Goal: Download file/media: Download file/media

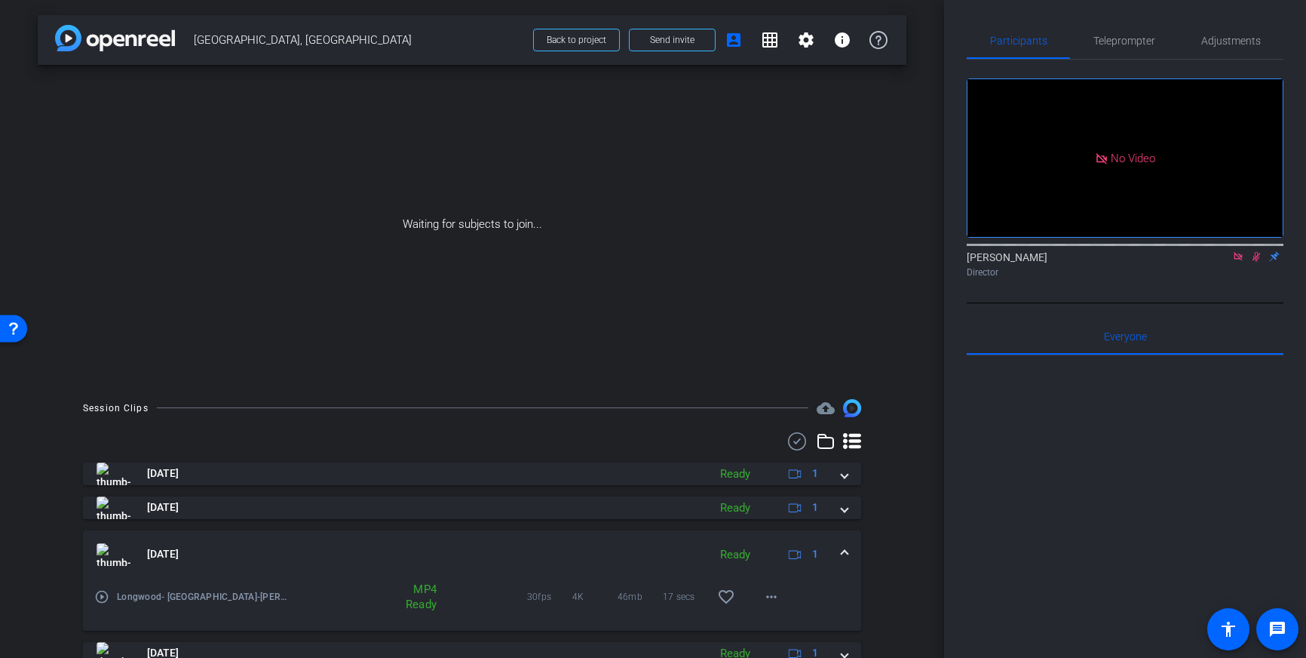
scroll to position [162, 0]
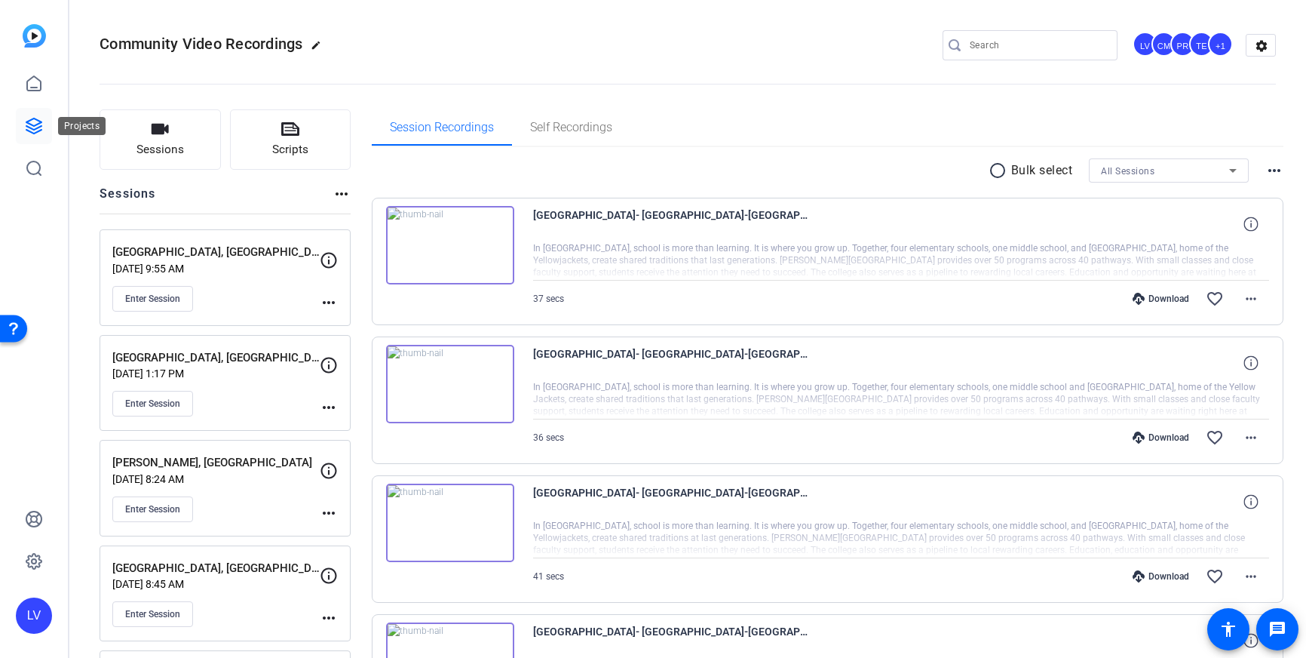
click at [30, 127] on icon at bounding box center [33, 125] width 15 height 15
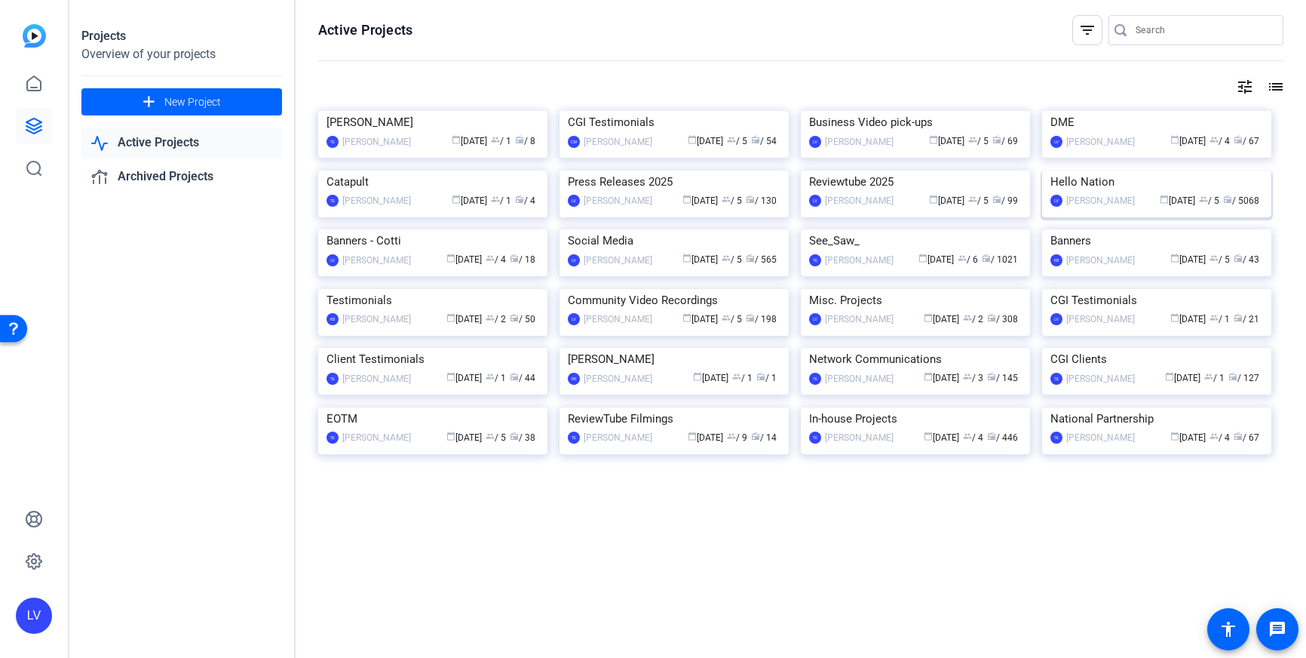
click at [1126, 170] on img at bounding box center [1156, 170] width 229 height 0
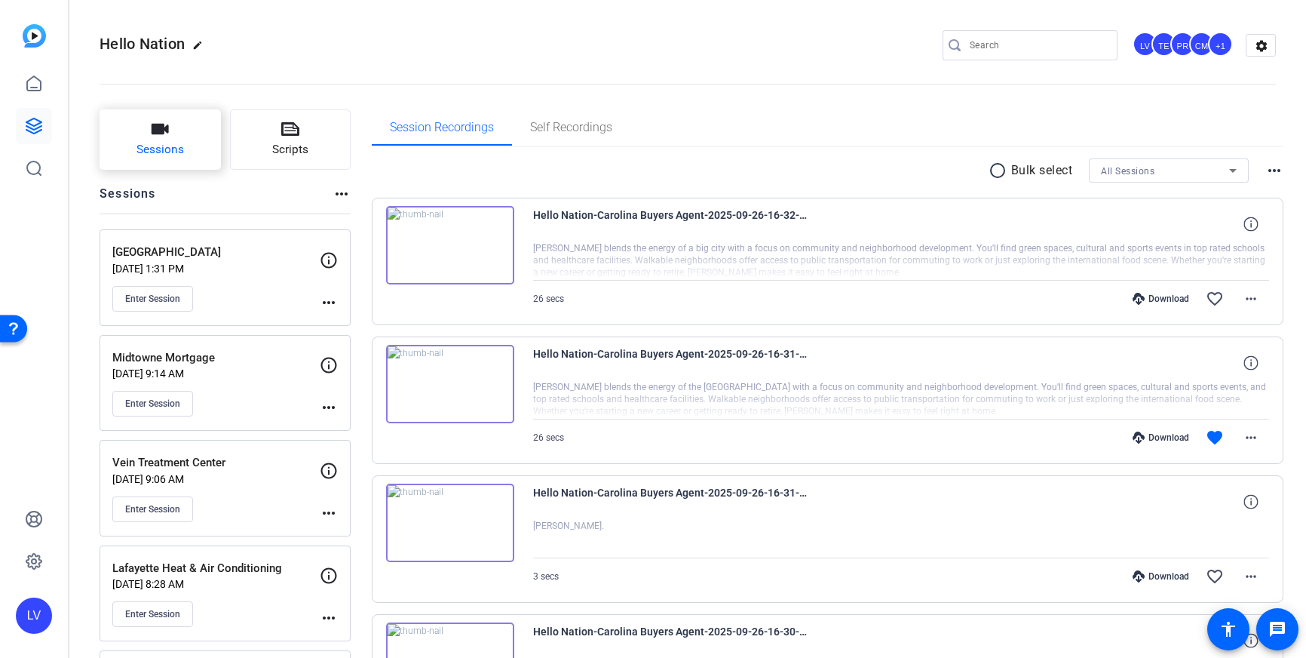
click at [156, 152] on span "Sessions" at bounding box center [160, 149] width 48 height 17
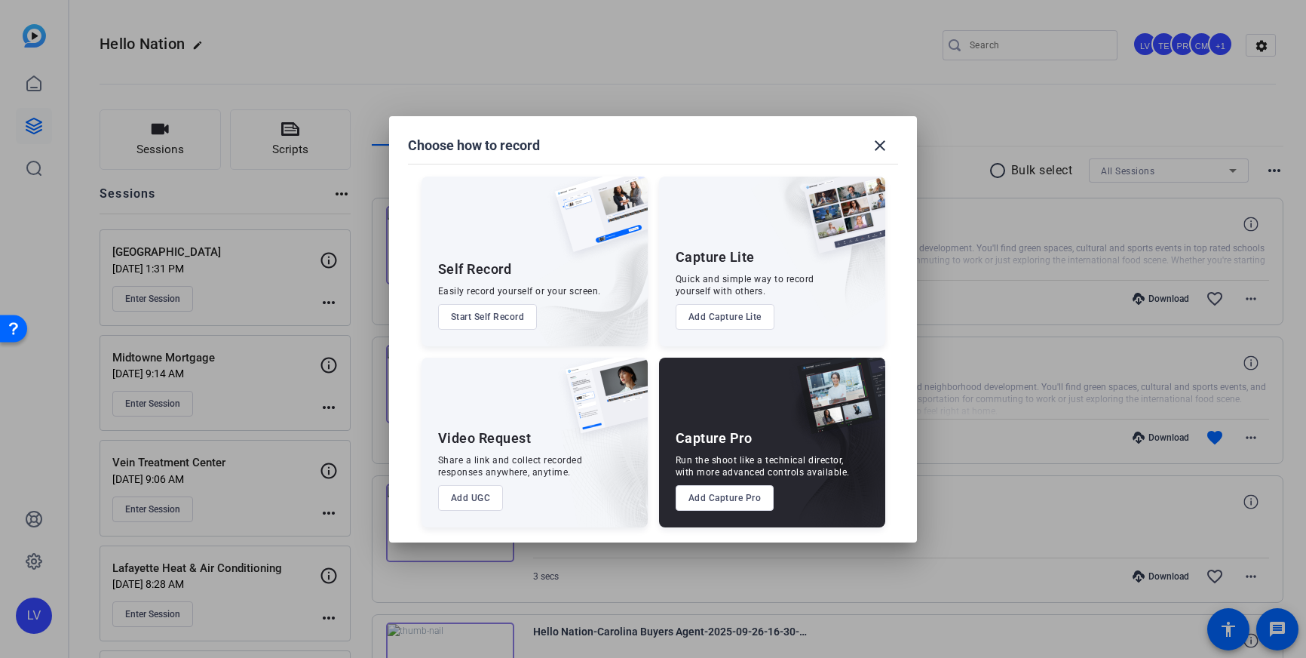
click at [705, 511] on div "Capture Pro Run the shoot like a technical director, with more advanced control…" at bounding box center [772, 442] width 226 height 170
click at [707, 505] on button "Add Capture Pro" at bounding box center [725, 498] width 99 height 26
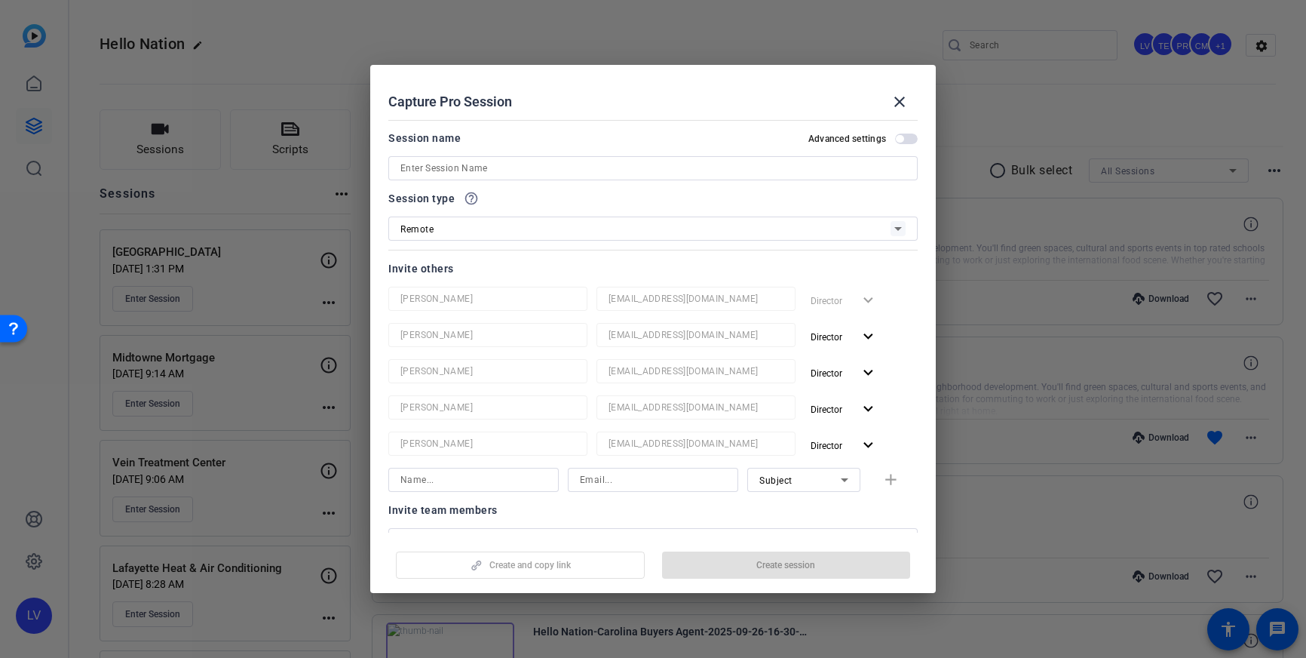
click at [554, 158] on div at bounding box center [652, 168] width 505 height 24
paste input "[PERSON_NAME] Aesthetics"
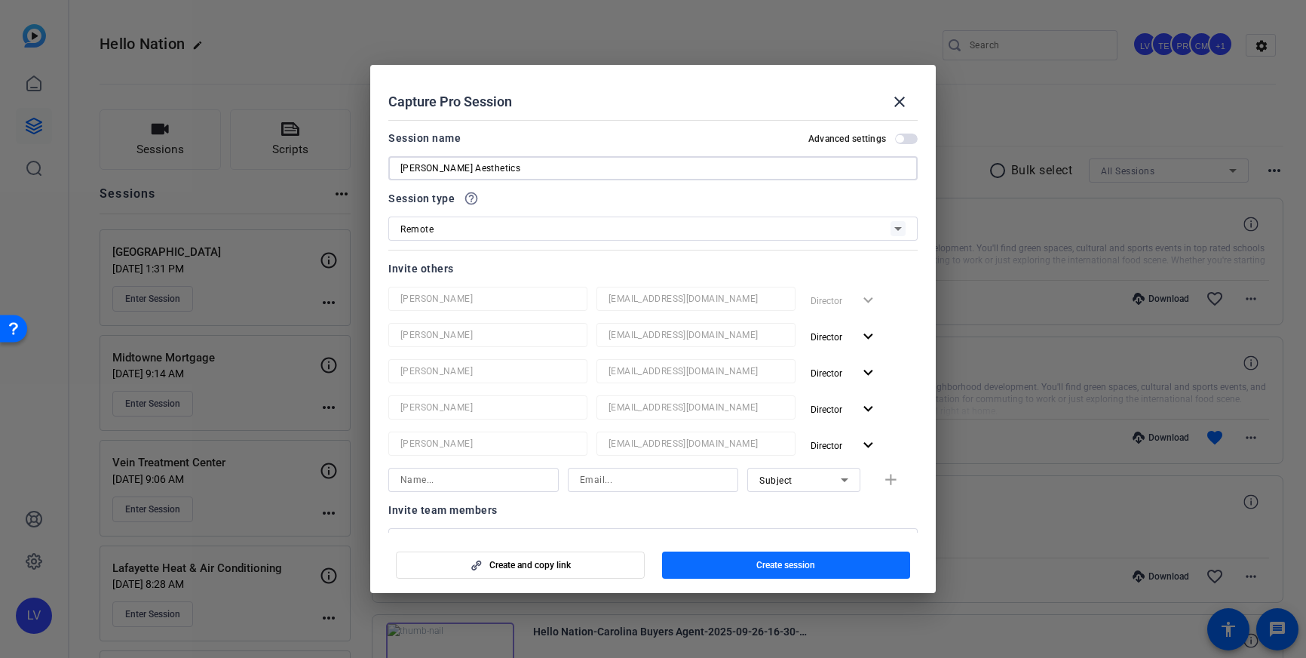
type input "[PERSON_NAME] Aesthetics"
click at [829, 574] on span "button" at bounding box center [786, 565] width 249 height 36
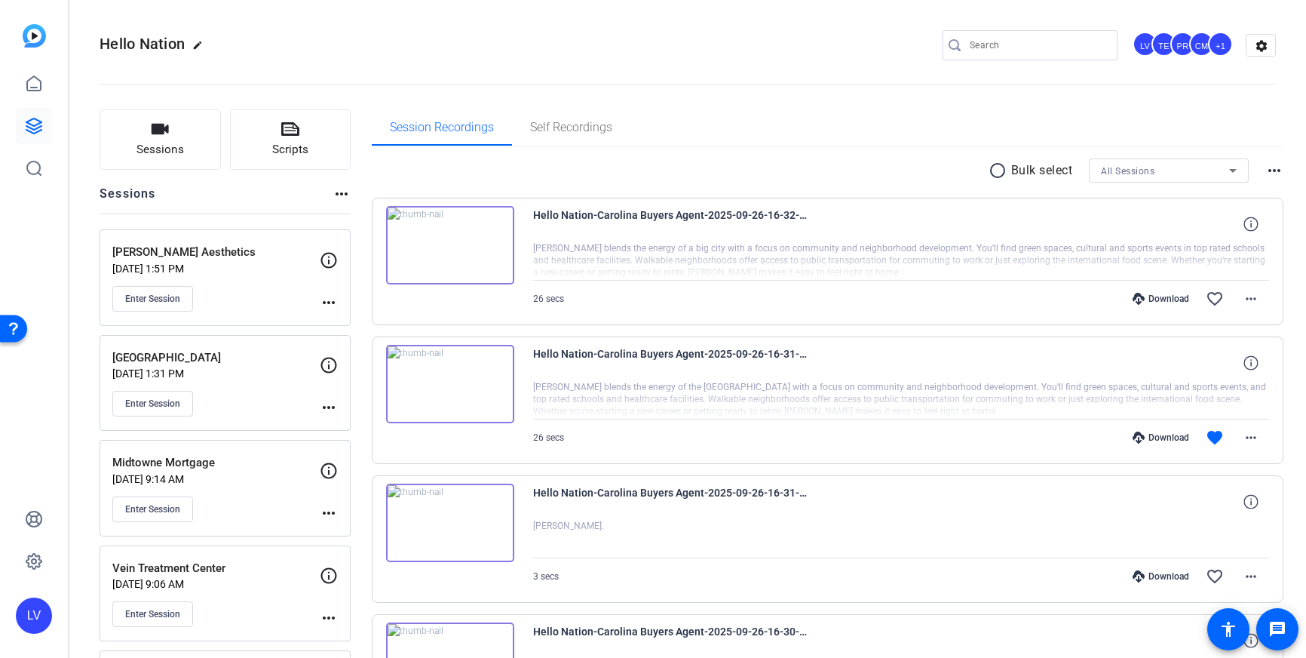
click at [333, 304] on mat-icon "more_horiz" at bounding box center [329, 302] width 18 height 18
click at [348, 320] on span "Edit Session" at bounding box center [366, 324] width 69 height 18
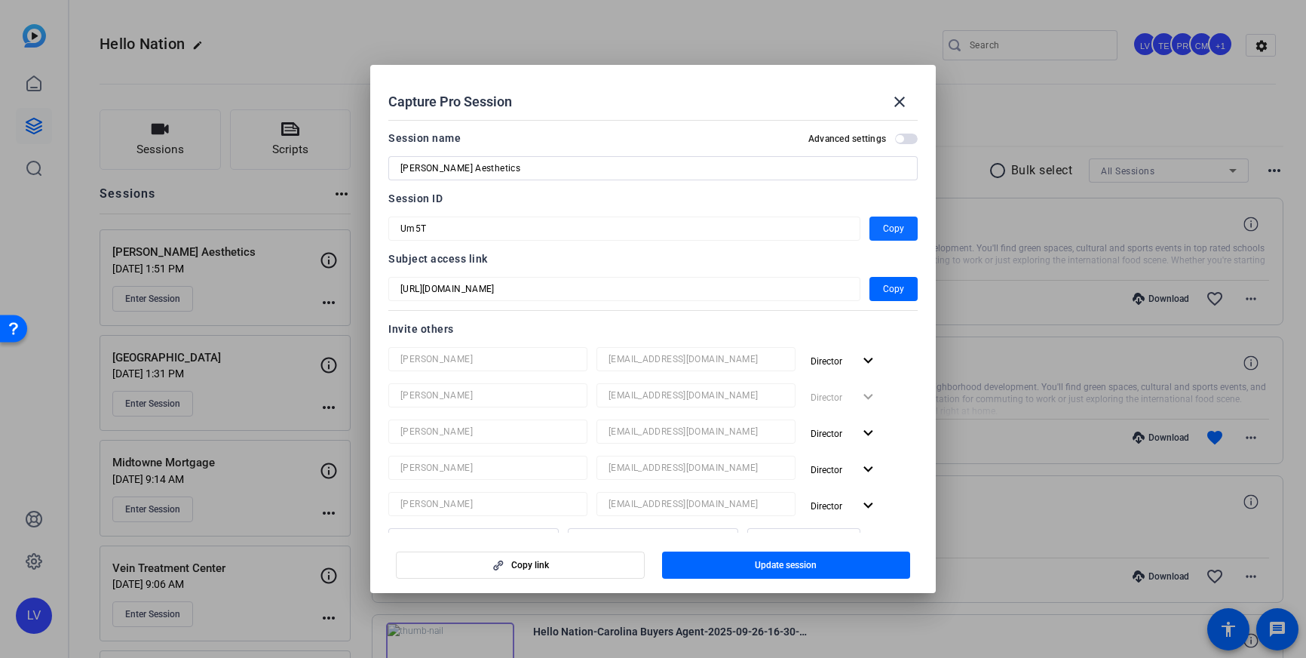
click at [889, 224] on span "Copy" at bounding box center [893, 228] width 21 height 18
click at [896, 94] on mat-icon "close" at bounding box center [900, 102] width 18 height 18
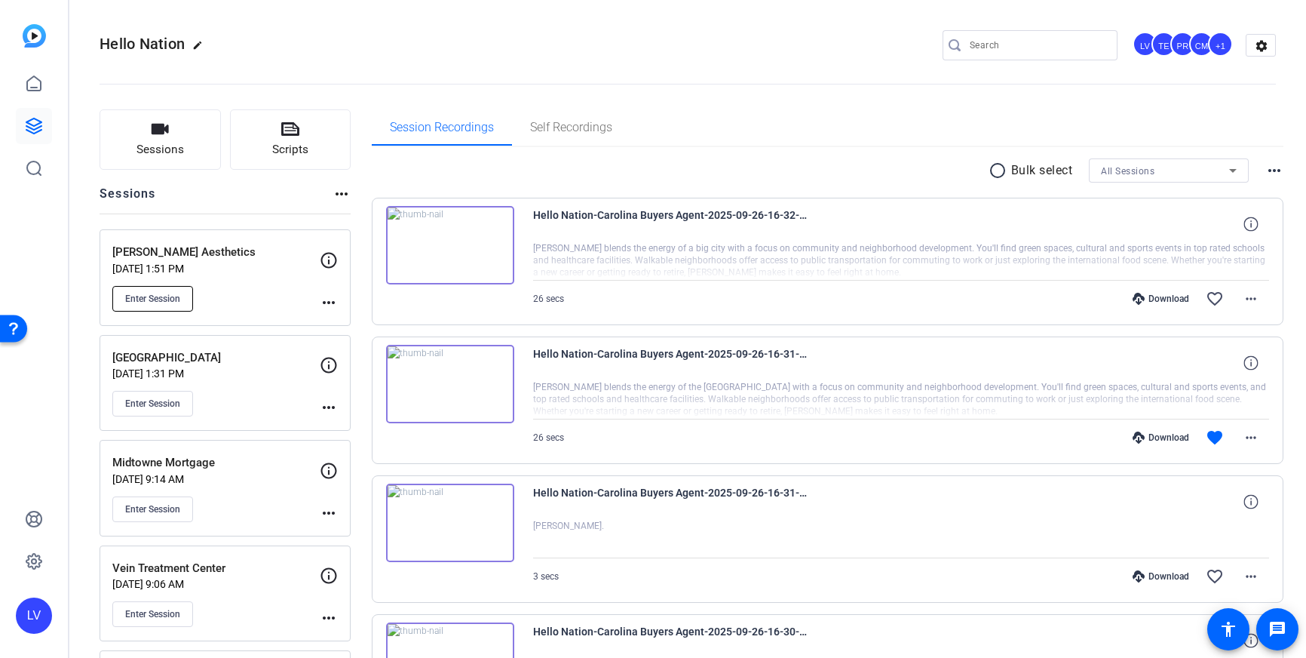
click at [155, 302] on span "Enter Session" at bounding box center [152, 299] width 55 height 12
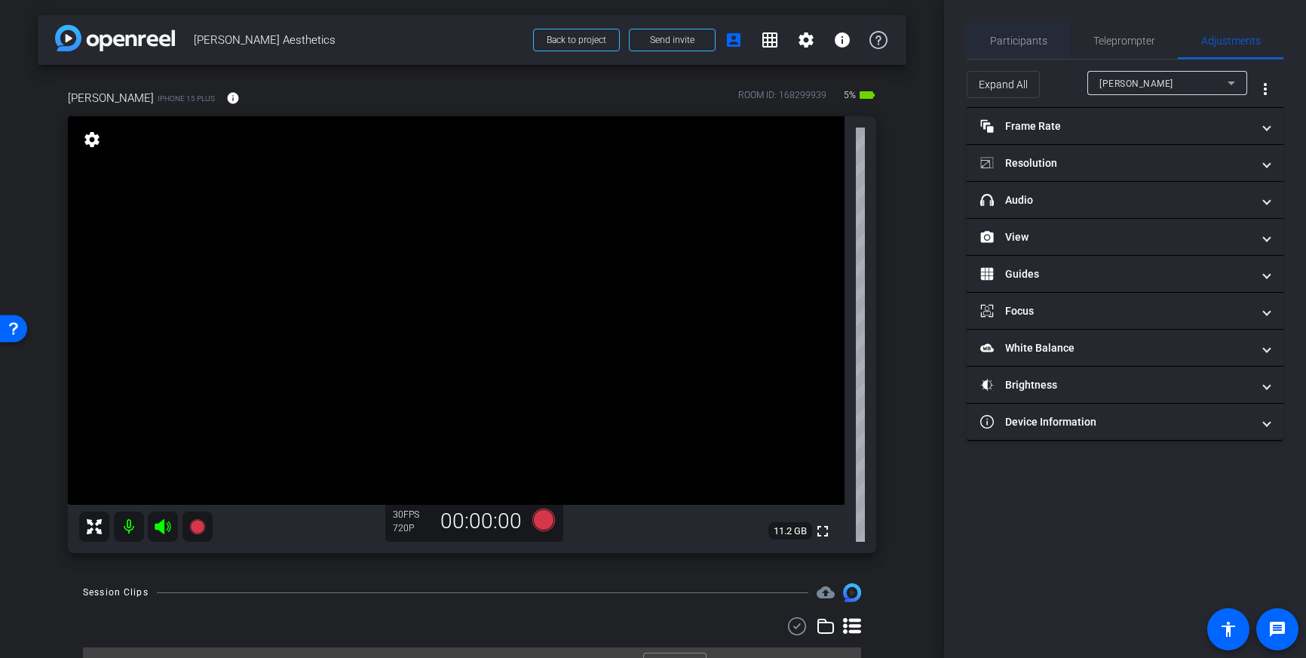
click at [1027, 47] on span "Participants" at bounding box center [1018, 41] width 57 height 36
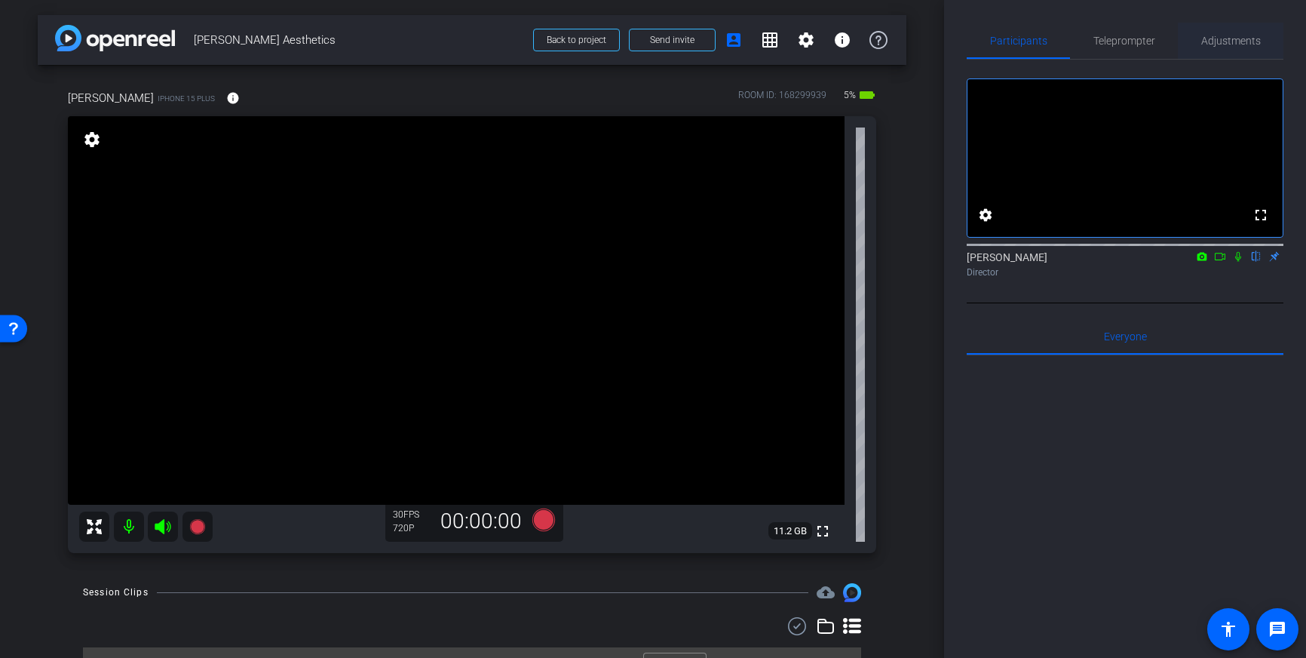
click at [1247, 41] on span "Adjustments" at bounding box center [1231, 40] width 60 height 11
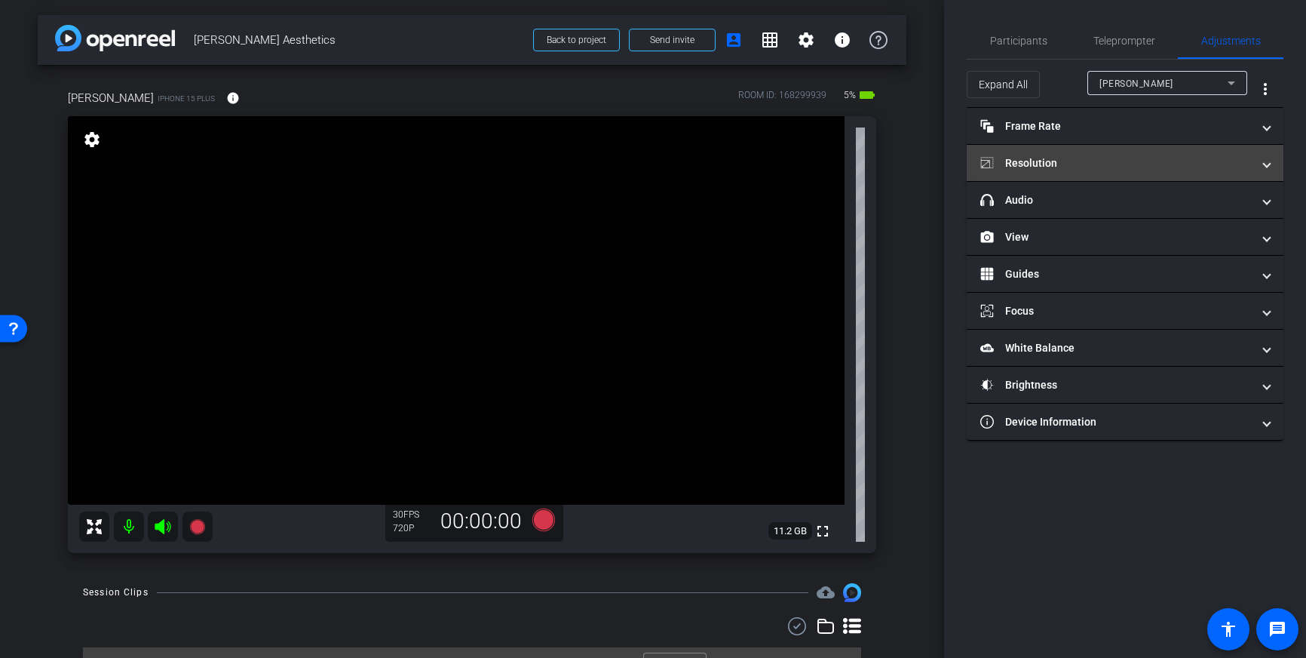
click at [1132, 180] on mat-expansion-panel-header "Resolution" at bounding box center [1125, 163] width 317 height 36
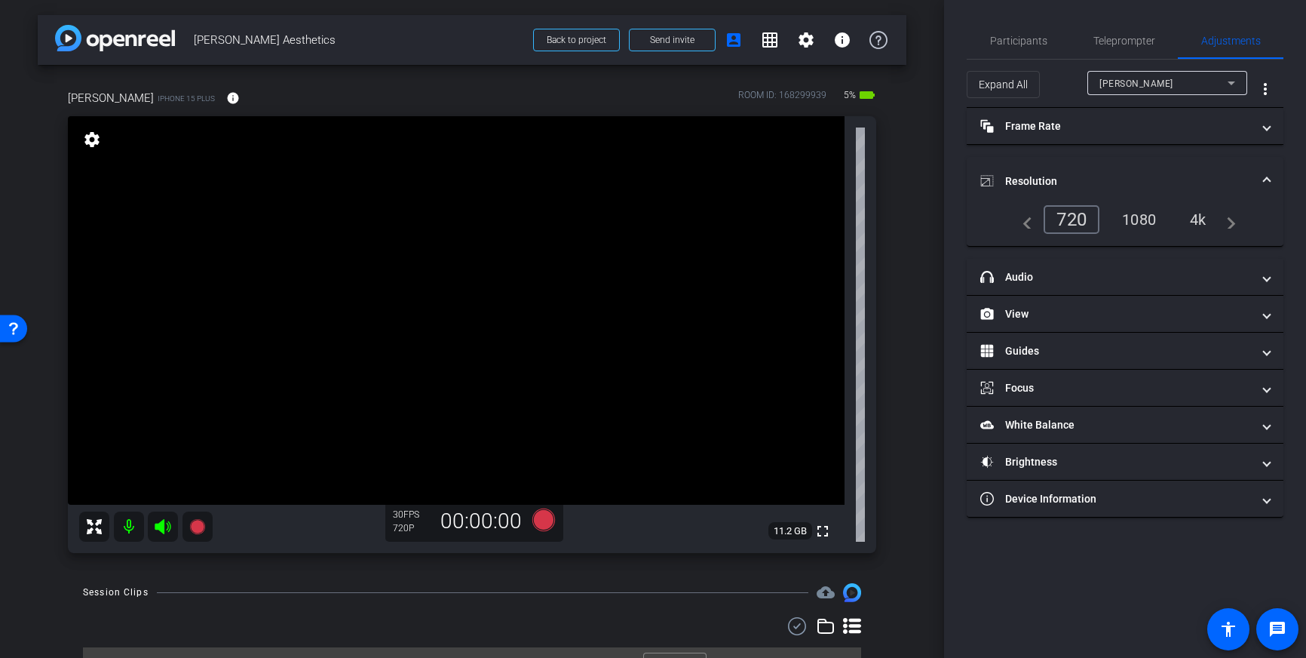
click at [1199, 219] on div "4k" at bounding box center [1198, 220] width 39 height 26
click at [1265, 181] on span at bounding box center [1267, 181] width 6 height 16
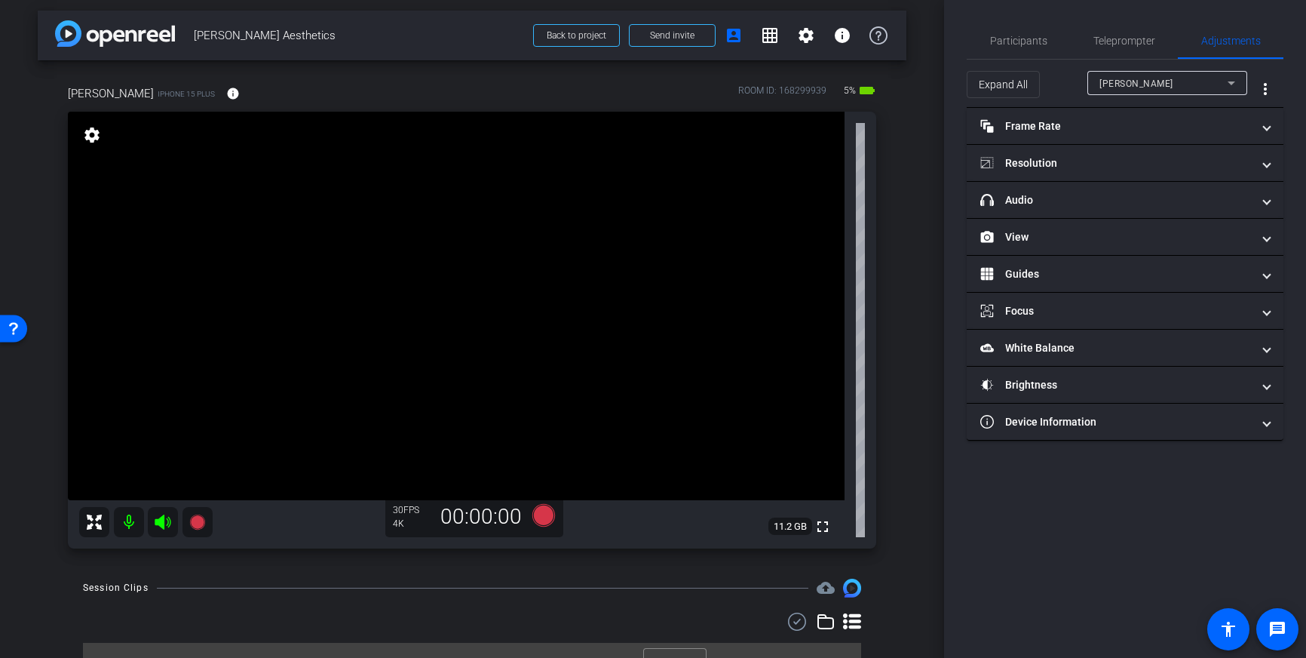
scroll to position [3, 0]
click at [538, 518] on icon at bounding box center [543, 516] width 23 height 23
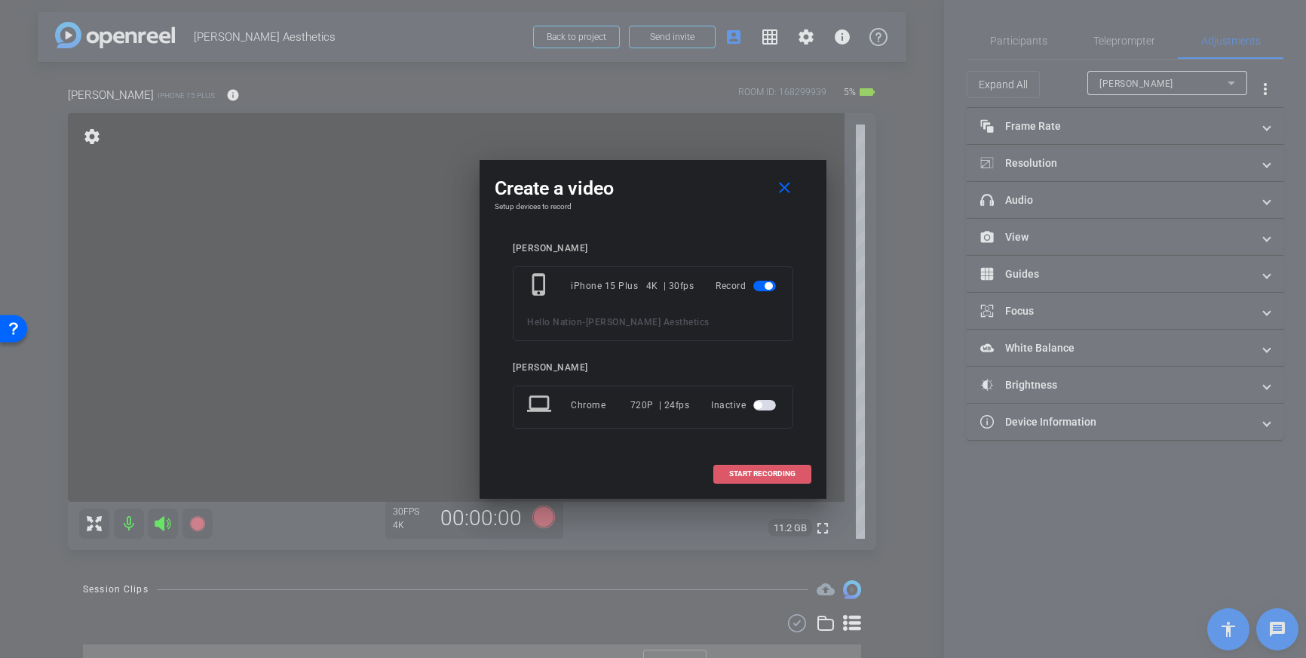
click at [760, 472] on span "START RECORDING" at bounding box center [762, 474] width 66 height 8
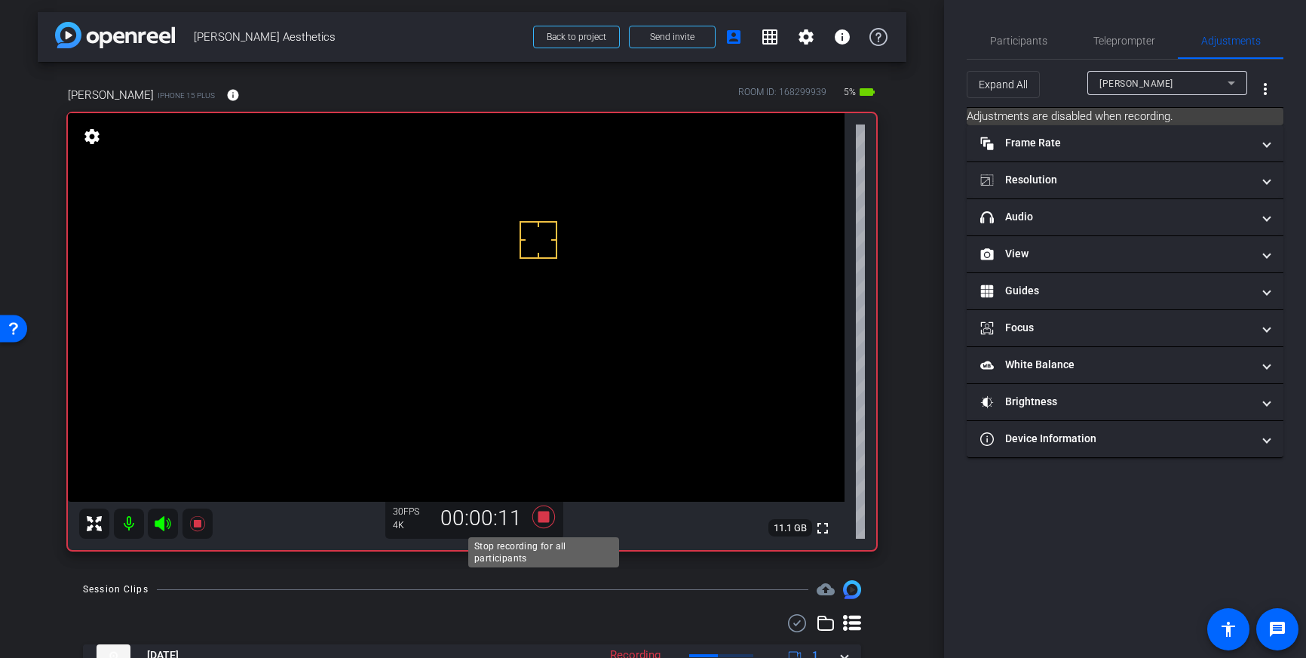
click at [546, 518] on icon at bounding box center [543, 516] width 23 height 23
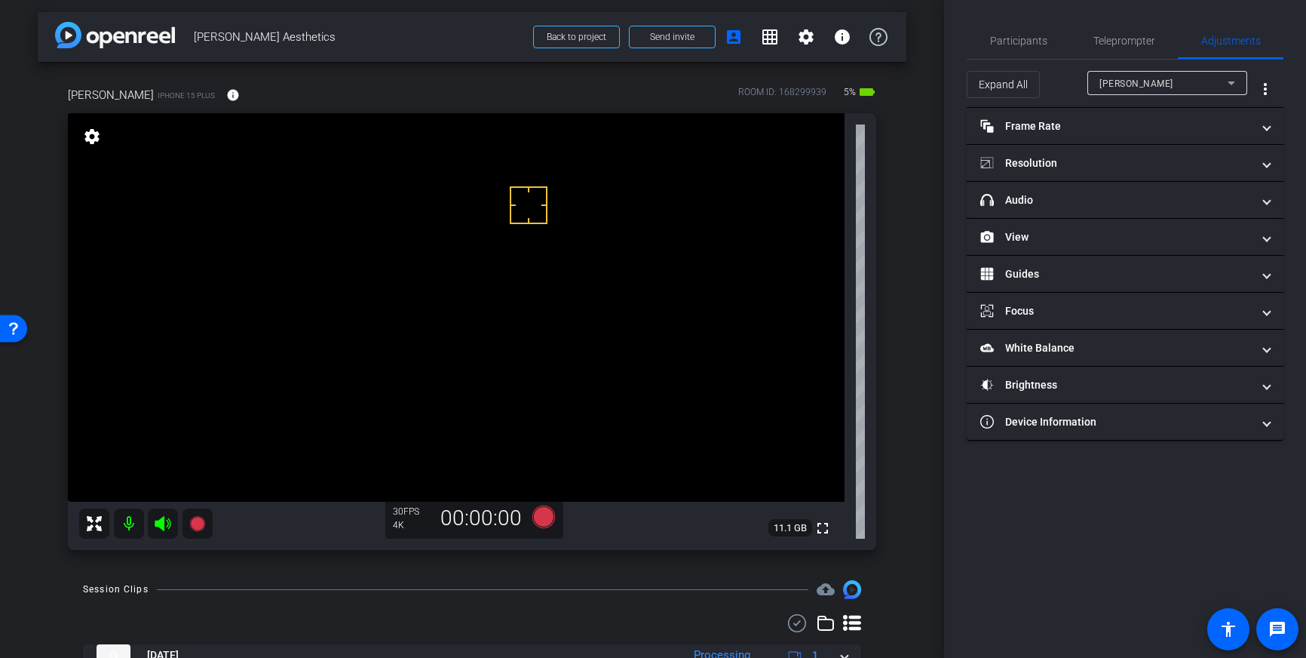
drag, startPoint x: 529, startPoint y: 205, endPoint x: 530, endPoint y: 215, distance: 9.9
drag, startPoint x: 498, startPoint y: 219, endPoint x: 508, endPoint y: 230, distance: 15.0
click at [546, 514] on icon at bounding box center [543, 516] width 23 height 23
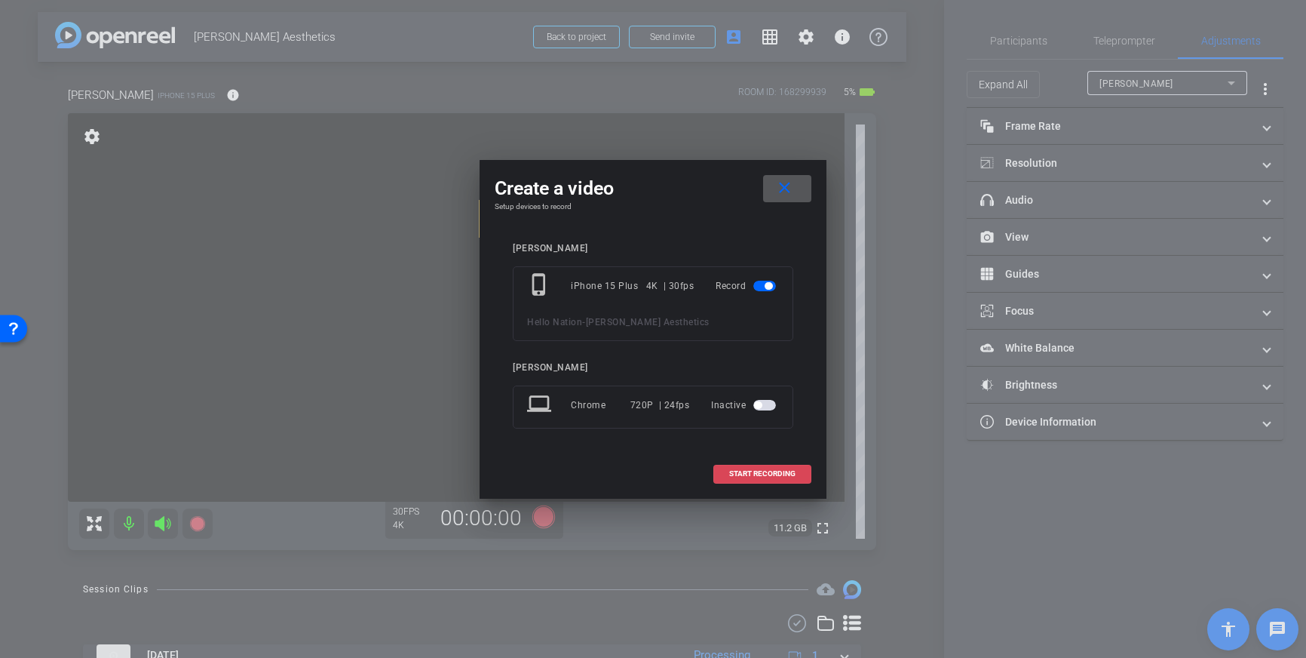
click at [751, 476] on span "START RECORDING" at bounding box center [762, 474] width 66 height 8
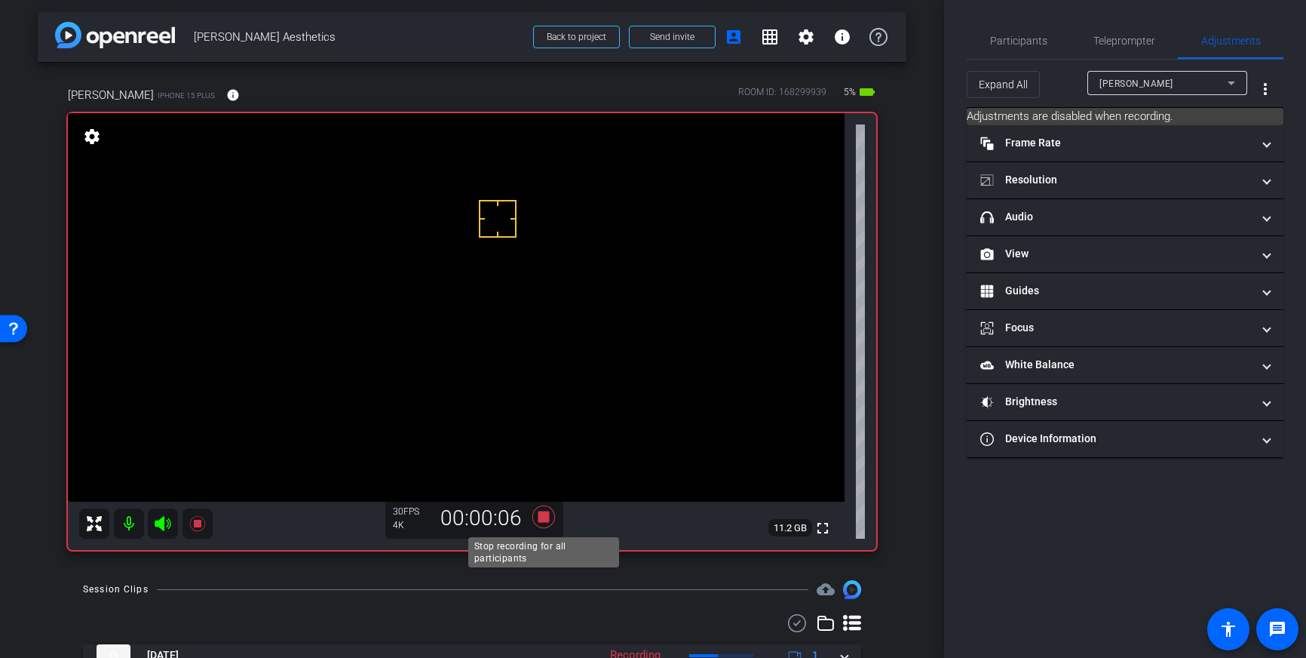
click at [543, 518] on icon at bounding box center [543, 516] width 23 height 23
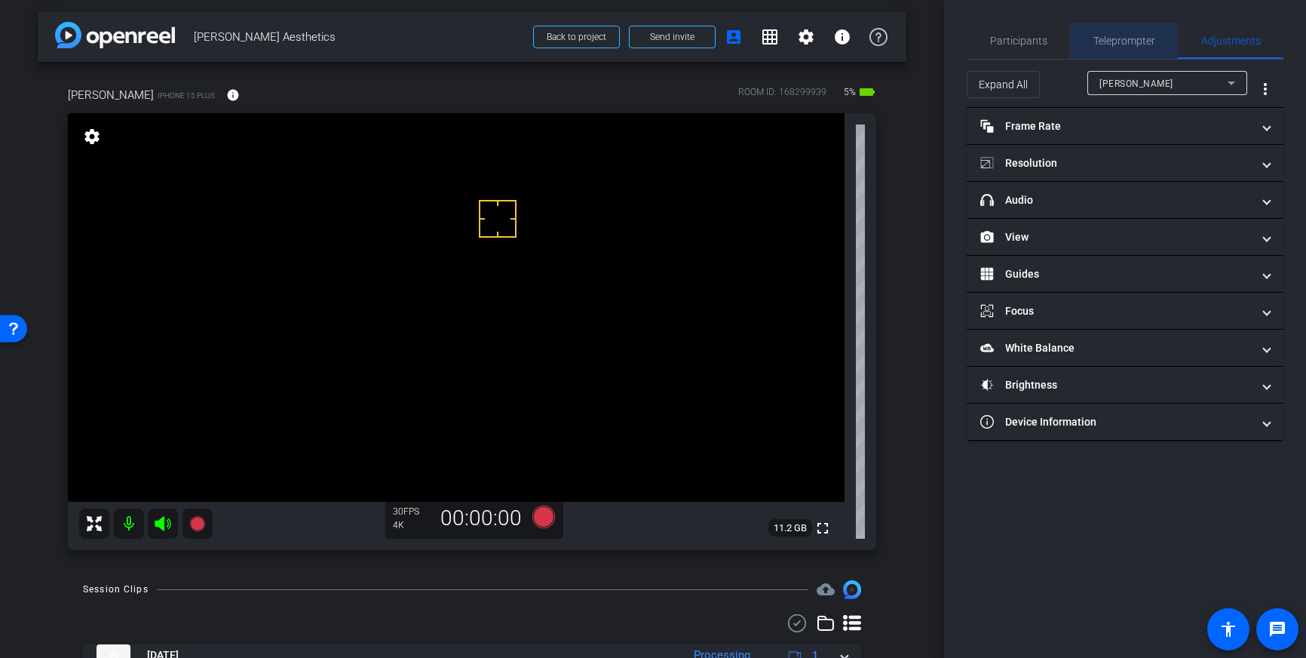
click at [1112, 38] on span "Teleprompter" at bounding box center [1124, 40] width 62 height 11
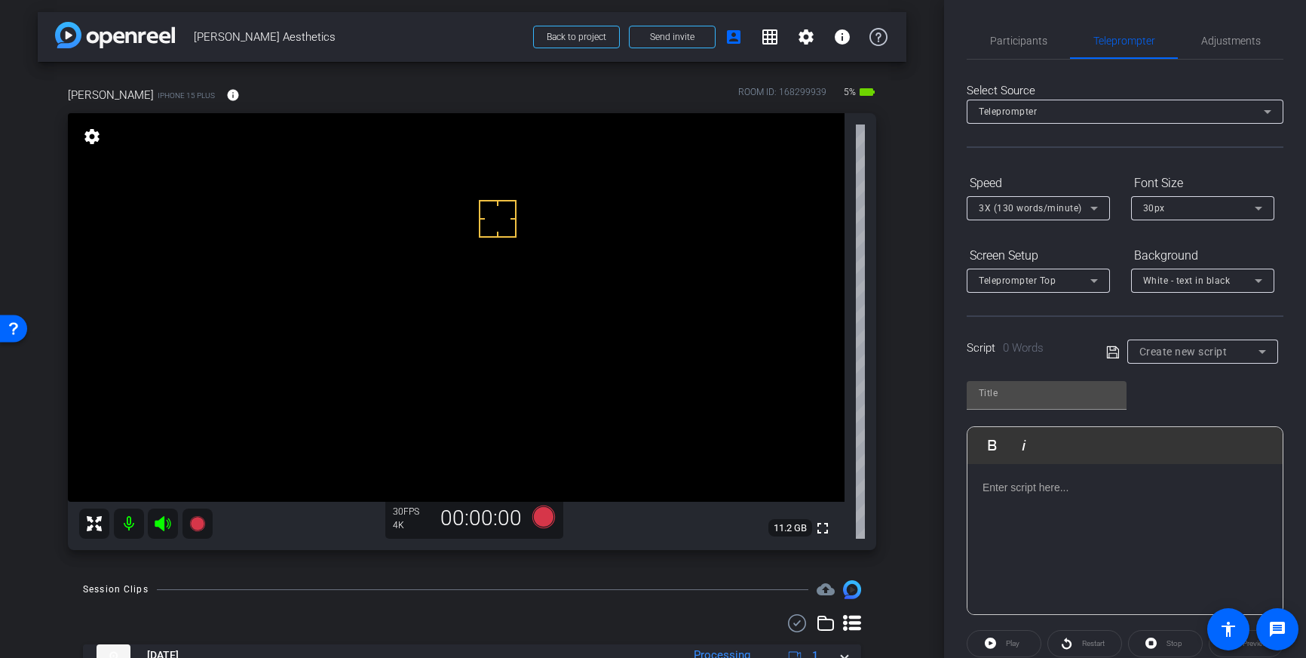
click at [1033, 498] on div at bounding box center [1125, 539] width 315 height 151
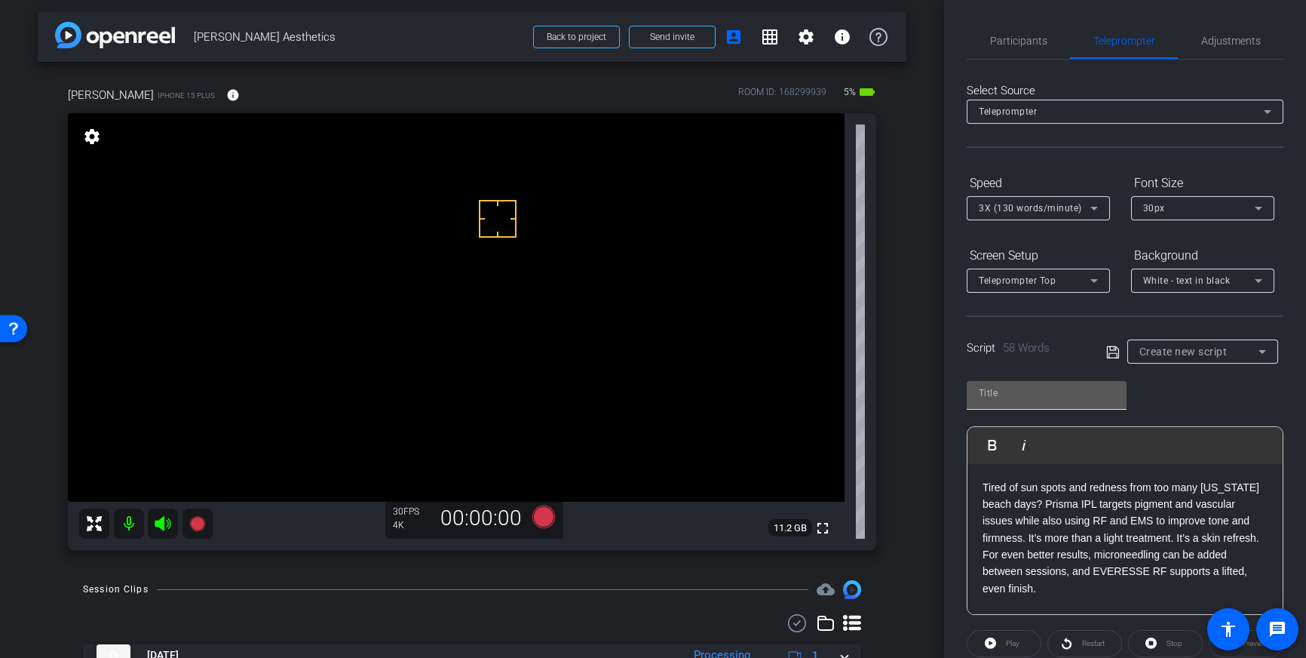
click at [1035, 394] on input "text" at bounding box center [1047, 393] width 136 height 18
type input "Auramed"
click at [1112, 346] on icon at bounding box center [1112, 351] width 12 height 12
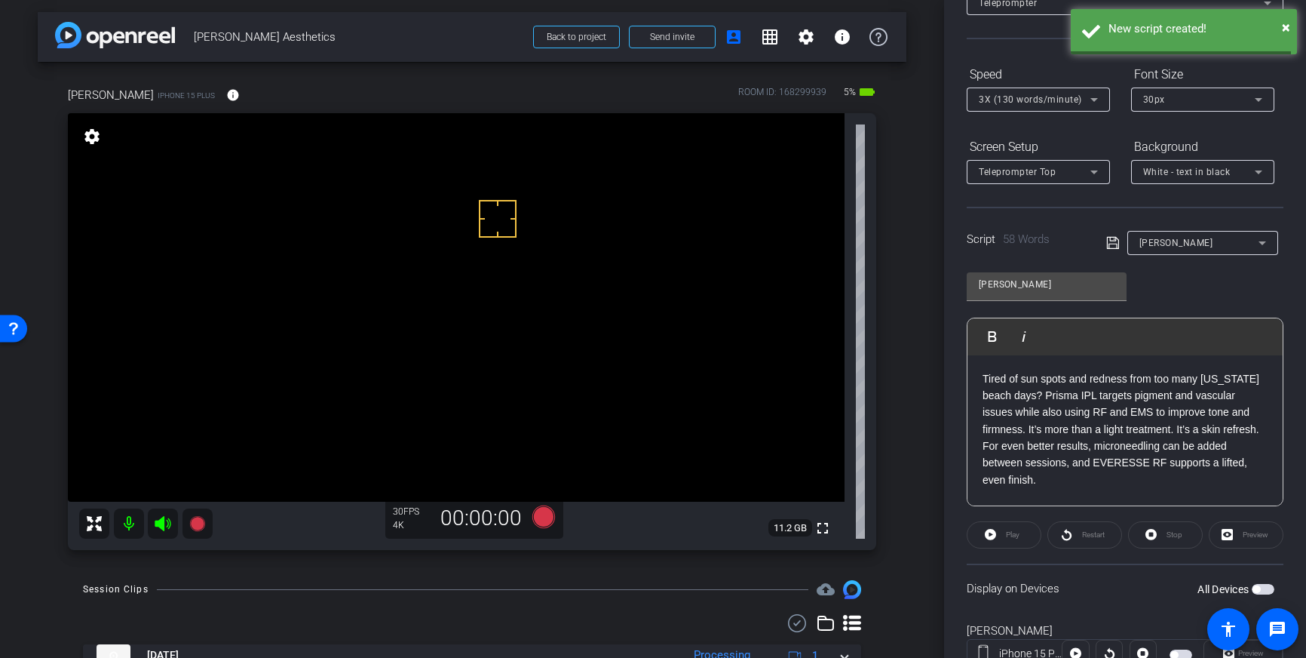
scroll to position [167, 0]
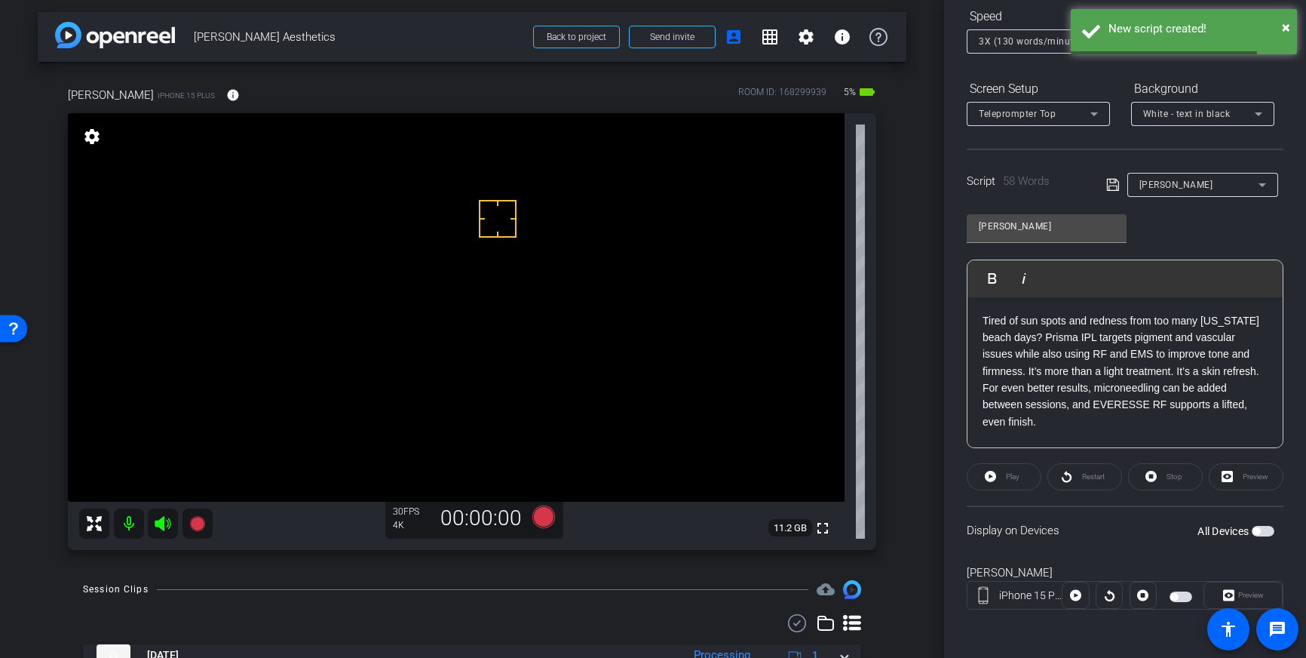
click at [1262, 531] on span "button" at bounding box center [1263, 531] width 23 height 11
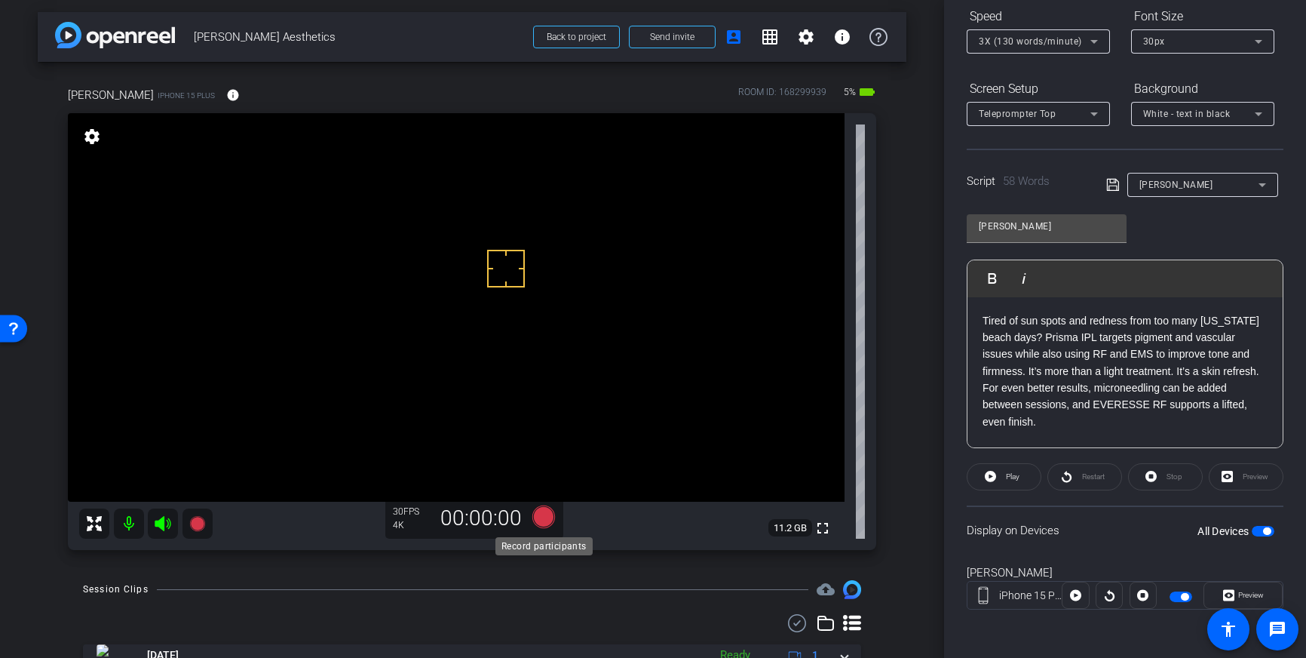
click at [542, 520] on icon at bounding box center [543, 516] width 23 height 23
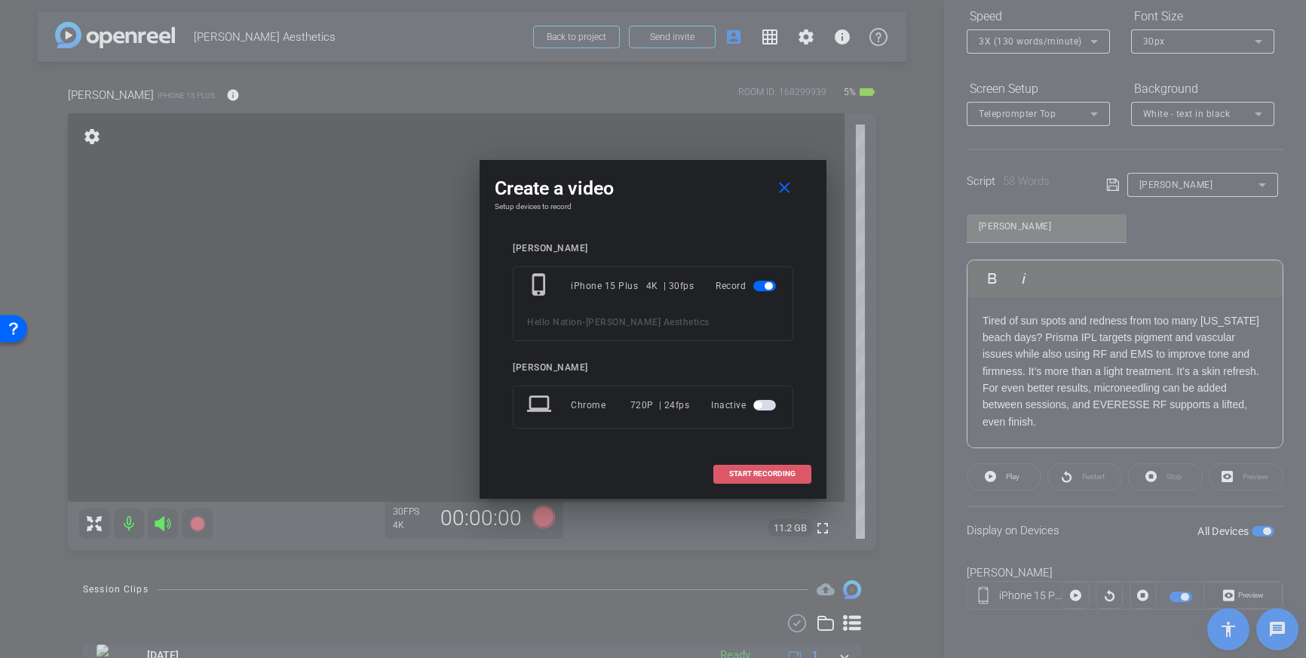
click at [768, 470] on span "START RECORDING" at bounding box center [762, 474] width 66 height 8
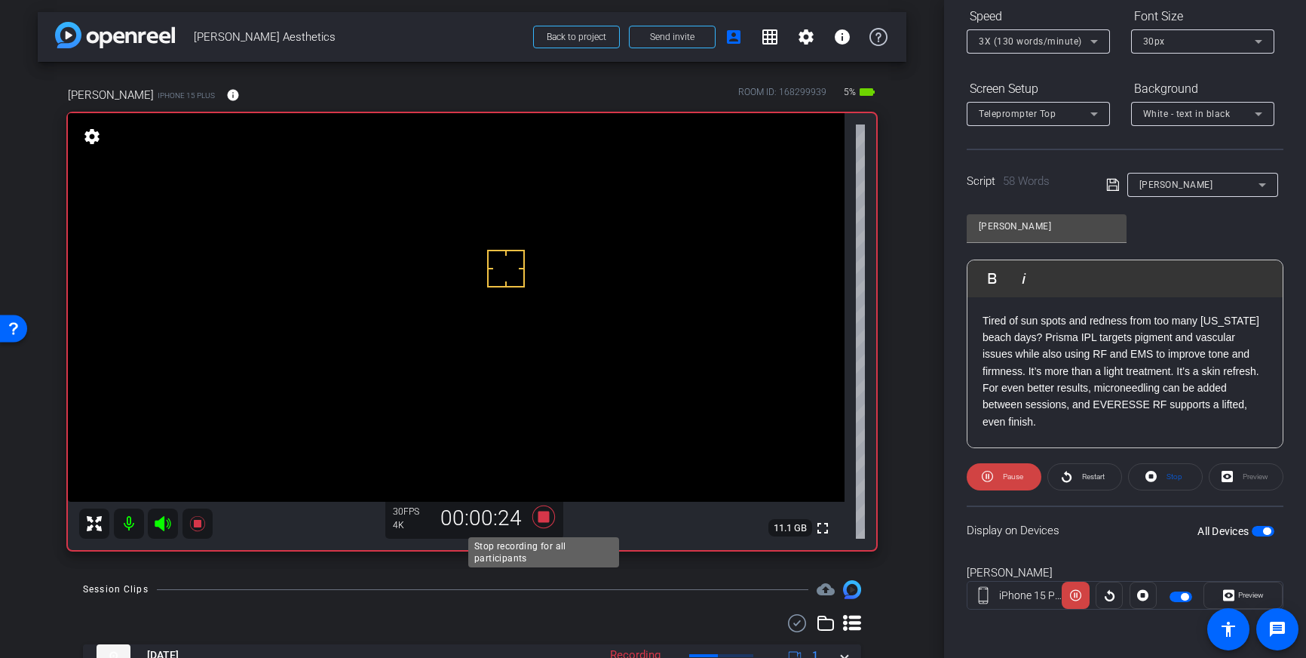
click at [538, 520] on icon at bounding box center [543, 516] width 23 height 23
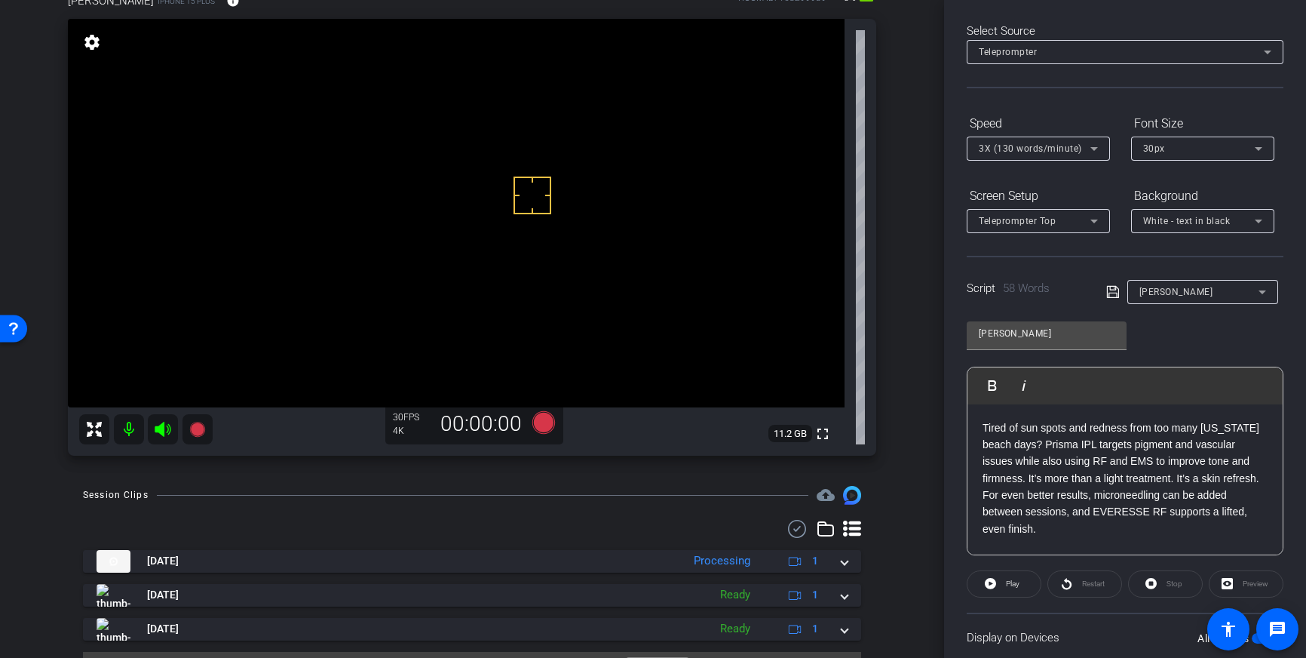
scroll to position [0, 0]
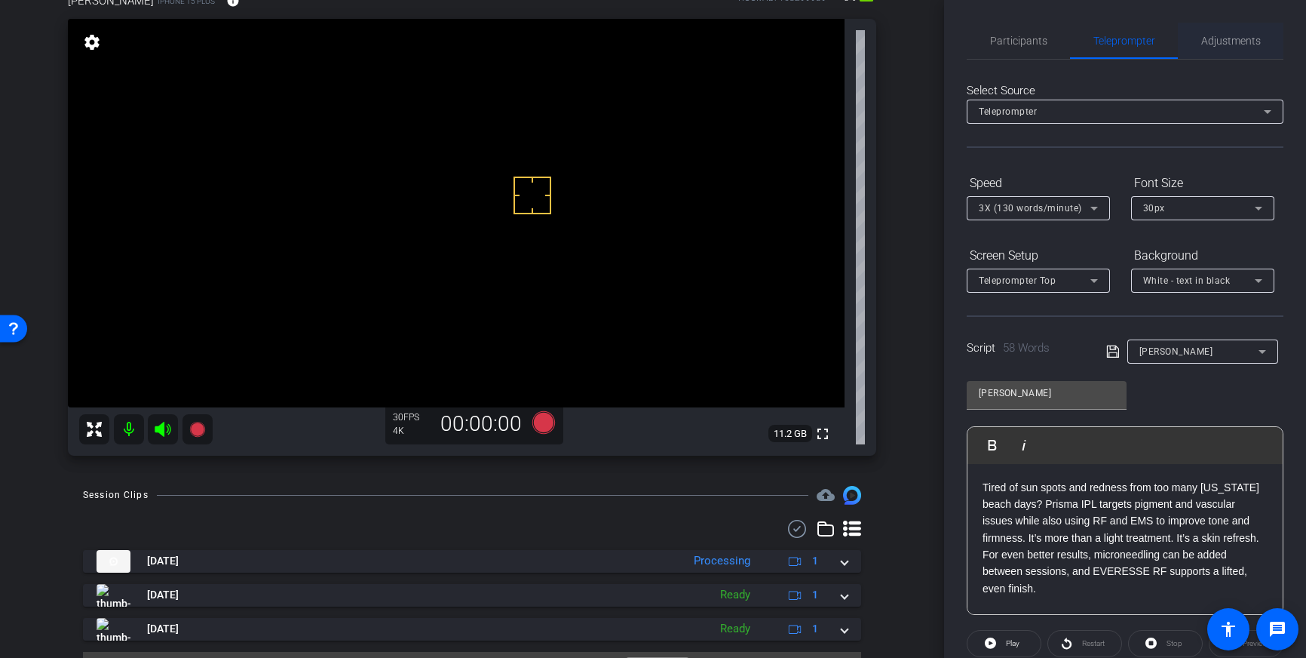
click at [1218, 30] on span "Adjustments" at bounding box center [1231, 41] width 60 height 36
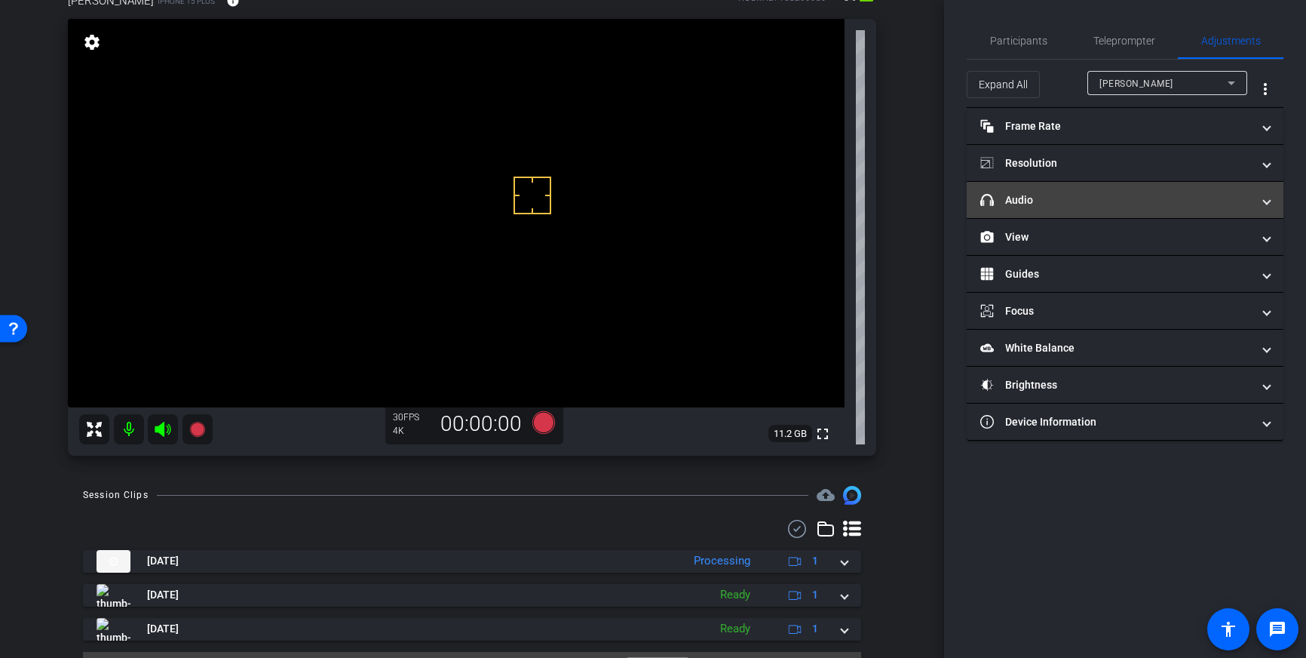
click at [1159, 206] on mat-panel-title "headphone icon Audio" at bounding box center [1115, 200] width 271 height 16
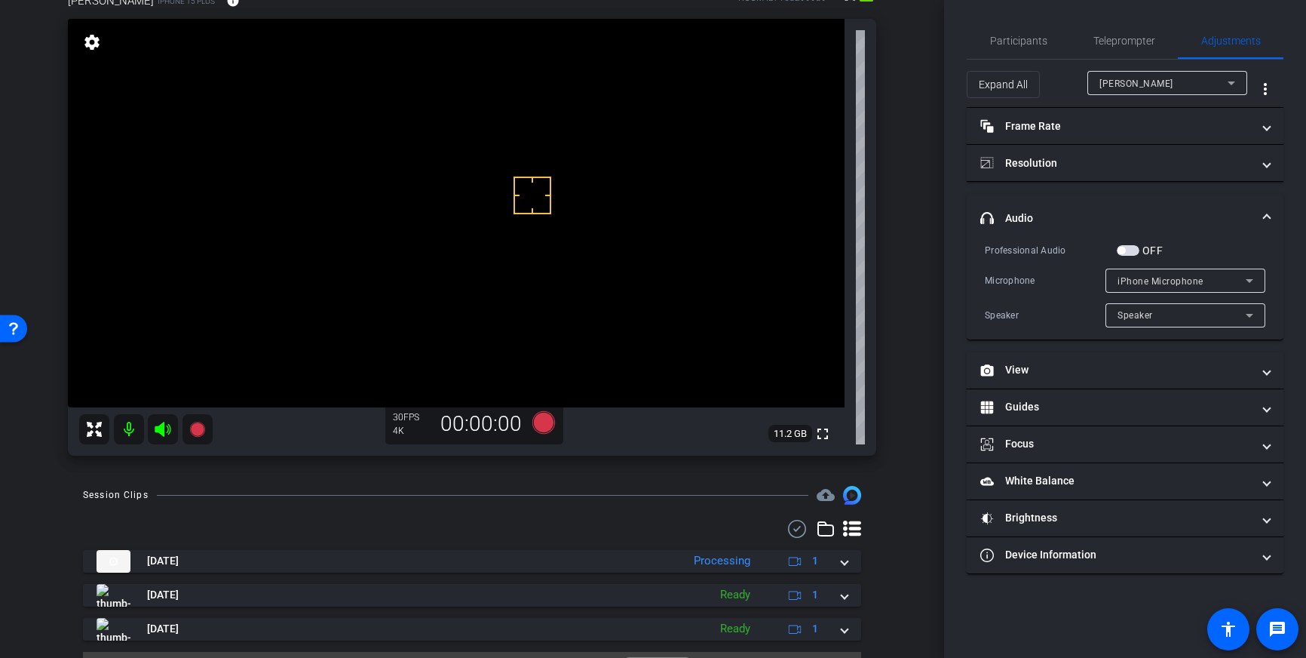
click at [1135, 249] on button "OFF" at bounding box center [1128, 250] width 23 height 11
click at [1135, 249] on span "button" at bounding box center [1132, 251] width 8 height 8
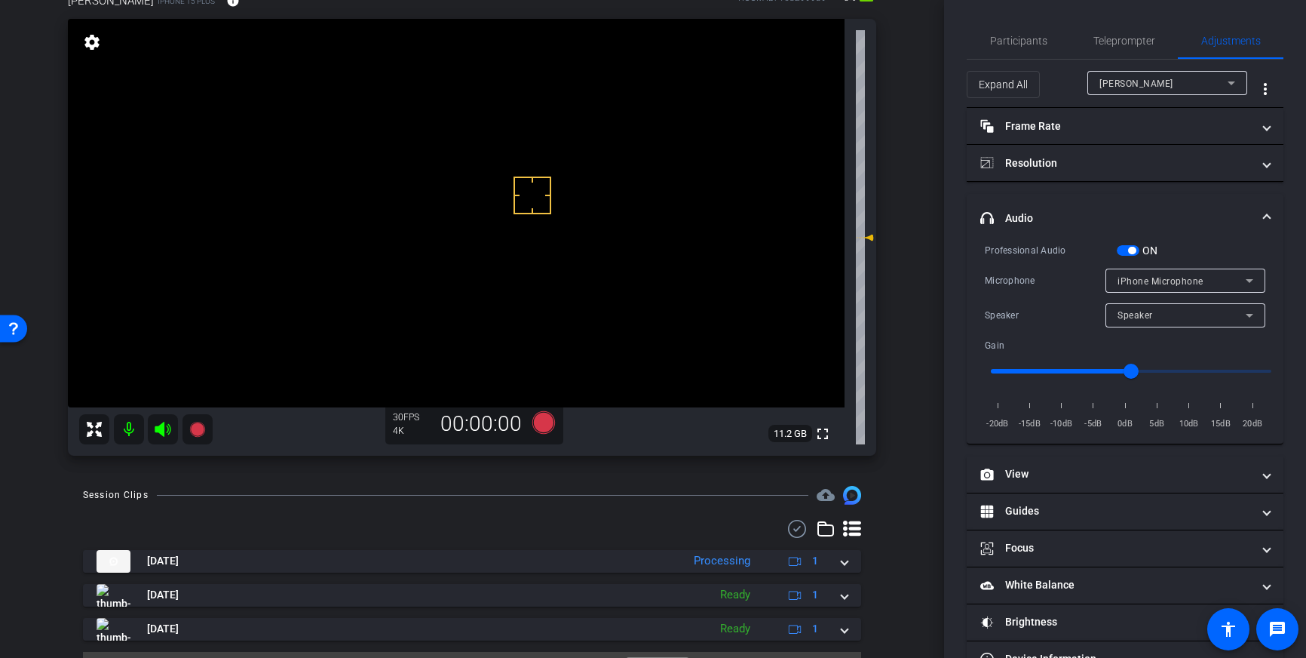
click at [1127, 248] on span "button" at bounding box center [1128, 250] width 23 height 11
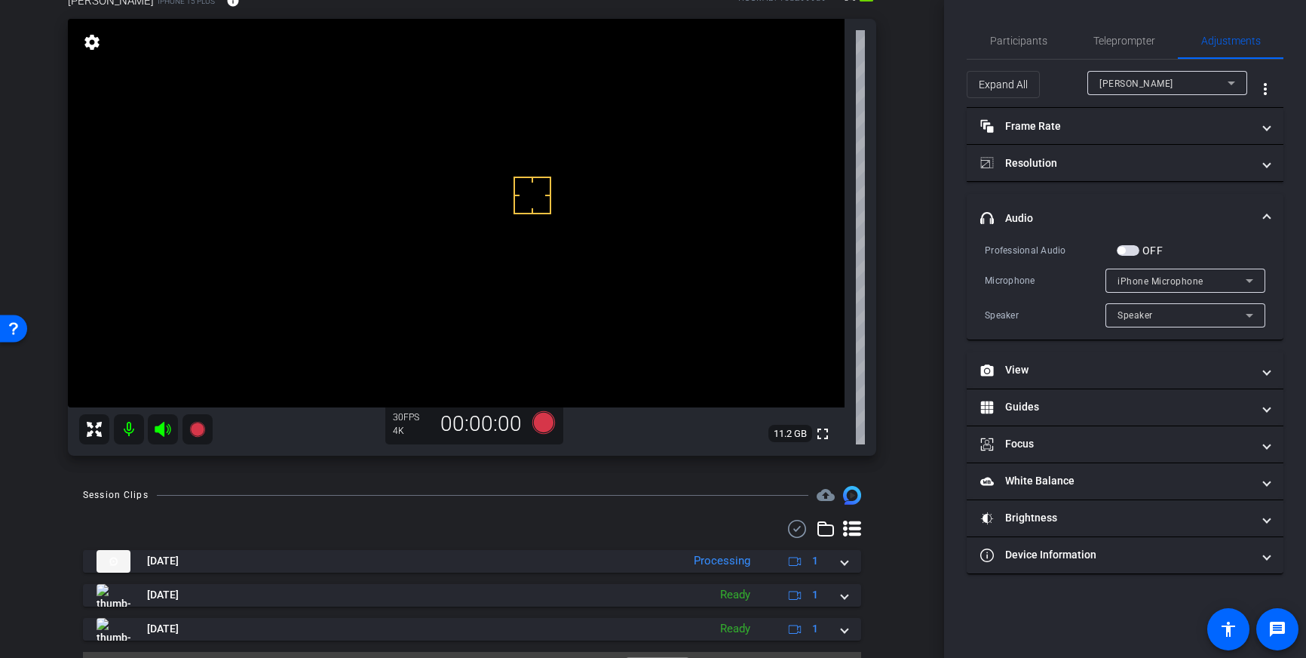
click at [1127, 248] on span "button" at bounding box center [1128, 250] width 23 height 11
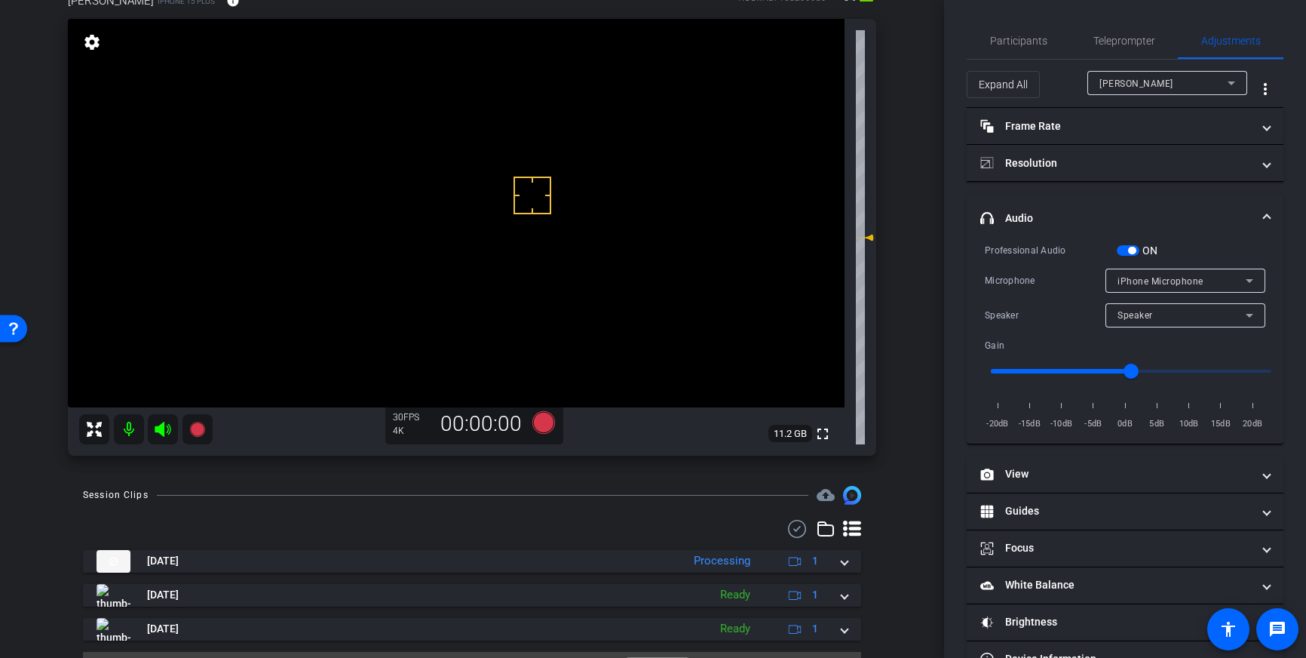
click at [1131, 250] on span "button" at bounding box center [1132, 251] width 8 height 8
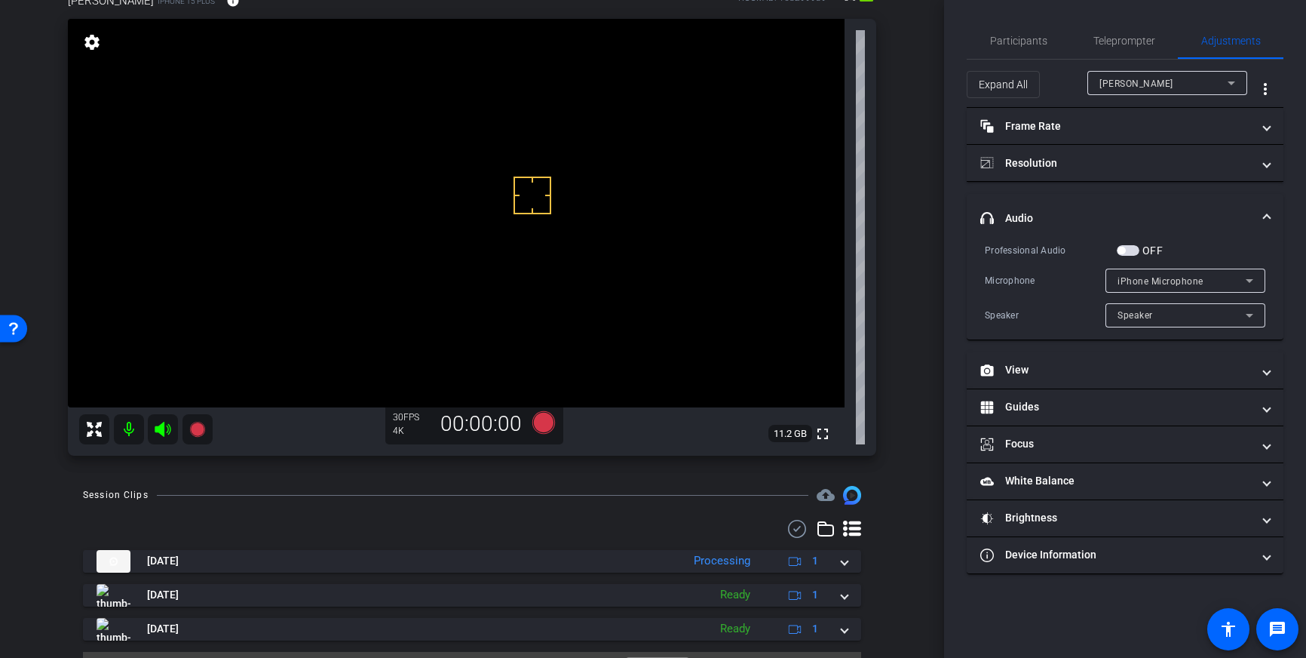
click at [1127, 250] on span "button" at bounding box center [1128, 250] width 23 height 11
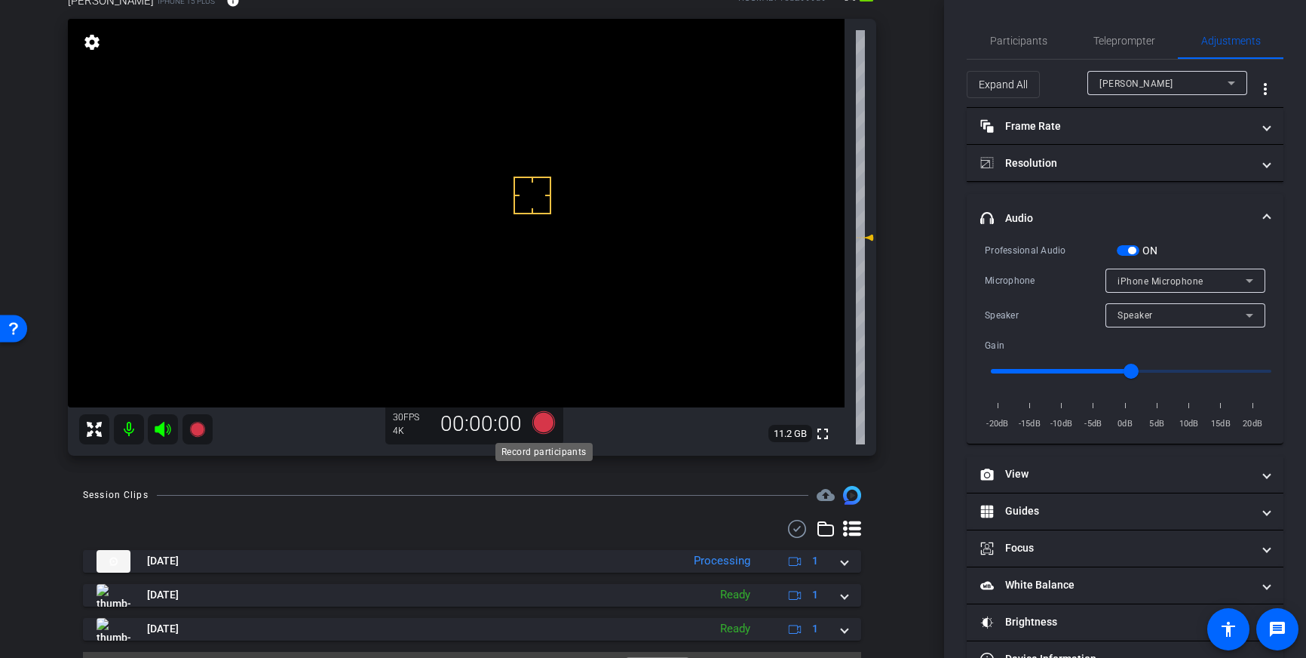
click at [532, 422] on icon at bounding box center [544, 422] width 36 height 27
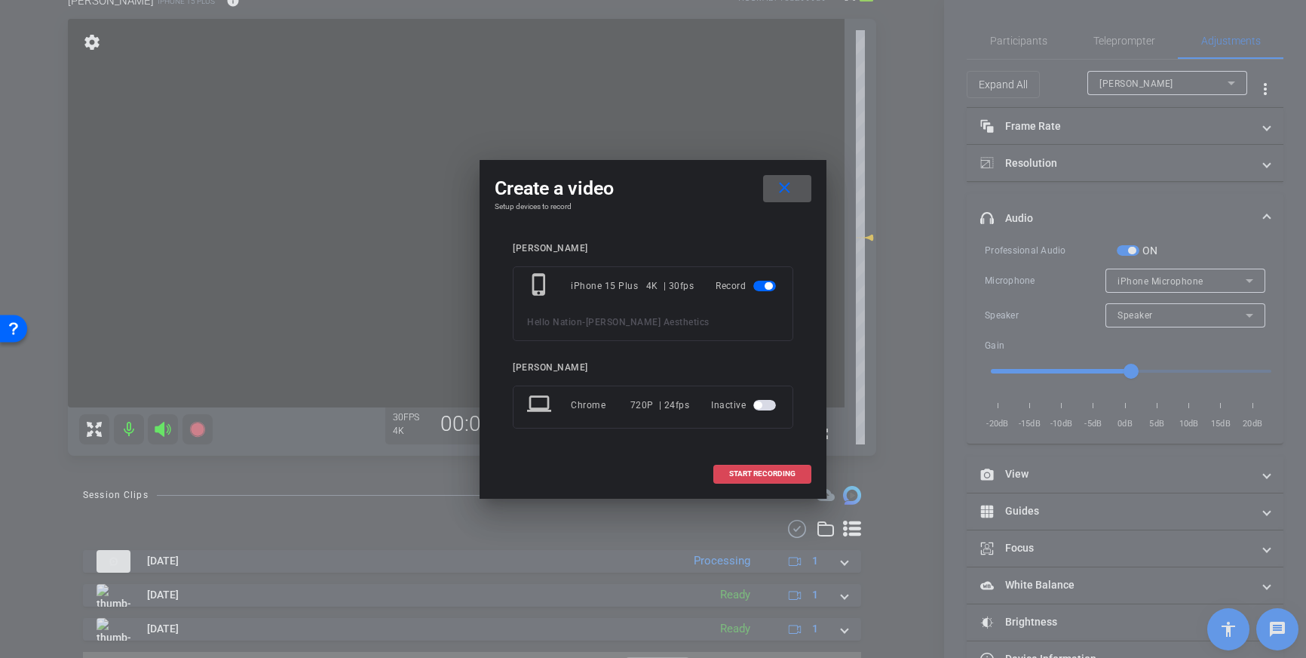
click at [740, 473] on span "START RECORDING" at bounding box center [762, 474] width 66 height 8
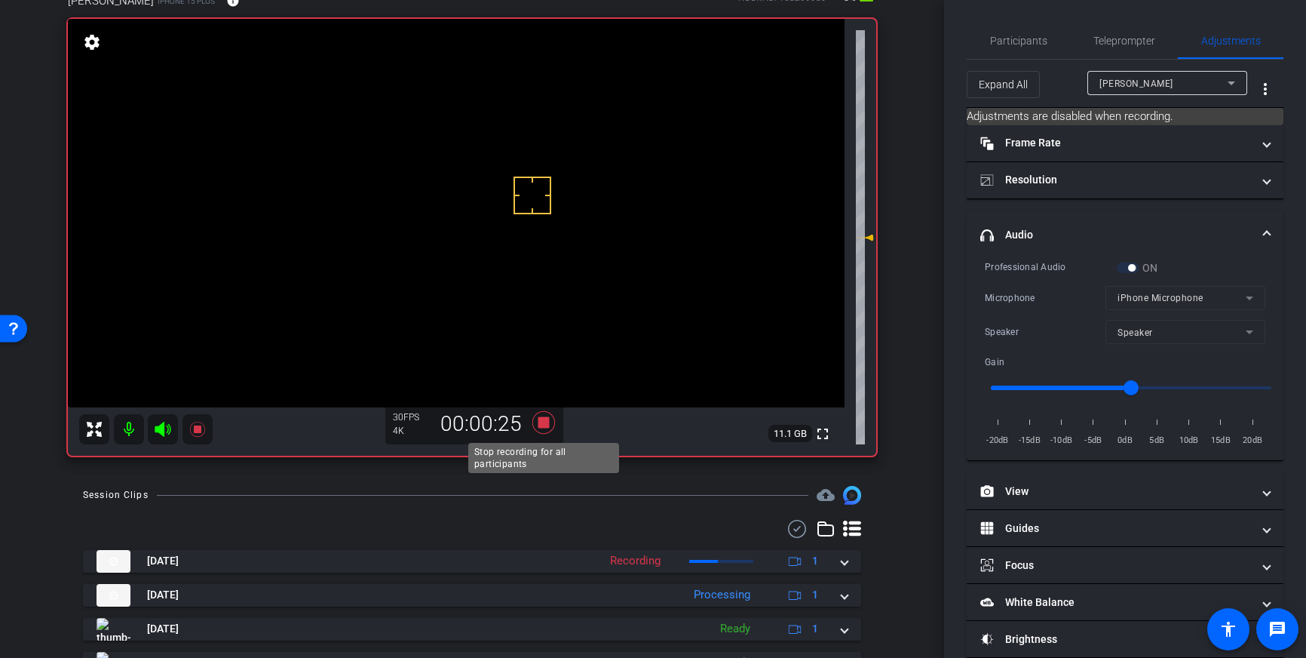
click at [548, 425] on icon at bounding box center [543, 422] width 23 height 23
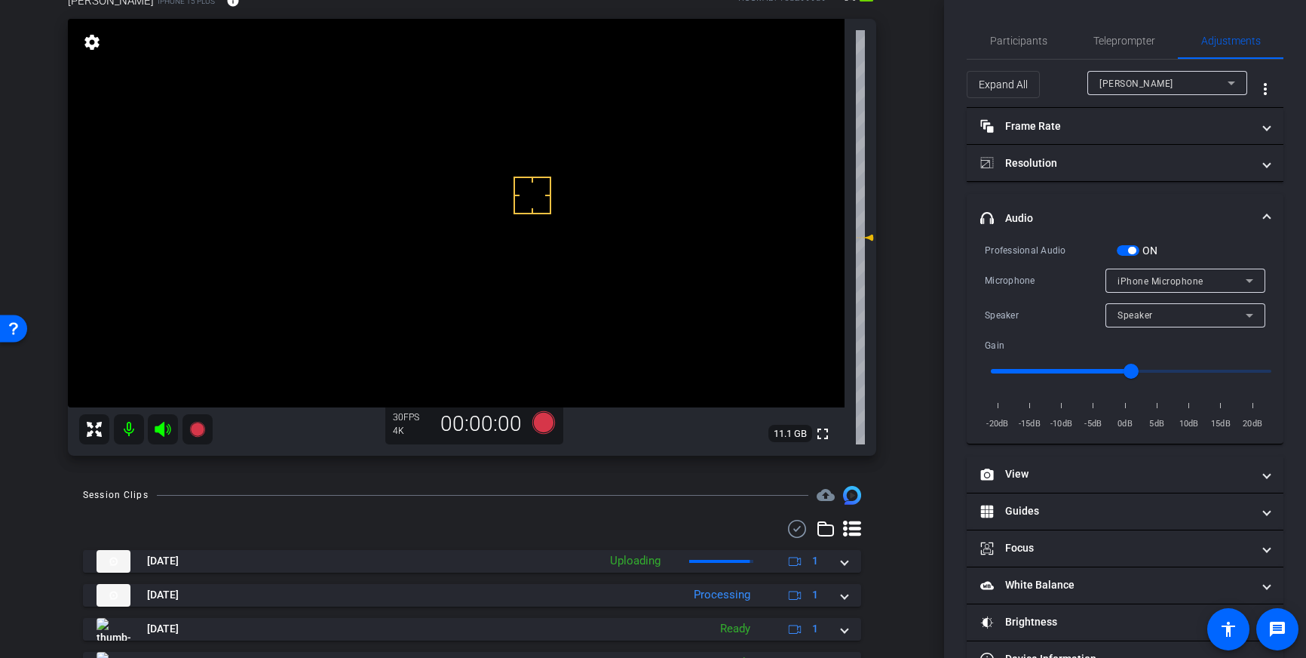
click at [1131, 250] on span "button" at bounding box center [1132, 251] width 8 height 8
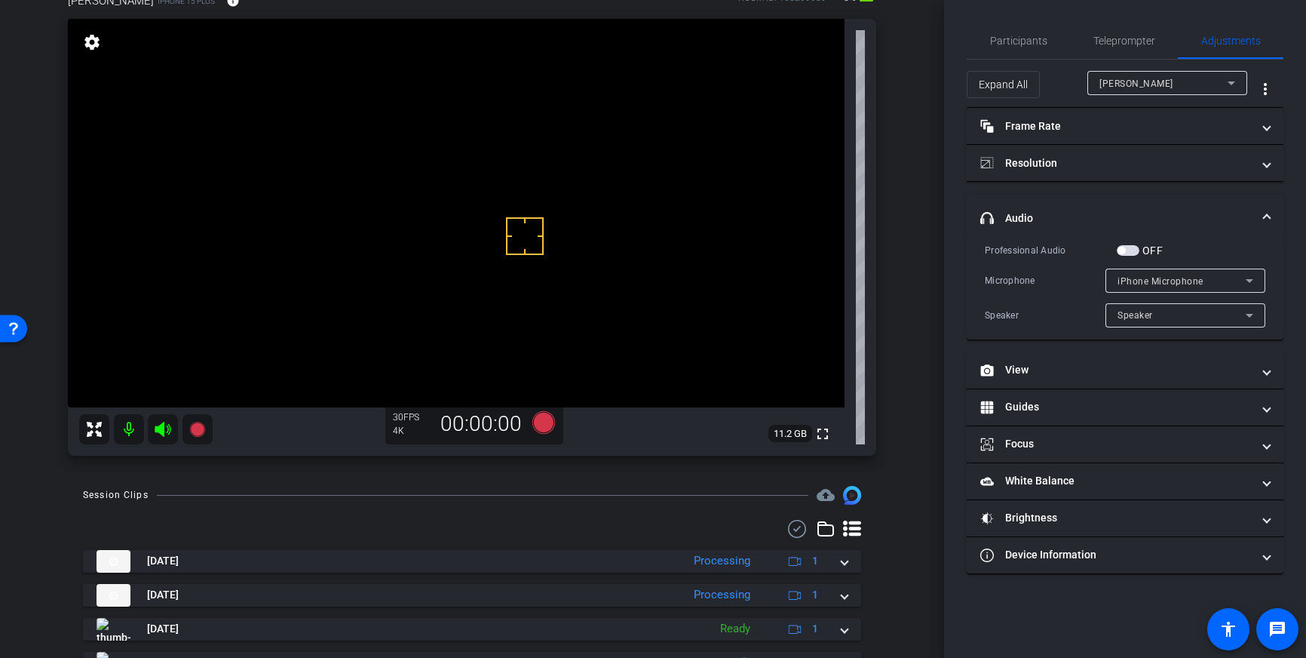
drag, startPoint x: 525, startPoint y: 236, endPoint x: 505, endPoint y: 220, distance: 25.8
drag, startPoint x: 1135, startPoint y: 253, endPoint x: 1049, endPoint y: 291, distance: 94.2
click at [1134, 253] on span "button" at bounding box center [1128, 250] width 23 height 11
click at [544, 425] on icon at bounding box center [543, 422] width 23 height 23
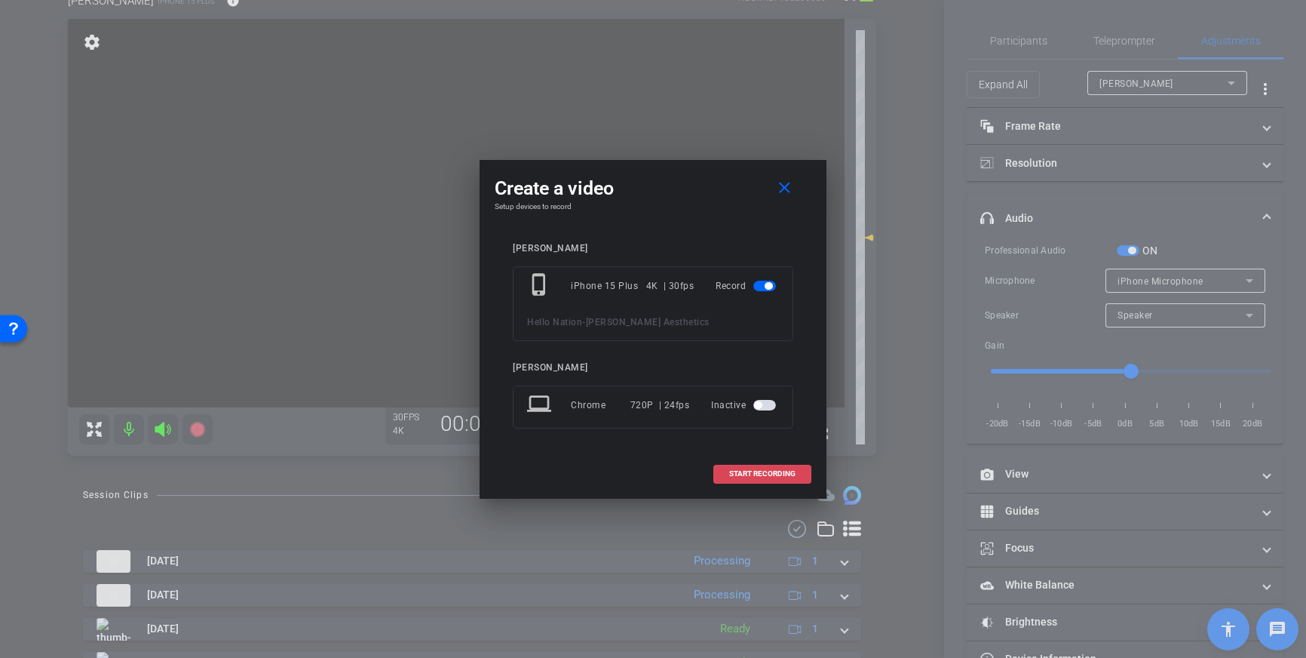
drag, startPoint x: 711, startPoint y: 467, endPoint x: 719, endPoint y: 468, distance: 8.4
click at [717, 468] on div "START RECORDING" at bounding box center [653, 474] width 317 height 19
click at [734, 470] on span "START RECORDING" at bounding box center [762, 474] width 66 height 8
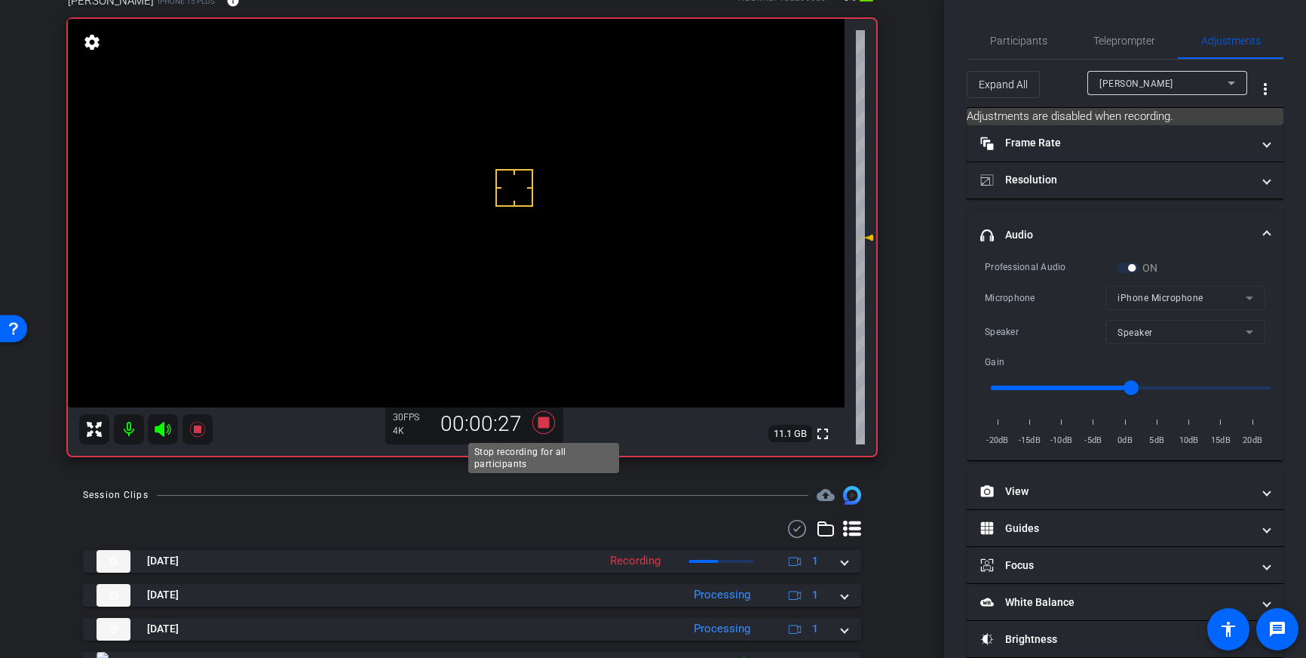
click at [538, 428] on icon at bounding box center [544, 422] width 36 height 27
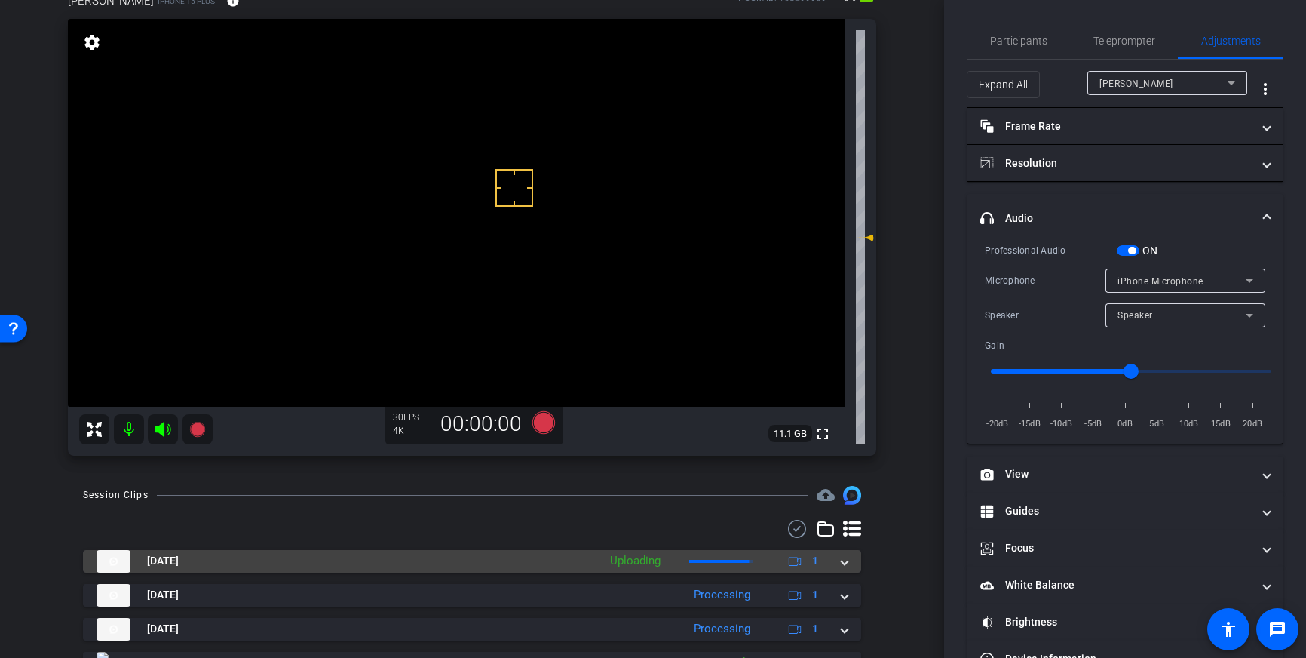
click at [848, 562] on mat-expansion-panel-header "Sep 29, 2025 Uploading 1" at bounding box center [472, 561] width 778 height 23
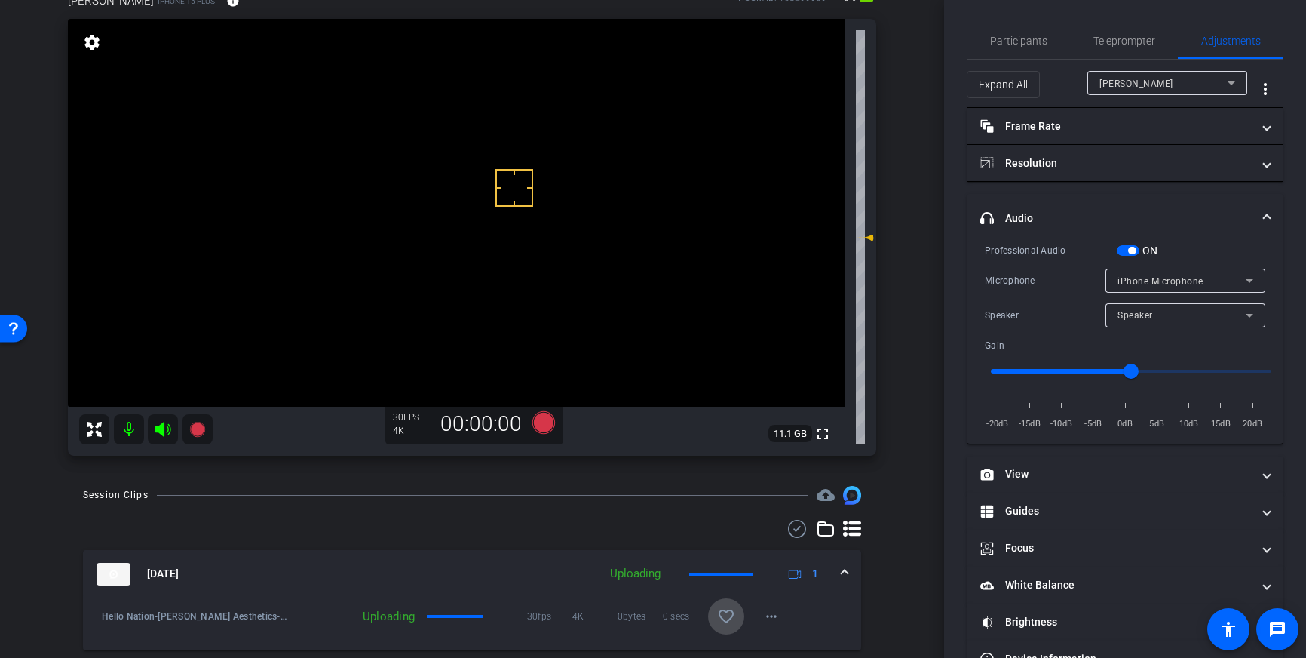
click at [723, 616] on mat-icon "favorite_border" at bounding box center [726, 616] width 18 height 18
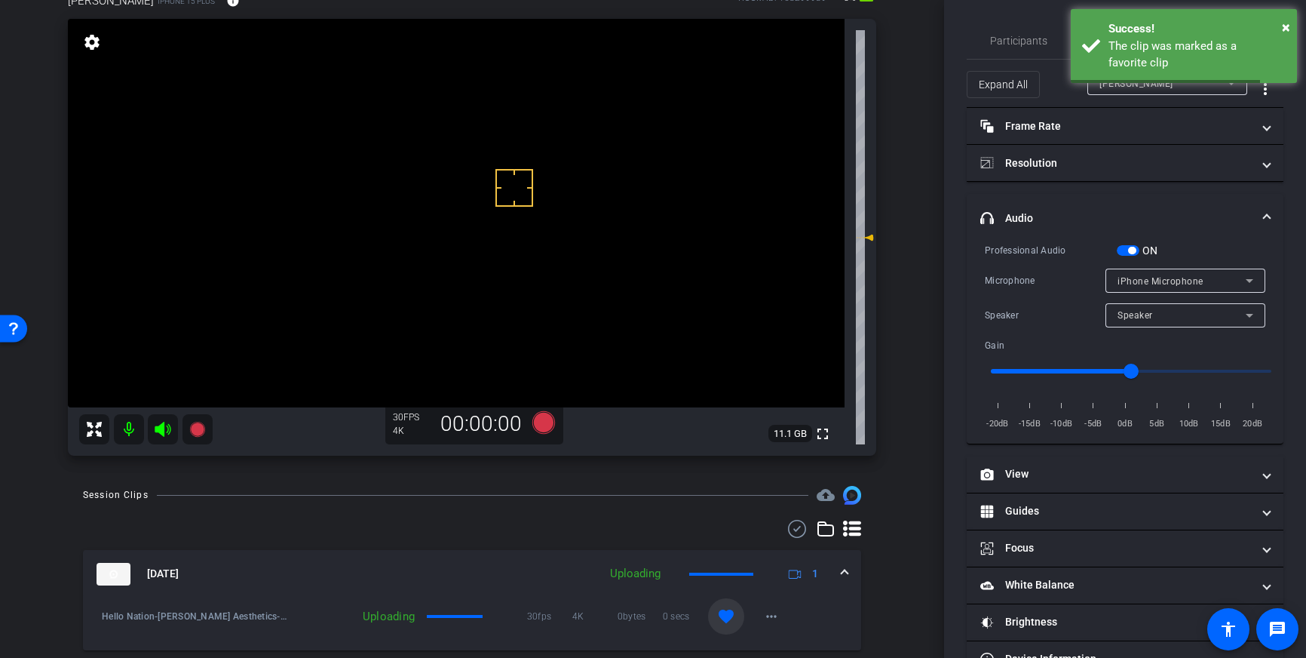
click at [839, 575] on div "Sep 29, 2025 Uploading 1" at bounding box center [469, 574] width 745 height 23
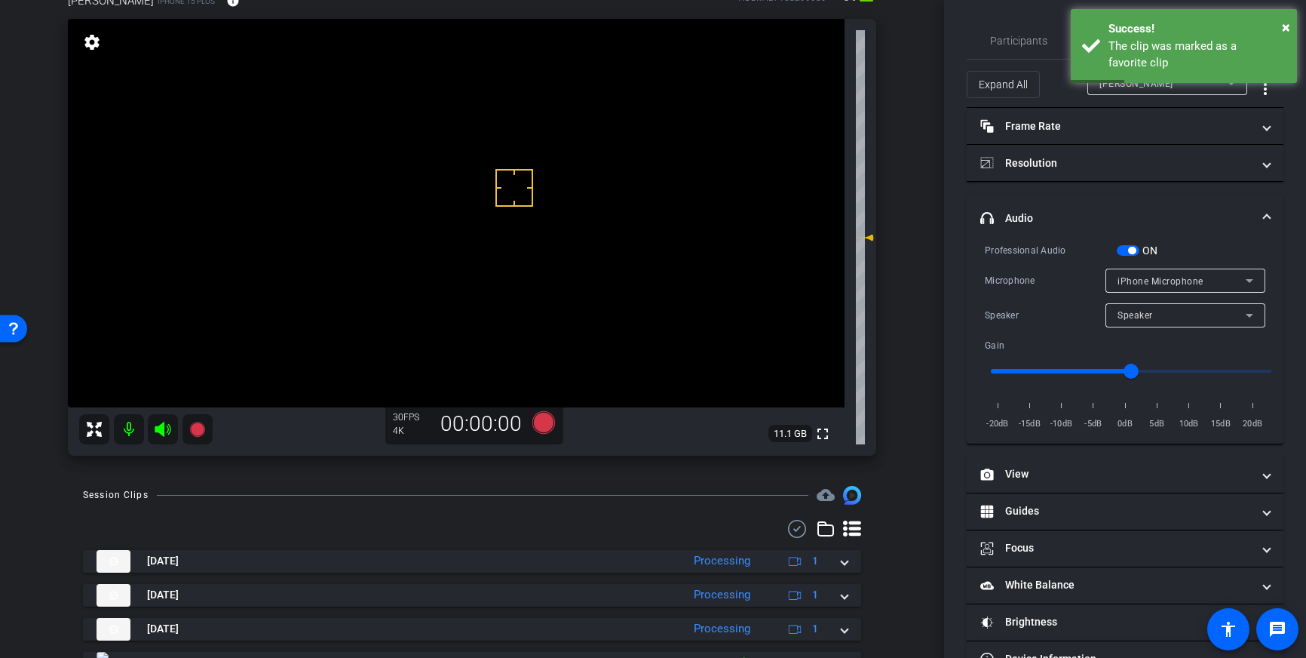
click at [1130, 253] on span "button" at bounding box center [1132, 251] width 8 height 8
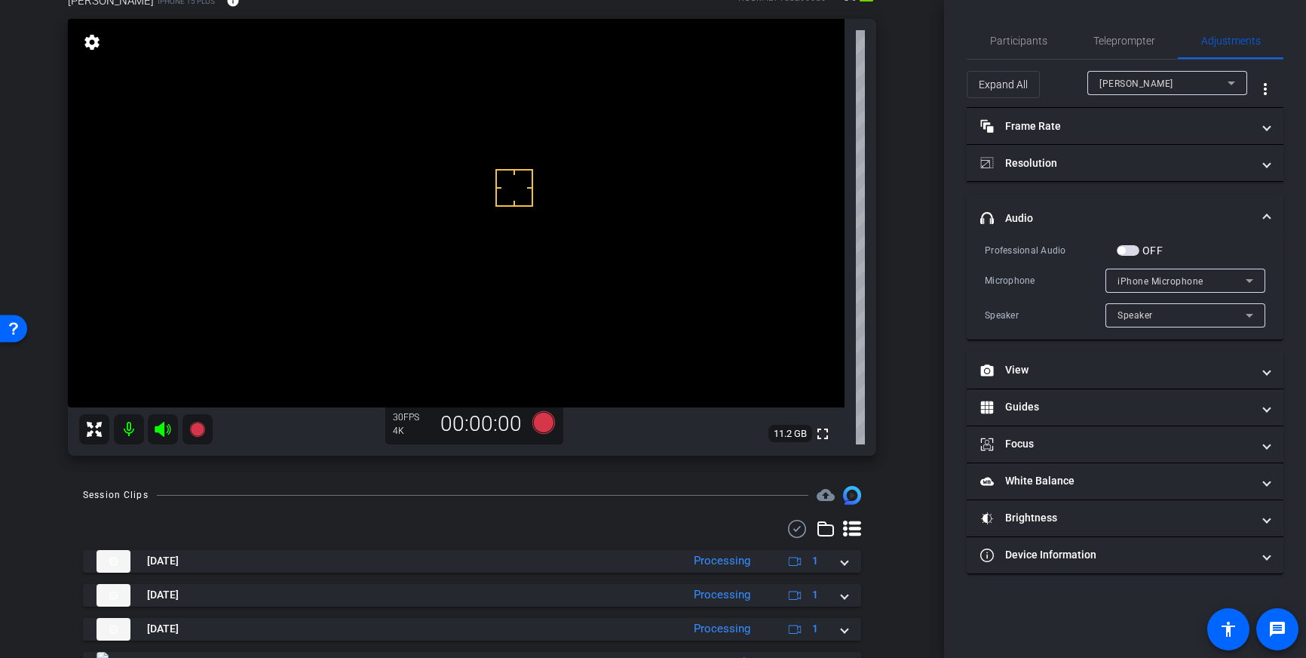
click at [1276, 222] on mat-expansion-panel-header "headphone icon Audio" at bounding box center [1125, 218] width 317 height 48
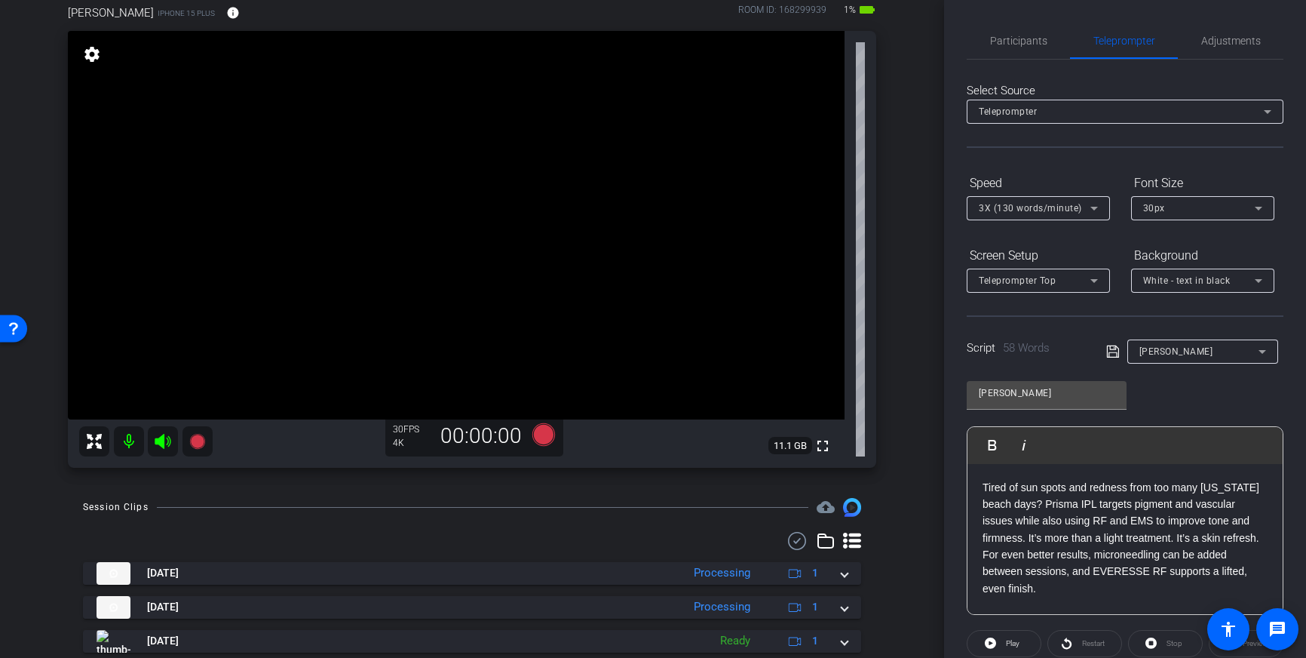
scroll to position [80, 0]
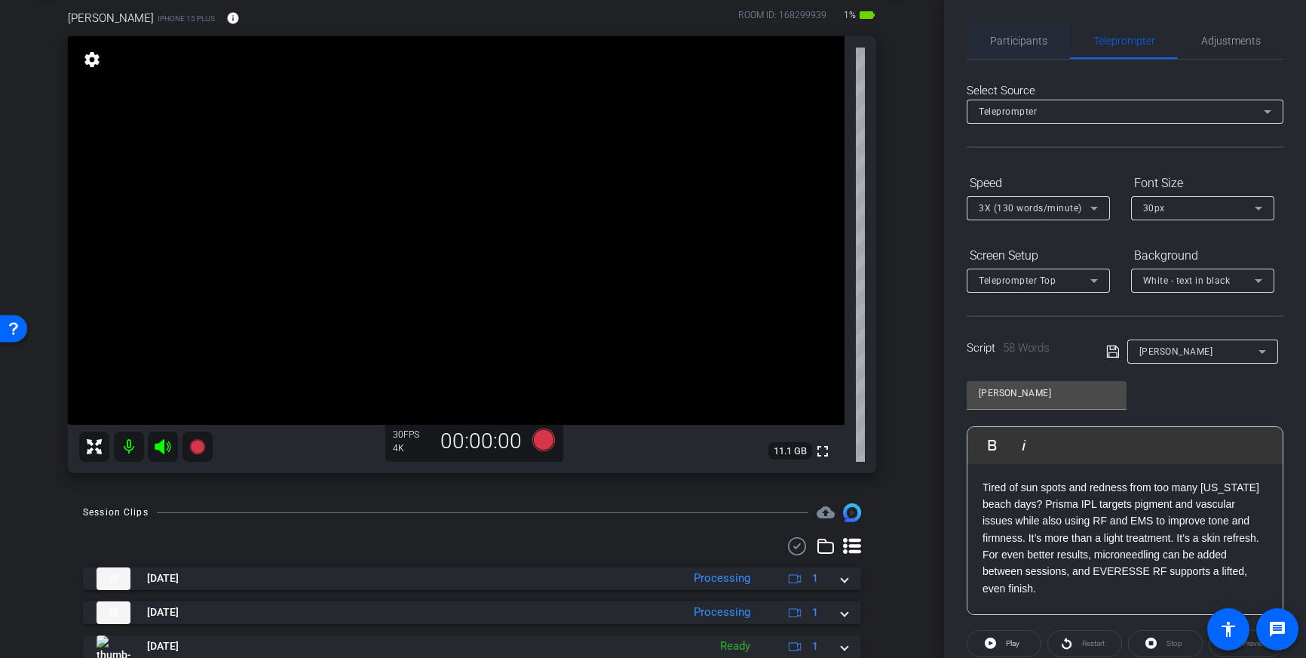
click at [1032, 55] on span "Participants" at bounding box center [1018, 41] width 57 height 36
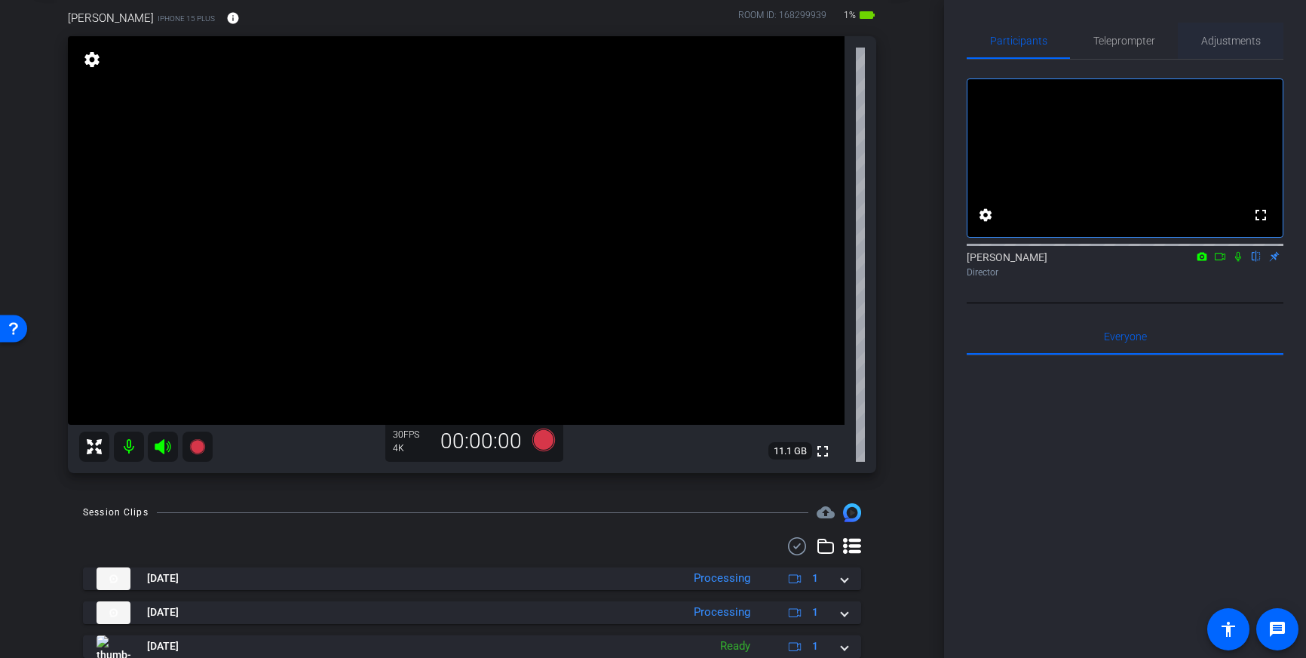
click at [1224, 39] on span "Adjustments" at bounding box center [1231, 40] width 60 height 11
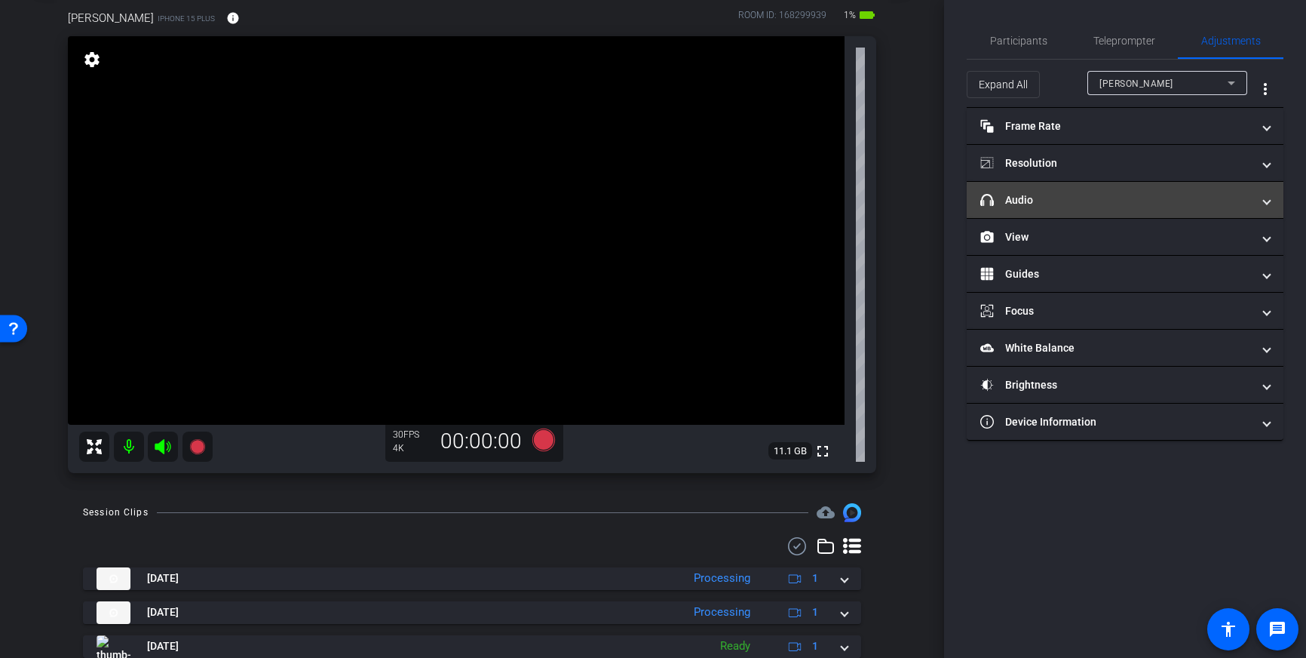
click at [1190, 200] on mat-panel-title "headphone icon Audio" at bounding box center [1115, 200] width 271 height 16
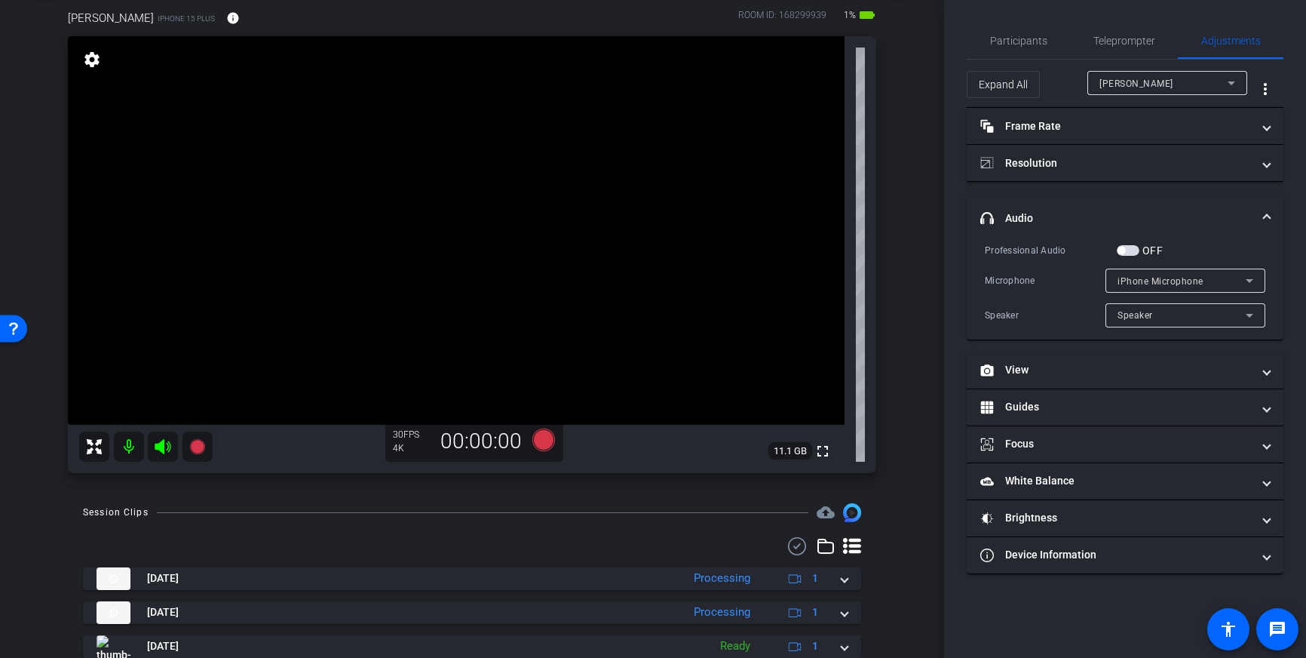
click at [1255, 217] on span "headphone icon Audio" at bounding box center [1122, 218] width 284 height 16
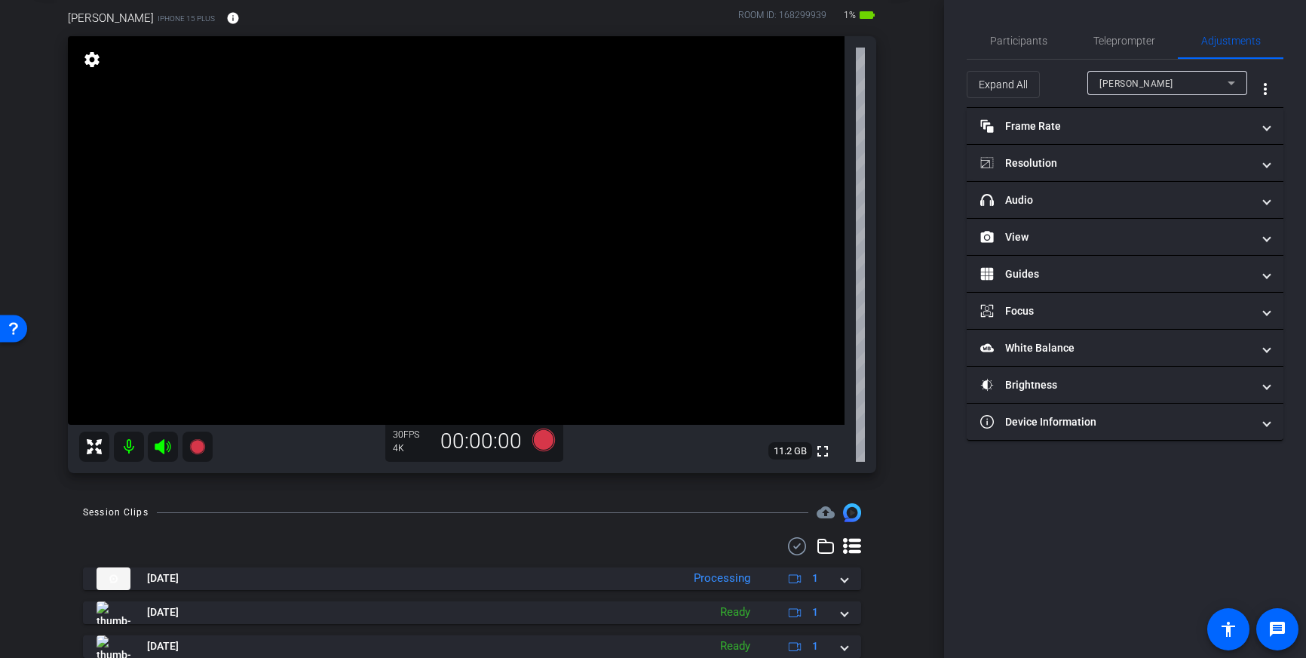
scroll to position [0, 0]
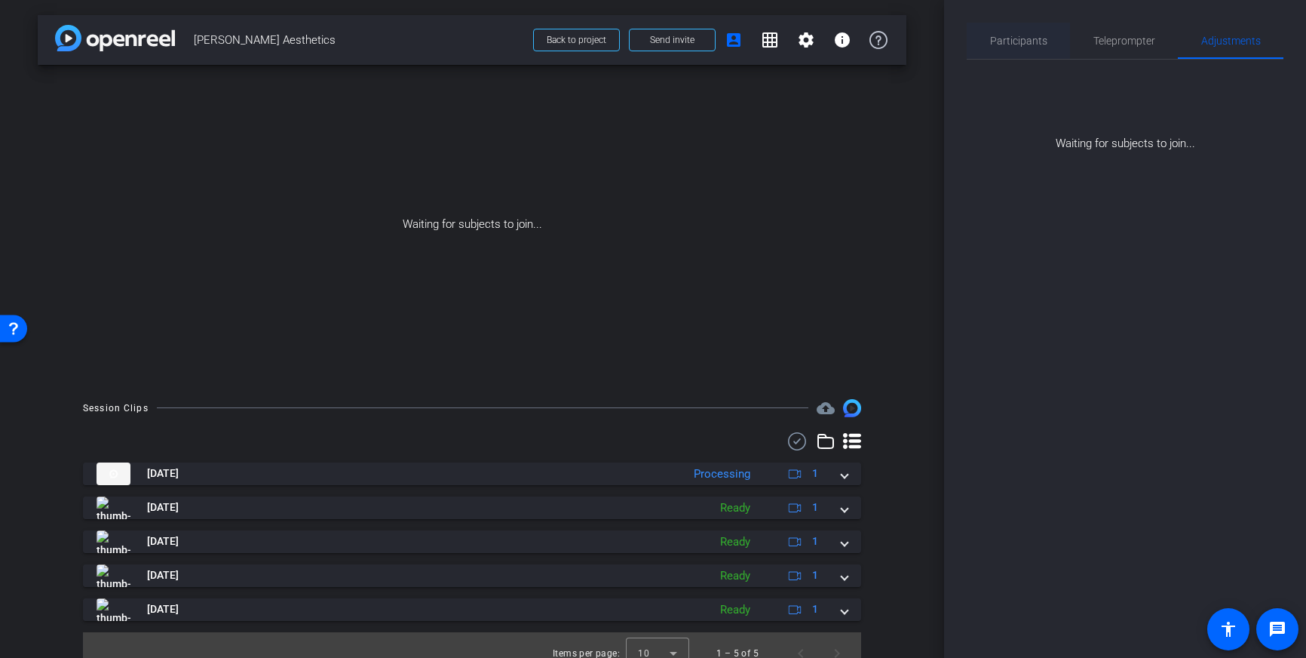
click at [1019, 41] on span "Participants" at bounding box center [1018, 40] width 57 height 11
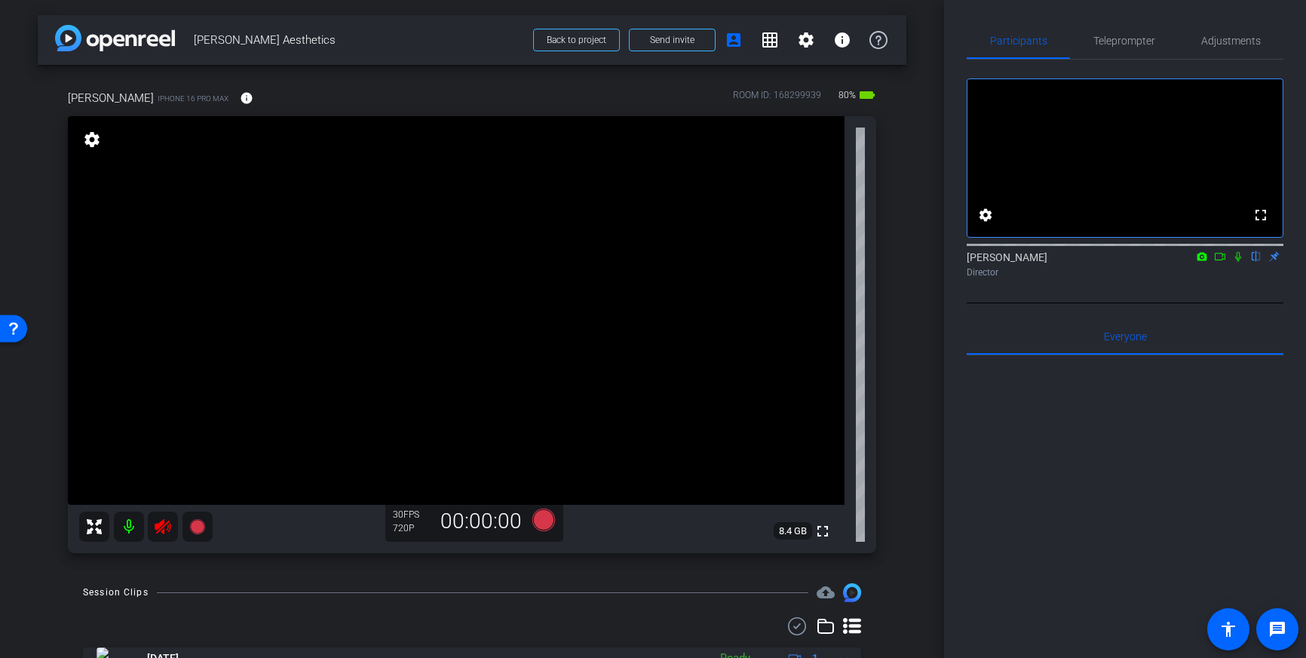
click at [162, 526] on icon at bounding box center [163, 526] width 16 height 15
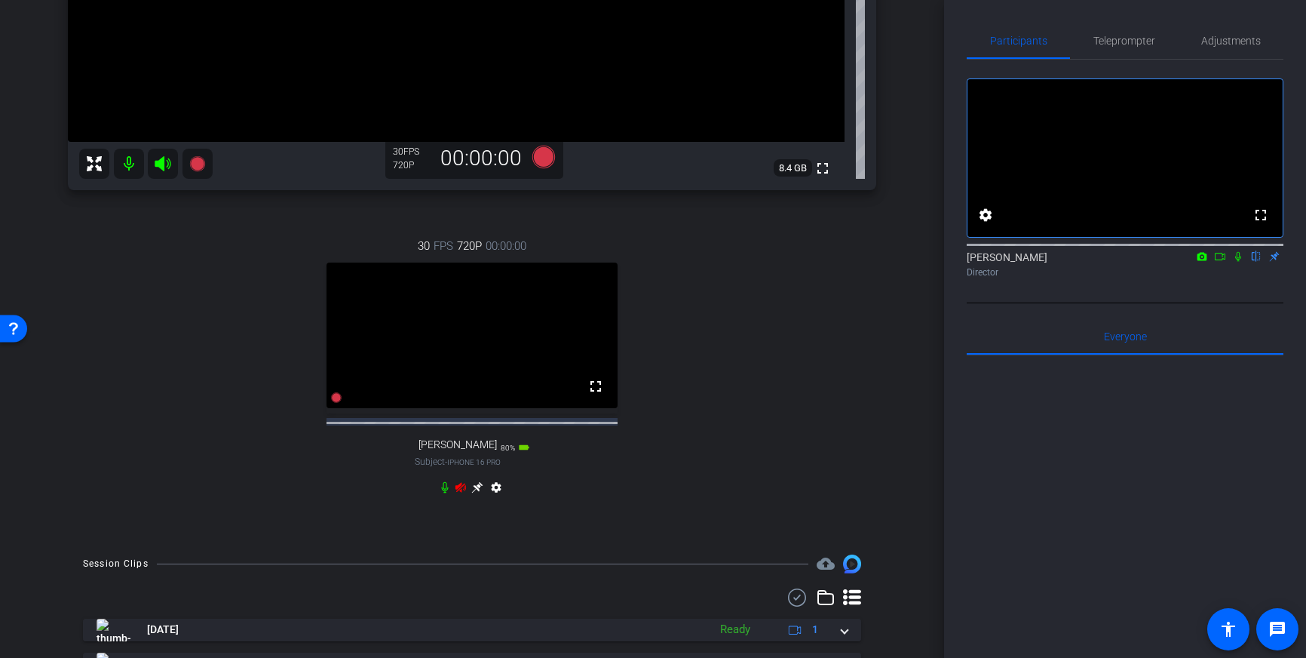
scroll to position [363, 0]
click at [462, 492] on icon at bounding box center [461, 486] width 12 height 12
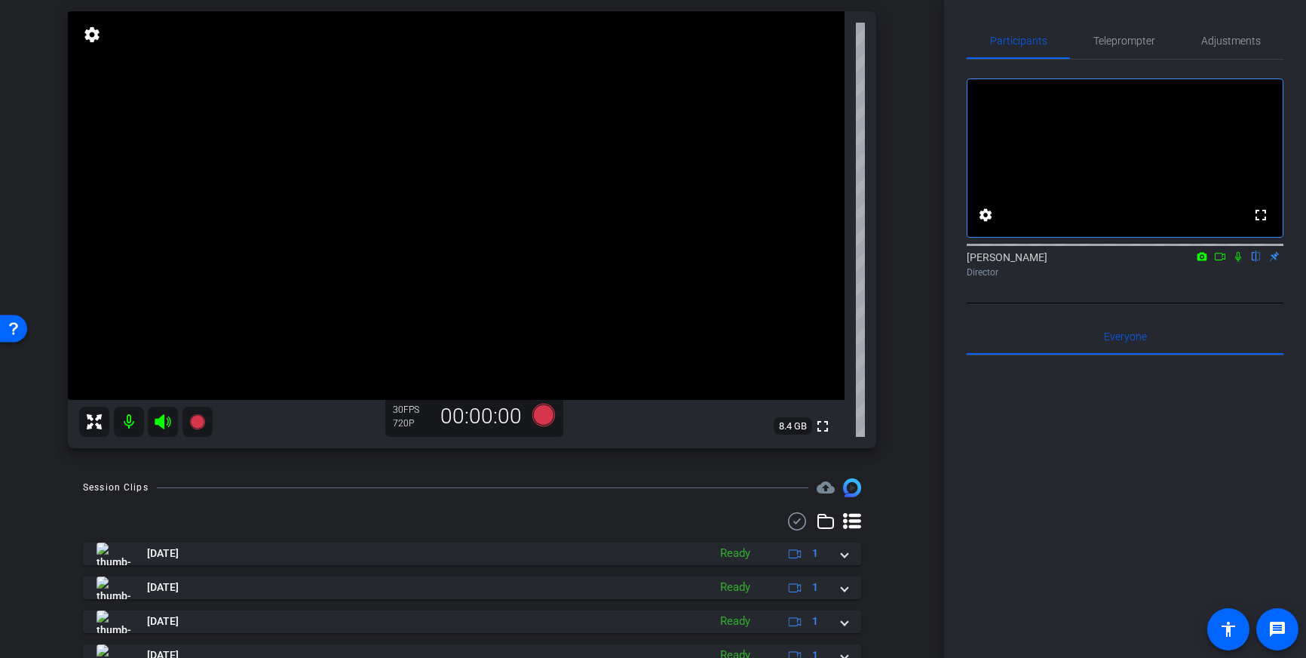
scroll to position [80, 0]
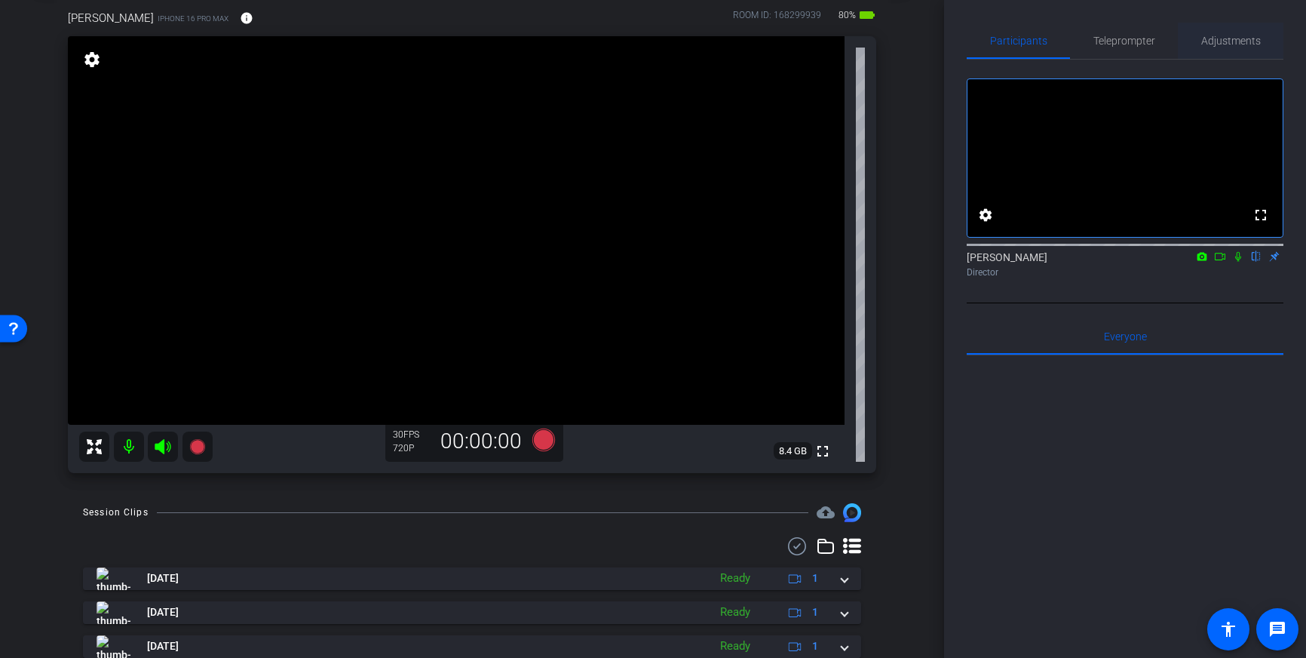
click at [1227, 53] on span "Adjustments" at bounding box center [1231, 41] width 60 height 36
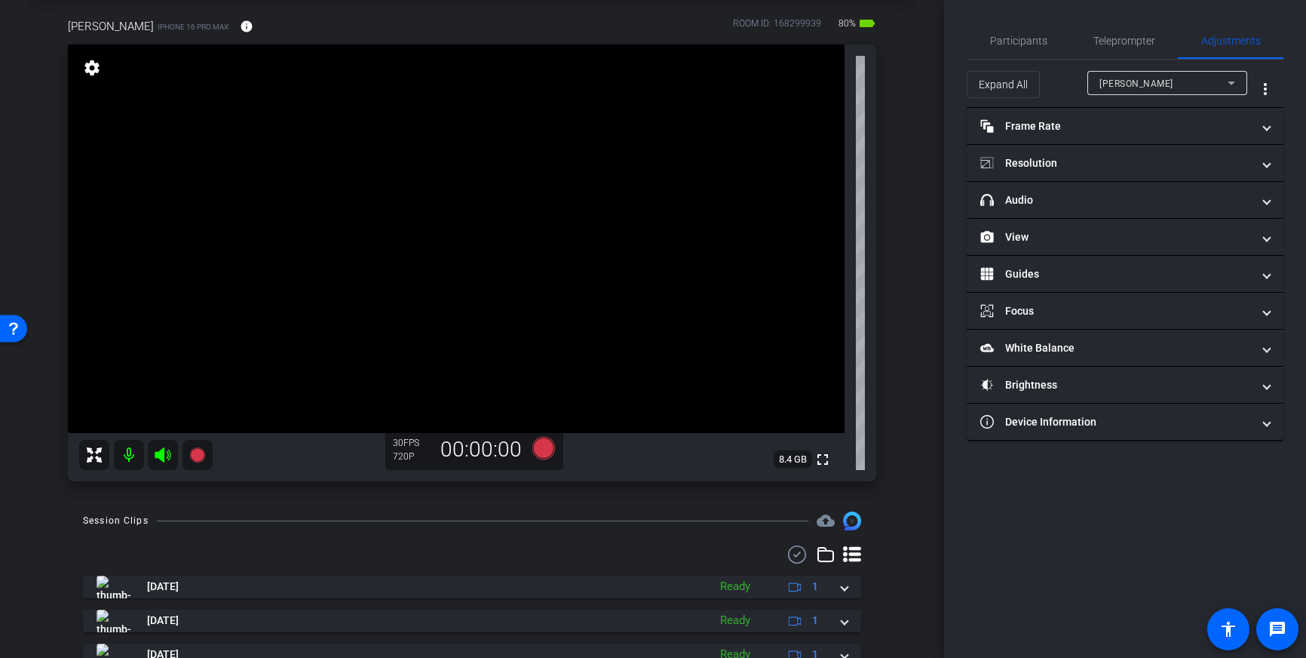
scroll to position [65, 0]
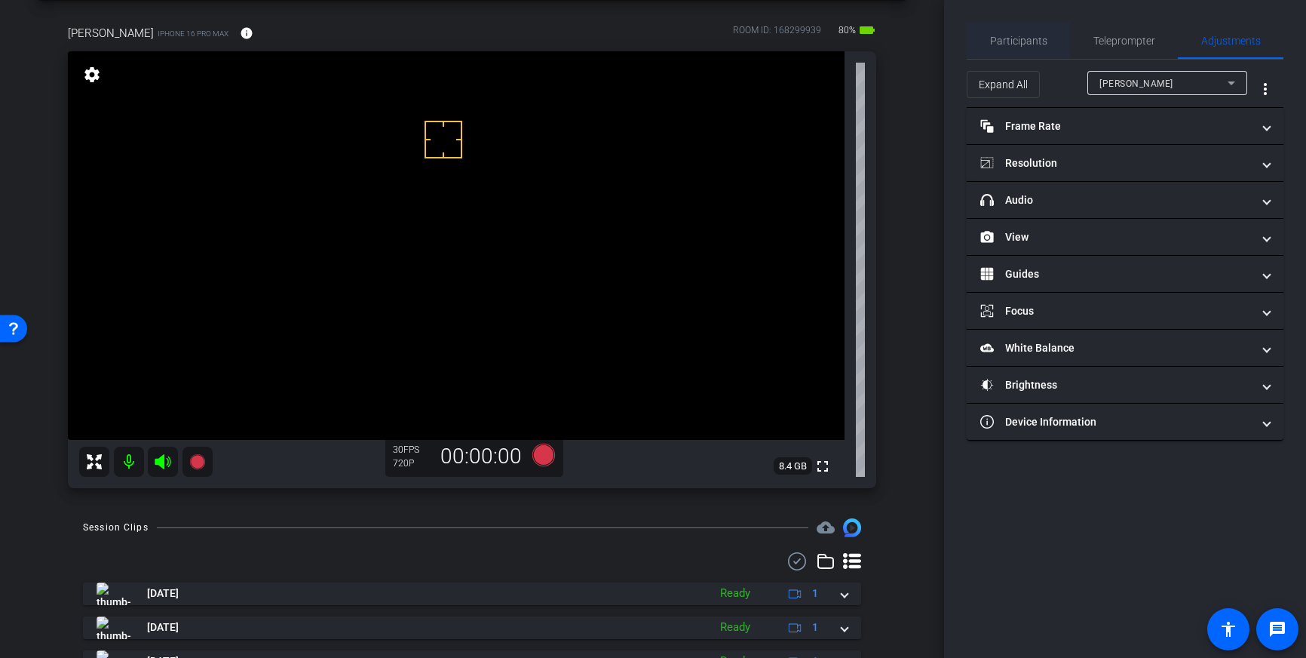
click at [1000, 38] on span "Participants" at bounding box center [1018, 40] width 57 height 11
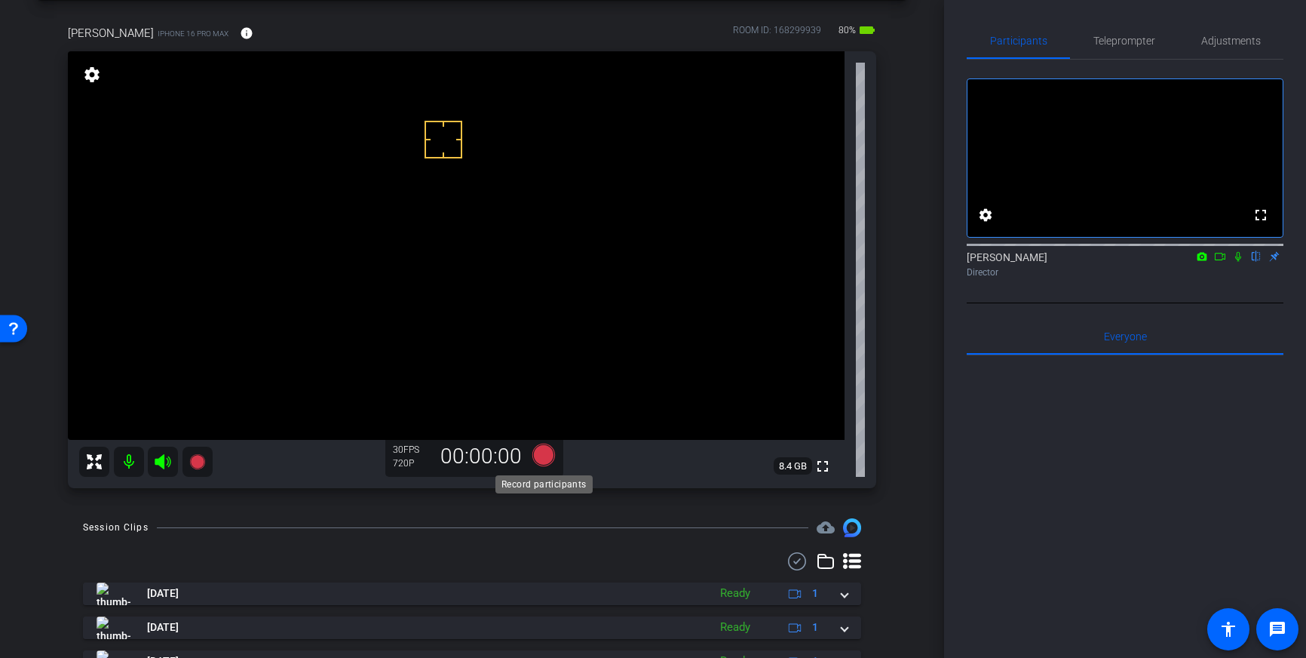
click at [544, 456] on icon at bounding box center [543, 454] width 23 height 23
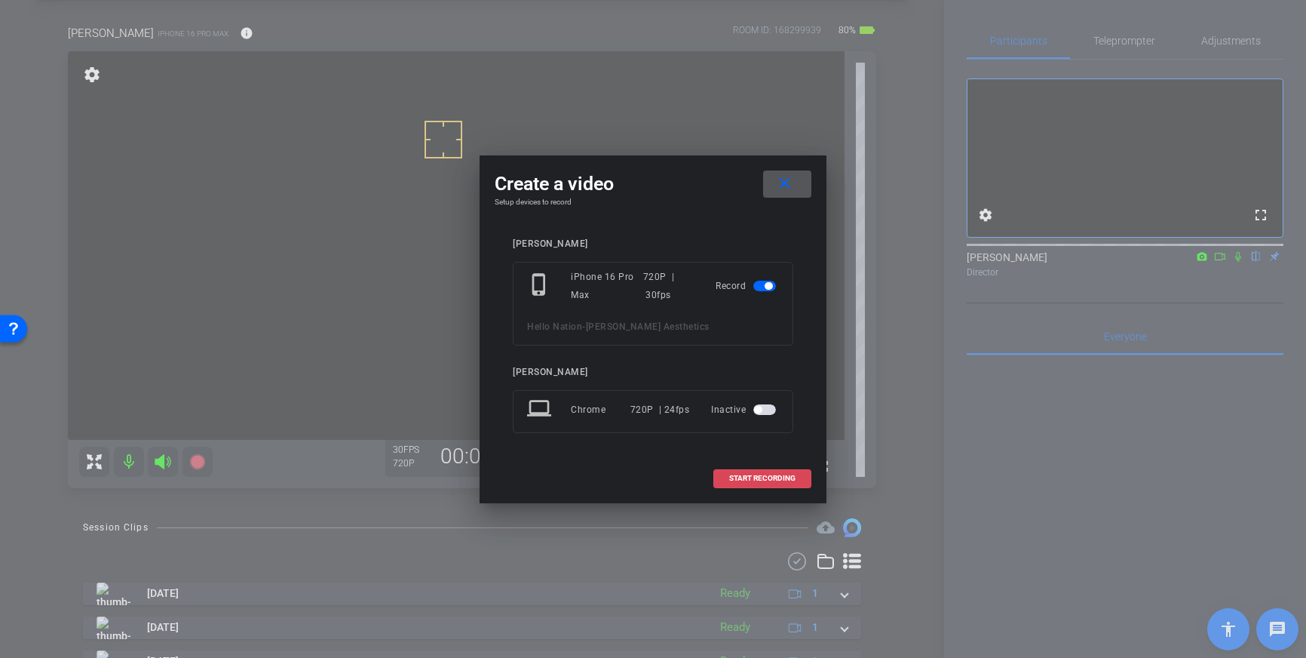
click at [767, 482] on span "START RECORDING" at bounding box center [762, 478] width 66 height 8
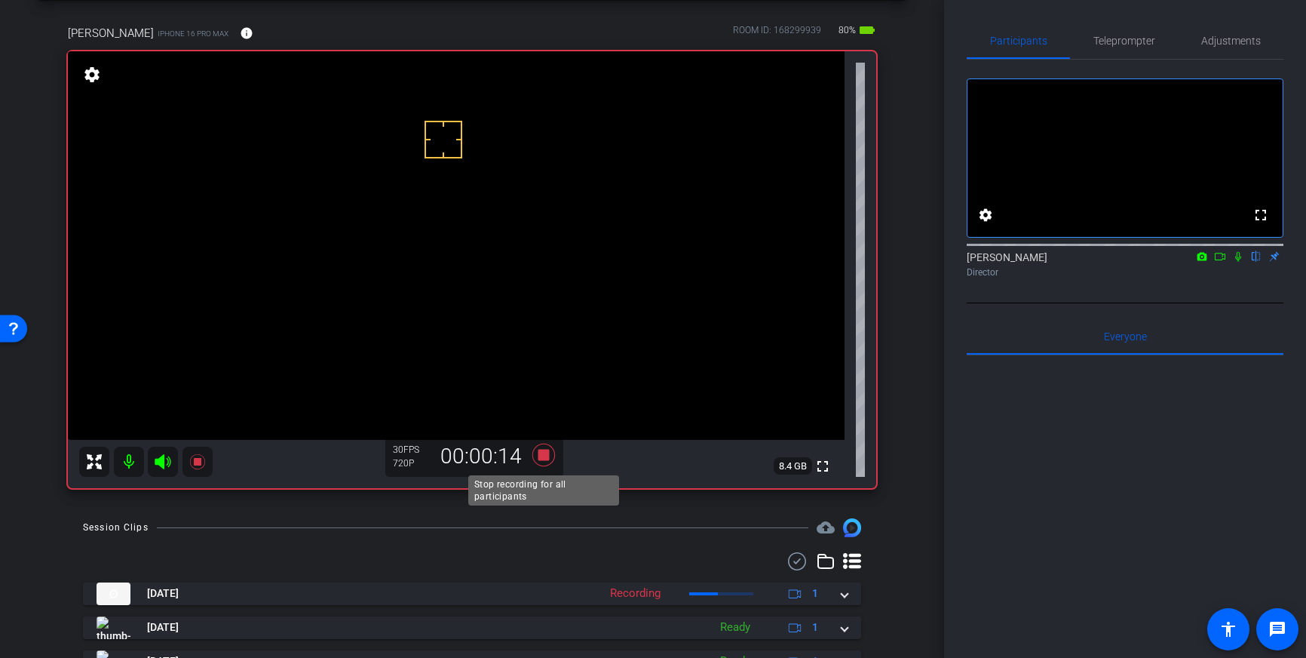
click at [543, 452] on icon at bounding box center [543, 454] width 23 height 23
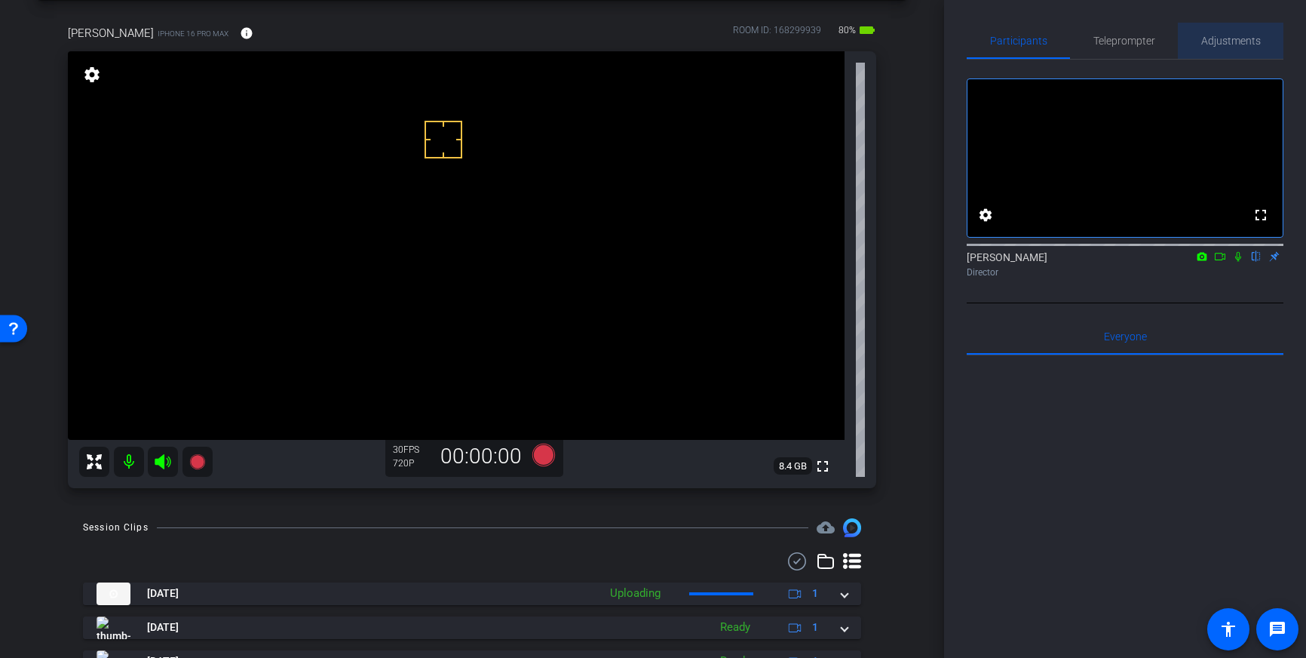
click at [1208, 46] on span "Adjustments" at bounding box center [1231, 40] width 60 height 11
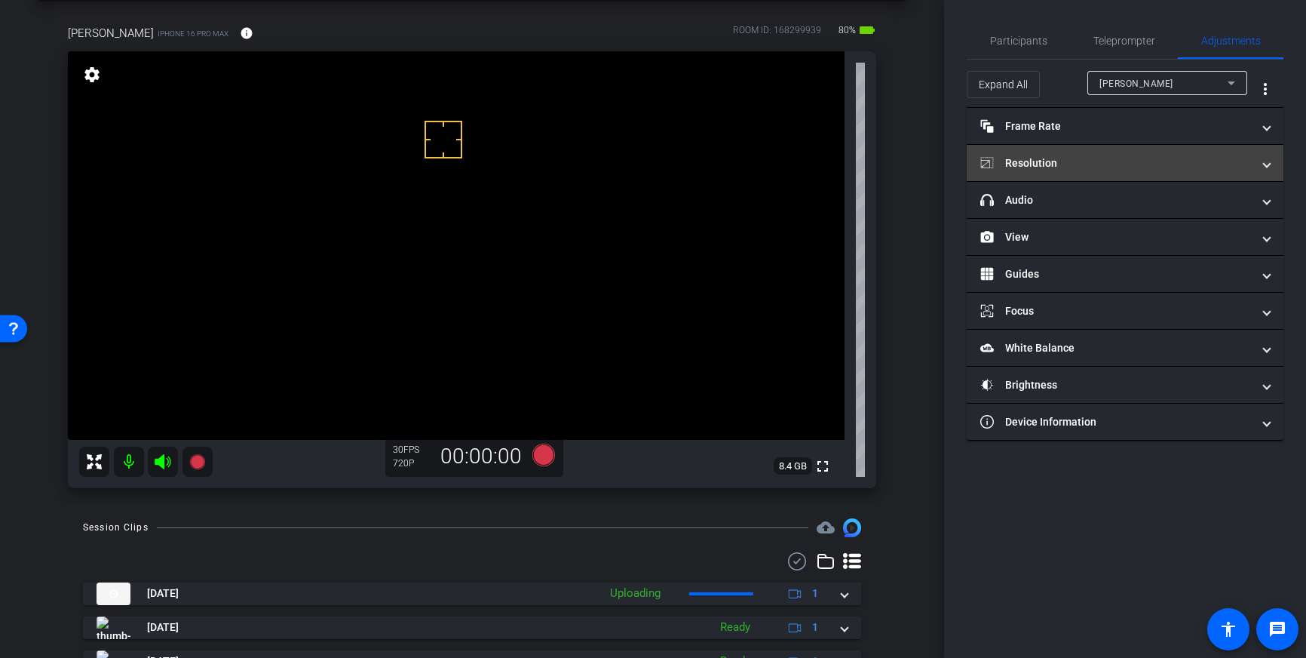
click at [1130, 163] on mat-panel-title "Resolution" at bounding box center [1115, 163] width 271 height 16
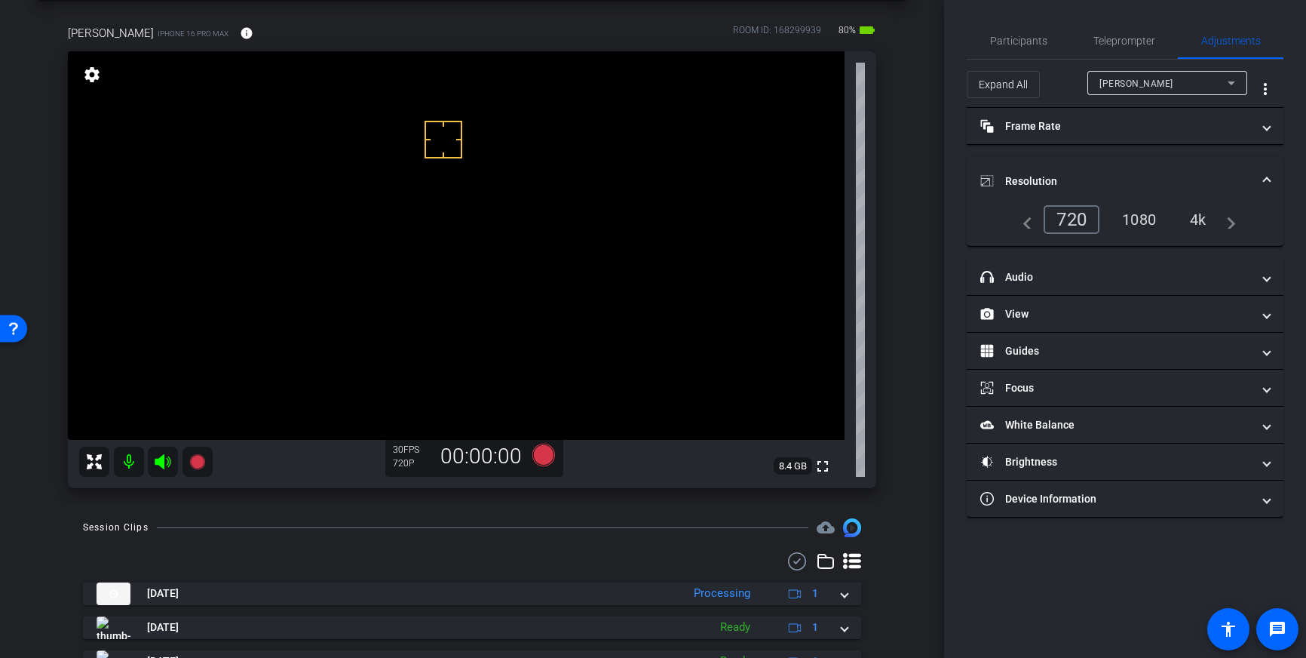
click at [1202, 222] on div "4k" at bounding box center [1198, 220] width 39 height 26
drag, startPoint x: 472, startPoint y: 164, endPoint x: 480, endPoint y: 173, distance: 12.3
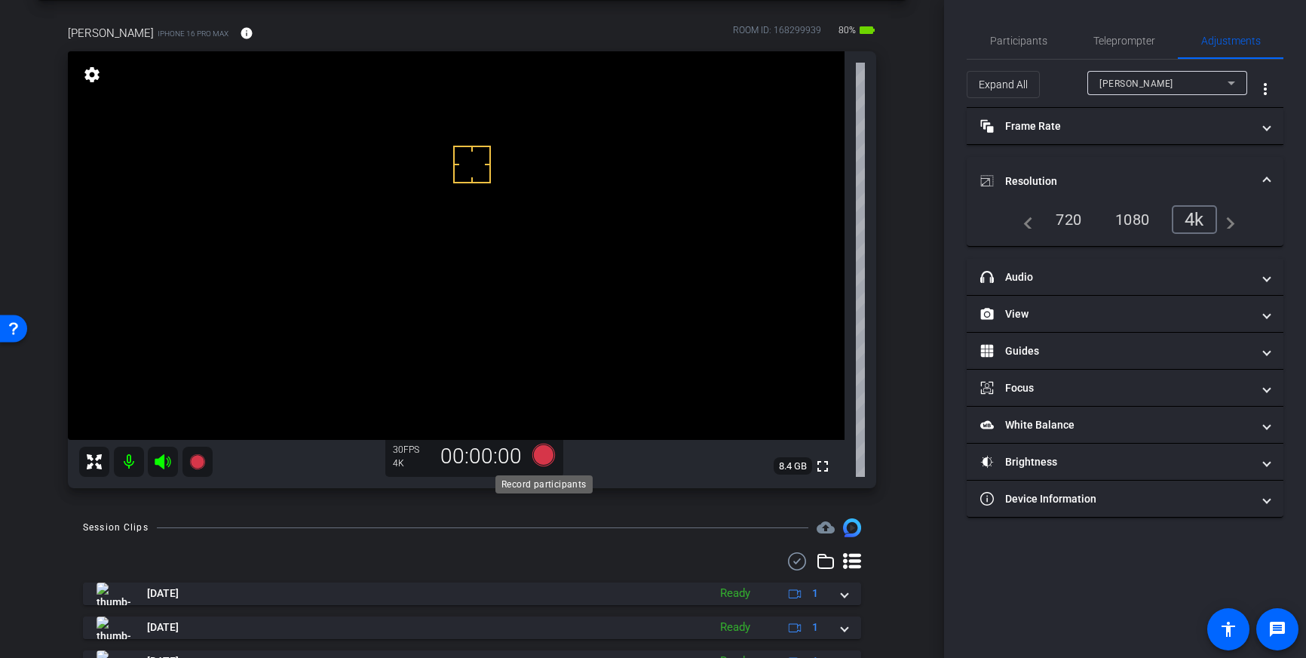
click at [544, 455] on icon at bounding box center [543, 454] width 23 height 23
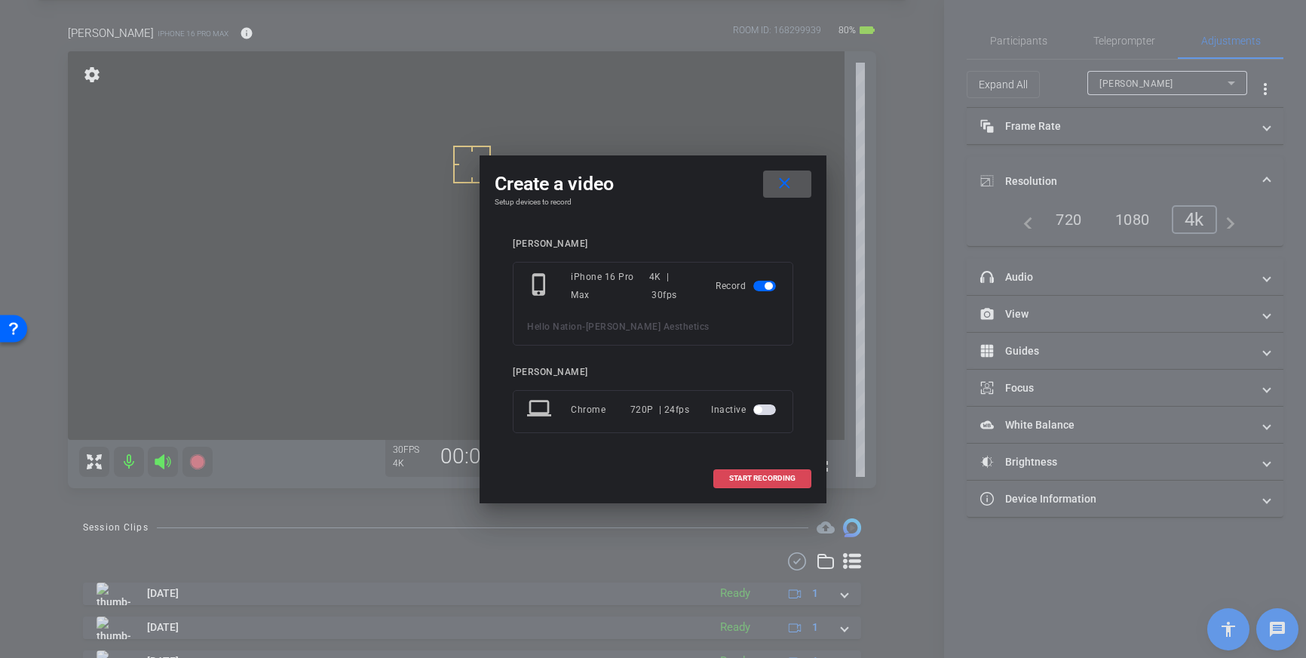
click at [768, 480] on span "START RECORDING" at bounding box center [762, 478] width 66 height 8
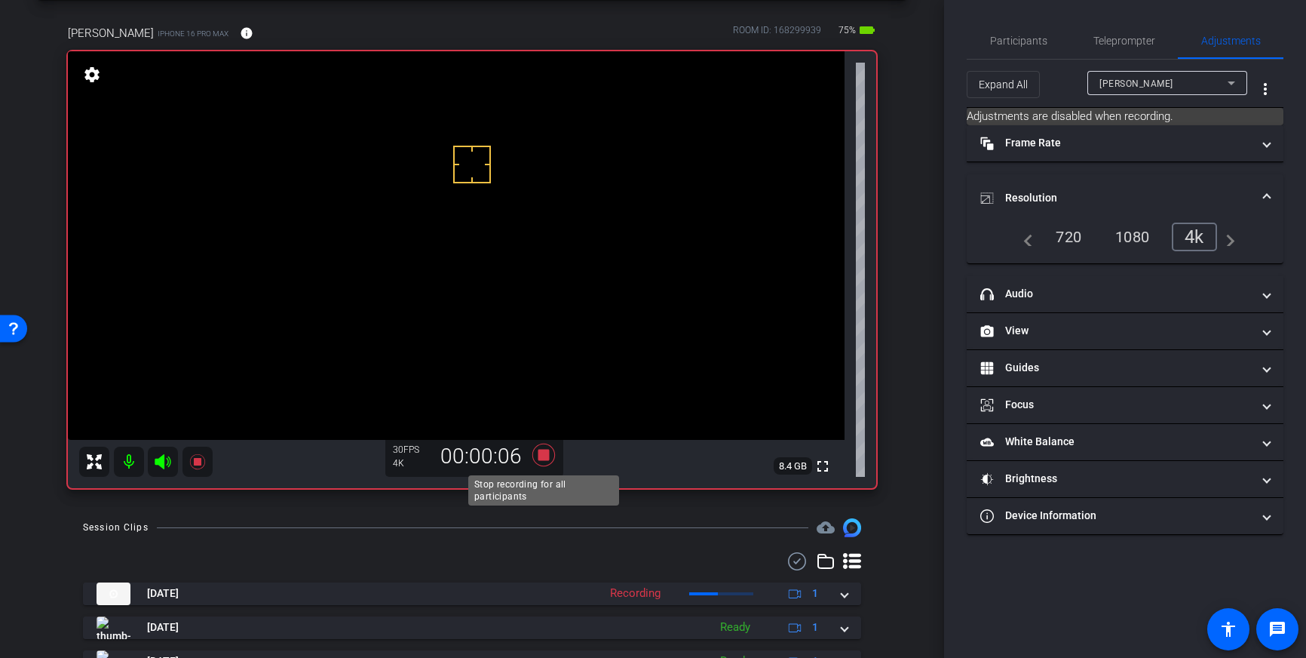
click at [544, 456] on icon at bounding box center [543, 454] width 23 height 23
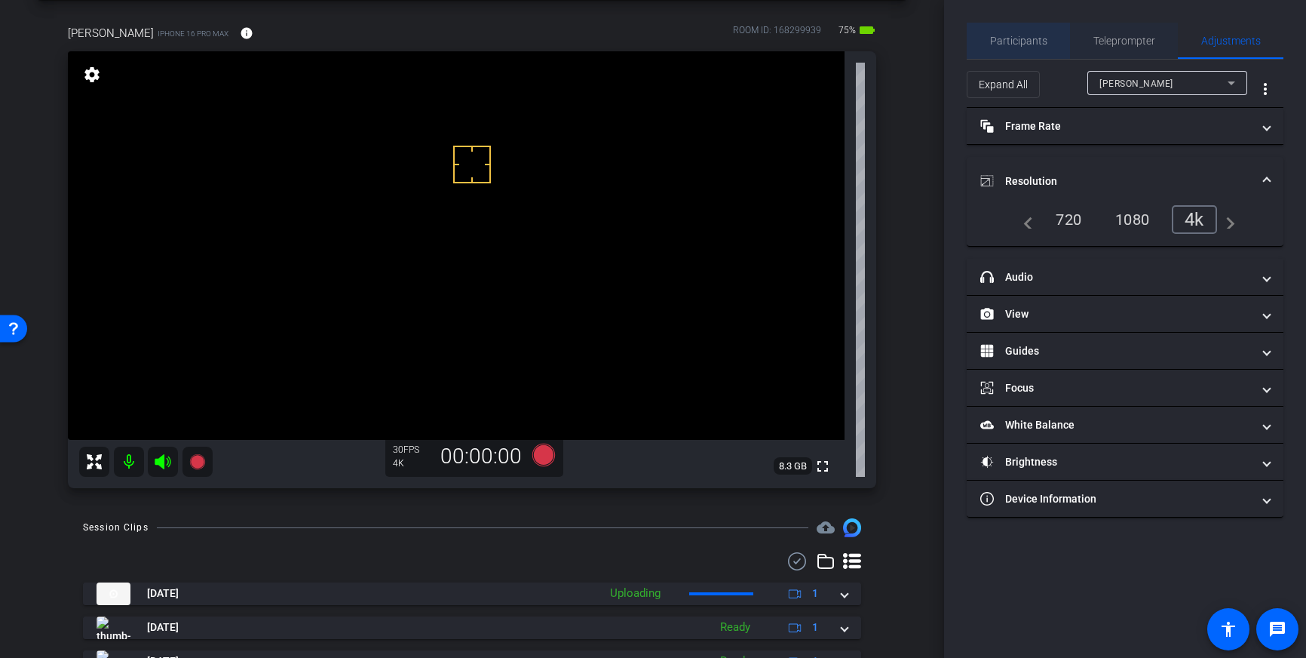
drag, startPoint x: 1038, startPoint y: 46, endPoint x: 1093, endPoint y: 42, distance: 55.9
click at [1051, 47] on div "Participants" at bounding box center [1018, 41] width 103 height 36
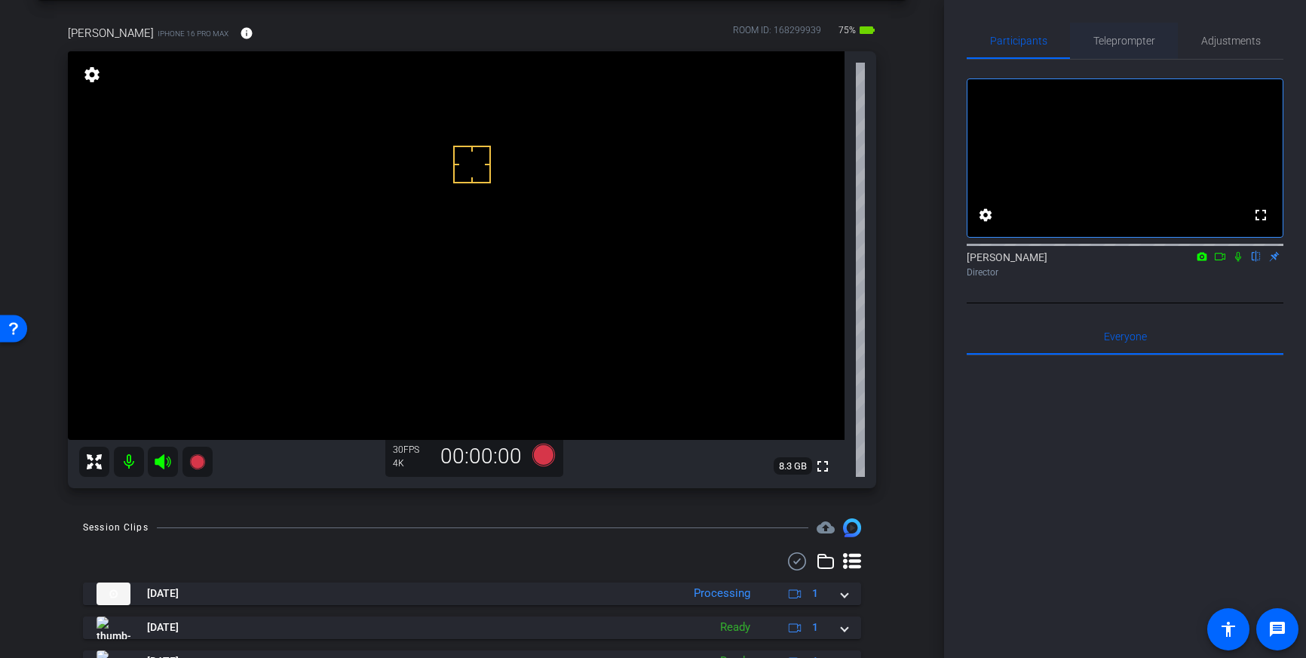
click at [1119, 47] on span "Teleprompter" at bounding box center [1124, 41] width 62 height 36
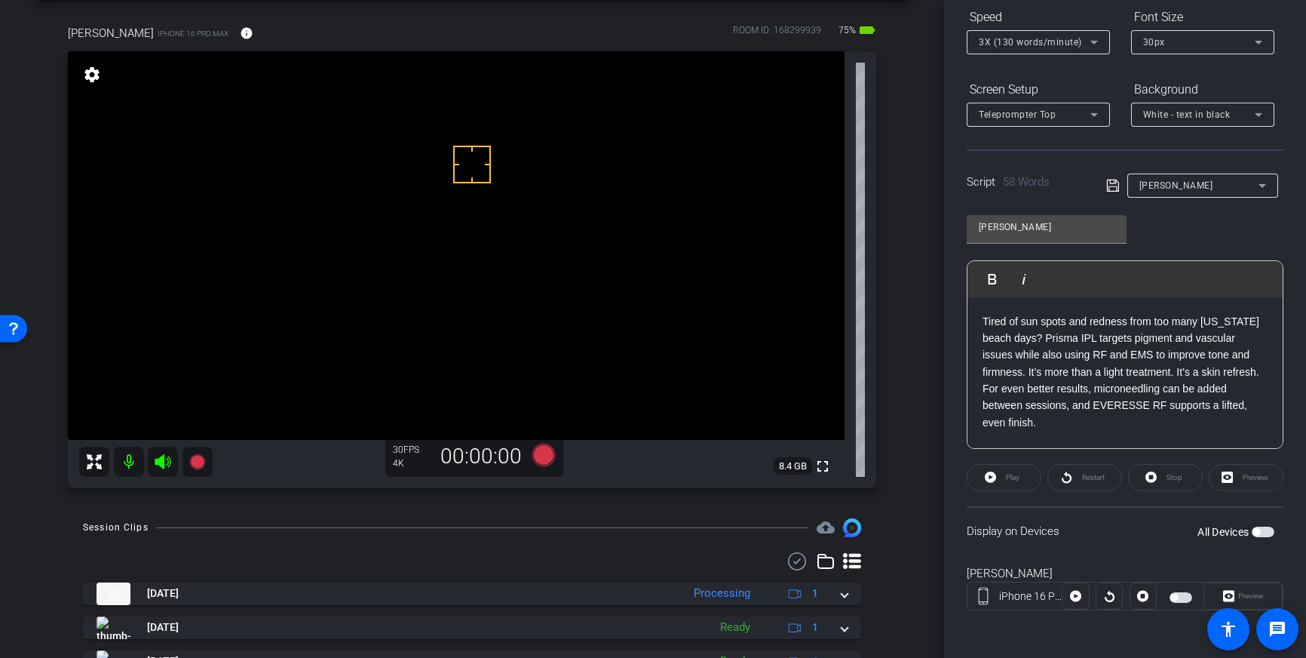
scroll to position [167, 0]
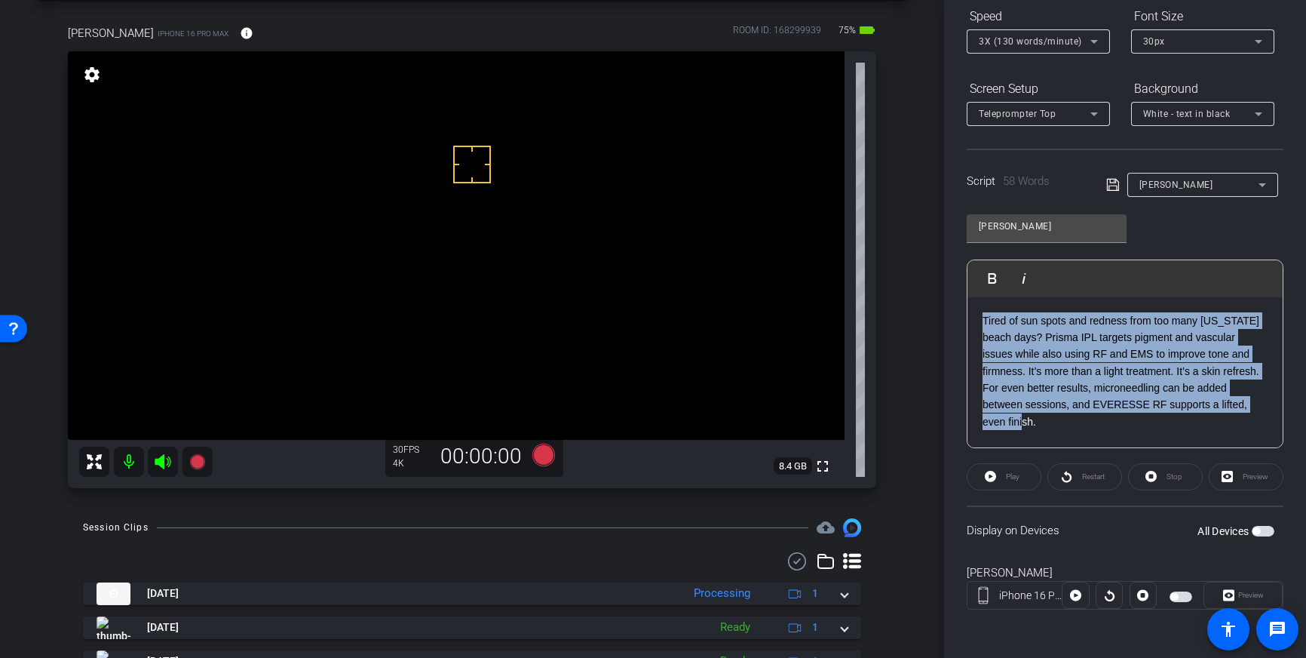
drag, startPoint x: 1261, startPoint y: 413, endPoint x: 969, endPoint y: 317, distance: 307.2
click at [972, 318] on div "Tired of sun spots and redness from too many Florida beach days? Prisma IPL tar…" at bounding box center [1125, 372] width 315 height 151
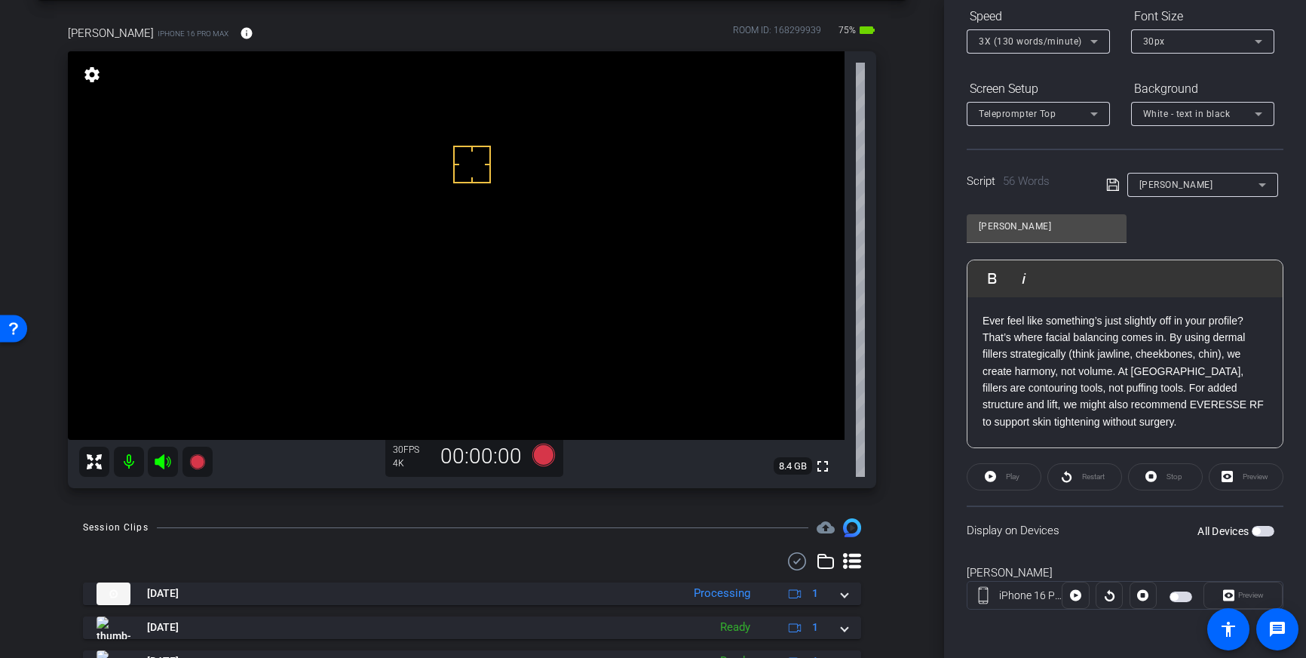
drag, startPoint x: 1114, startPoint y: 185, endPoint x: 1207, endPoint y: 290, distance: 140.5
click at [1114, 185] on icon at bounding box center [1113, 185] width 14 height 18
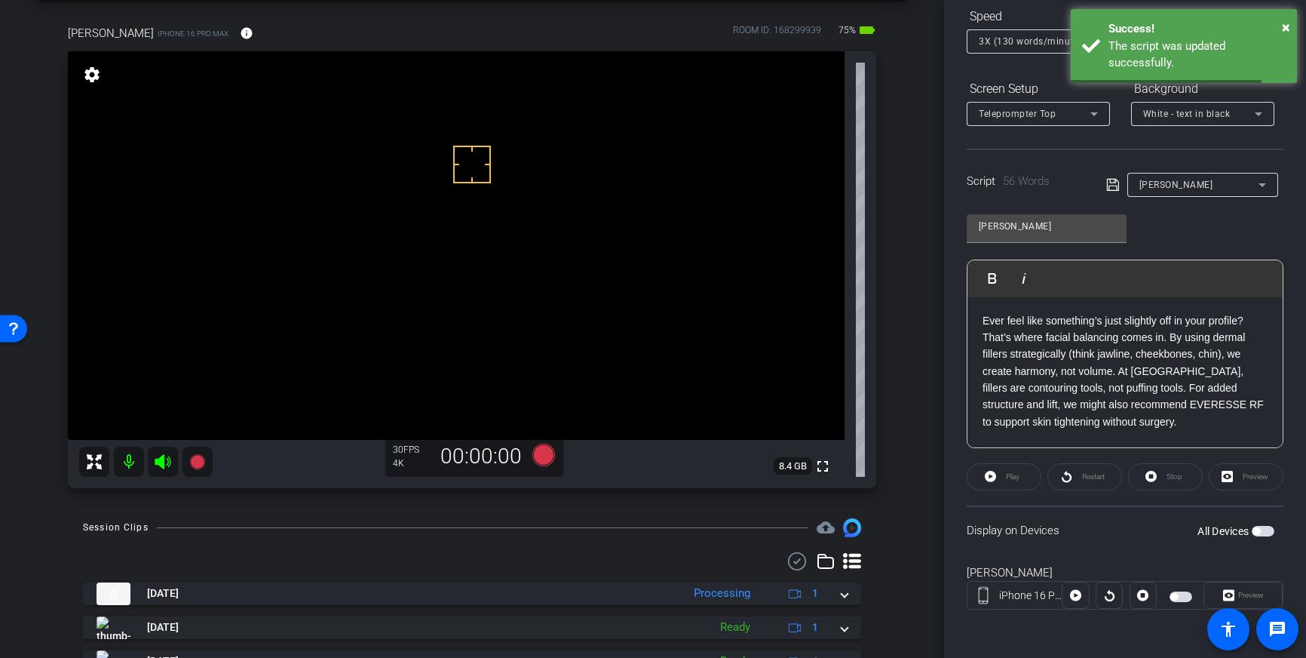
click at [1270, 528] on span "button" at bounding box center [1263, 531] width 23 height 11
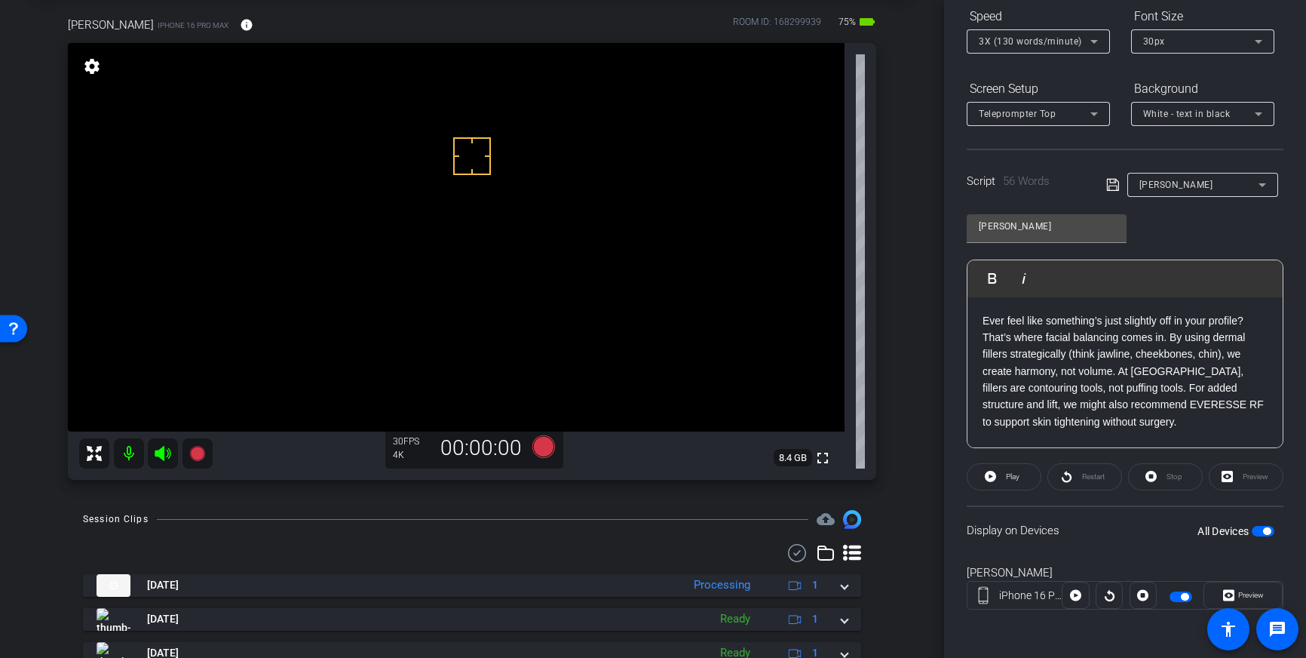
scroll to position [78, 0]
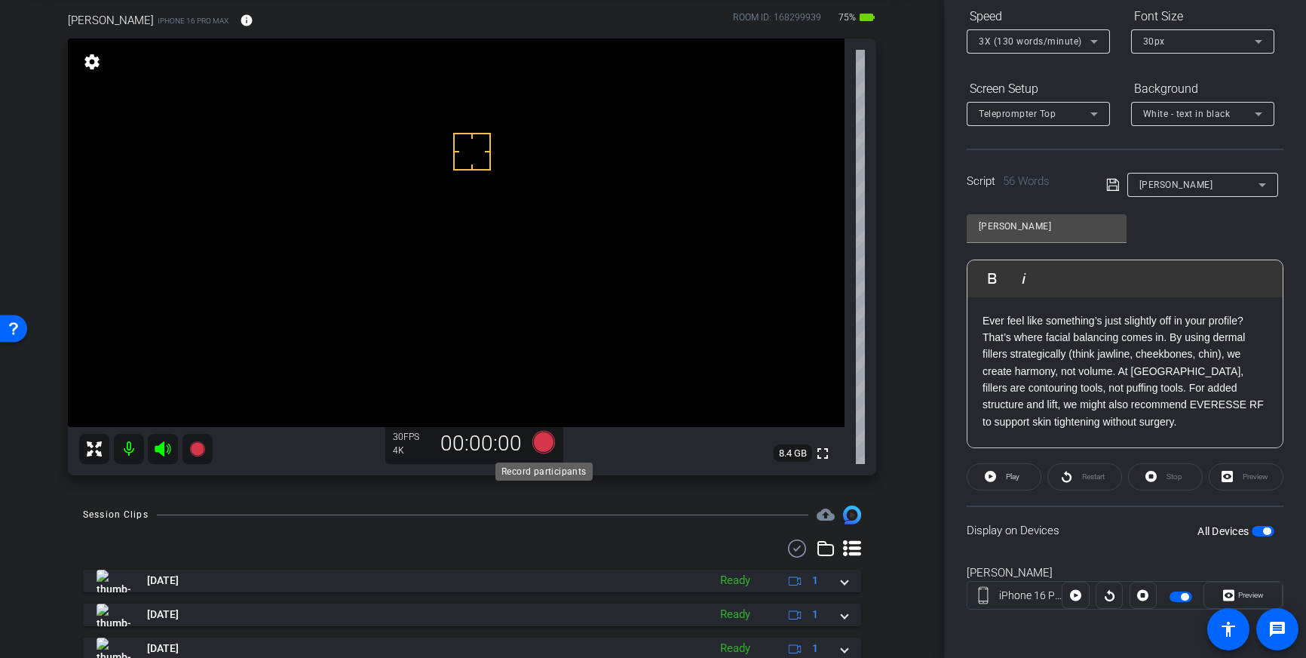
click at [546, 442] on icon at bounding box center [543, 442] width 23 height 23
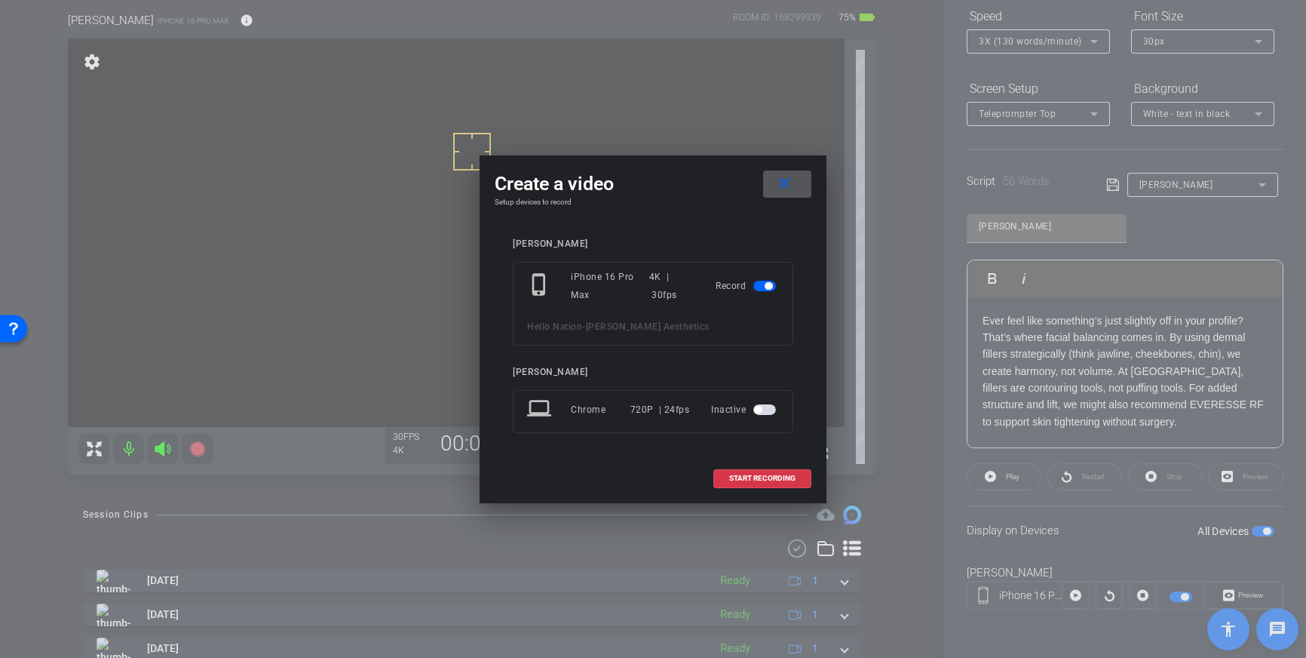
drag, startPoint x: 759, startPoint y: 479, endPoint x: 826, endPoint y: 431, distance: 82.1
click at [759, 479] on span "START RECORDING" at bounding box center [762, 478] width 66 height 8
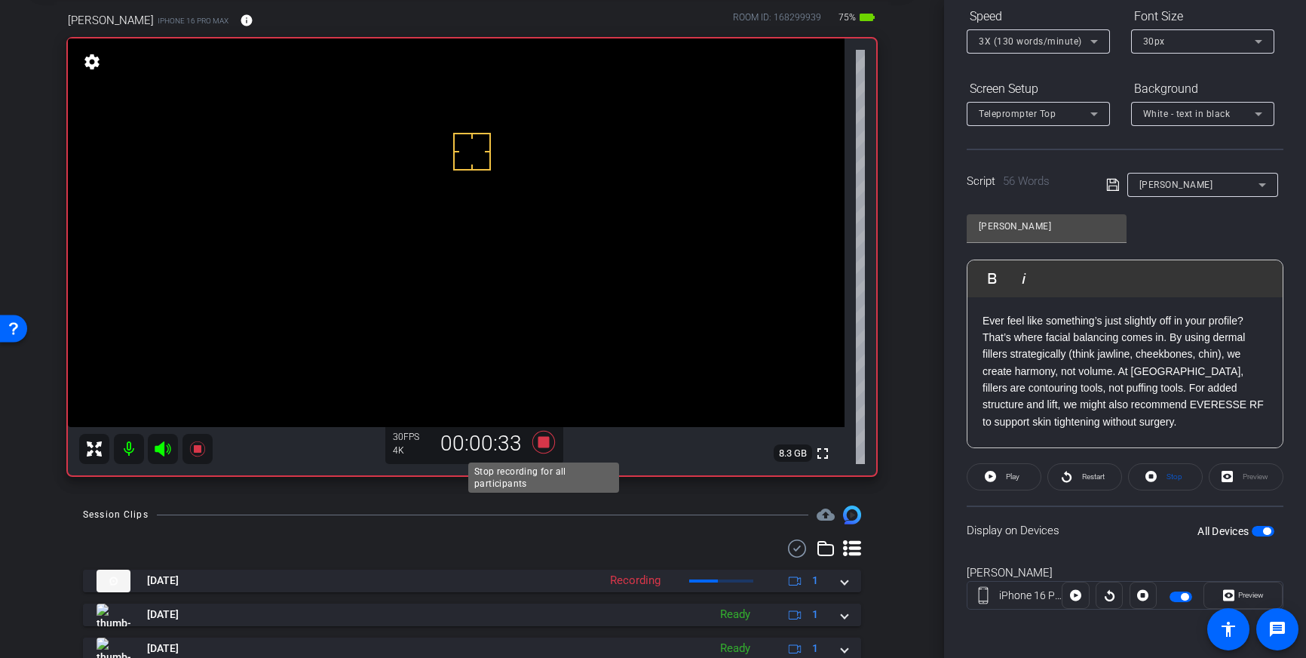
click at [547, 446] on icon at bounding box center [543, 442] width 23 height 23
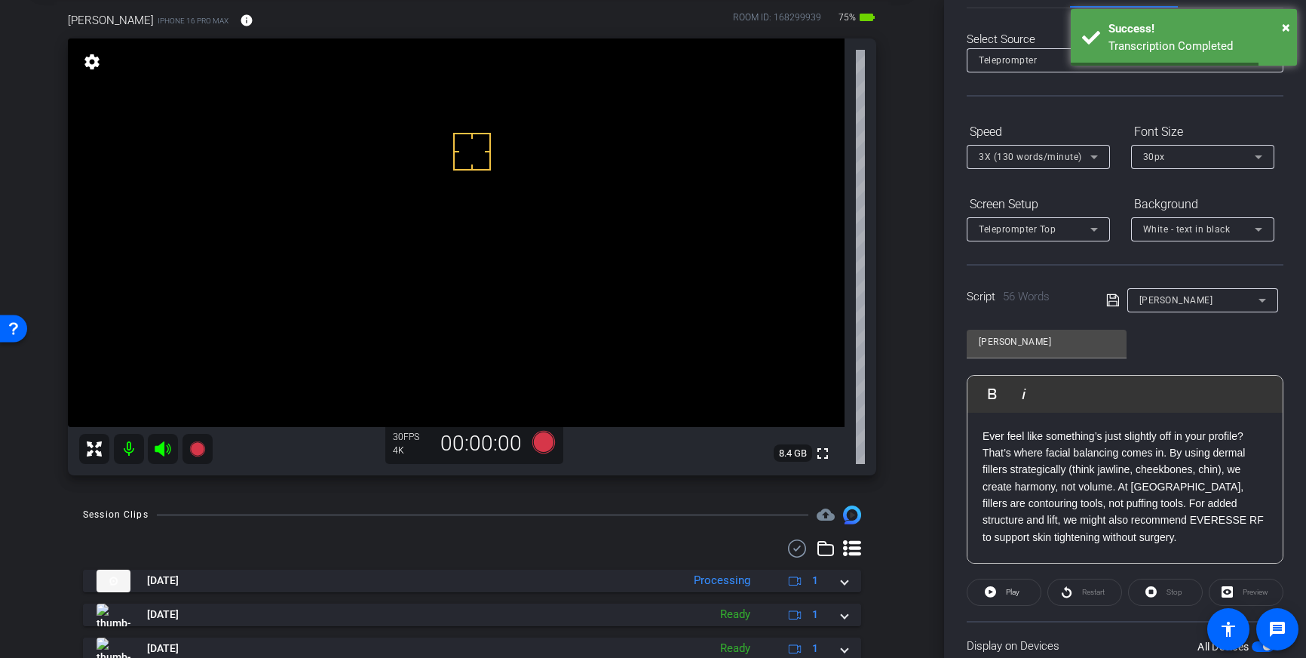
scroll to position [0, 0]
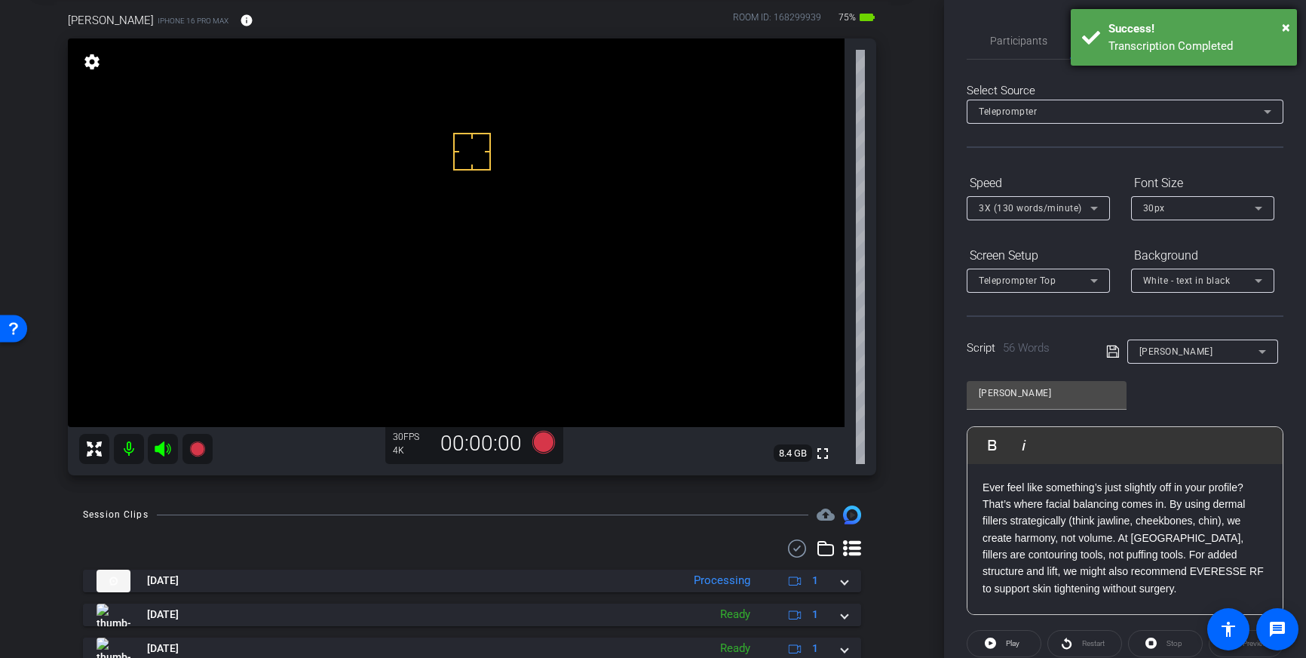
click at [1231, 41] on div "Transcription Completed" at bounding box center [1197, 46] width 177 height 17
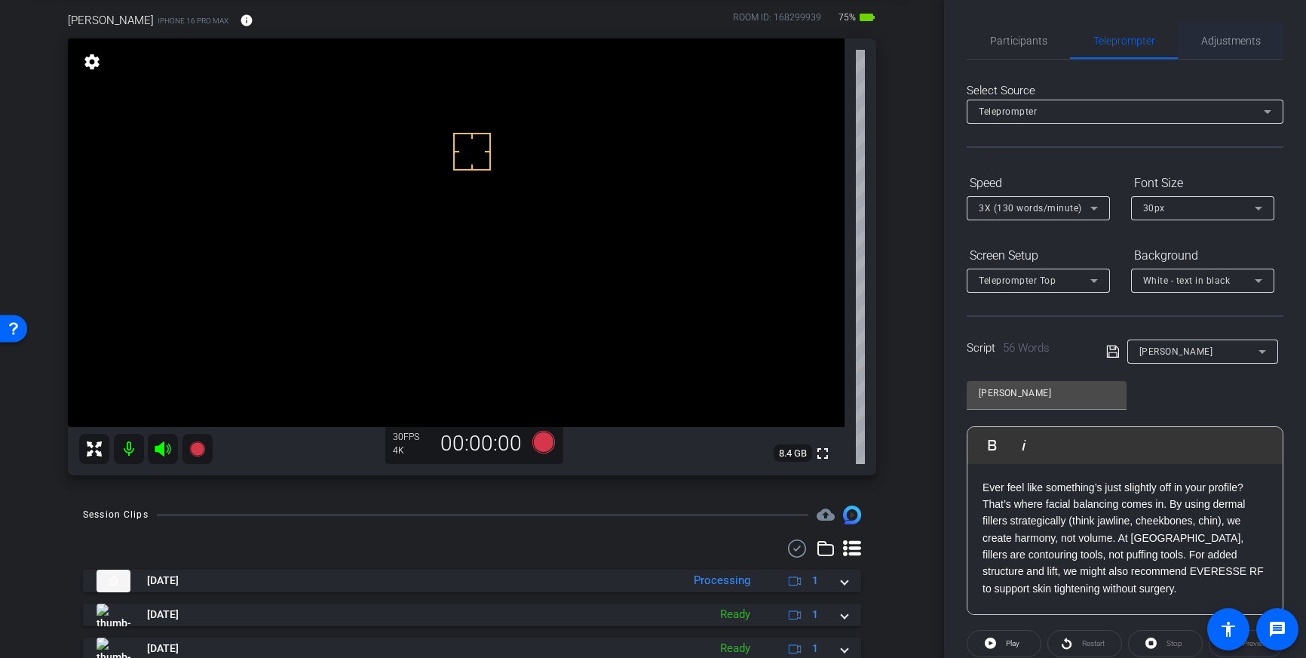
click at [1238, 42] on span "Adjustments" at bounding box center [1231, 40] width 60 height 11
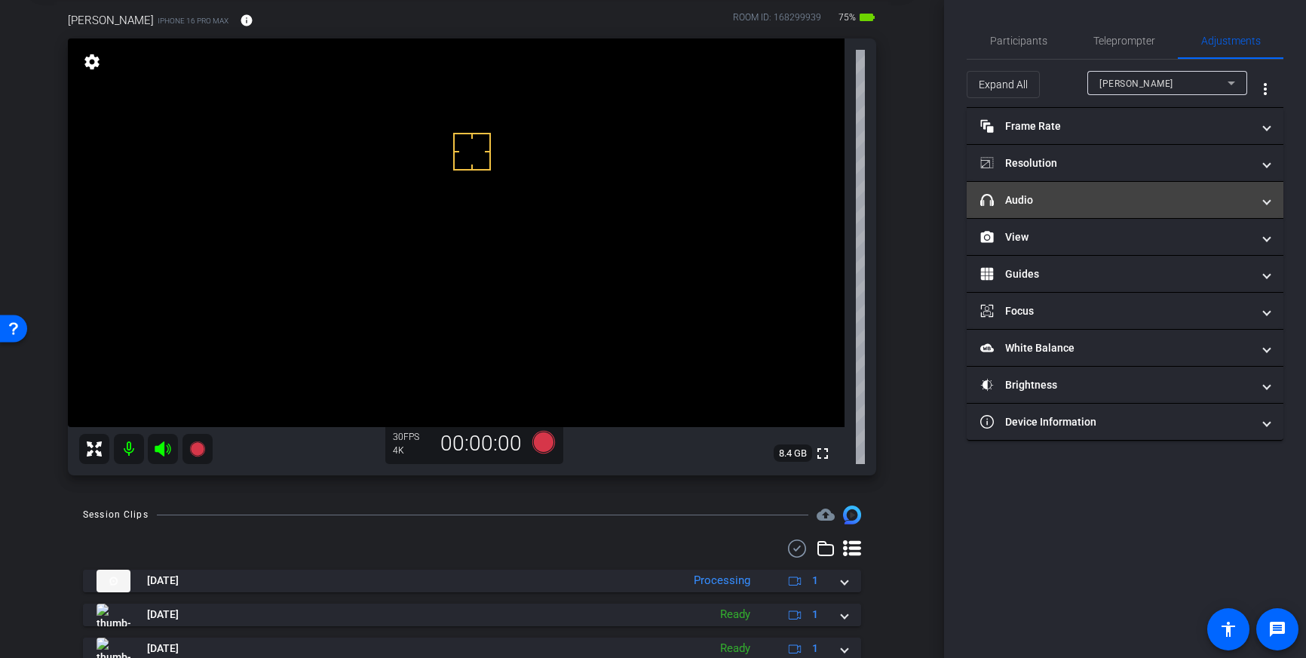
drag, startPoint x: 1185, startPoint y: 198, endPoint x: 1174, endPoint y: 206, distance: 13.0
click at [1185, 198] on mat-panel-title "headphone icon Audio" at bounding box center [1115, 200] width 271 height 16
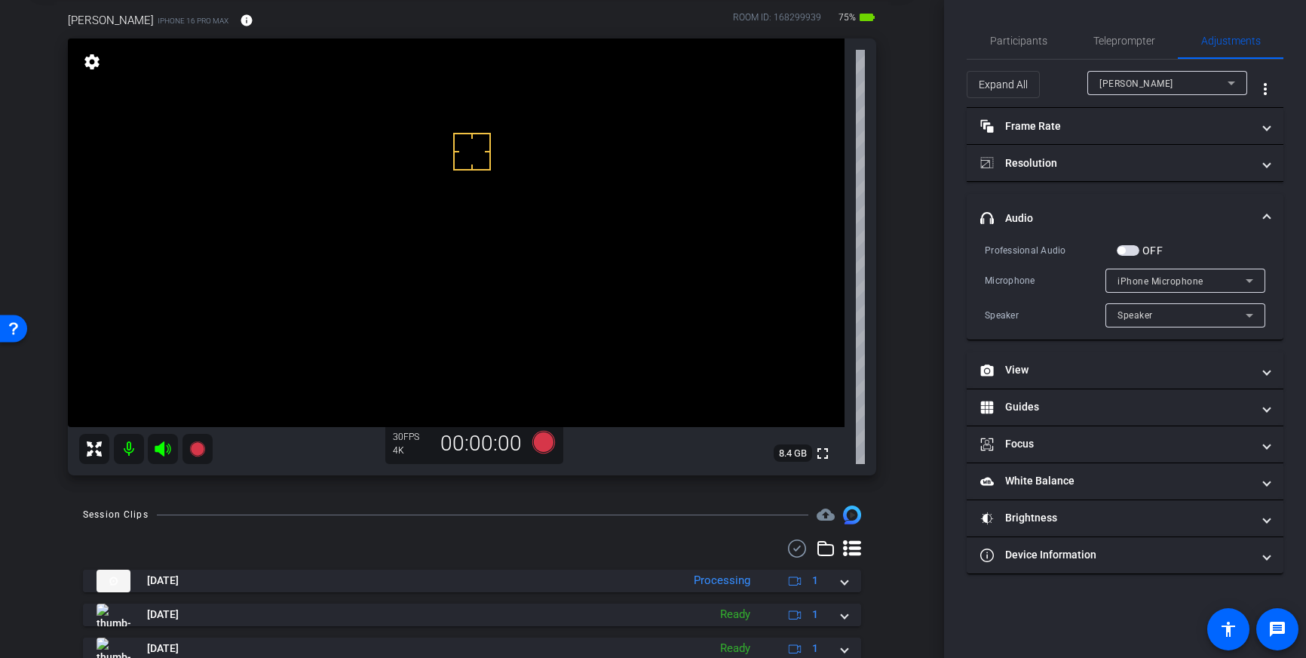
drag, startPoint x: 1131, startPoint y: 252, endPoint x: 1154, endPoint y: 266, distance: 26.8
click at [1131, 254] on span "button" at bounding box center [1128, 250] width 23 height 11
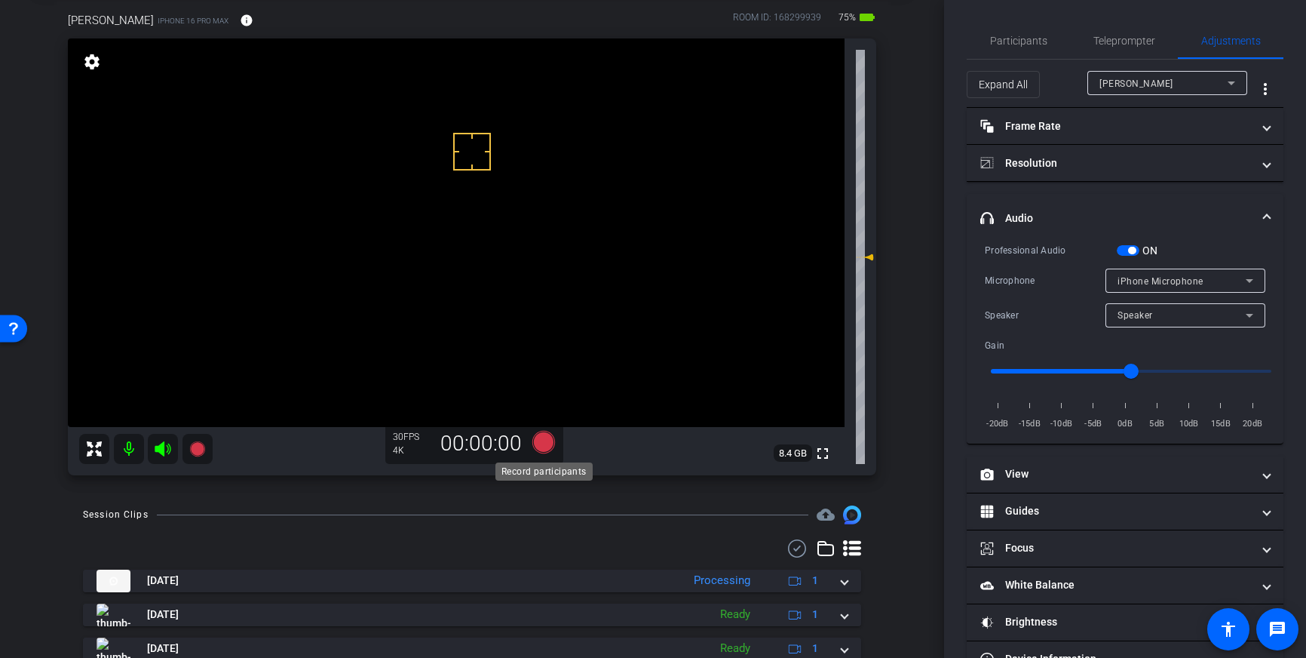
click at [541, 452] on icon at bounding box center [543, 442] width 23 height 23
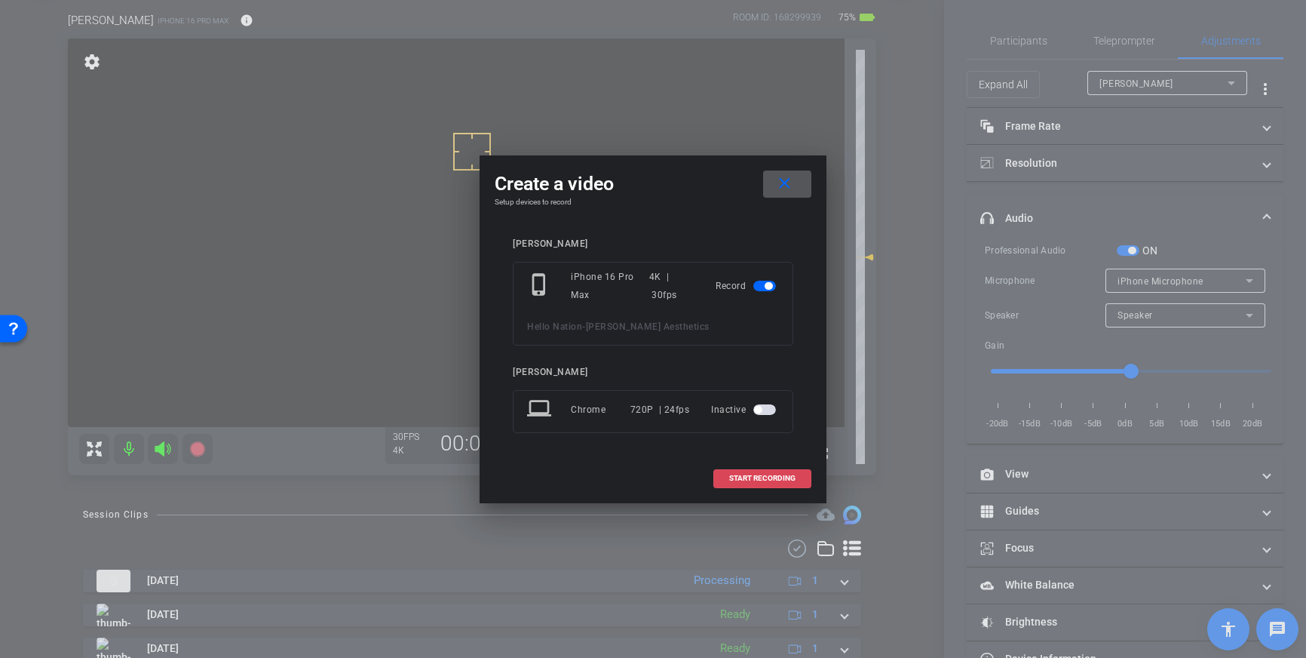
click at [755, 476] on span "START RECORDING" at bounding box center [762, 478] width 66 height 8
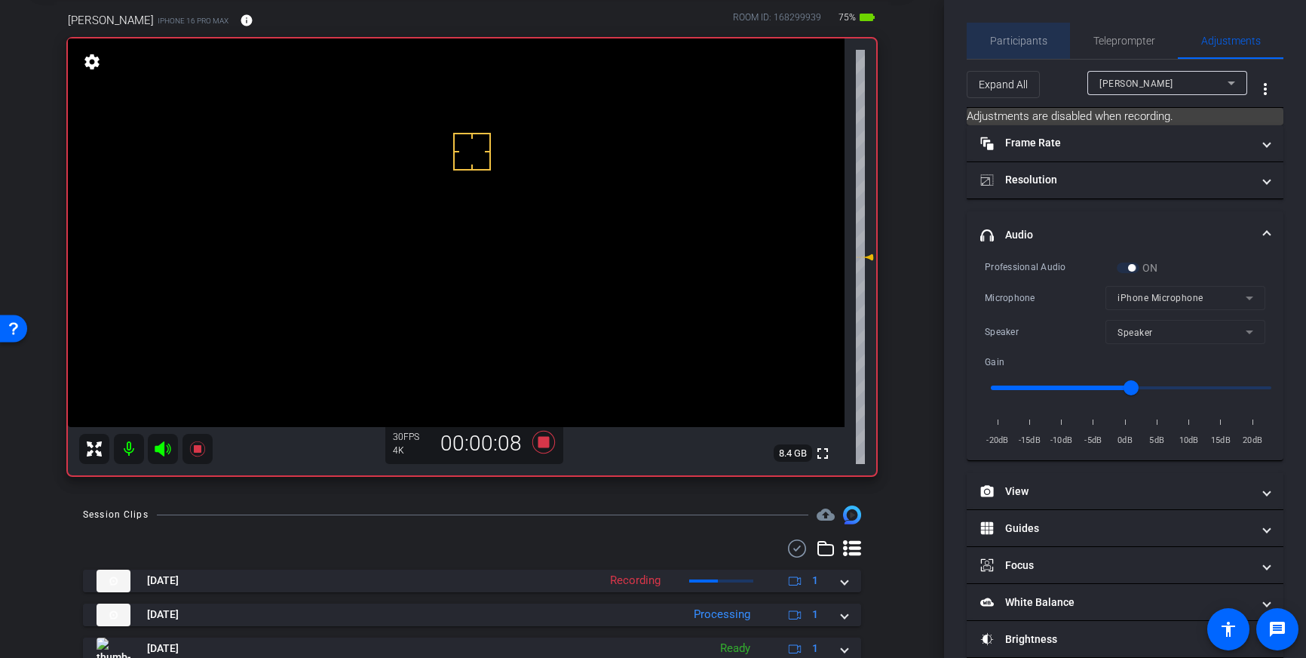
click at [1030, 56] on span "Participants" at bounding box center [1018, 41] width 57 height 36
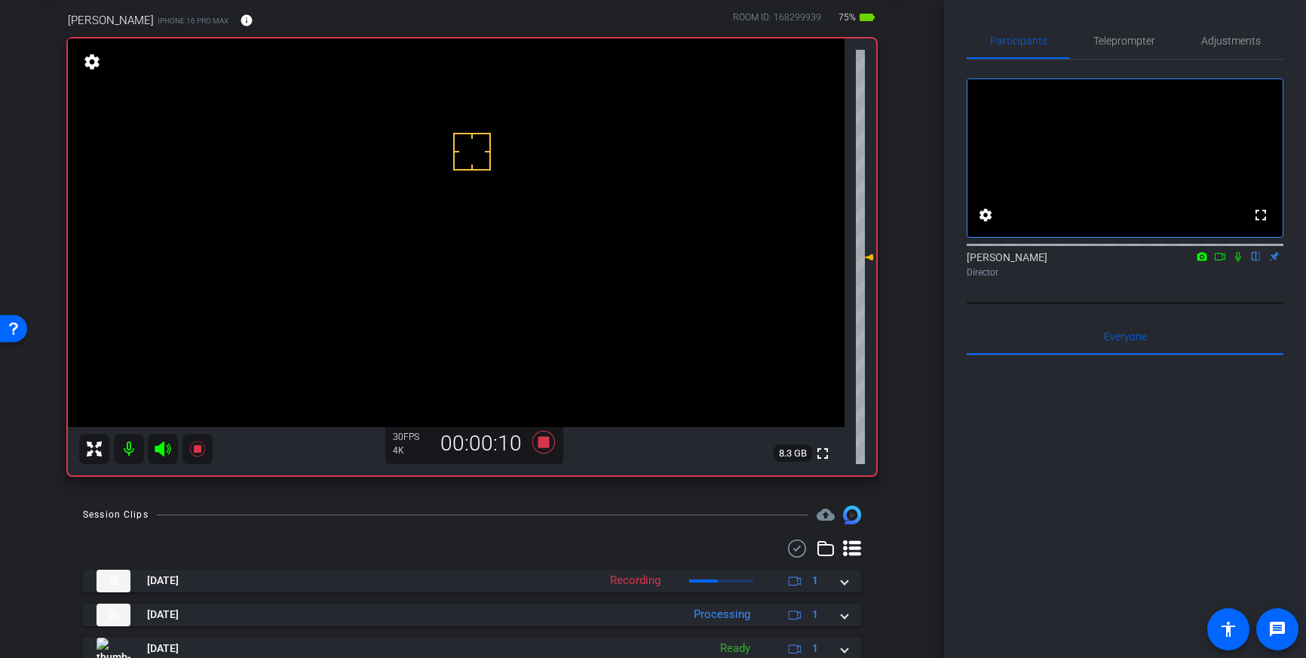
click at [1238, 262] on icon at bounding box center [1238, 256] width 12 height 11
click at [539, 443] on icon at bounding box center [543, 442] width 23 height 23
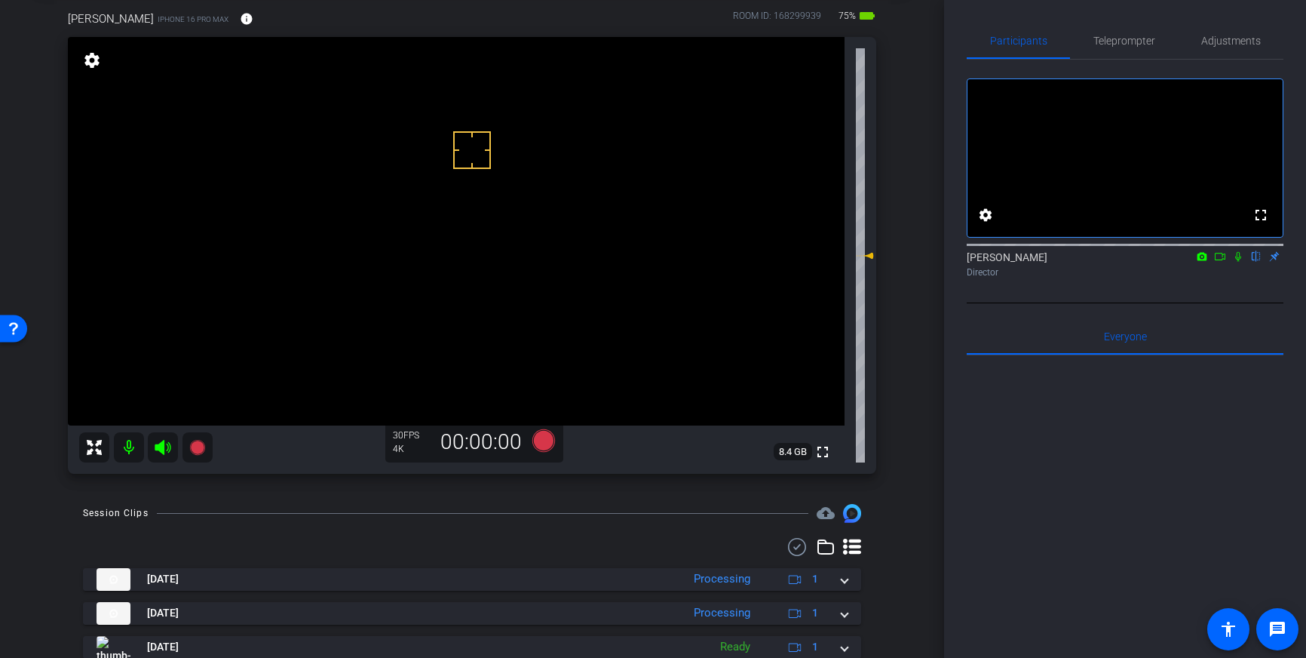
scroll to position [82, 0]
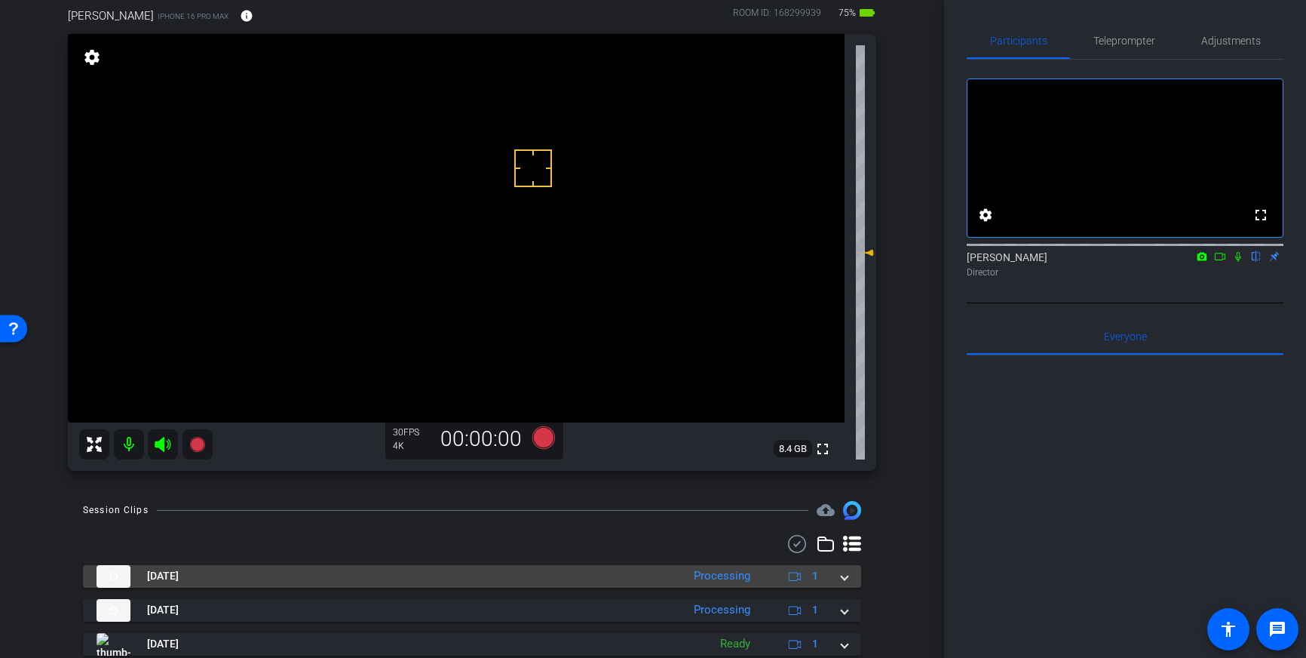
click at [845, 584] on span at bounding box center [845, 576] width 6 height 16
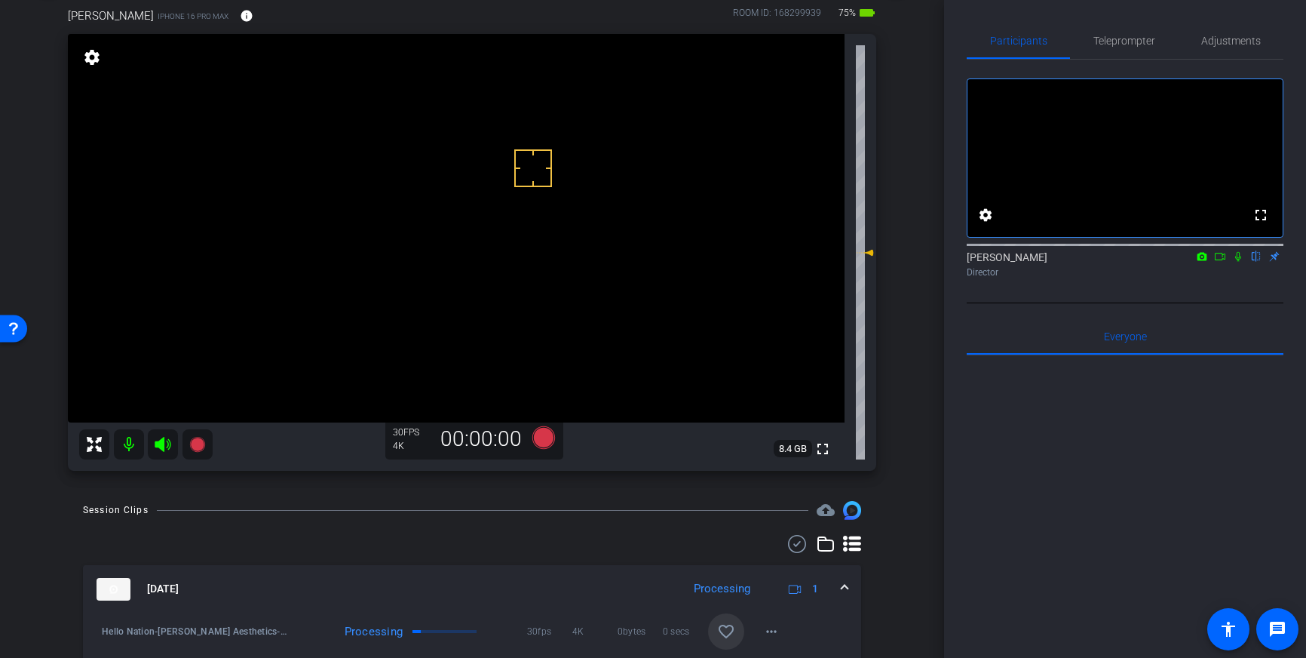
click at [738, 624] on span at bounding box center [726, 631] width 36 height 36
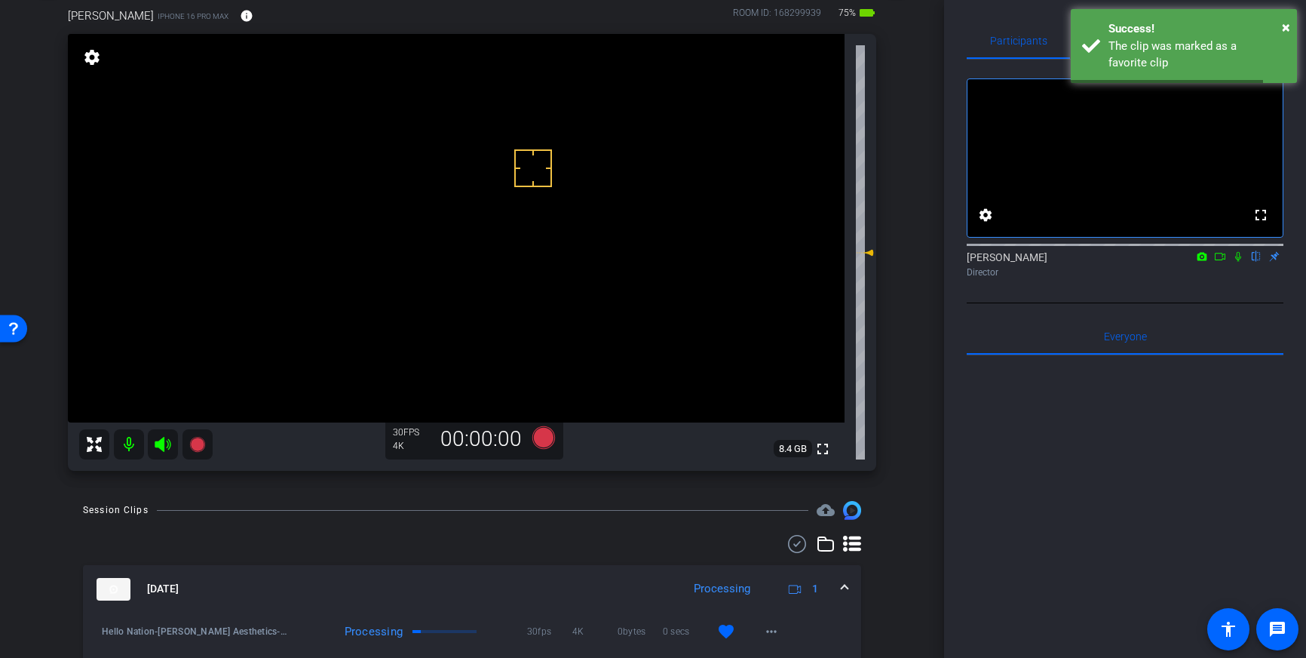
click at [840, 588] on div "Sep 29, 2025 Processing 1" at bounding box center [469, 589] width 745 height 23
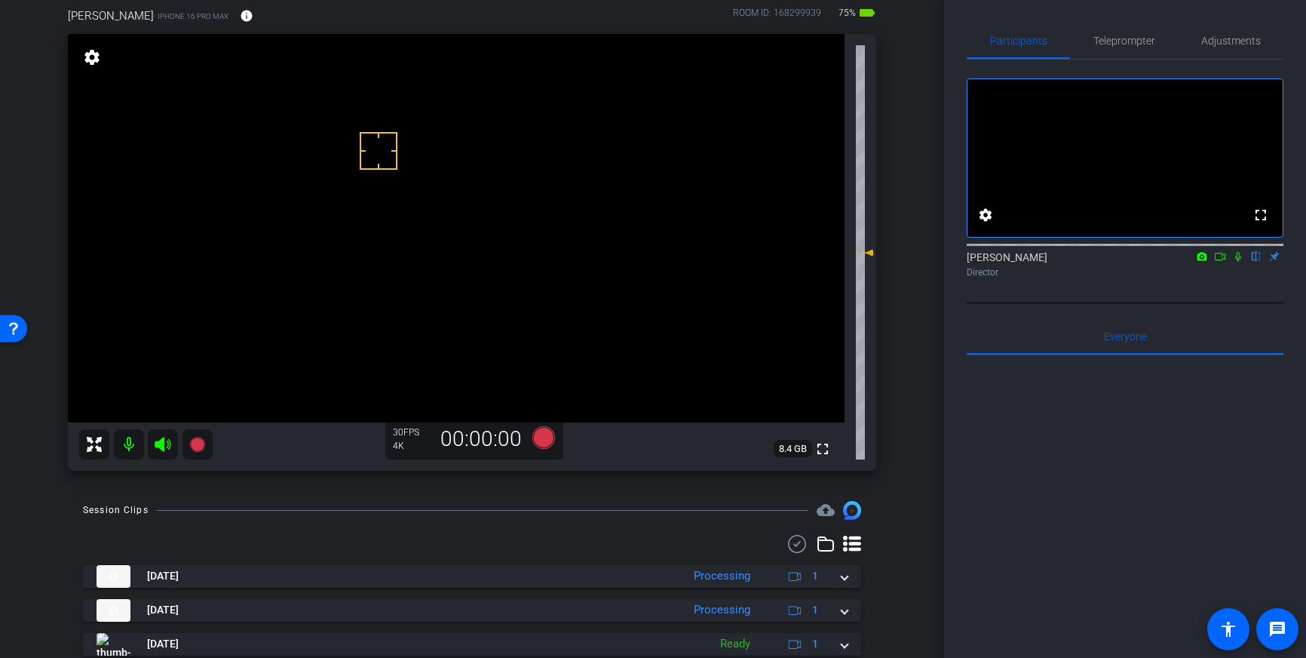
drag, startPoint x: 379, startPoint y: 151, endPoint x: 379, endPoint y: 167, distance: 15.8
click at [539, 443] on icon at bounding box center [543, 437] width 23 height 23
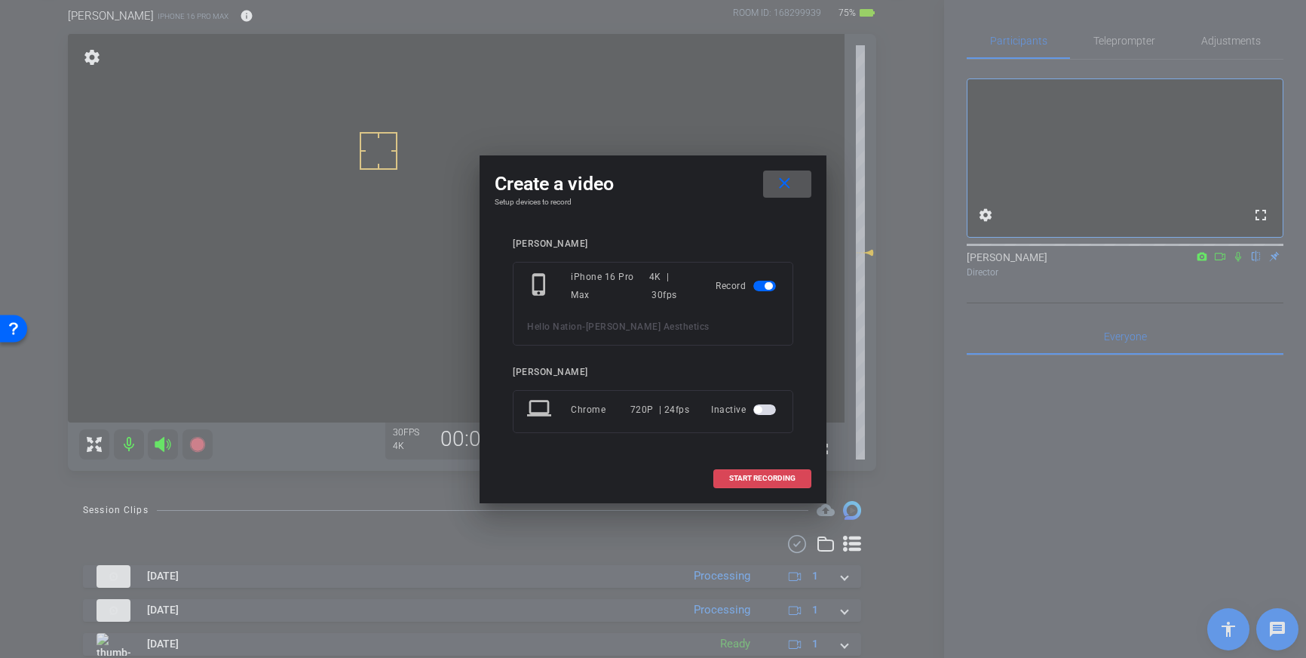
drag, startPoint x: 748, startPoint y: 478, endPoint x: 771, endPoint y: 474, distance: 23.1
click at [749, 478] on span "START RECORDING" at bounding box center [762, 478] width 66 height 8
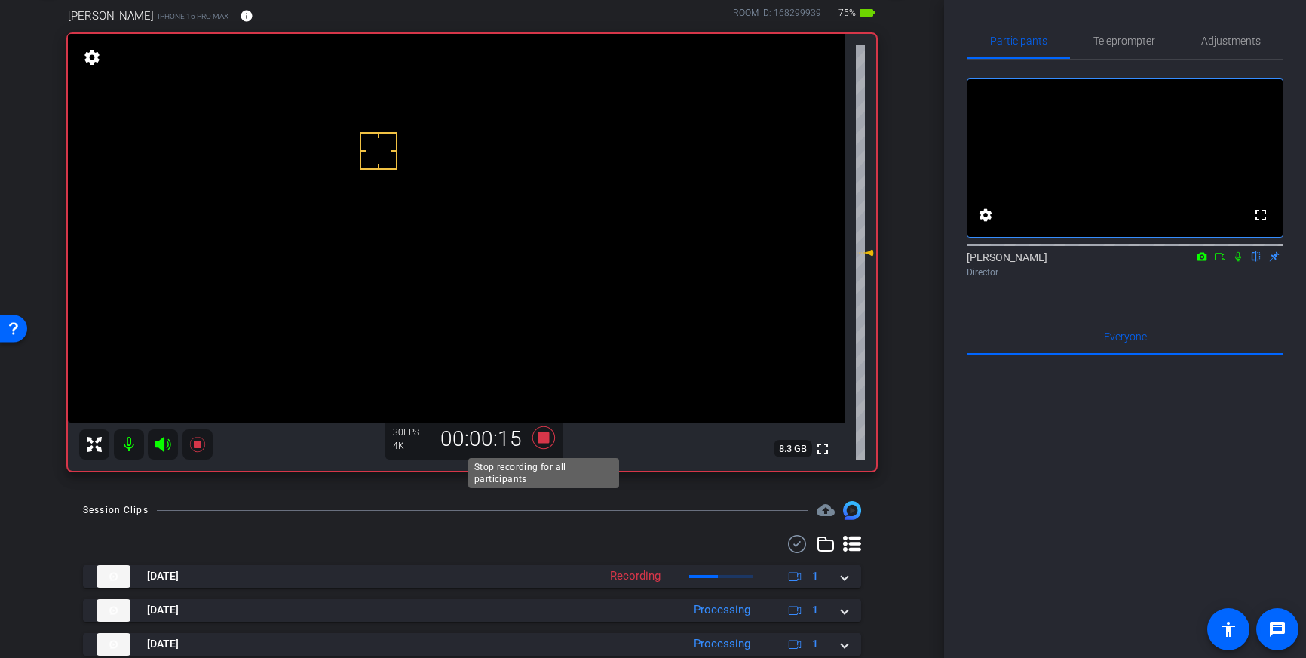
click at [550, 443] on icon at bounding box center [544, 437] width 36 height 27
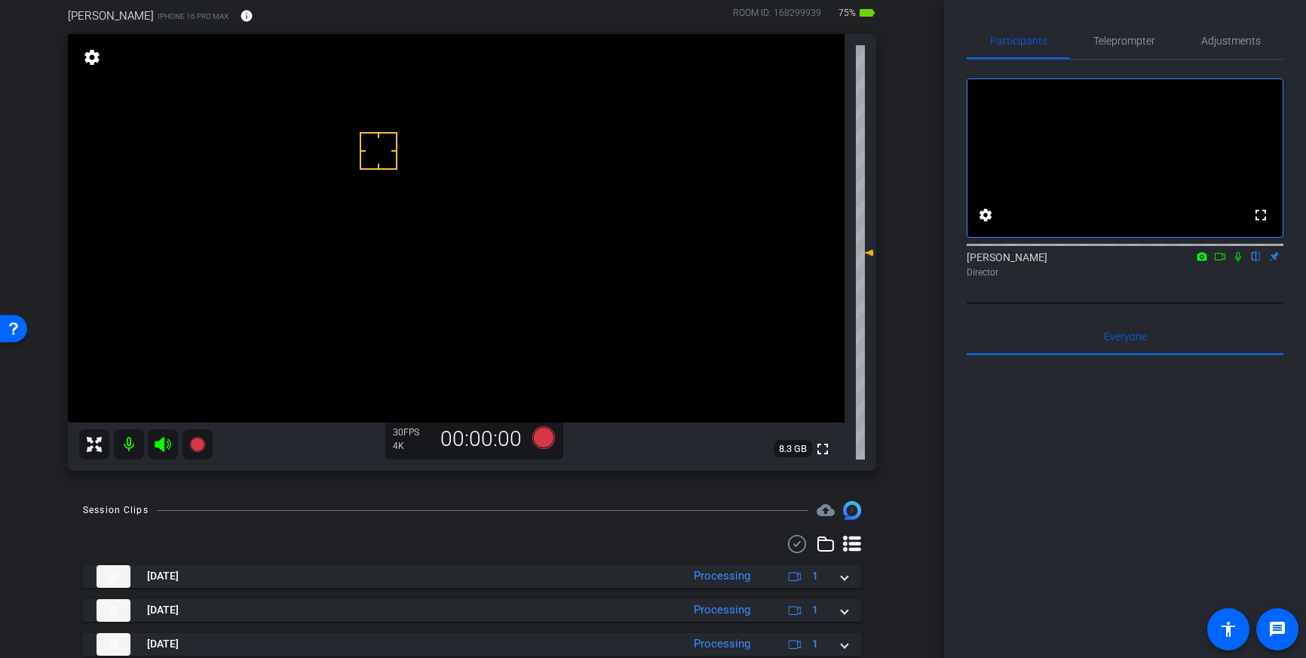
click at [541, 439] on icon at bounding box center [543, 437] width 23 height 23
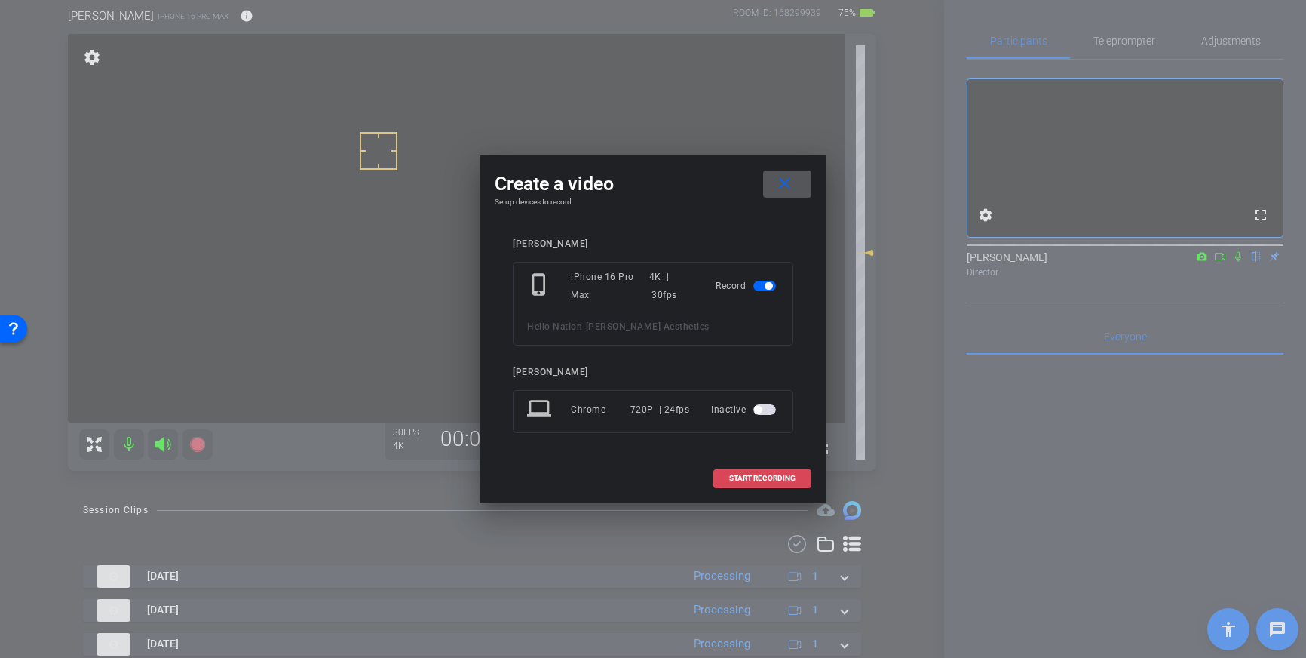
click at [759, 474] on span "START RECORDING" at bounding box center [762, 478] width 66 height 8
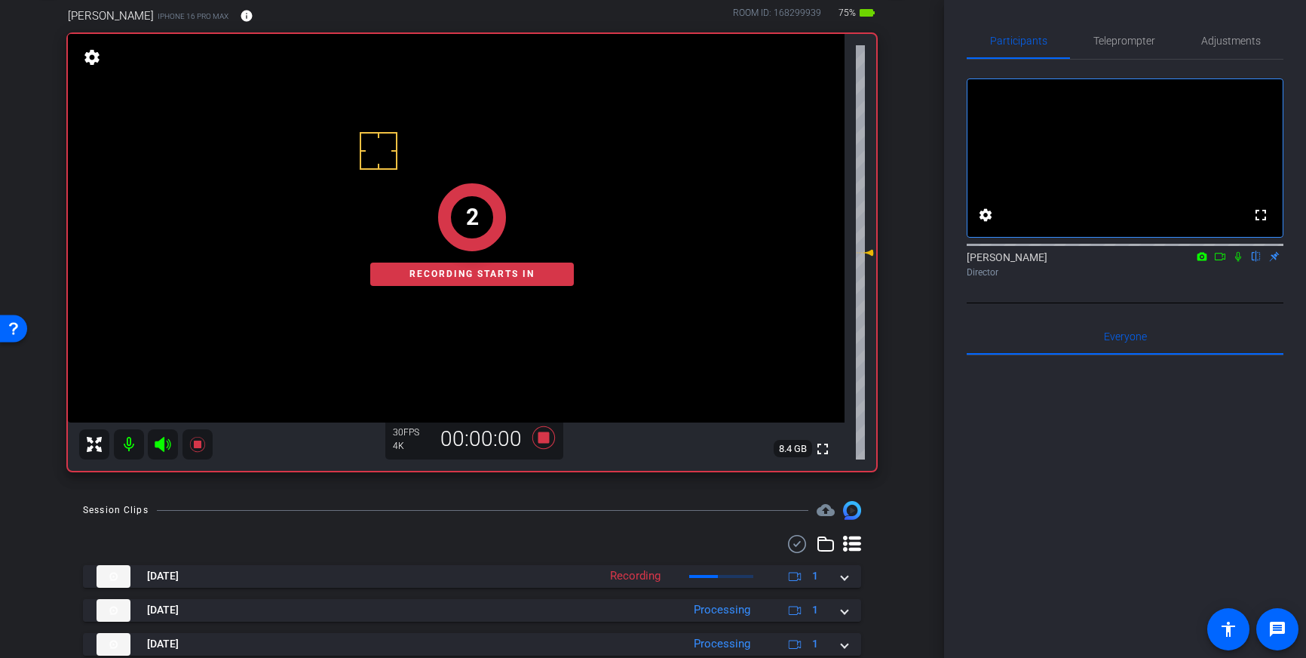
drag, startPoint x: 1243, startPoint y: 273, endPoint x: 1249, endPoint y: 315, distance: 42.7
click at [1243, 262] on icon at bounding box center [1238, 256] width 12 height 11
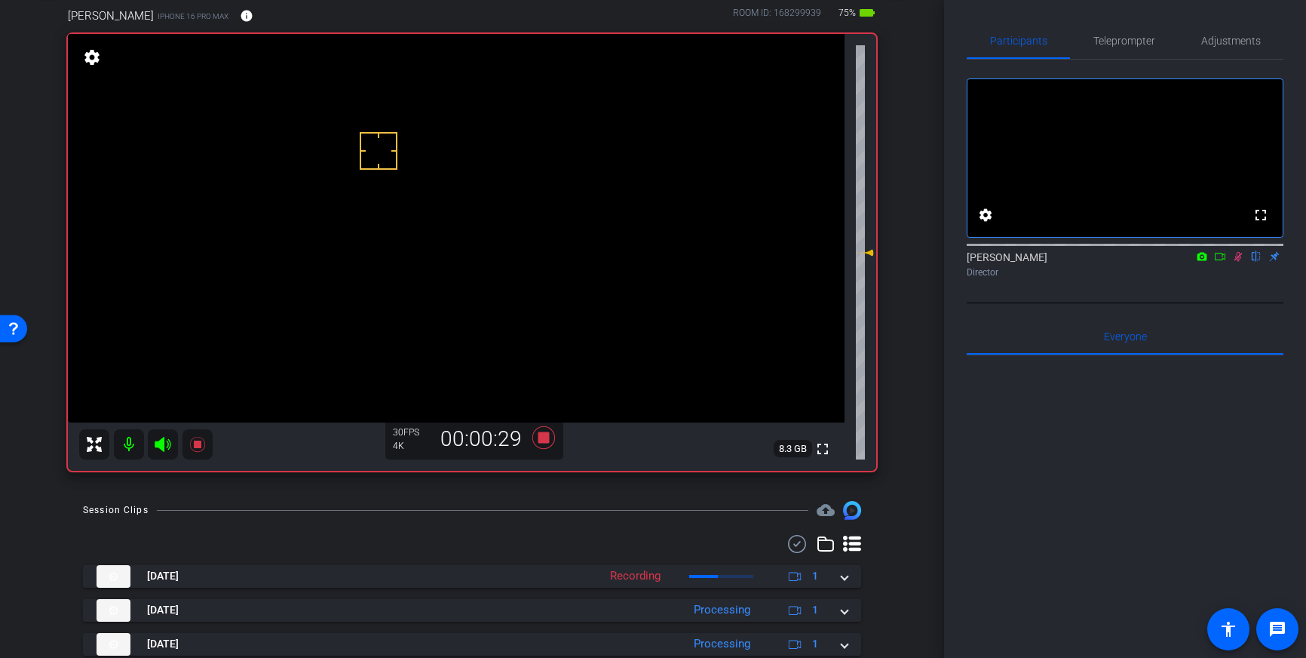
click at [1241, 262] on icon at bounding box center [1238, 256] width 12 height 11
click at [547, 437] on icon at bounding box center [543, 437] width 23 height 23
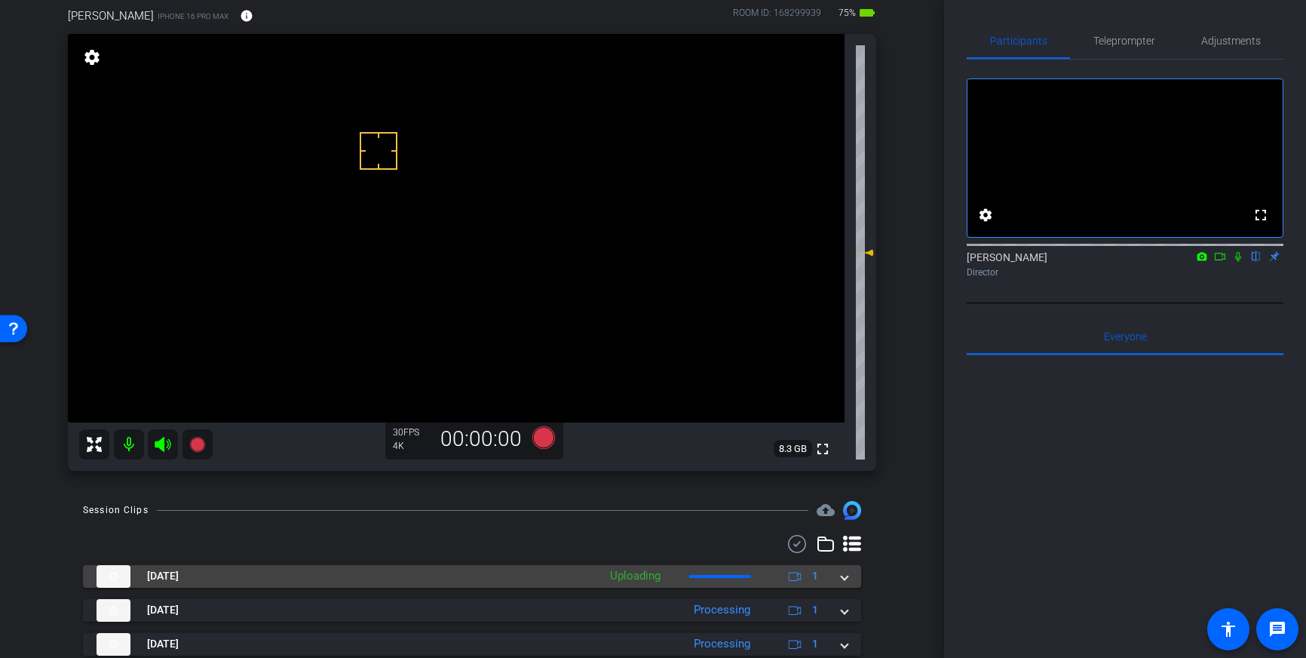
drag, startPoint x: 848, startPoint y: 578, endPoint x: 836, endPoint y: 577, distance: 11.3
click at [848, 578] on mat-expansion-panel-header "Sep 29, 2025 Uploading 1" at bounding box center [472, 576] width 778 height 23
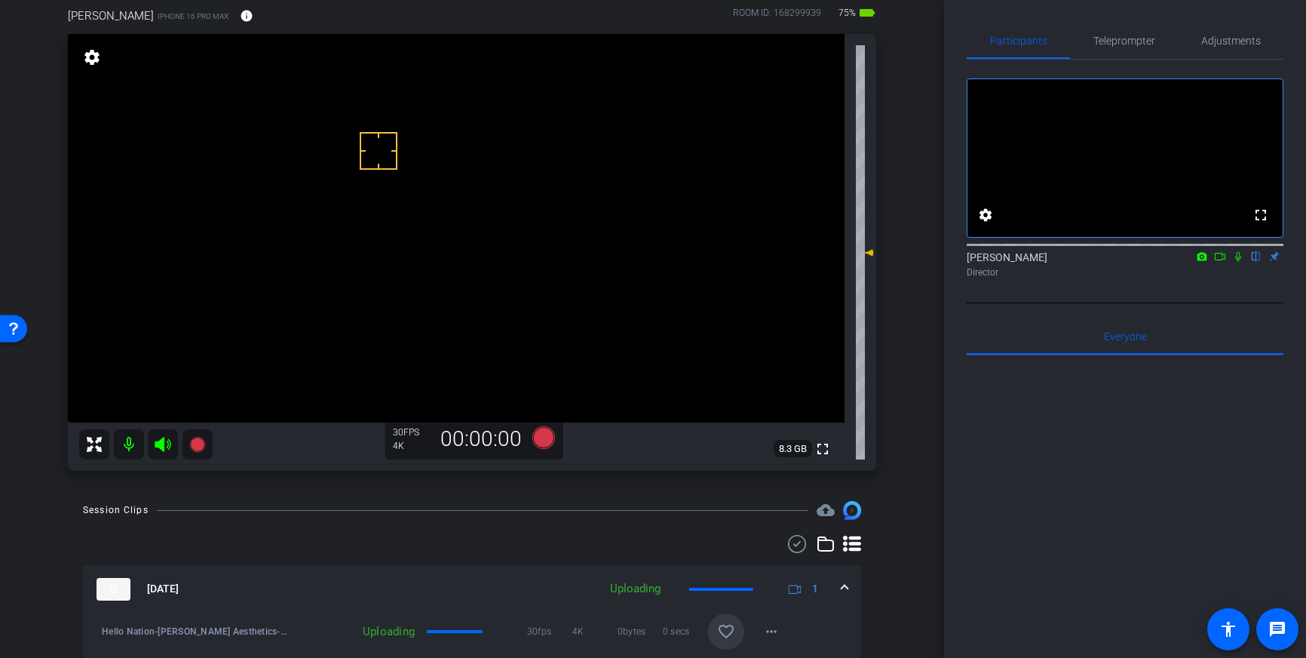
click at [735, 625] on span at bounding box center [726, 631] width 36 height 36
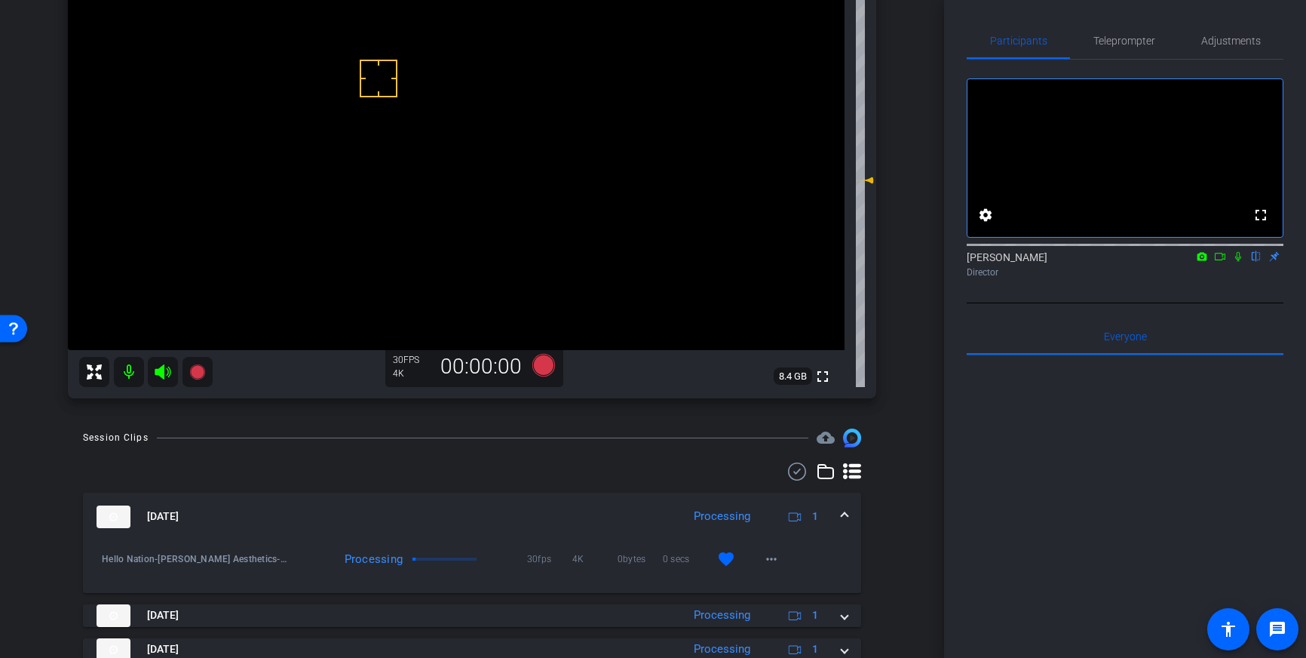
scroll to position [148, 0]
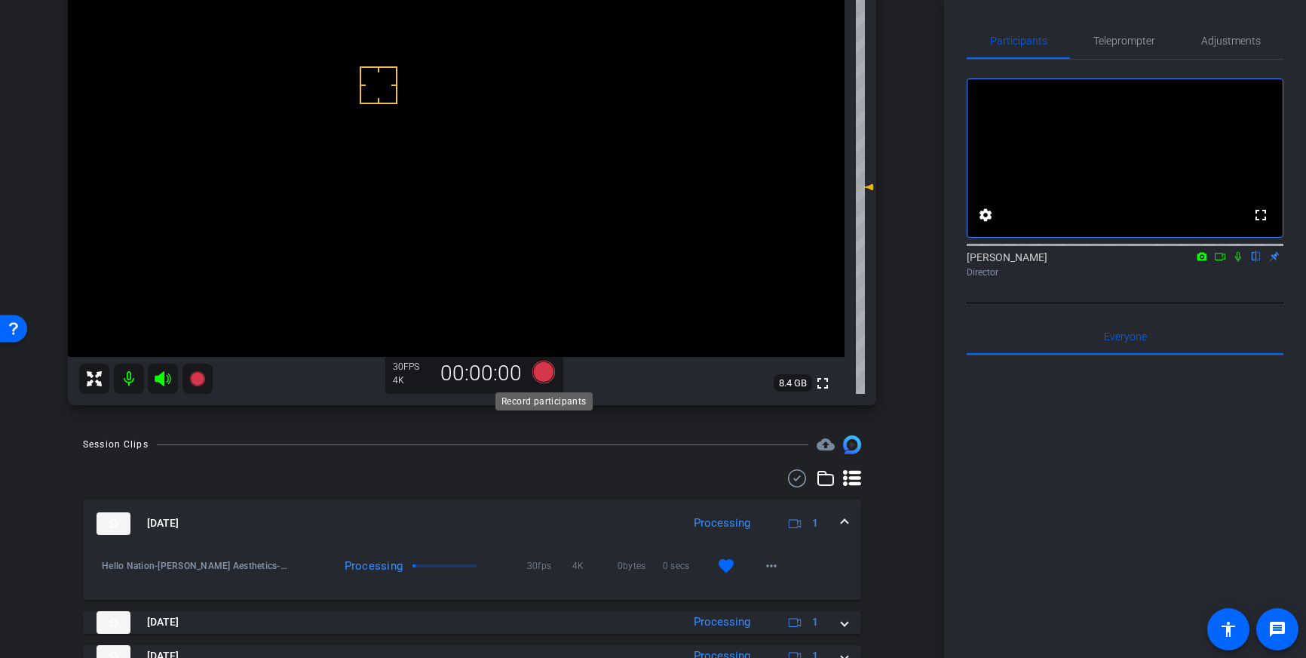
click at [540, 372] on icon at bounding box center [543, 371] width 23 height 23
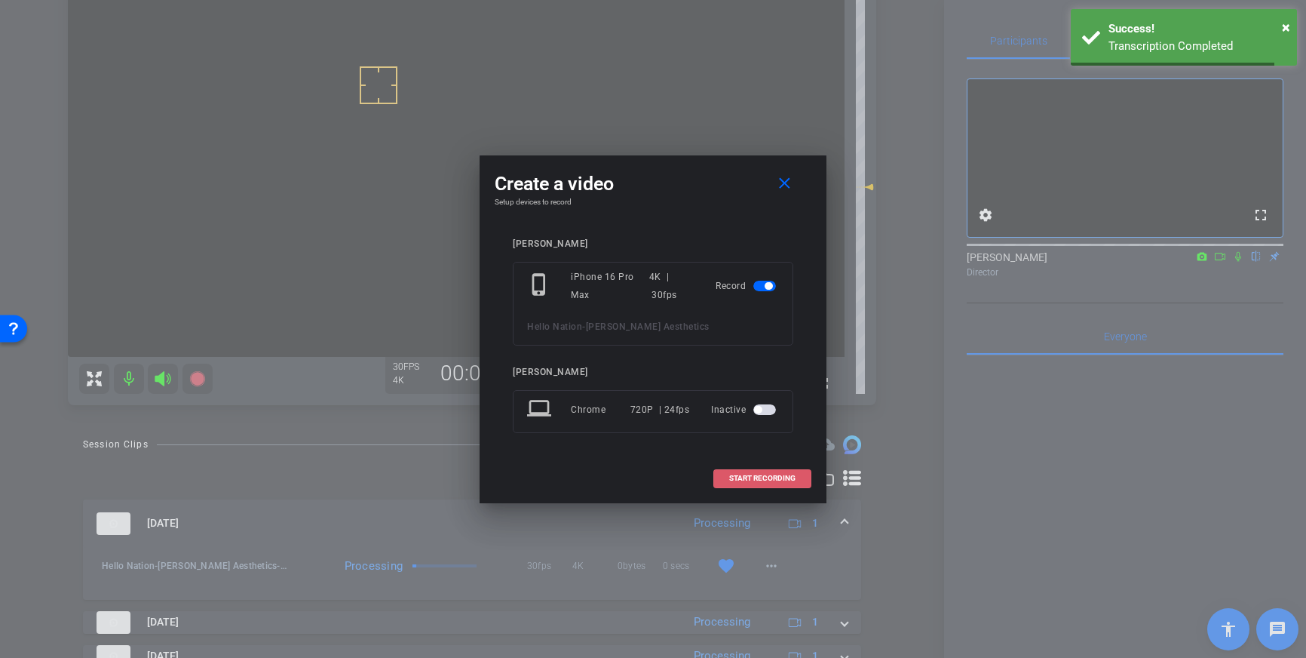
click at [763, 472] on span at bounding box center [762, 478] width 97 height 36
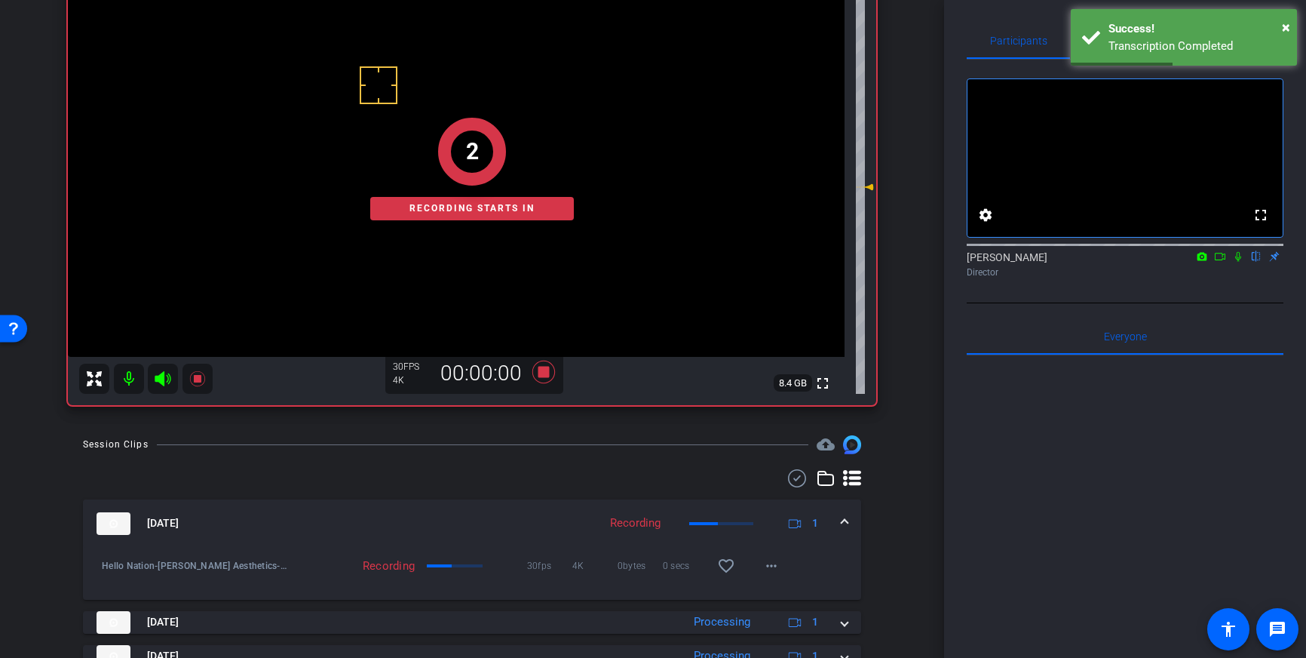
scroll to position [113, 0]
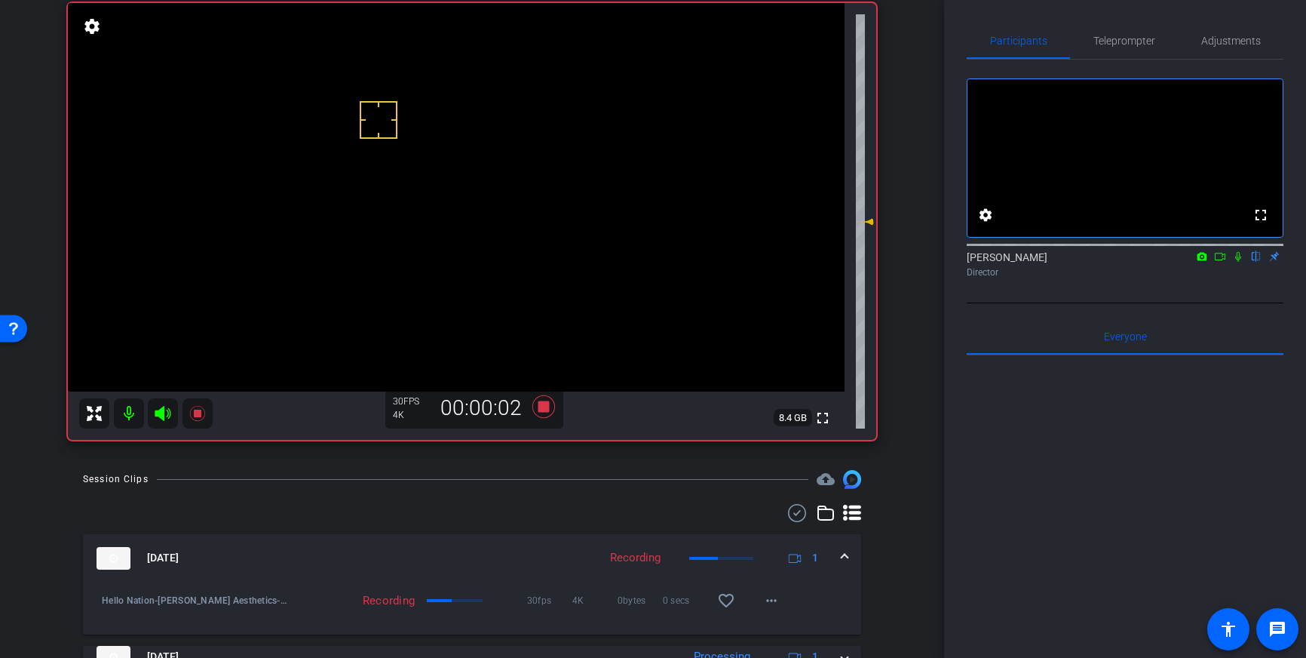
click at [1240, 262] on icon at bounding box center [1238, 256] width 12 height 11
click at [1238, 262] on icon at bounding box center [1238, 256] width 12 height 11
click at [544, 402] on icon at bounding box center [543, 406] width 23 height 23
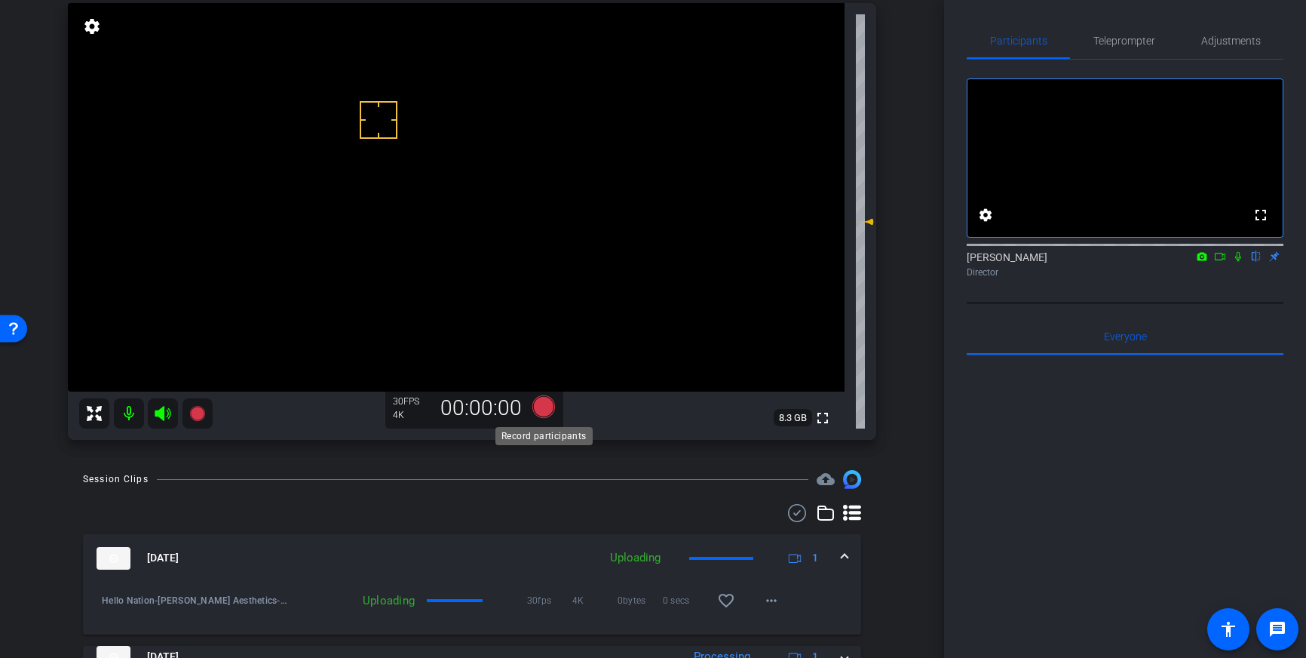
click at [551, 409] on icon at bounding box center [543, 406] width 23 height 23
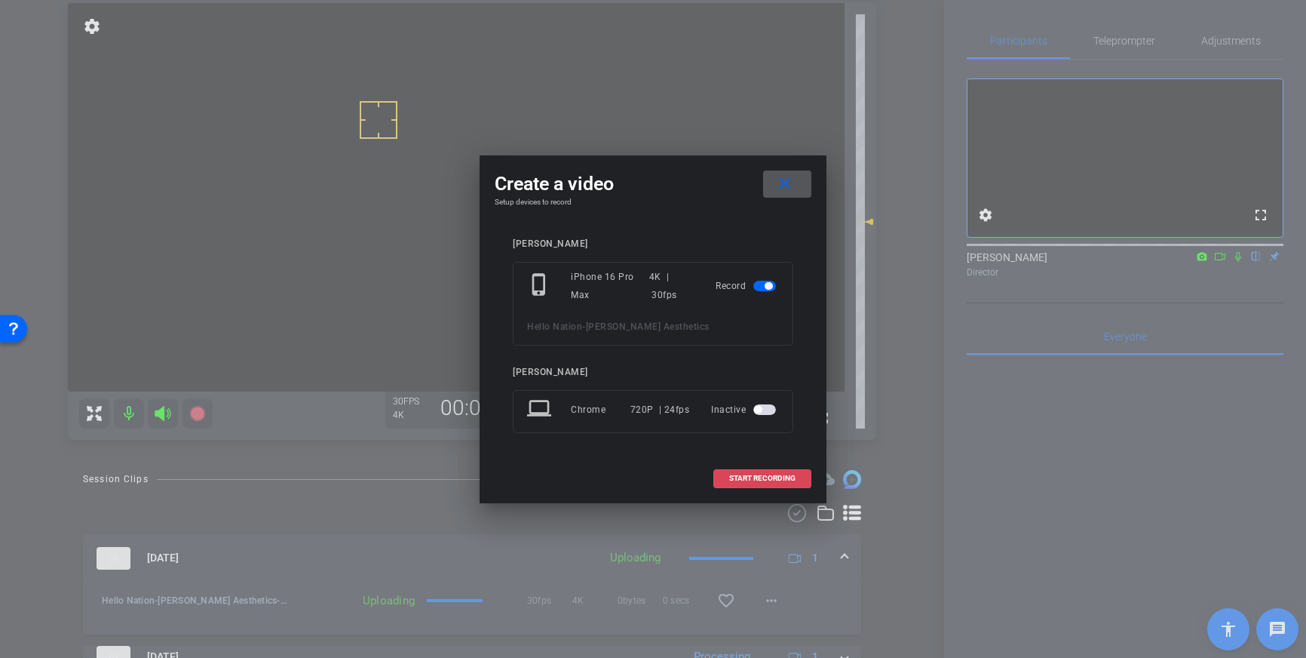
click at [756, 477] on span "START RECORDING" at bounding box center [762, 478] width 66 height 8
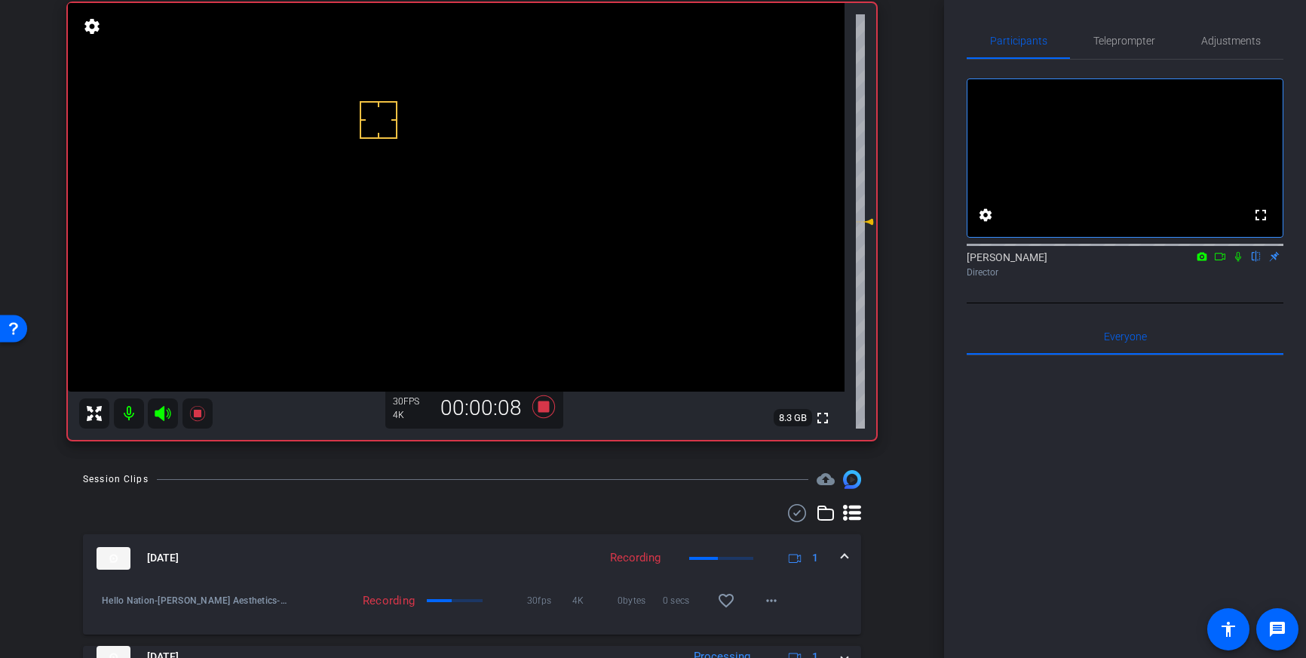
click at [1239, 262] on icon at bounding box center [1238, 257] width 6 height 10
click at [1235, 262] on icon at bounding box center [1239, 257] width 8 height 10
click at [547, 408] on icon at bounding box center [543, 406] width 23 height 23
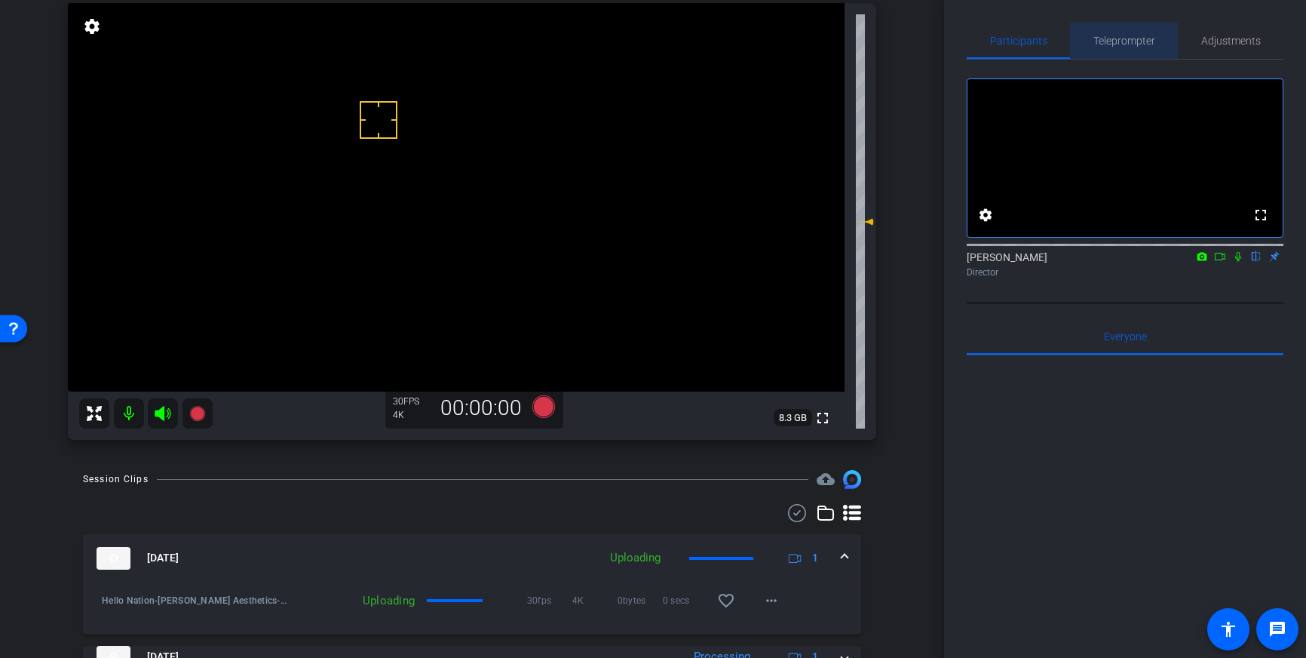
click at [1123, 37] on span "Teleprompter" at bounding box center [1124, 40] width 62 height 11
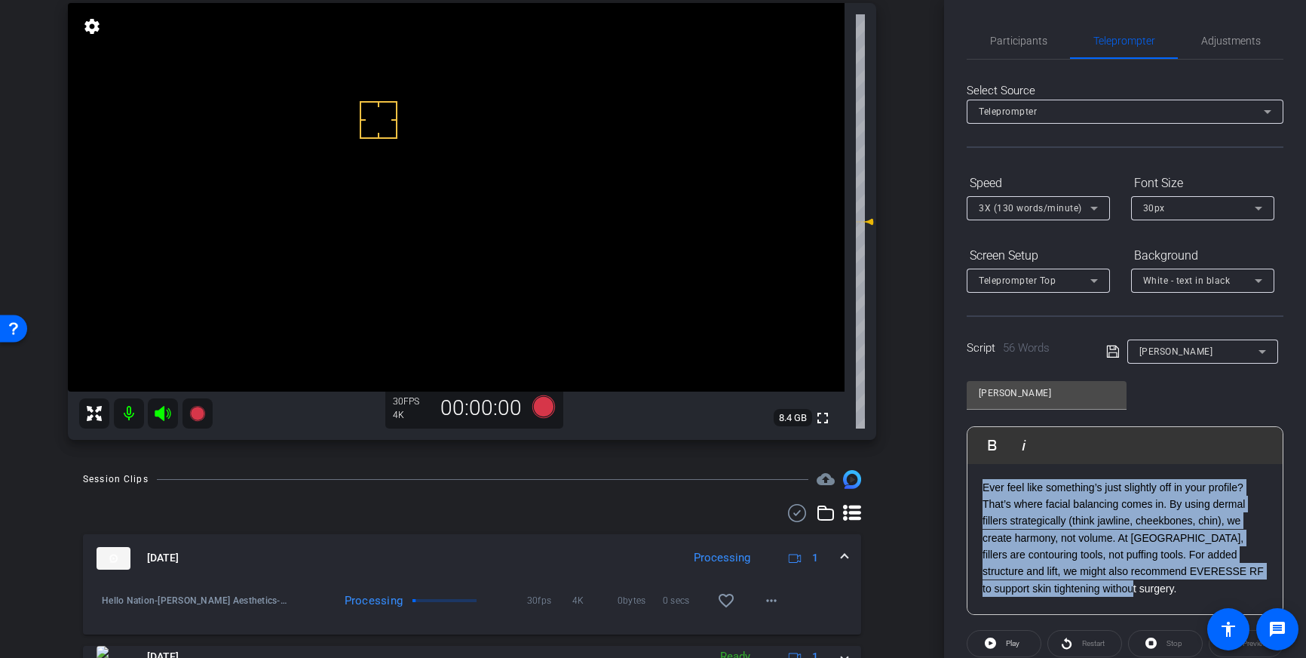
drag, startPoint x: 1126, startPoint y: 596, endPoint x: 965, endPoint y: 459, distance: 211.4
click at [965, 459] on div "Participants Teleprompter Adjustments settings Louis Voss flip Director Everyon…" at bounding box center [1125, 329] width 362 height 658
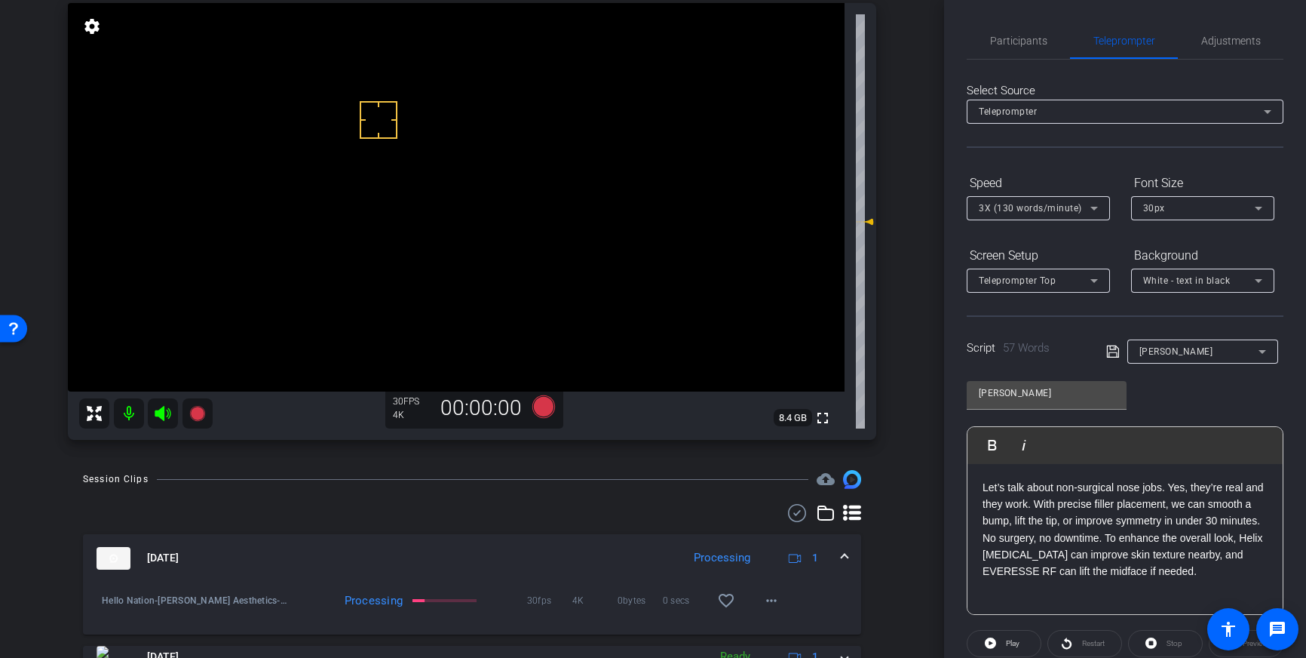
drag, startPoint x: 1115, startPoint y: 349, endPoint x: 1116, endPoint y: 362, distance: 12.9
click at [1115, 351] on icon at bounding box center [1113, 351] width 14 height 18
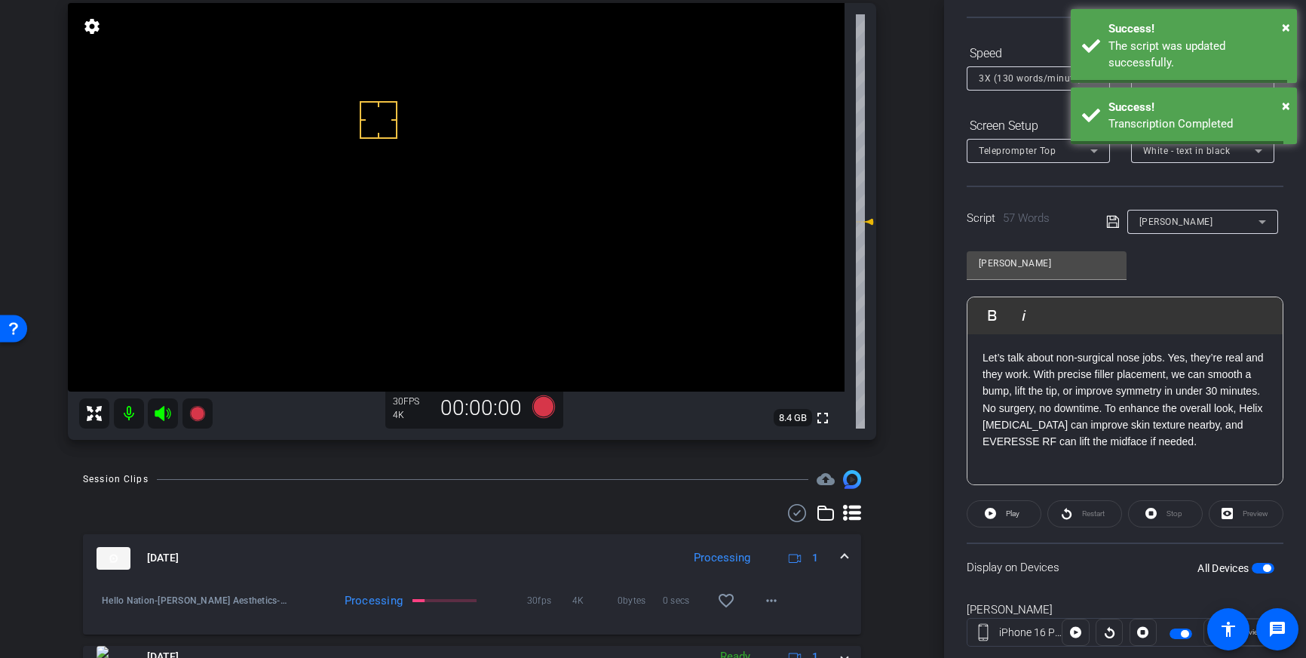
scroll to position [167, 0]
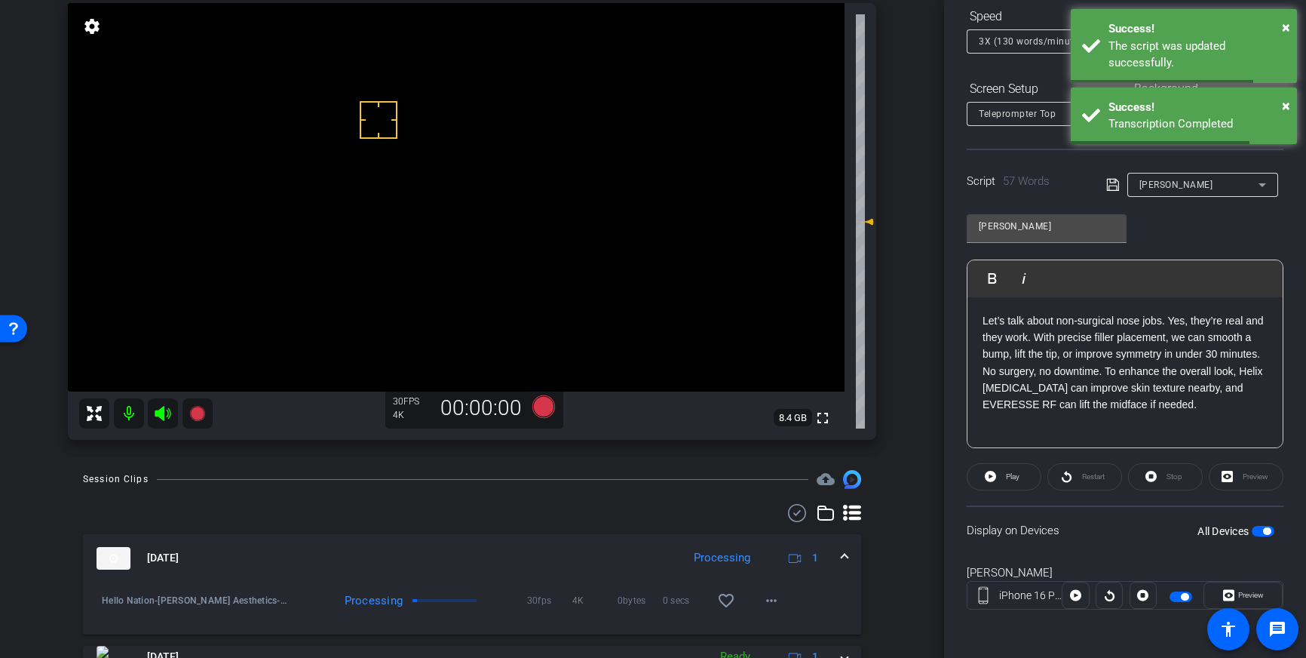
click at [1263, 532] on span "button" at bounding box center [1267, 531] width 8 height 8
click at [1264, 530] on span "button" at bounding box center [1263, 531] width 23 height 11
click at [1109, 185] on icon at bounding box center [1113, 185] width 14 height 18
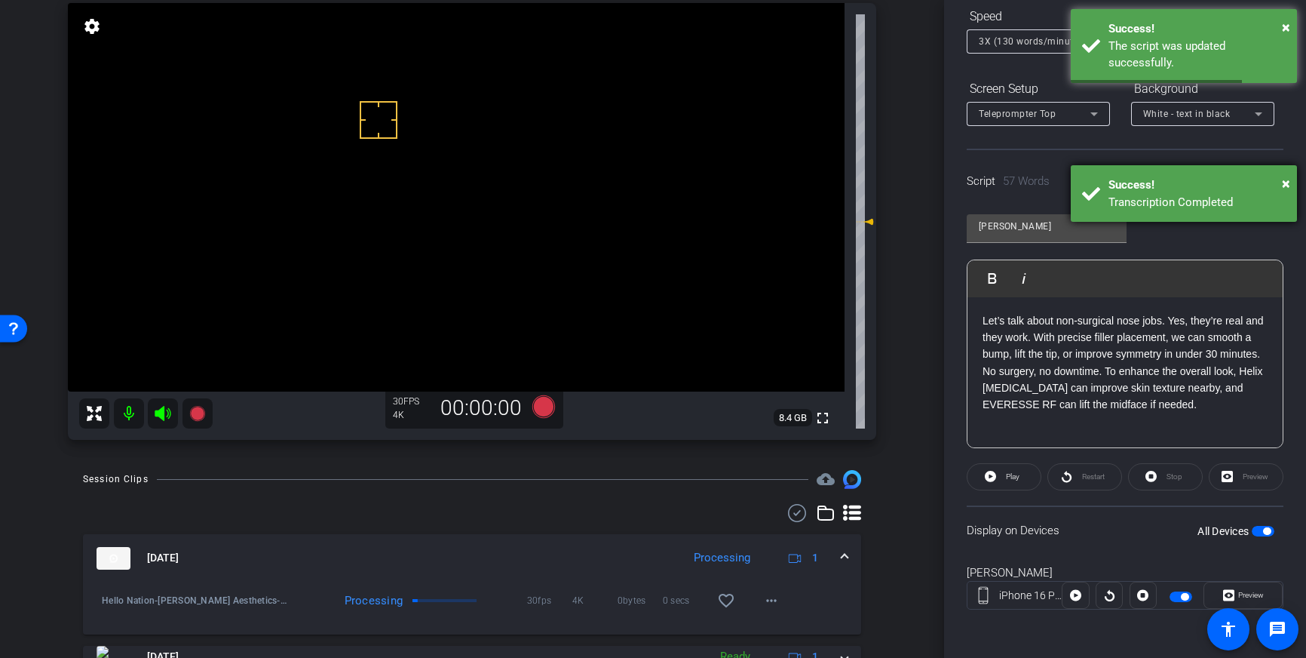
click at [1186, 180] on div "Success!" at bounding box center [1197, 184] width 177 height 17
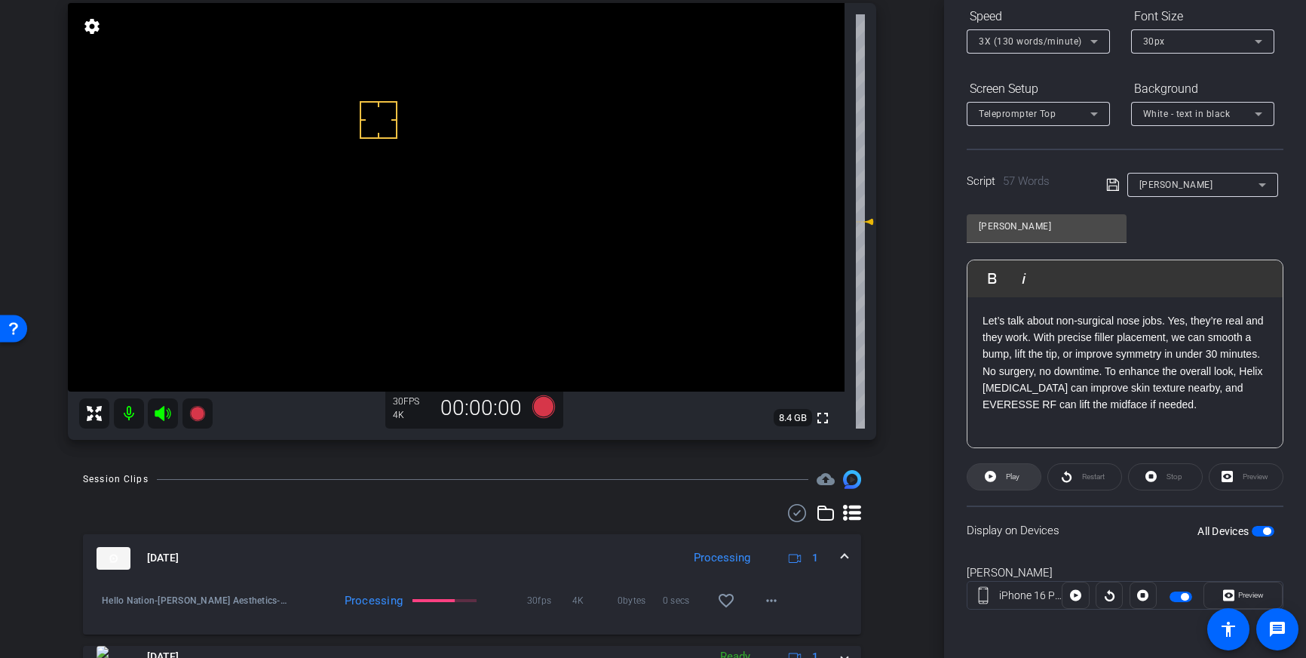
click at [1017, 482] on span "Play" at bounding box center [1010, 476] width 17 height 21
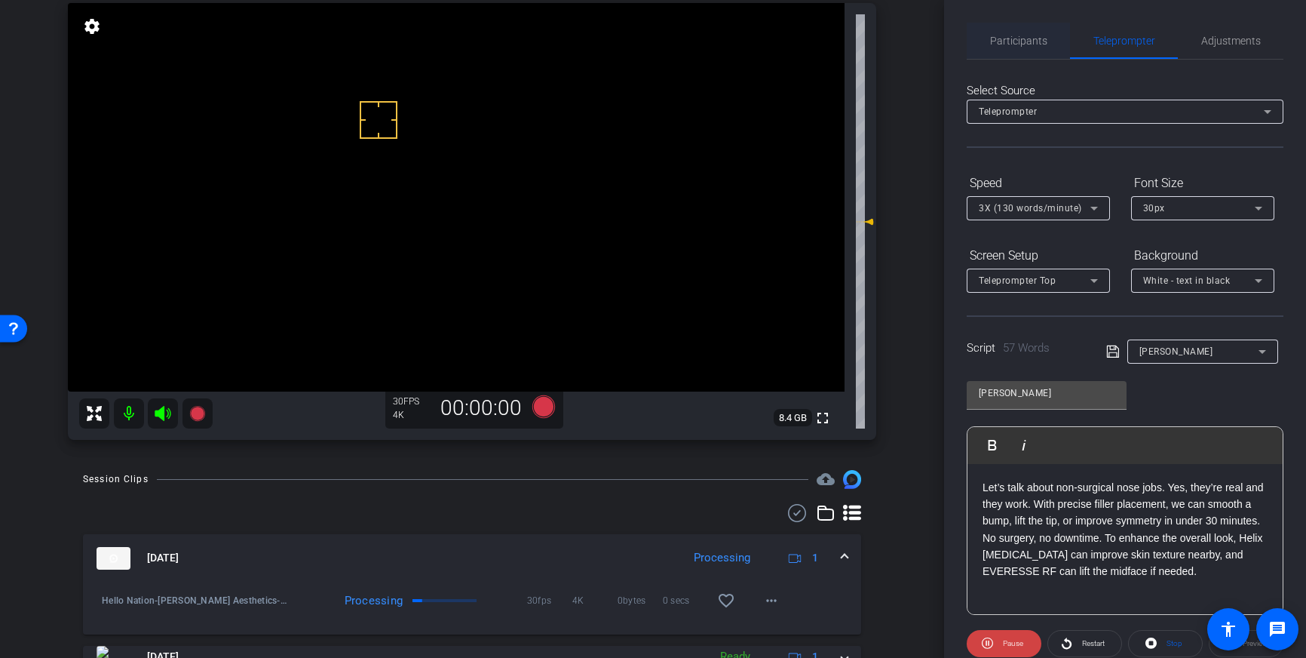
click at [1017, 39] on span "Participants" at bounding box center [1018, 40] width 57 height 11
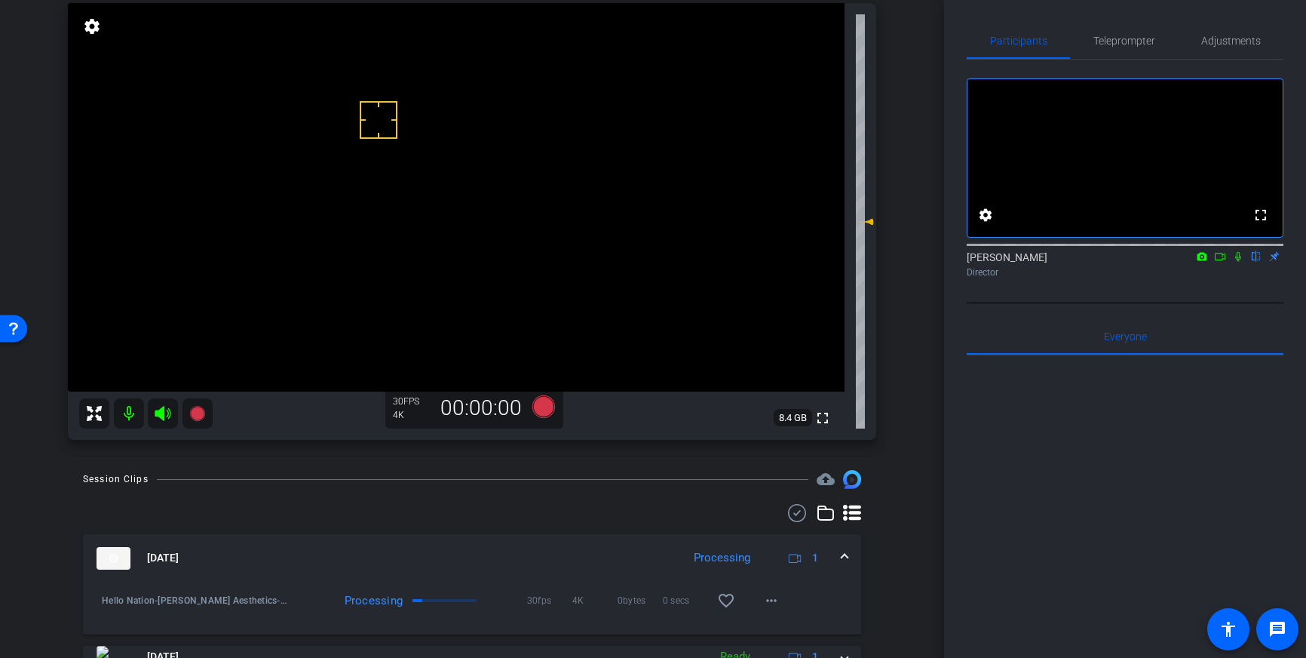
click at [1237, 262] on icon at bounding box center [1238, 257] width 6 height 10
click at [988, 224] on mat-icon "settings" at bounding box center [986, 215] width 18 height 18
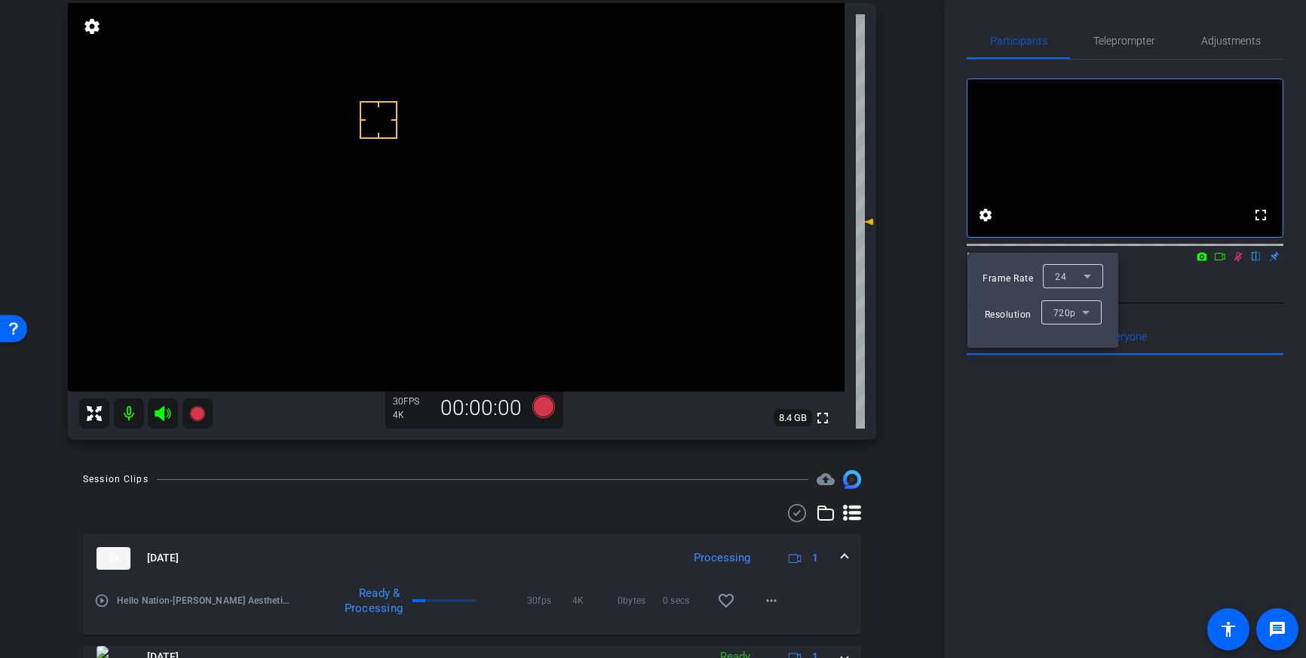
click at [1178, 334] on div at bounding box center [653, 329] width 1306 height 658
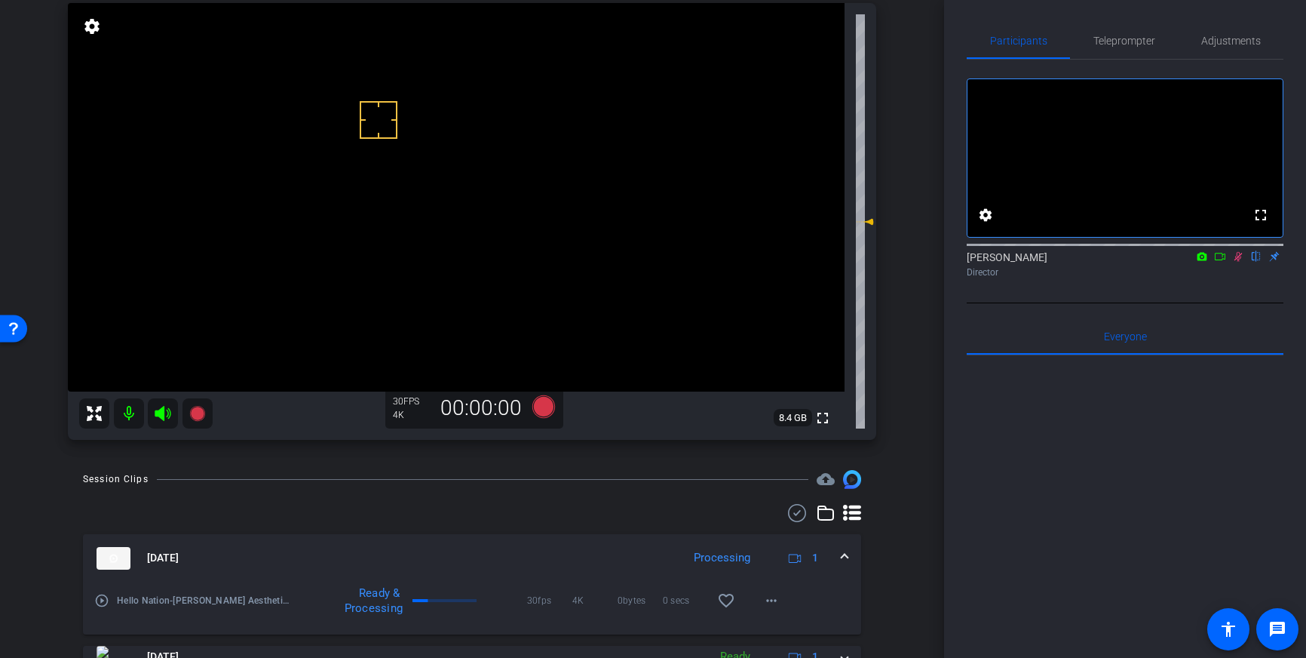
click at [1238, 262] on icon at bounding box center [1239, 257] width 8 height 10
click at [1120, 33] on span "Teleprompter" at bounding box center [1124, 41] width 62 height 36
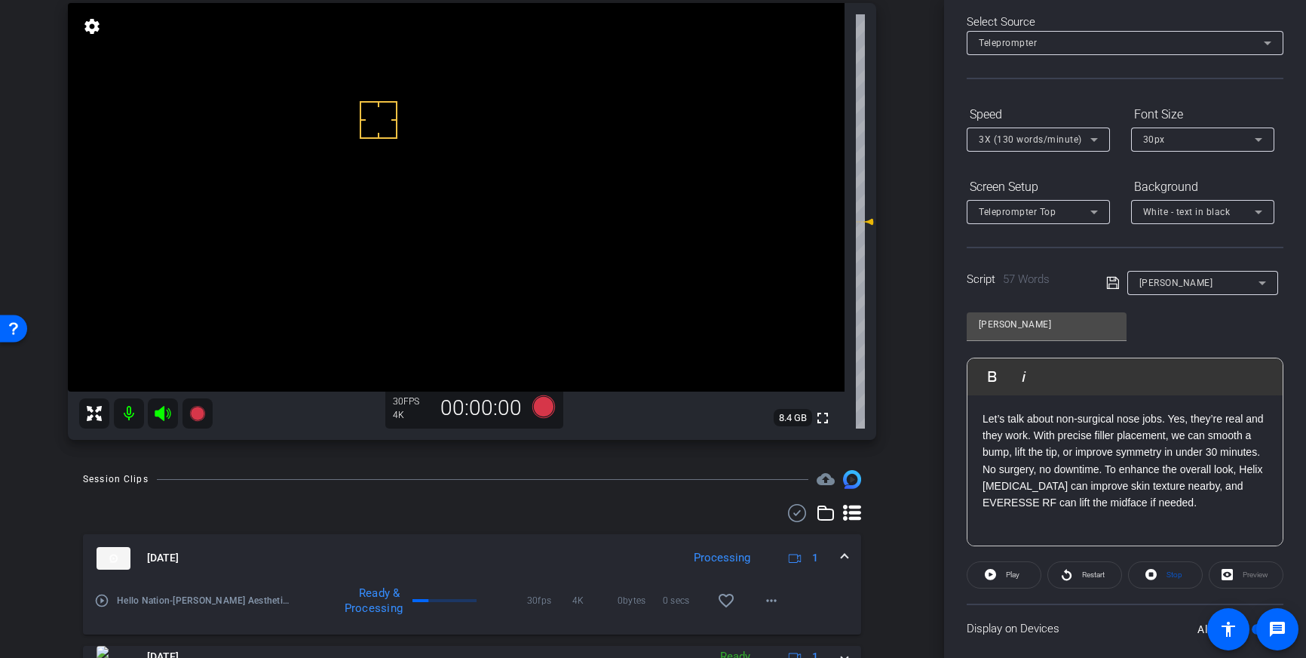
scroll to position [70, 0]
click at [1238, 469] on p "Let’s talk about non-surgical nose jobs. Yes, they’re real and they work. With …" at bounding box center [1125, 459] width 285 height 101
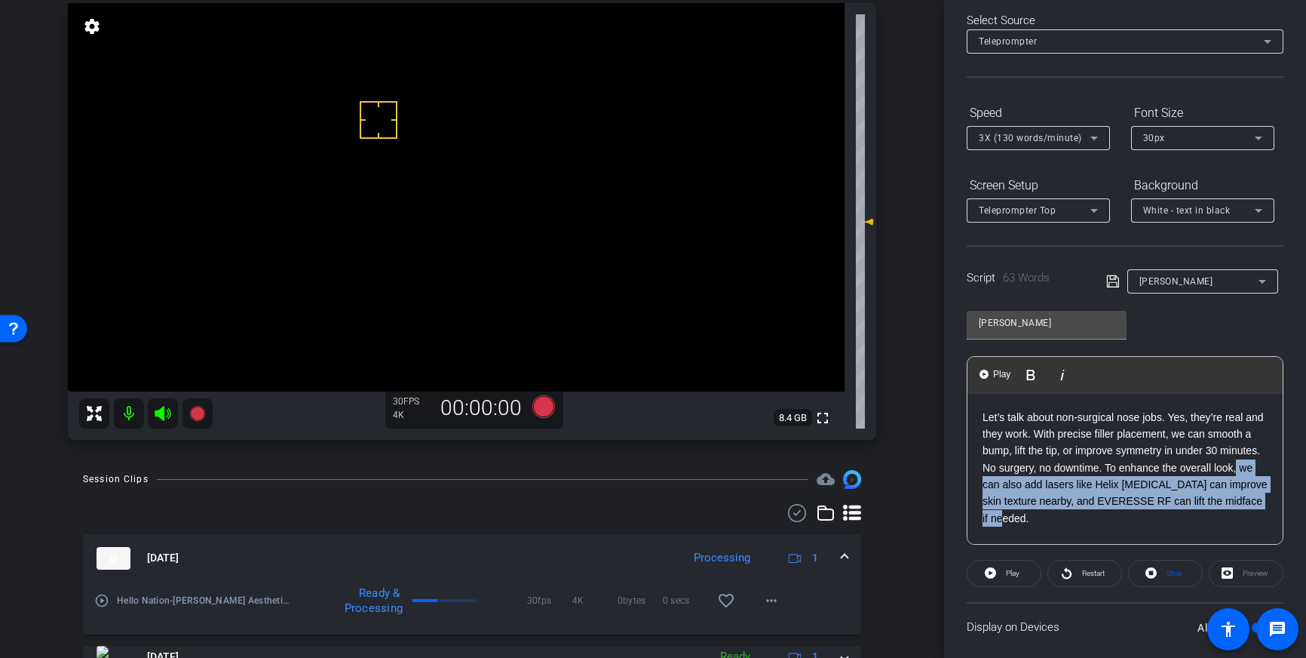
drag, startPoint x: 1013, startPoint y: 497, endPoint x: 1238, endPoint y: 473, distance: 226.8
click at [1238, 473] on p "Let’s talk about non-surgical nose jobs. Yes, they’re real and they work. With …" at bounding box center [1125, 468] width 285 height 118
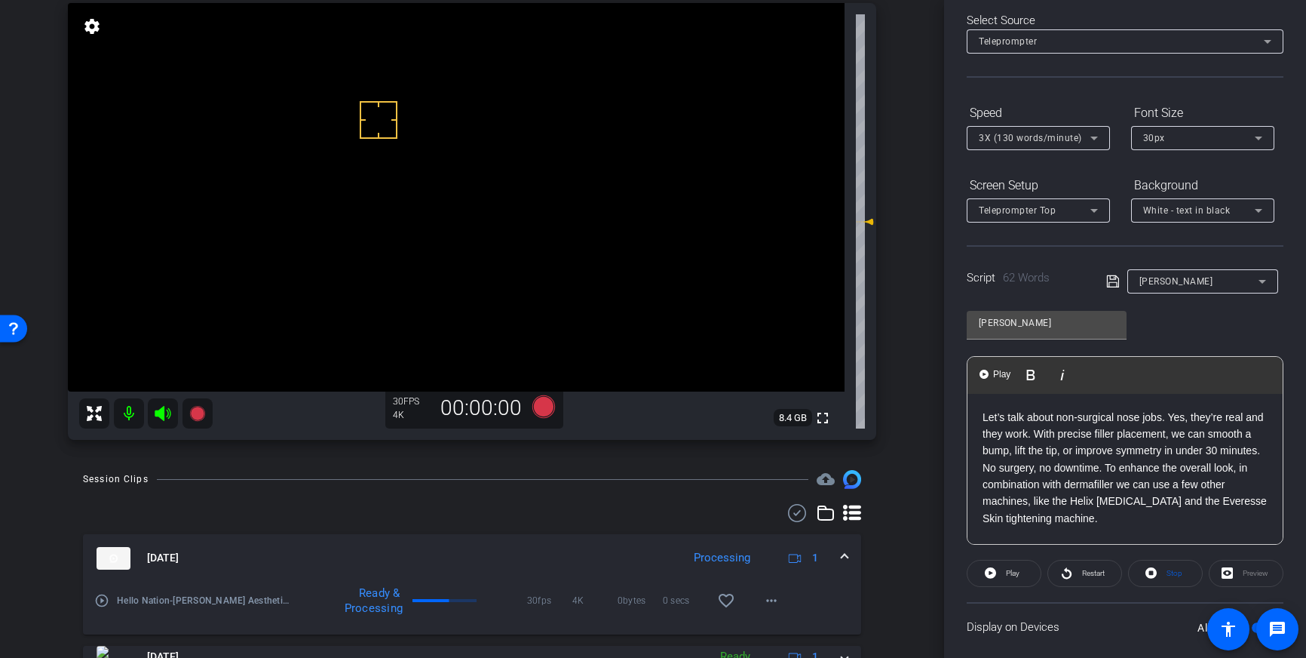
click at [1065, 487] on p "Let’s talk about non-surgical nose jobs. Yes, they’re real and they work. With …" at bounding box center [1125, 468] width 285 height 118
click at [1026, 501] on p "Let’s talk about non-surgical nose jobs. Yes, they’re real and they work. With …" at bounding box center [1125, 468] width 285 height 118
click at [1114, 282] on icon at bounding box center [1112, 281] width 12 height 12
drag, startPoint x: 1109, startPoint y: 281, endPoint x: 1222, endPoint y: 448, distance: 201.6
click at [1110, 281] on icon at bounding box center [1113, 281] width 14 height 18
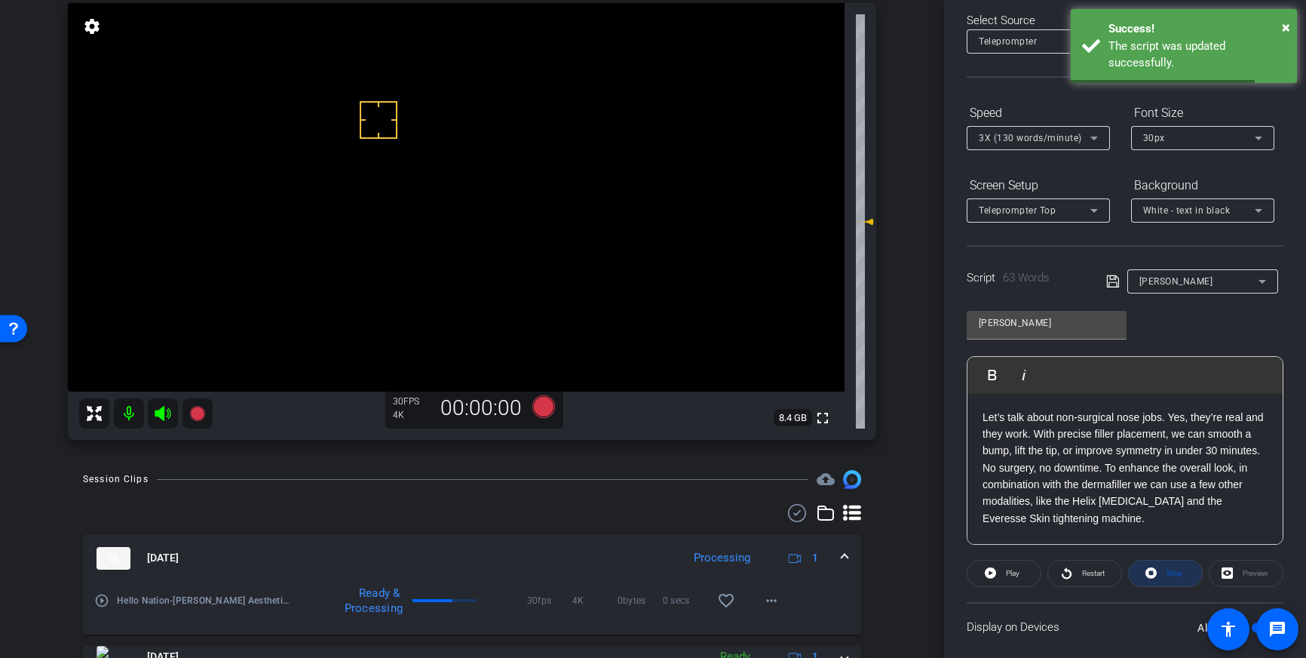
click at [1174, 575] on span "Stop" at bounding box center [1175, 573] width 16 height 8
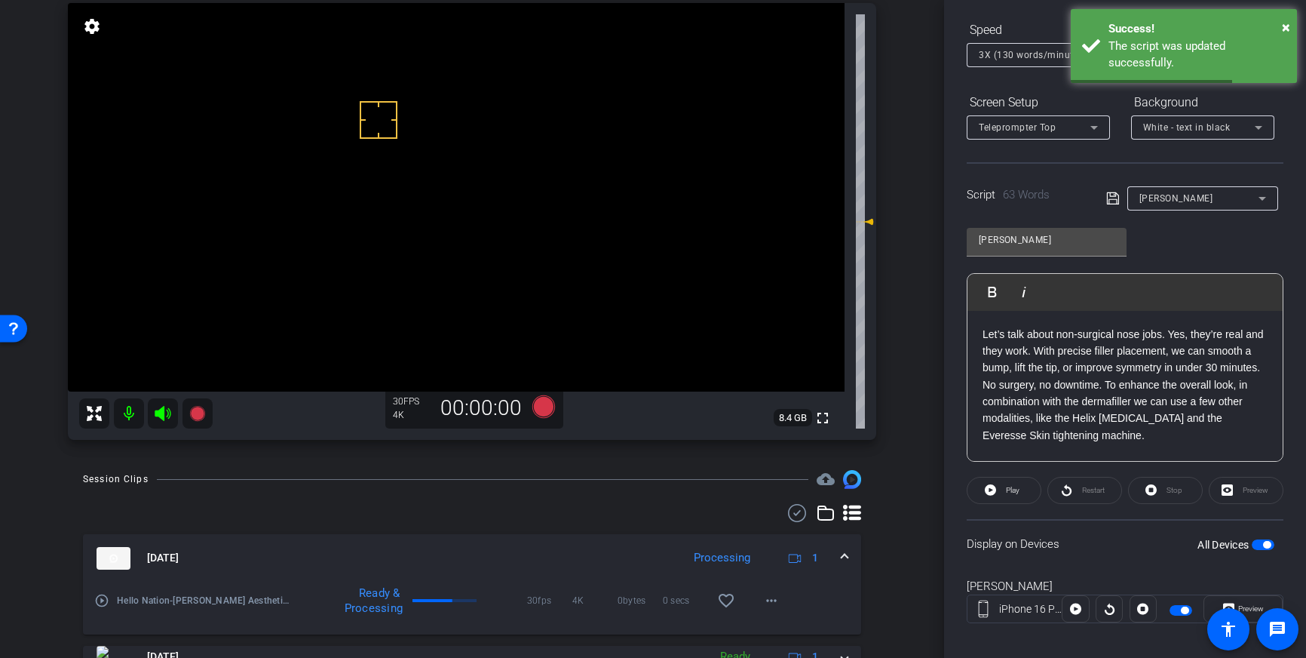
scroll to position [167, 0]
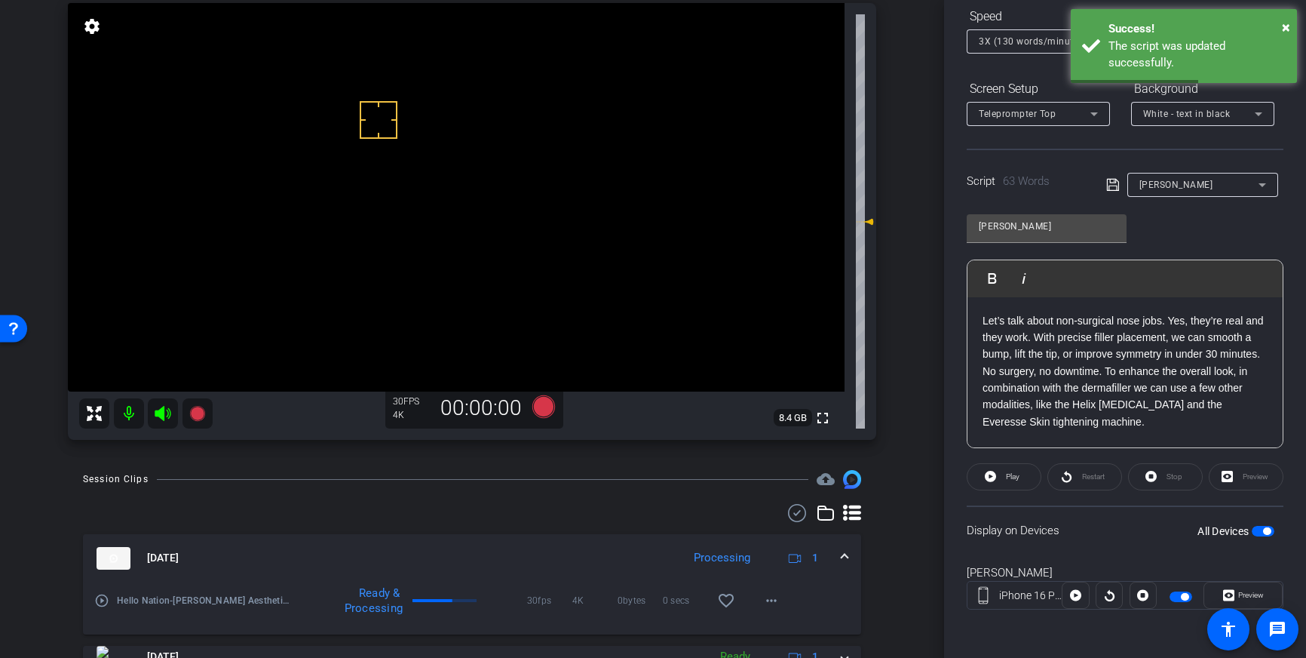
click at [1265, 527] on button "All Devices" at bounding box center [1263, 531] width 23 height 11
click at [1266, 531] on span "button" at bounding box center [1263, 531] width 23 height 11
click at [1112, 185] on icon at bounding box center [1113, 185] width 14 height 18
click at [1023, 480] on span at bounding box center [1004, 477] width 73 height 36
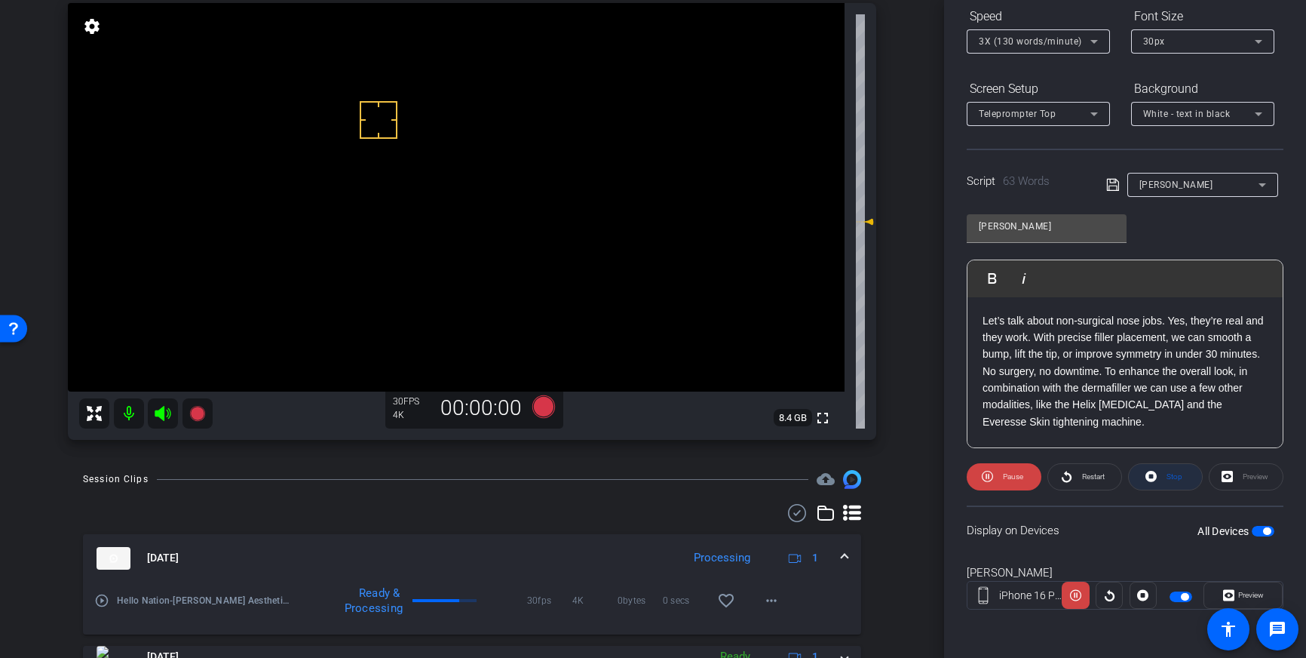
click at [1165, 480] on span "Stop" at bounding box center [1173, 476] width 20 height 21
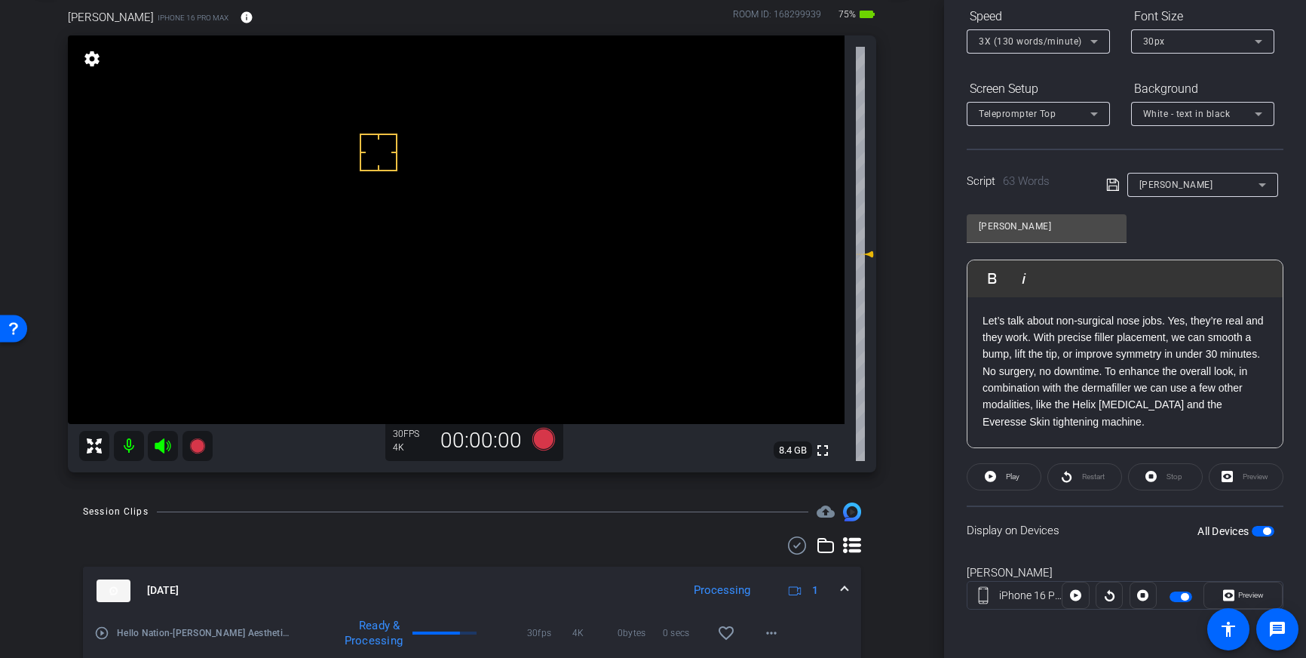
scroll to position [69, 0]
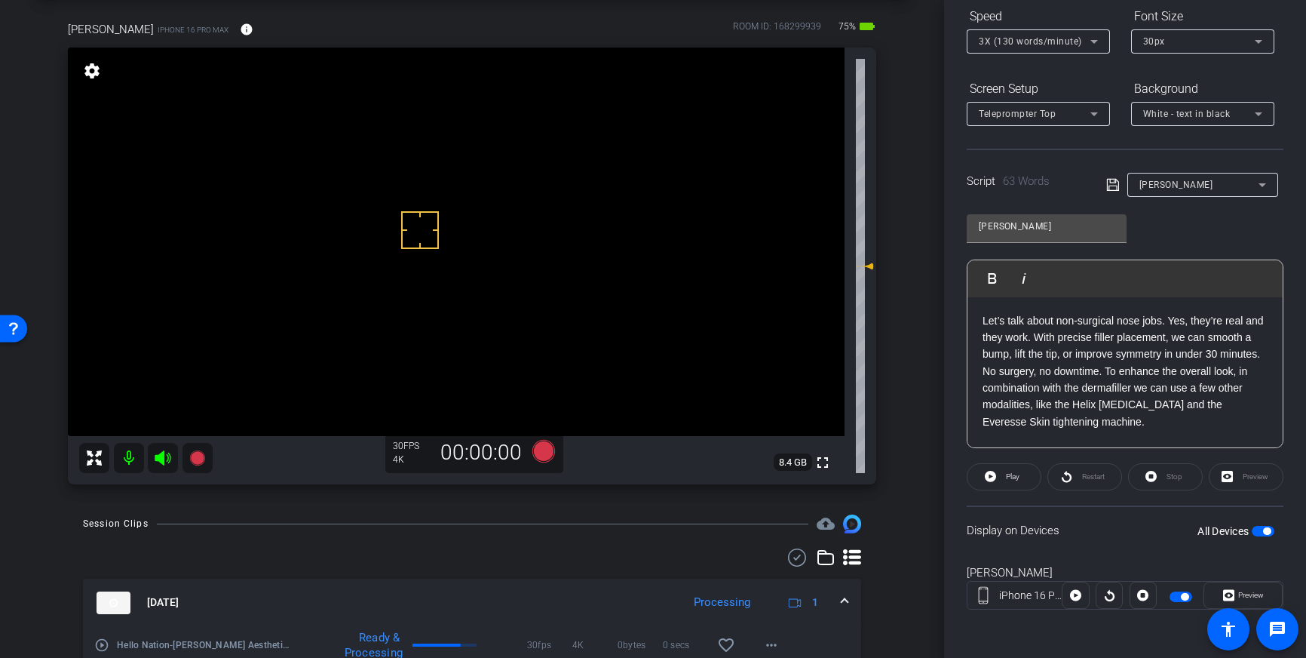
drag, startPoint x: 420, startPoint y: 230, endPoint x: 430, endPoint y: 225, distance: 11.1
drag, startPoint x: 457, startPoint y: 186, endPoint x: 468, endPoint y: 200, distance: 17.7
drag, startPoint x: 341, startPoint y: 174, endPoint x: 381, endPoint y: 186, distance: 41.5
drag, startPoint x: 428, startPoint y: 205, endPoint x: 403, endPoint y: 207, distance: 25.7
click at [555, 463] on icon at bounding box center [544, 450] width 36 height 27
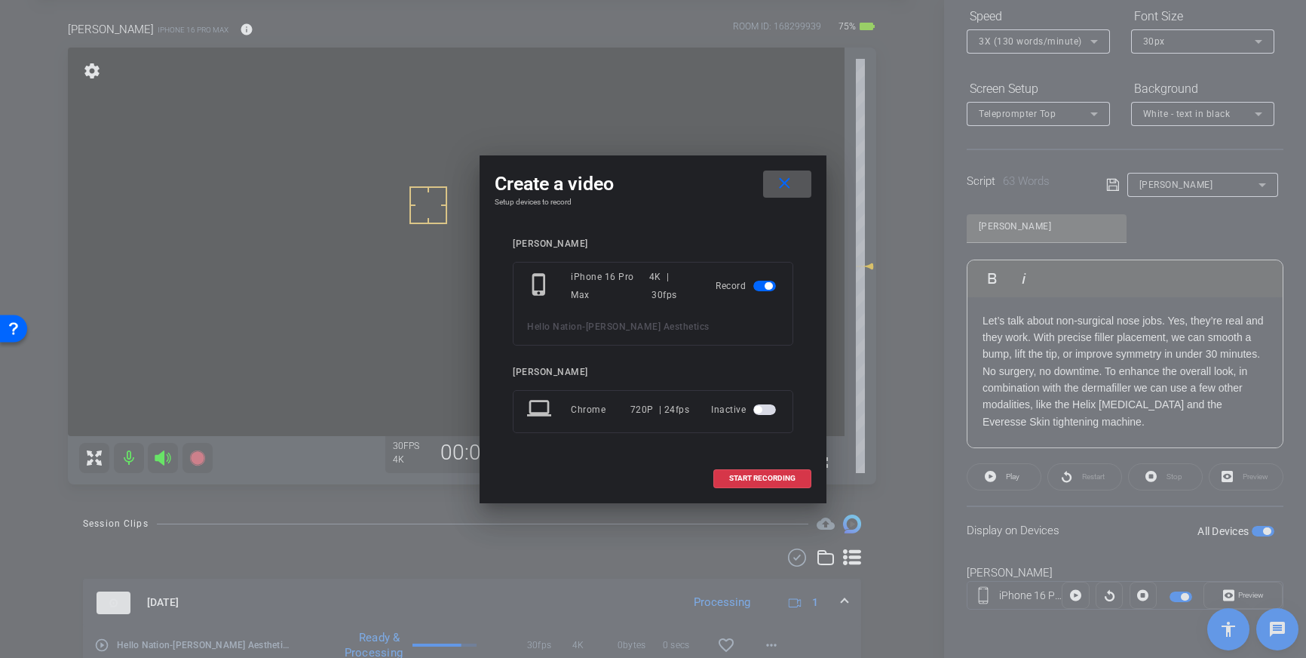
drag, startPoint x: 776, startPoint y: 483, endPoint x: 767, endPoint y: 482, distance: 9.1
click at [776, 483] on span at bounding box center [762, 478] width 97 height 36
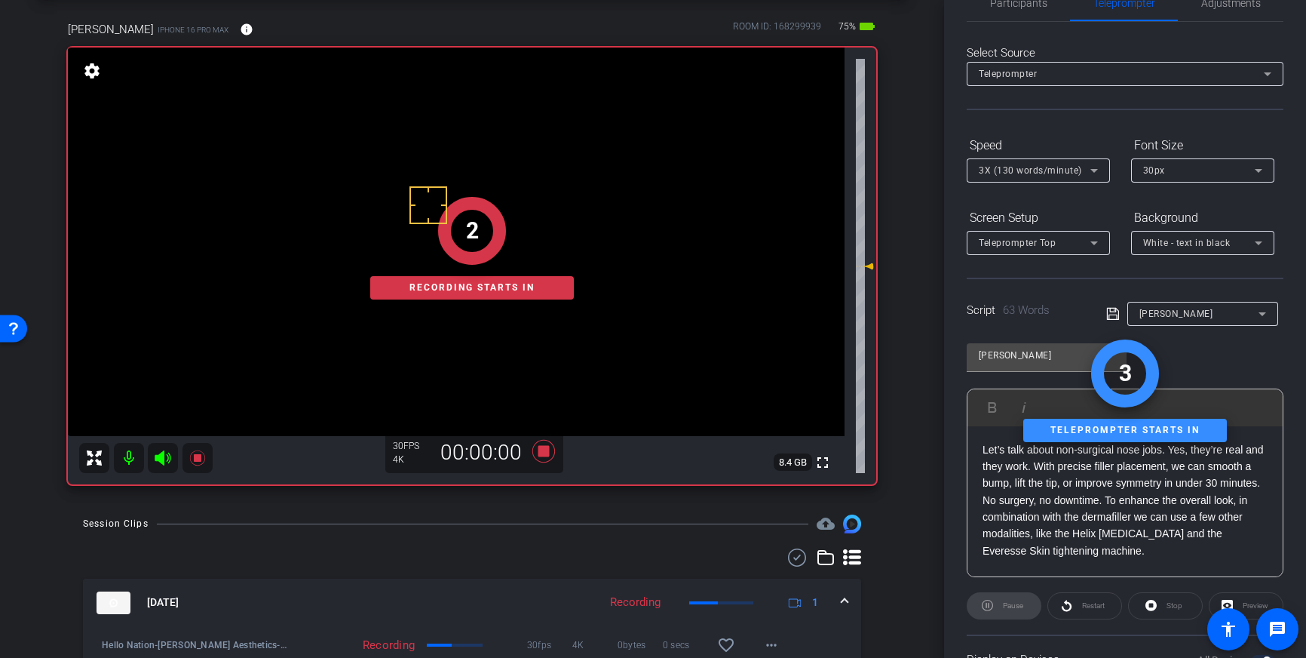
scroll to position [0, 0]
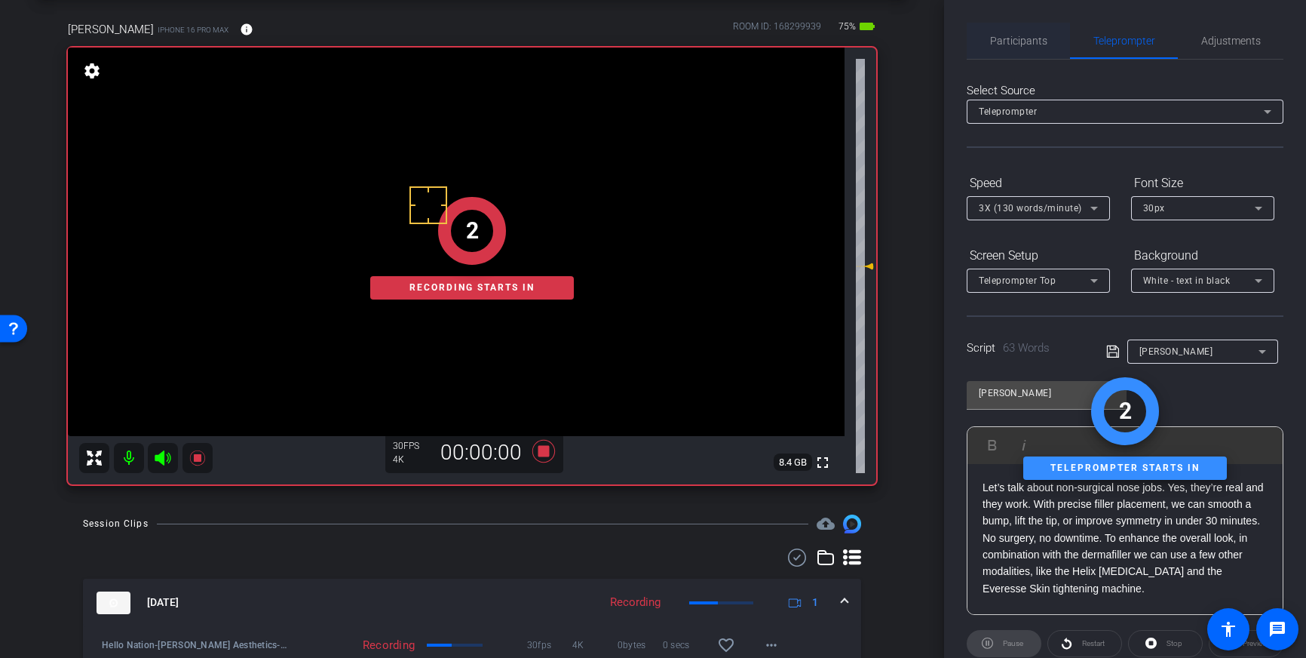
click at [1023, 32] on span "Participants" at bounding box center [1018, 41] width 57 height 36
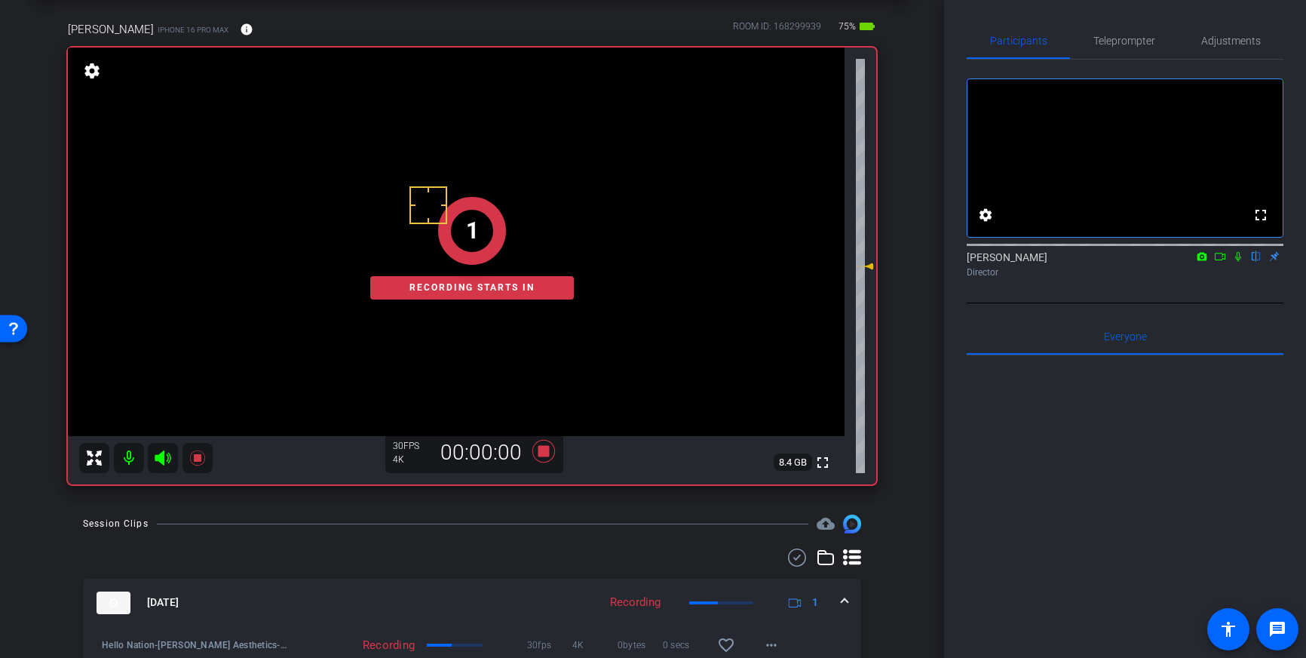
click at [1237, 262] on icon at bounding box center [1238, 256] width 12 height 11
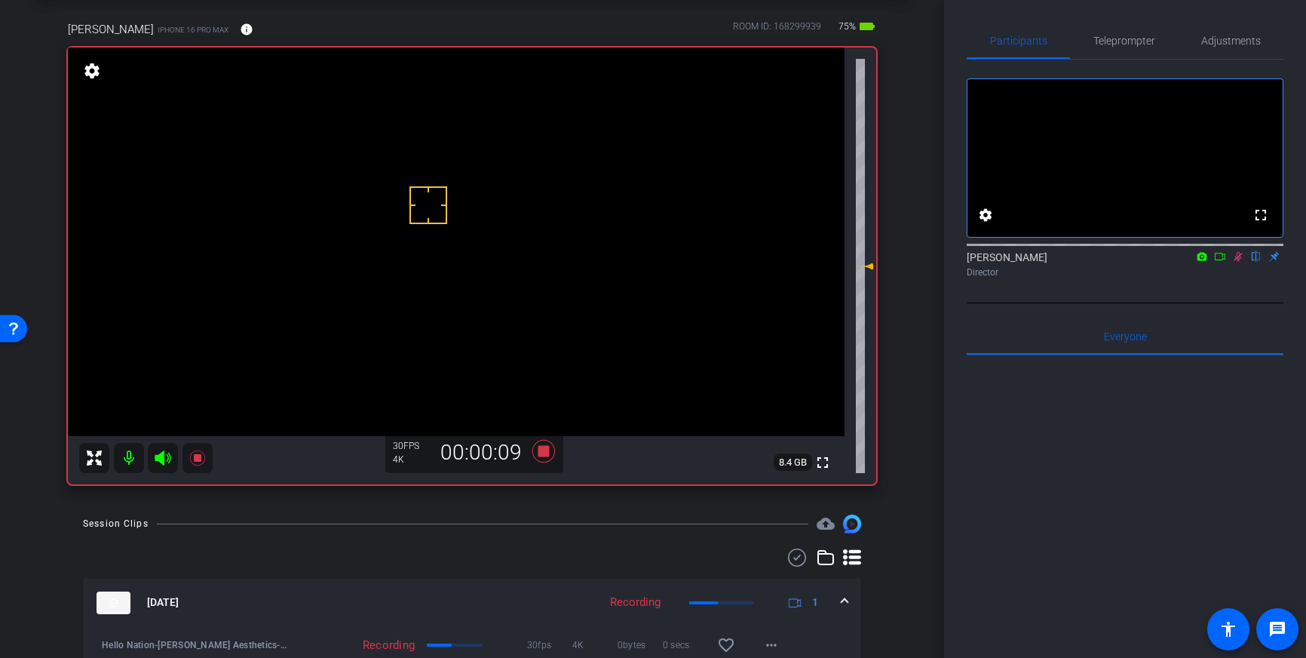
click at [1236, 262] on icon at bounding box center [1239, 257] width 8 height 10
click at [541, 451] on icon at bounding box center [543, 451] width 23 height 23
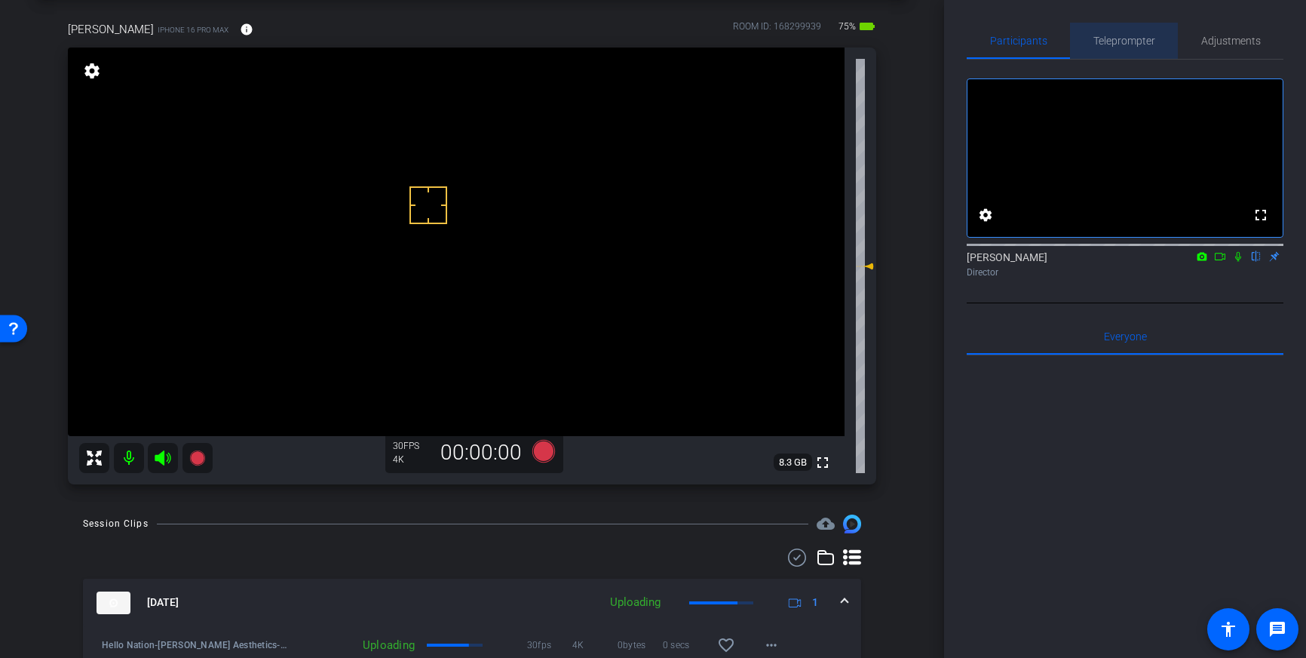
click at [1134, 41] on span "Teleprompter" at bounding box center [1124, 40] width 62 height 11
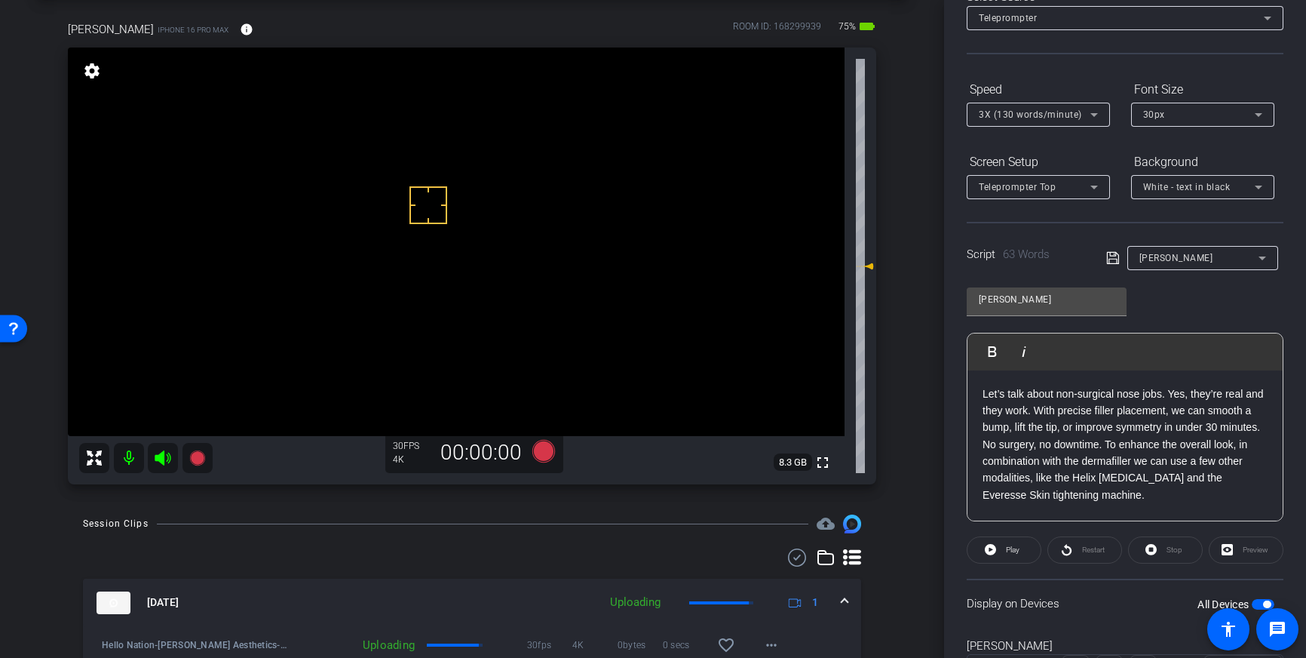
scroll to position [92, 0]
click at [1074, 431] on p "Let’s talk about non-surgical nose jobs. Yes, they’re real and they work. With …" at bounding box center [1125, 446] width 285 height 118
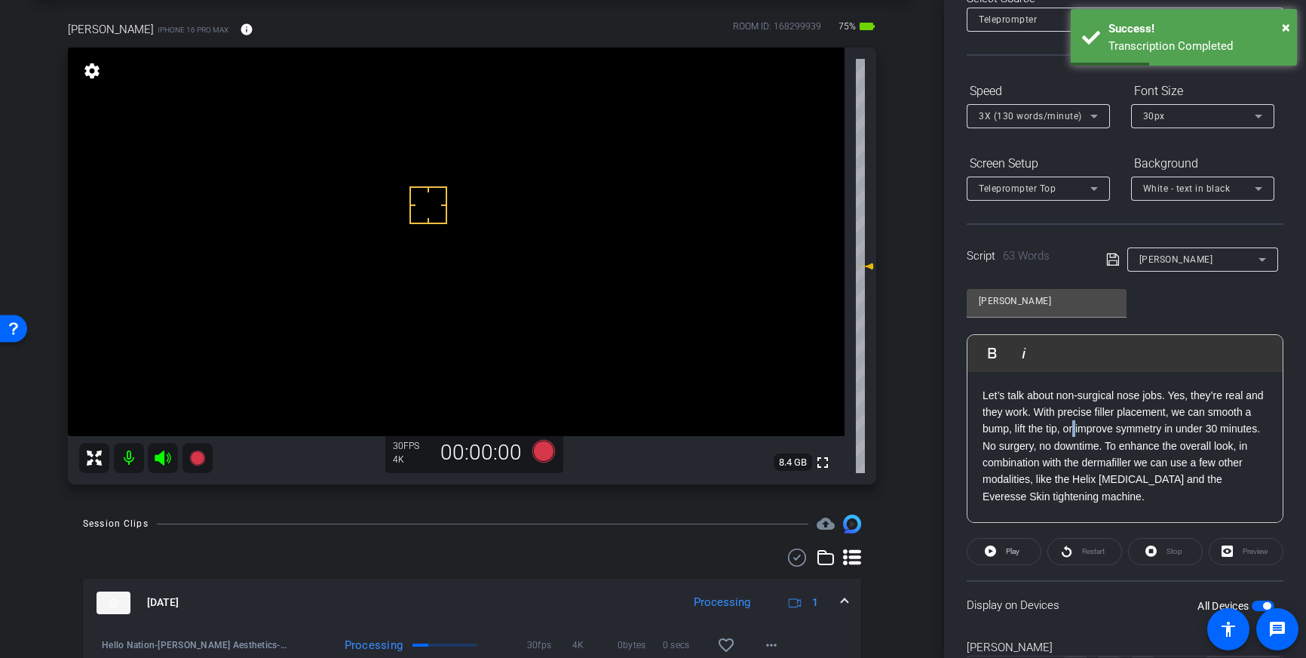
drag, startPoint x: 1075, startPoint y: 420, endPoint x: 1077, endPoint y: 434, distance: 14.5
click at [1077, 434] on p "Let’s talk about non-surgical nose jobs. Yes, they’re real and they work. With …" at bounding box center [1125, 446] width 285 height 118
click at [1128, 427] on p "Let’s talk about non-surgical nose jobs. Yes, they’re real and they work. With …" at bounding box center [1125, 446] width 285 height 118
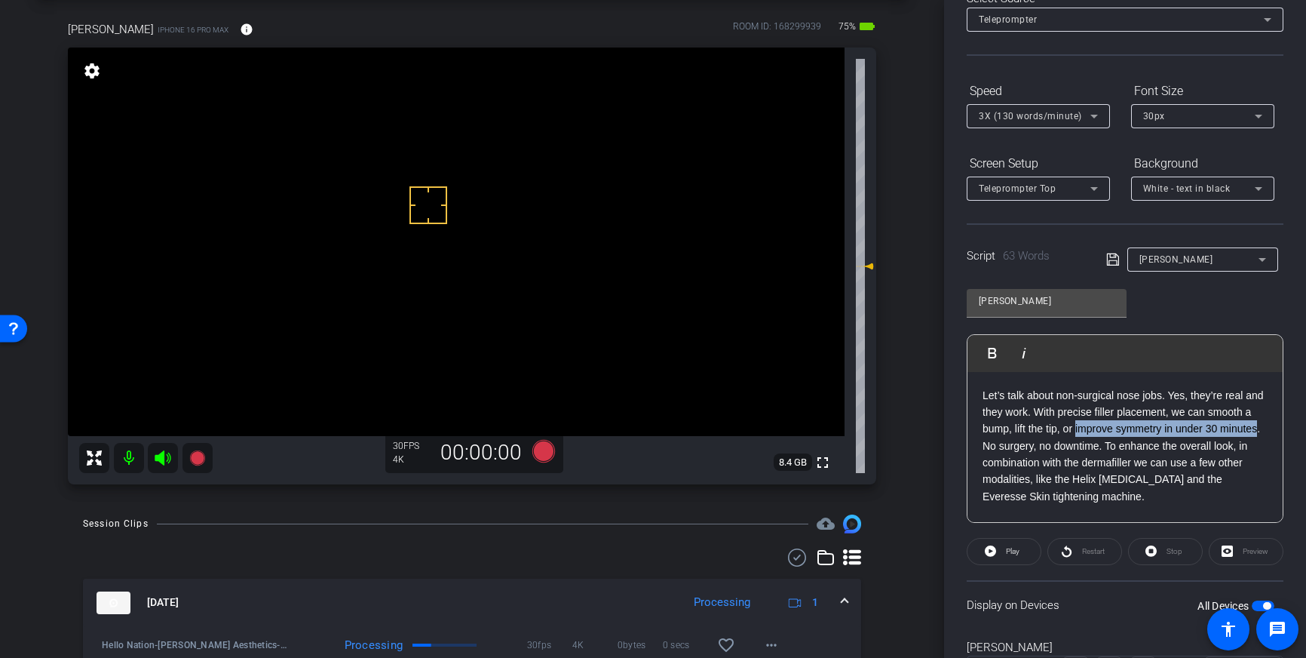
drag, startPoint x: 1075, startPoint y: 430, endPoint x: 1257, endPoint y: 433, distance: 181.8
click at [1257, 433] on p "Let’s talk about non-surgical nose jobs. Yes, they’re real and they work. With …" at bounding box center [1125, 446] width 285 height 118
copy p "improve symmetry in under 30 minutes"
click at [1209, 414] on p "Let’s talk about non-surgical nose jobs. Yes, they’re real and they work. With …" at bounding box center [1125, 446] width 285 height 118
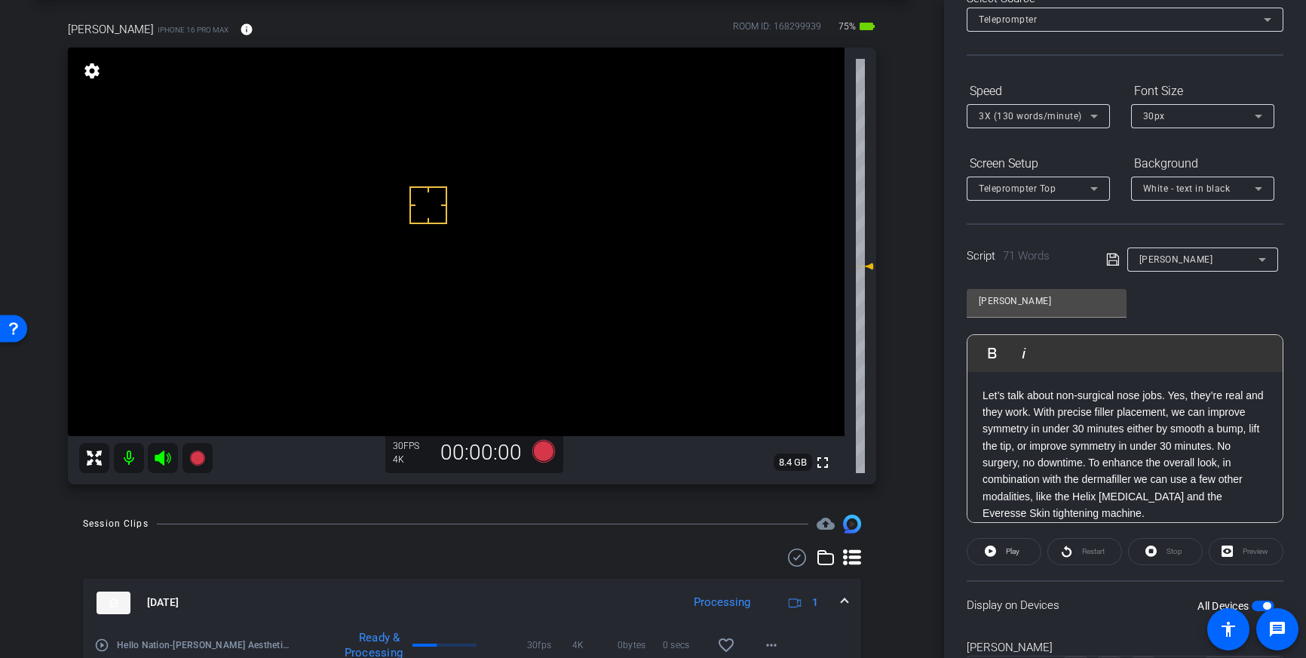
drag, startPoint x: 1207, startPoint y: 434, endPoint x: 1206, endPoint y: 446, distance: 12.9
click at [1207, 434] on p "Let’s talk about non-surgical nose jobs. Yes, they’re real and they work. With …" at bounding box center [1125, 454] width 285 height 135
click at [1268, 434] on div "Let’s talk about non-surgical nose jobs. Yes, they’re real and they work. With …" at bounding box center [1125, 454] width 315 height 165
click at [1006, 447] on p "Let’s talk about non-surgical nose jobs. Yes, they’re real and they work. With …" at bounding box center [1125, 454] width 285 height 135
drag, startPoint x: 1058, startPoint y: 447, endPoint x: 1251, endPoint y: 447, distance: 193.1
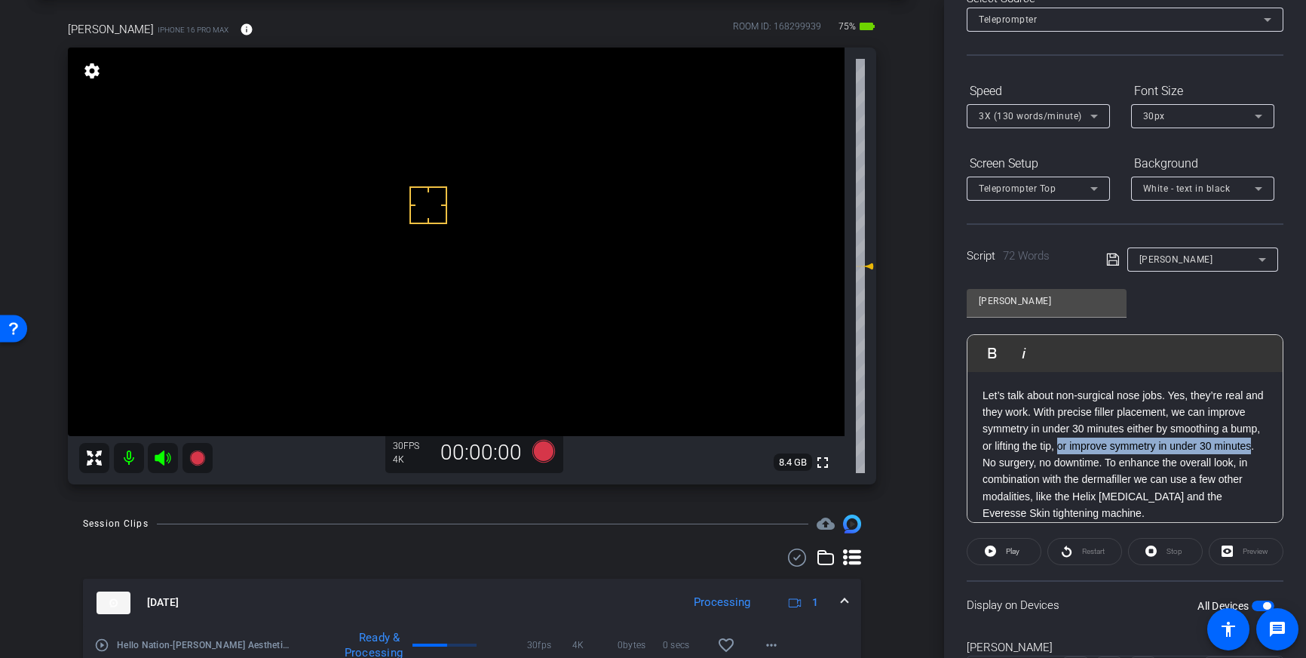
click at [1251, 447] on p "Let’s talk about non-surgical nose jobs. Yes, they’re real and they work. With …" at bounding box center [1125, 454] width 285 height 135
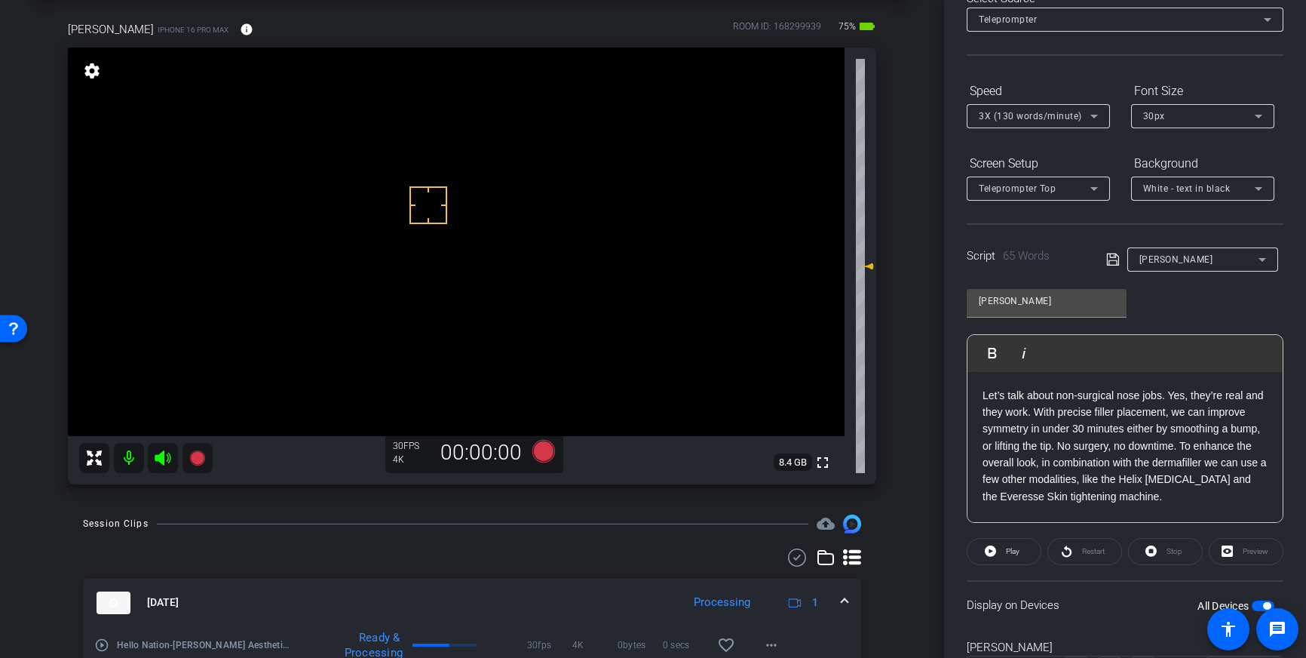
drag, startPoint x: 1112, startPoint y: 260, endPoint x: 1118, endPoint y: 266, distance: 8.5
click at [1112, 260] on icon at bounding box center [1112, 259] width 12 height 12
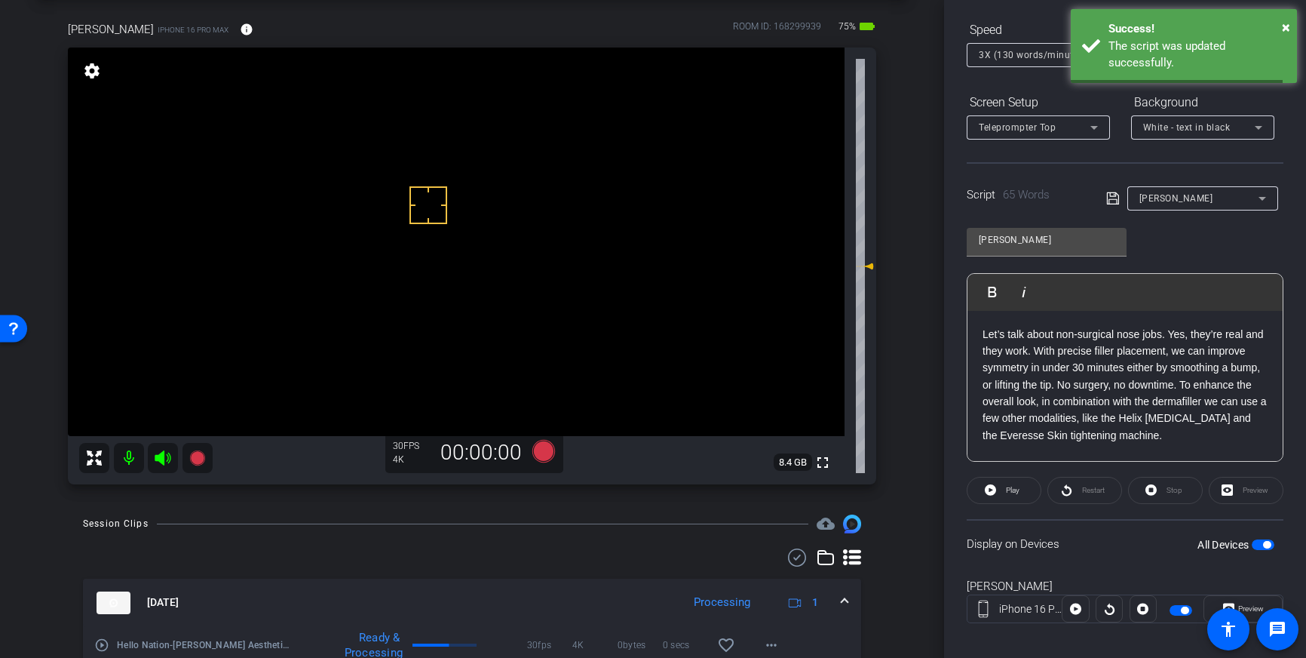
scroll to position [167, 0]
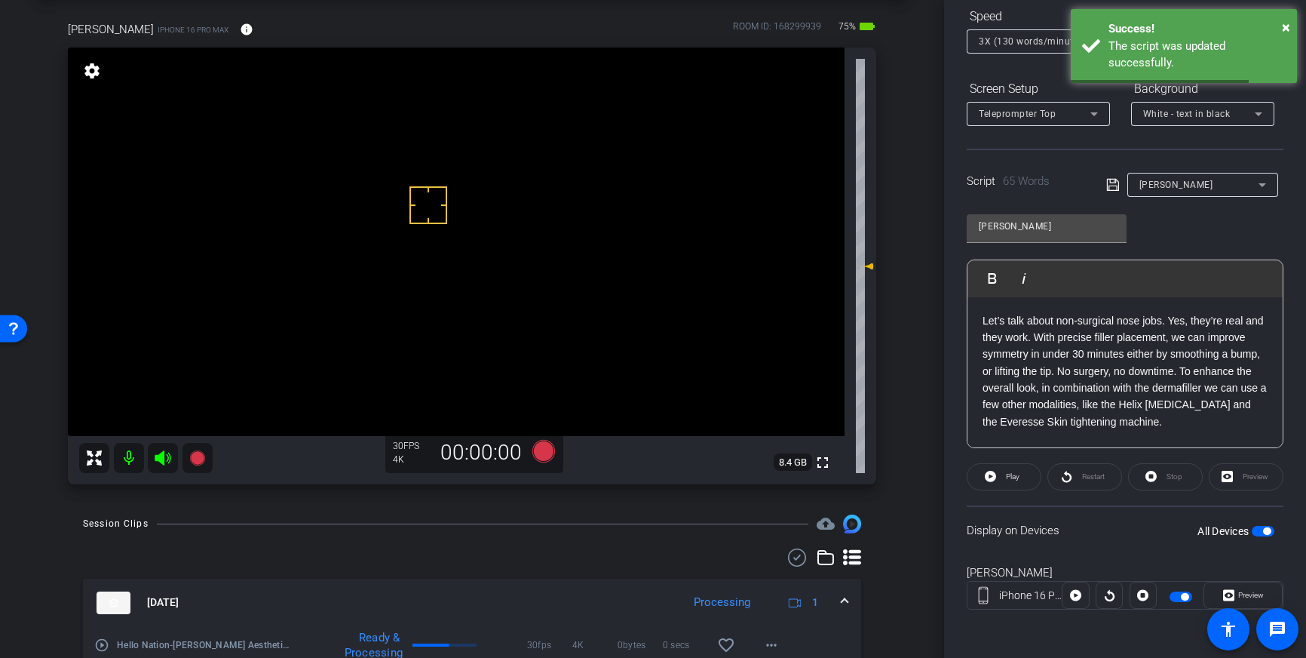
click at [1265, 533] on span "button" at bounding box center [1267, 531] width 8 height 8
click at [1265, 532] on span "button" at bounding box center [1263, 531] width 23 height 11
click at [1008, 473] on span "Play" at bounding box center [1013, 476] width 14 height 8
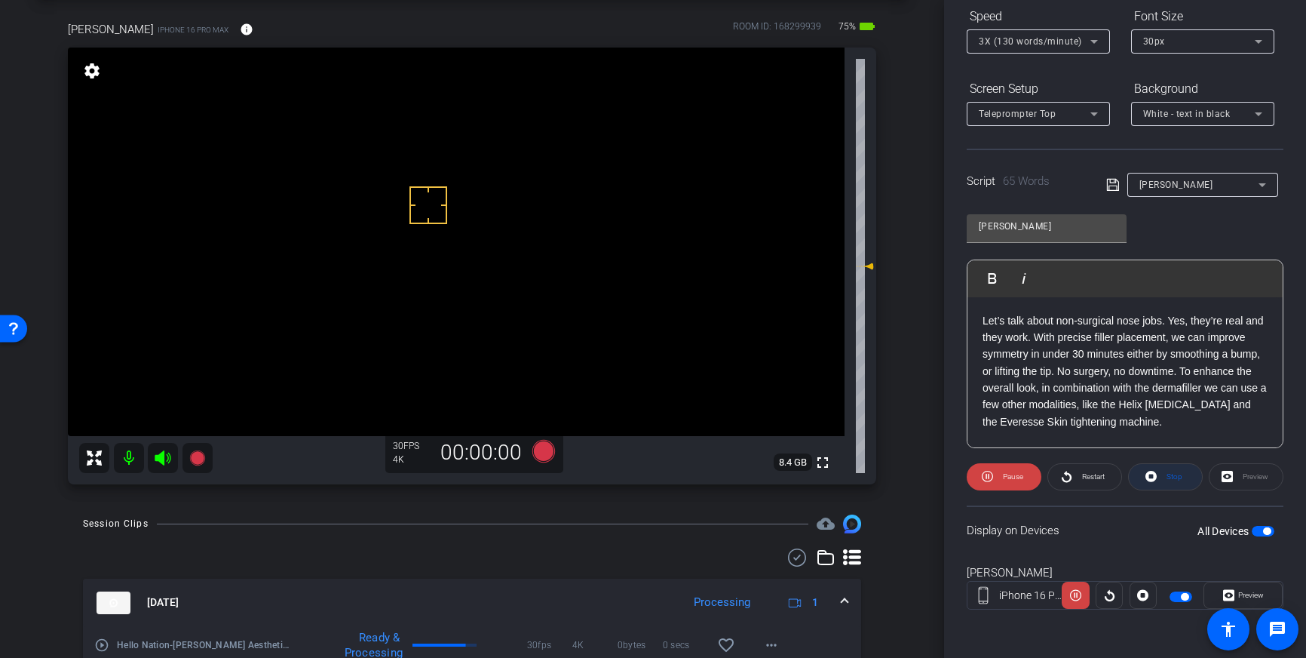
drag, startPoint x: 1167, startPoint y: 478, endPoint x: 1175, endPoint y: 485, distance: 10.7
click at [1167, 478] on span "Stop" at bounding box center [1175, 476] width 16 height 8
drag, startPoint x: 492, startPoint y: 220, endPoint x: 432, endPoint y: 211, distance: 60.3
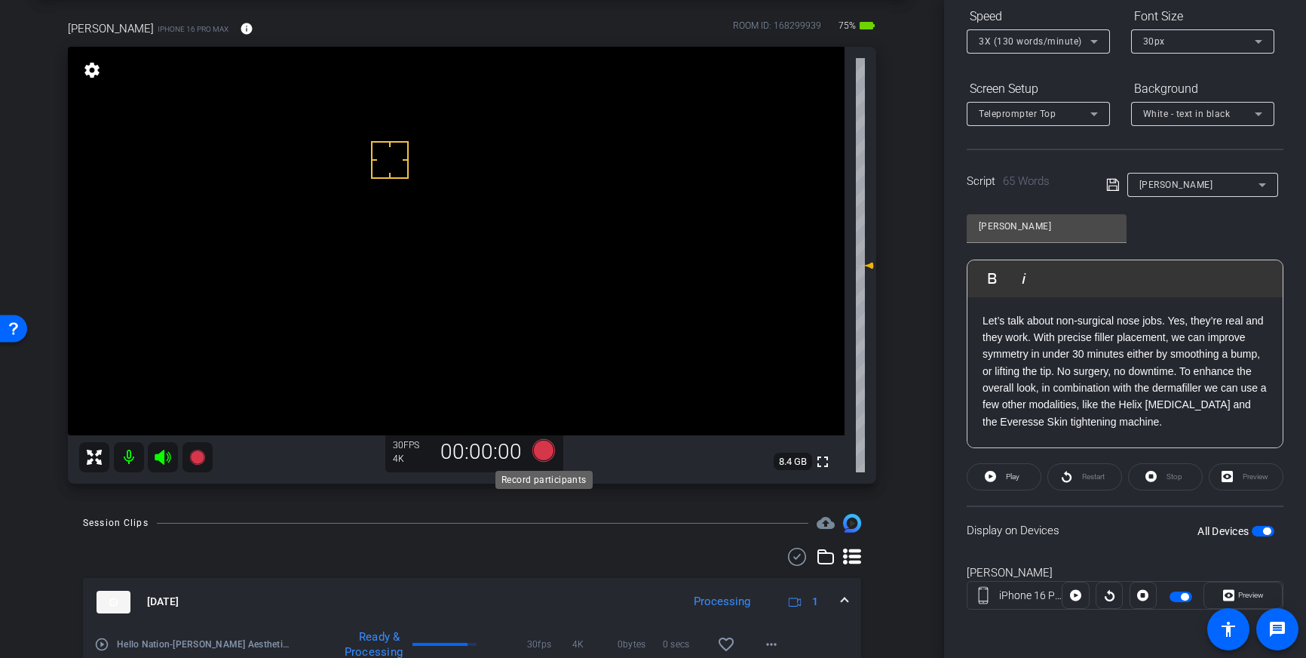
click at [546, 447] on icon at bounding box center [543, 450] width 23 height 23
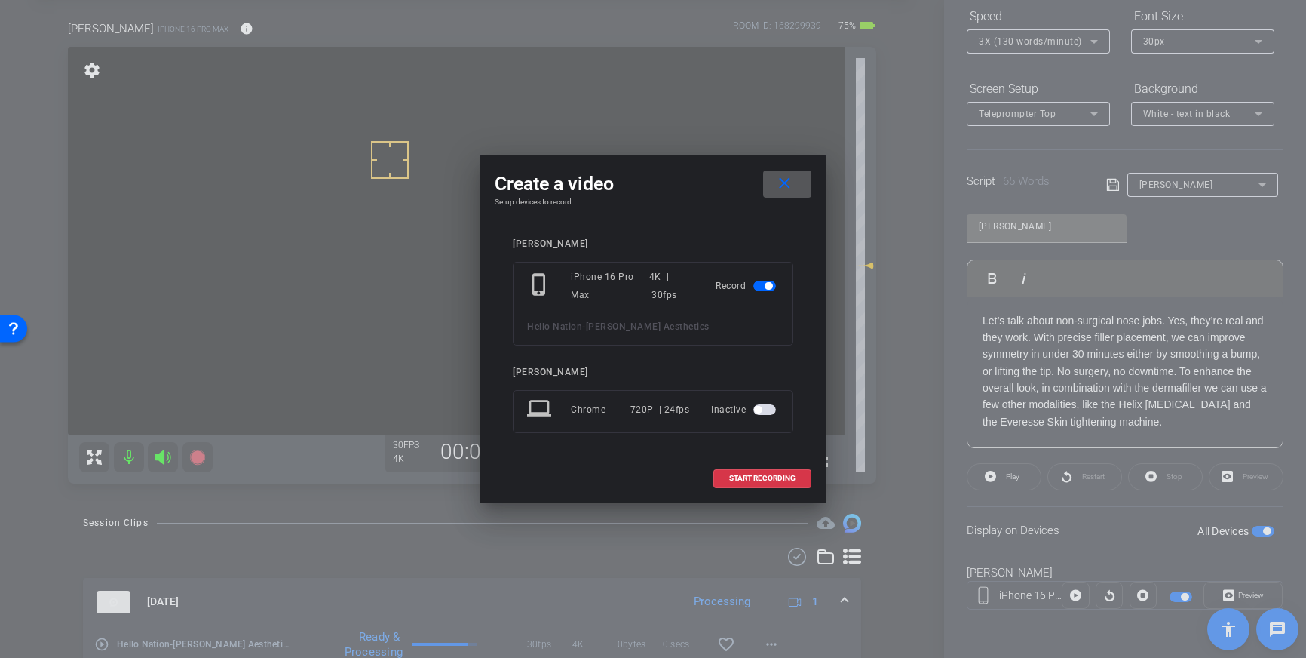
drag, startPoint x: 743, startPoint y: 470, endPoint x: 912, endPoint y: 406, distance: 180.7
click at [743, 470] on span at bounding box center [762, 478] width 97 height 36
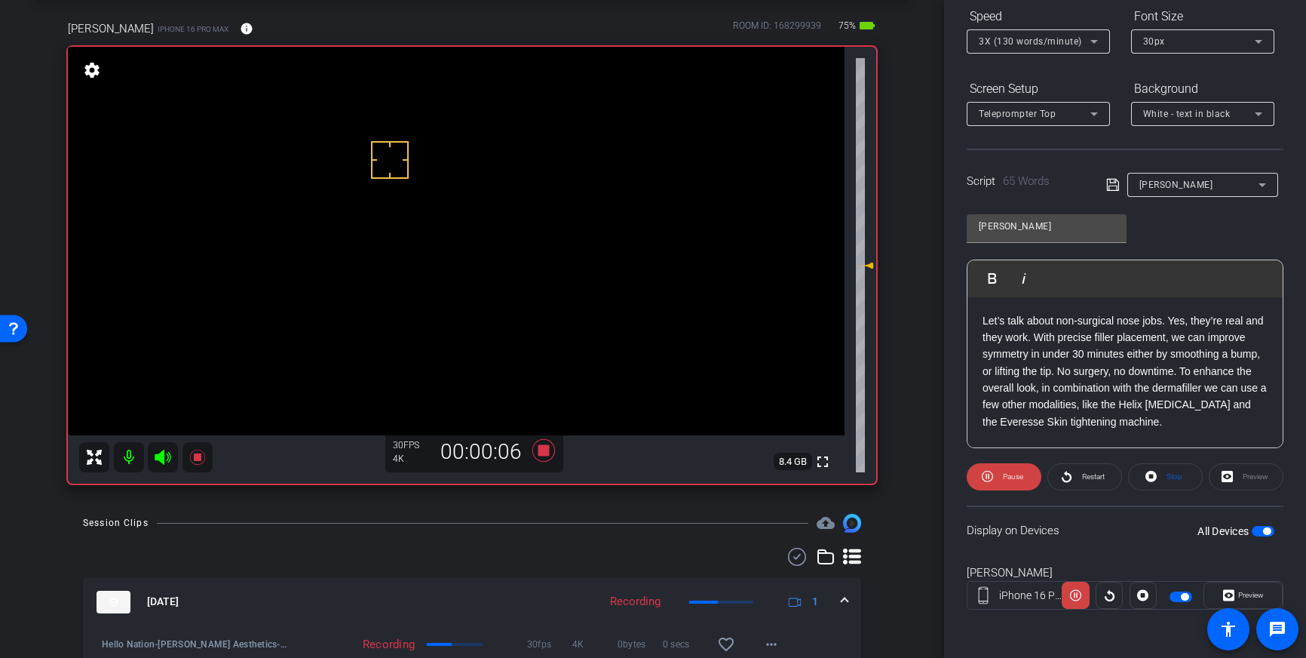
scroll to position [0, 0]
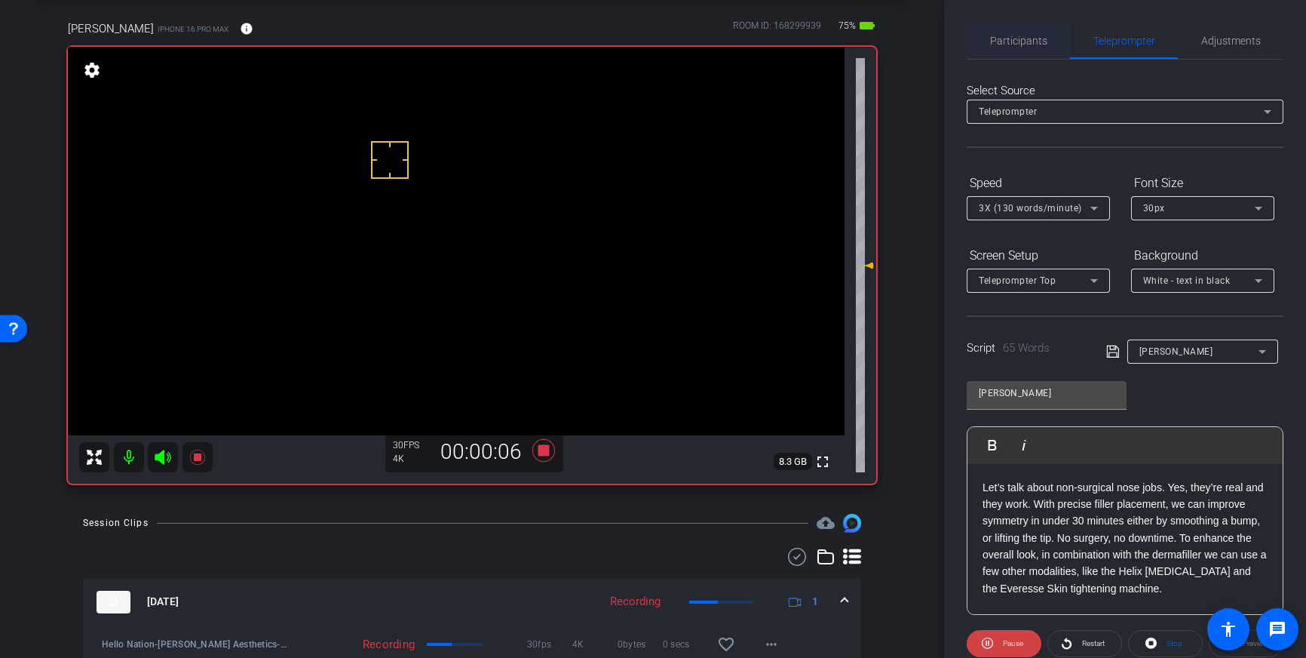
click at [1020, 35] on span "Participants" at bounding box center [1018, 40] width 57 height 11
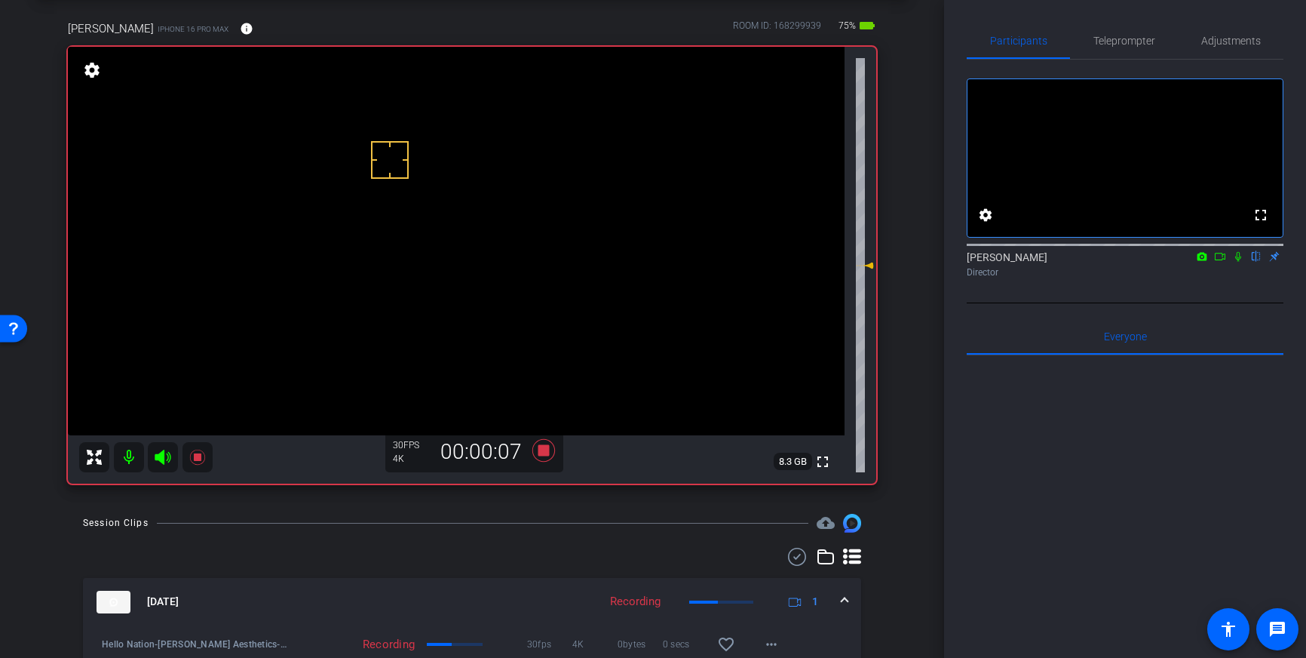
click at [1235, 250] on div at bounding box center [1125, 244] width 317 height 12
click at [1238, 262] on icon at bounding box center [1238, 256] width 12 height 11
click at [1241, 262] on icon at bounding box center [1238, 256] width 12 height 11
click at [544, 457] on icon at bounding box center [544, 450] width 36 height 27
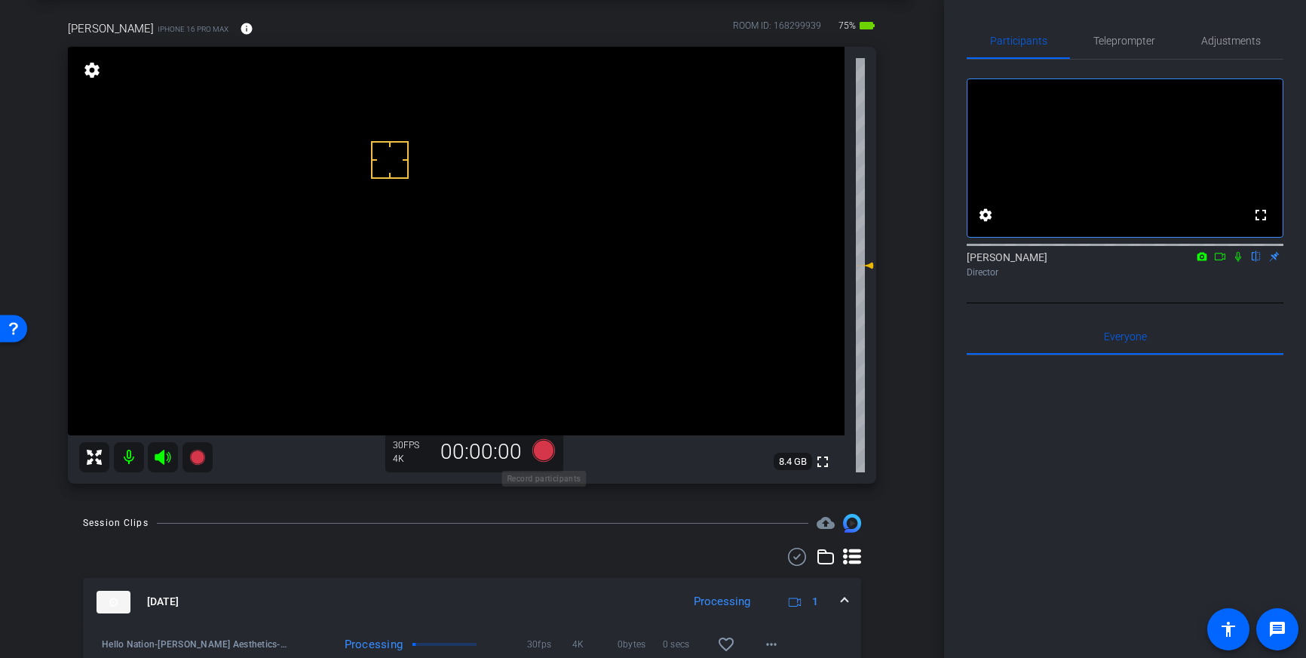
click at [548, 453] on icon at bounding box center [543, 450] width 23 height 23
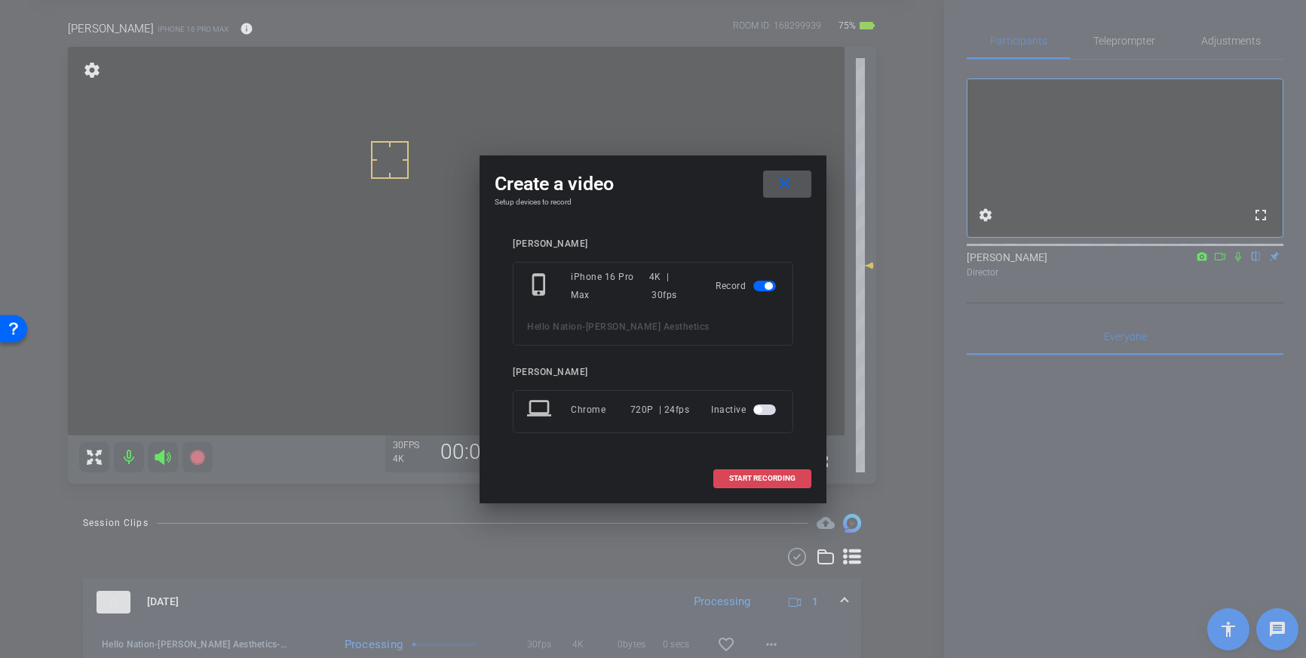
click at [764, 478] on span "START RECORDING" at bounding box center [762, 478] width 66 height 8
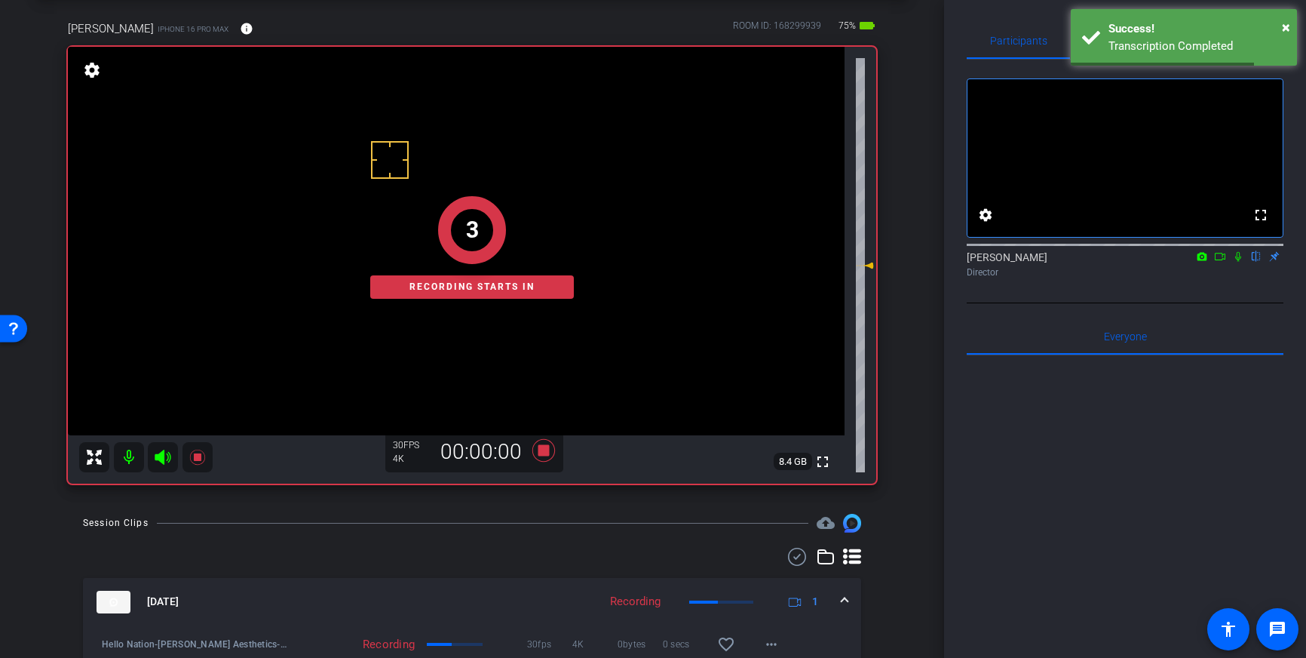
drag, startPoint x: 1241, startPoint y: 275, endPoint x: 1254, endPoint y: 319, distance: 45.6
click at [1242, 262] on icon at bounding box center [1238, 256] width 12 height 11
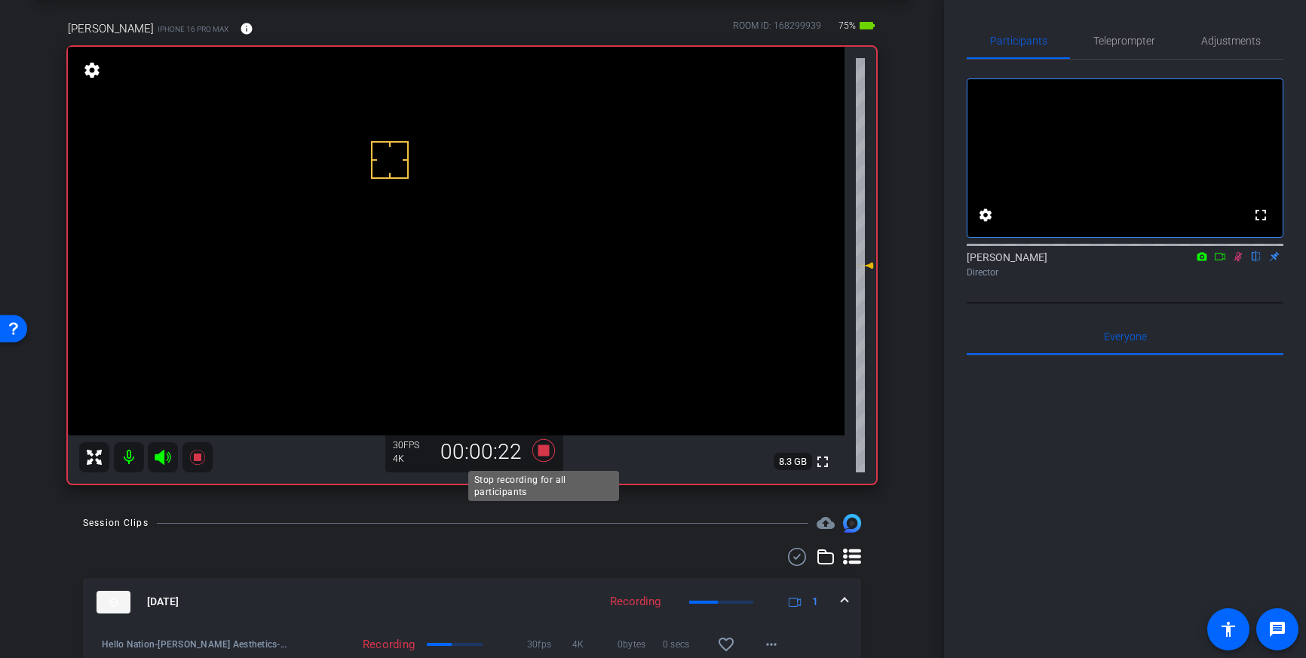
drag, startPoint x: 544, startPoint y: 444, endPoint x: 602, endPoint y: 479, distance: 67.6
click at [544, 444] on icon at bounding box center [544, 450] width 36 height 27
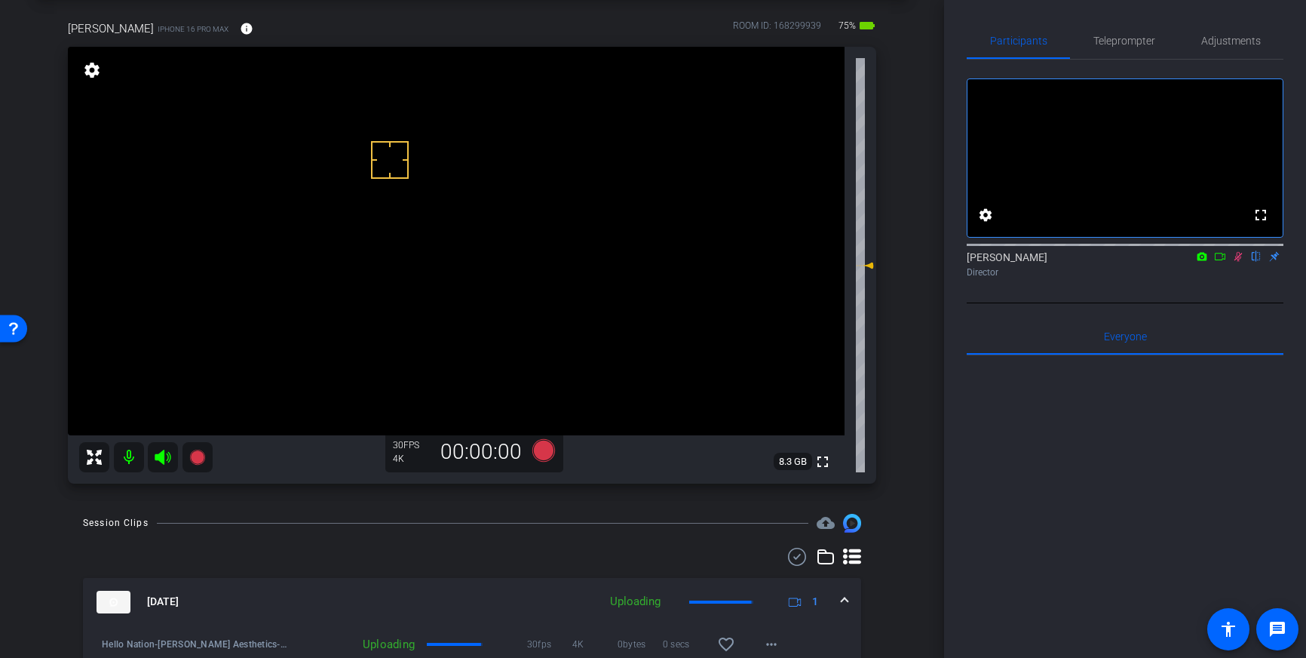
click at [1229, 274] on div "Louis Voss flip Director" at bounding box center [1125, 264] width 317 height 29
drag, startPoint x: 1237, startPoint y: 275, endPoint x: 1244, endPoint y: 319, distance: 44.4
click at [1237, 262] on icon at bounding box center [1239, 257] width 8 height 10
drag, startPoint x: 419, startPoint y: 258, endPoint x: 396, endPoint y: 229, distance: 36.5
click at [416, 256] on video at bounding box center [456, 241] width 777 height 388
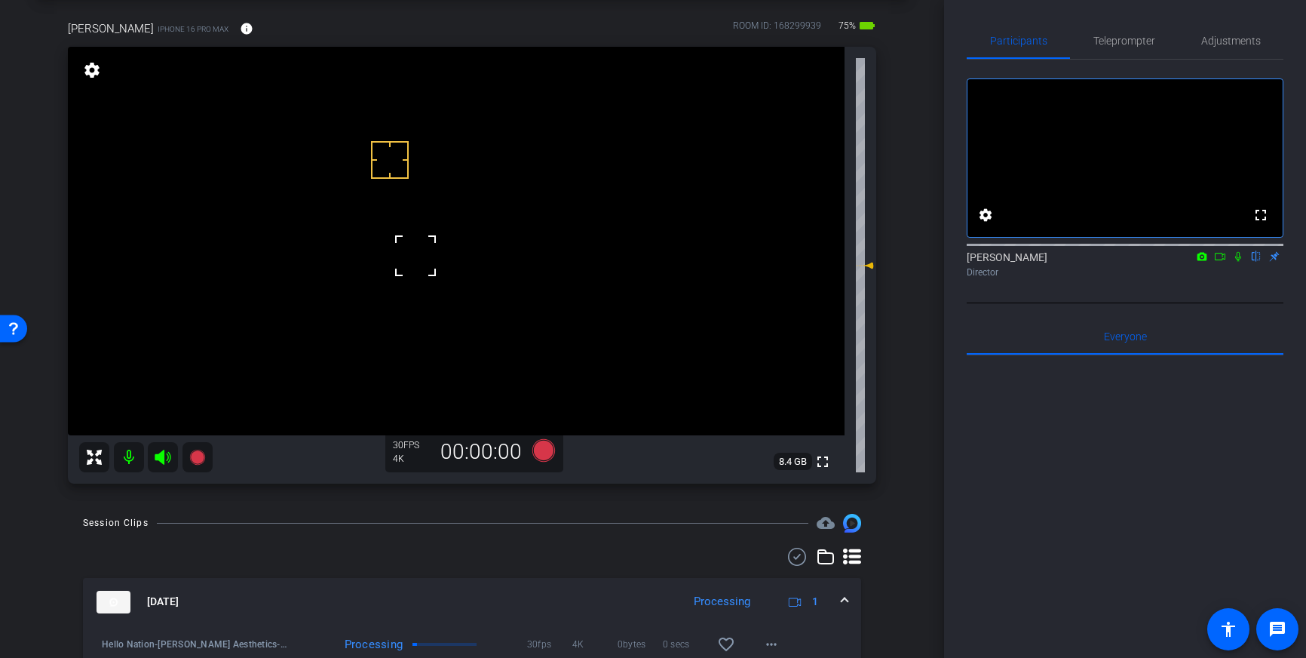
click at [379, 173] on div at bounding box center [390, 160] width 38 height 38
click at [543, 459] on icon at bounding box center [543, 450] width 23 height 23
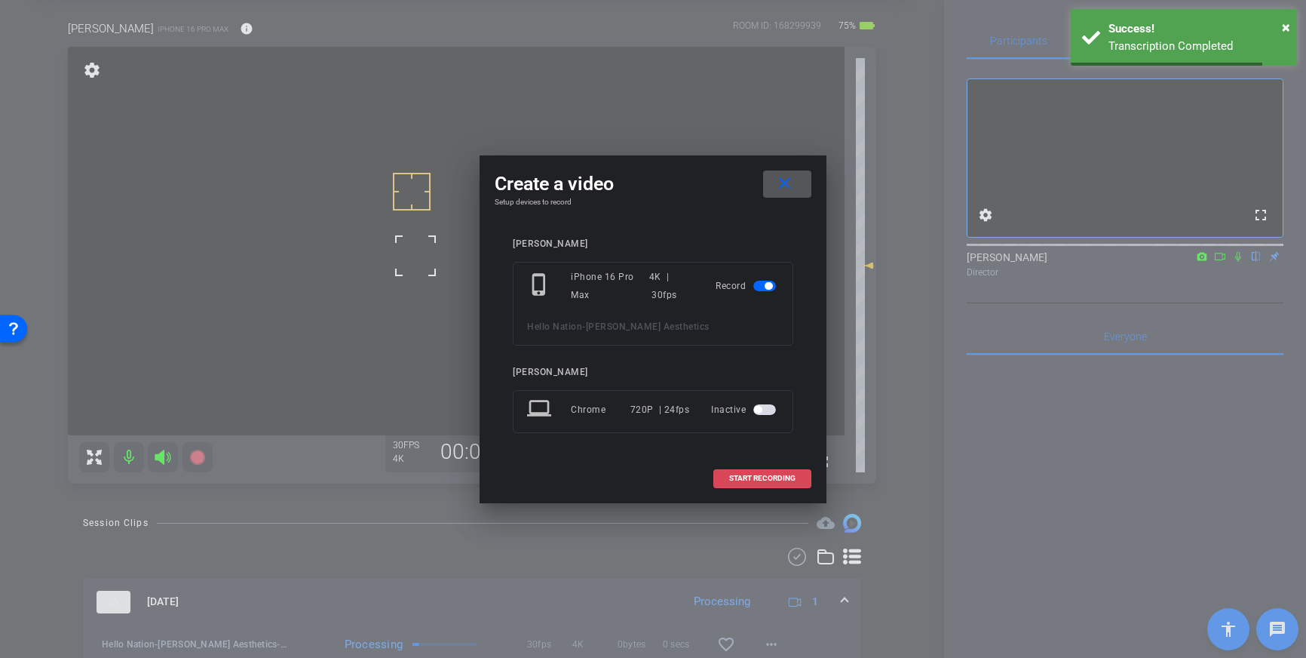
click at [750, 476] on span "START RECORDING" at bounding box center [762, 478] width 66 height 8
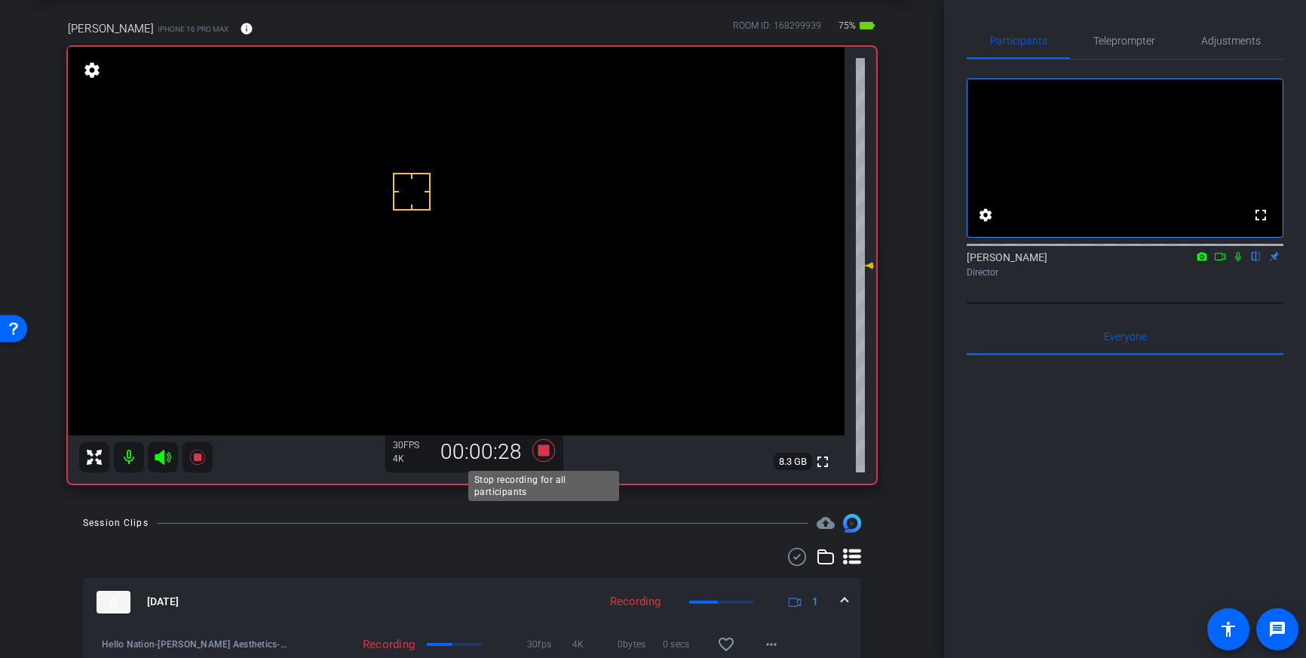
click at [547, 448] on icon at bounding box center [543, 450] width 23 height 23
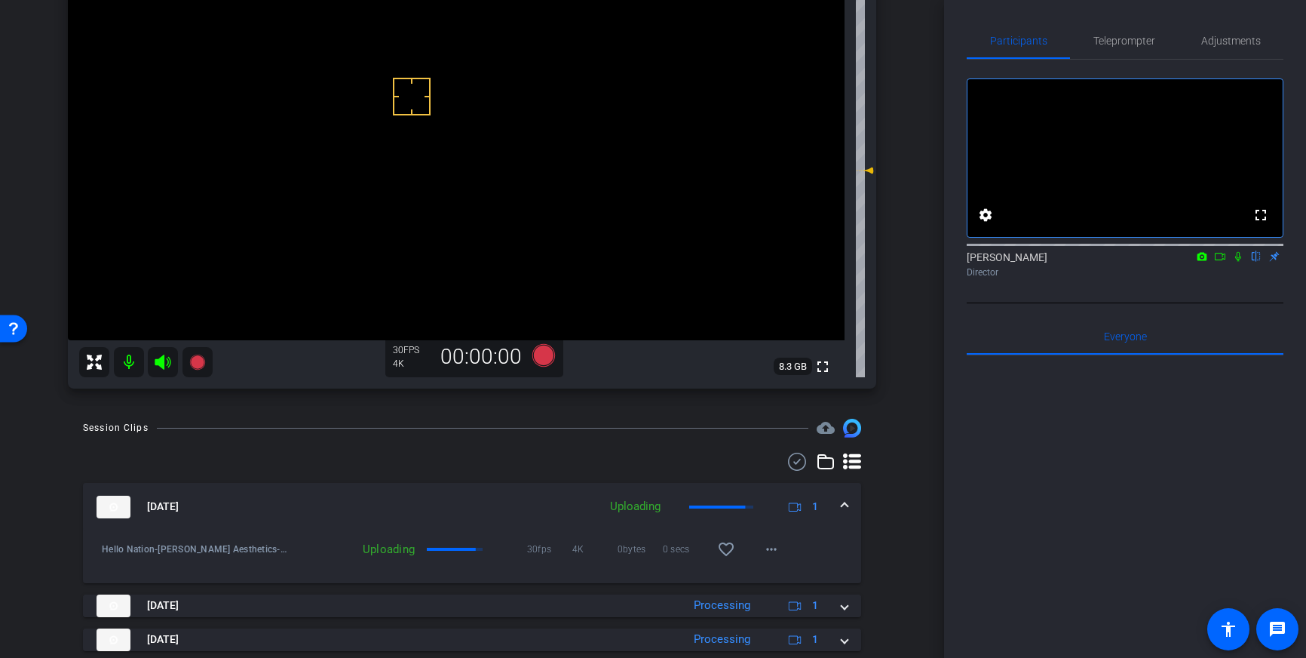
scroll to position [168, 0]
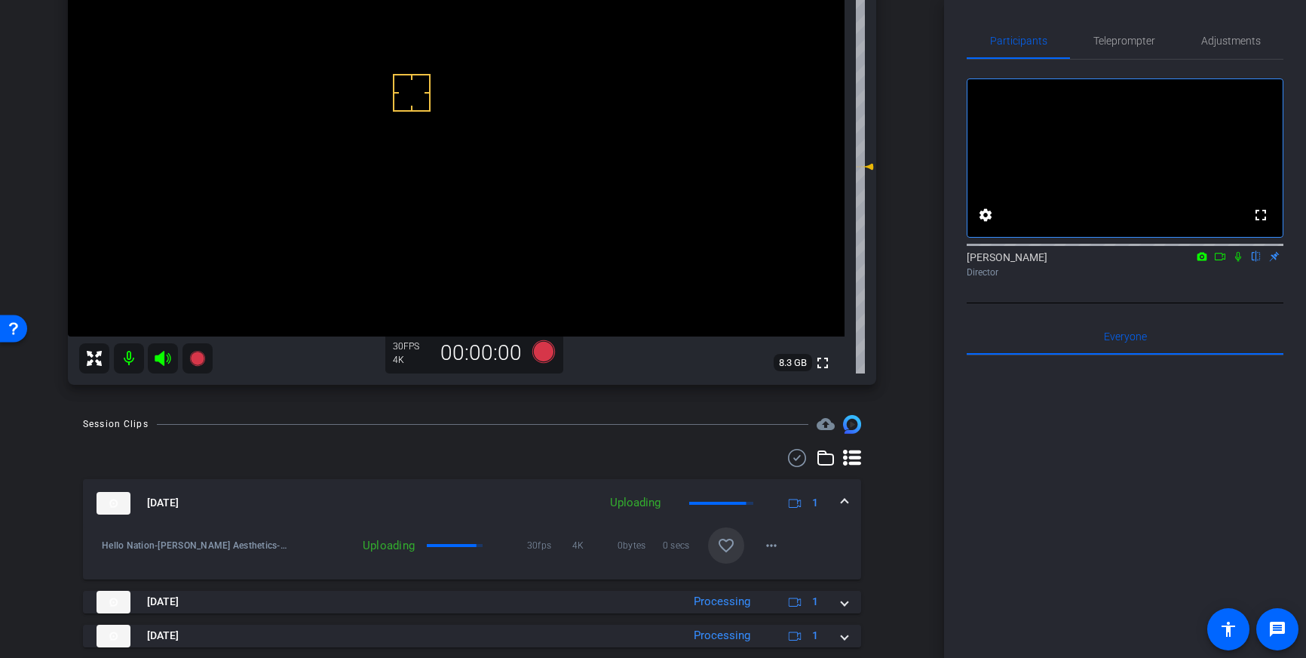
click at [721, 547] on mat-icon "favorite_border" at bounding box center [726, 545] width 18 height 18
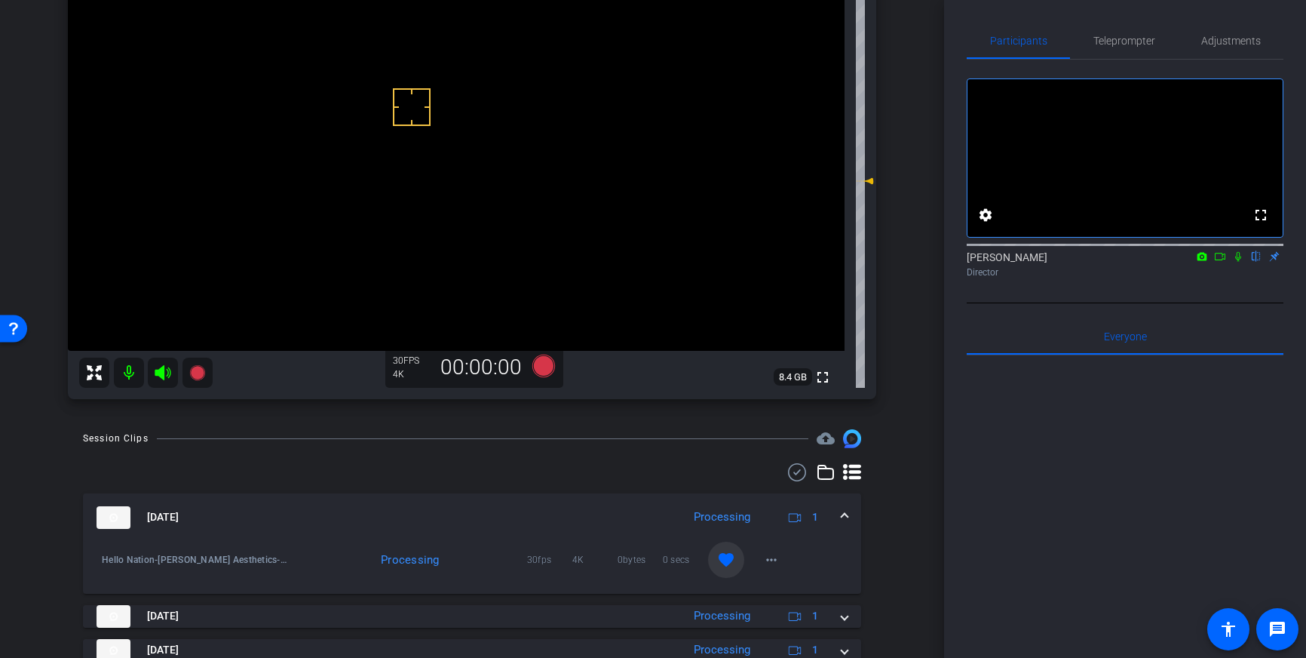
scroll to position [152, 0]
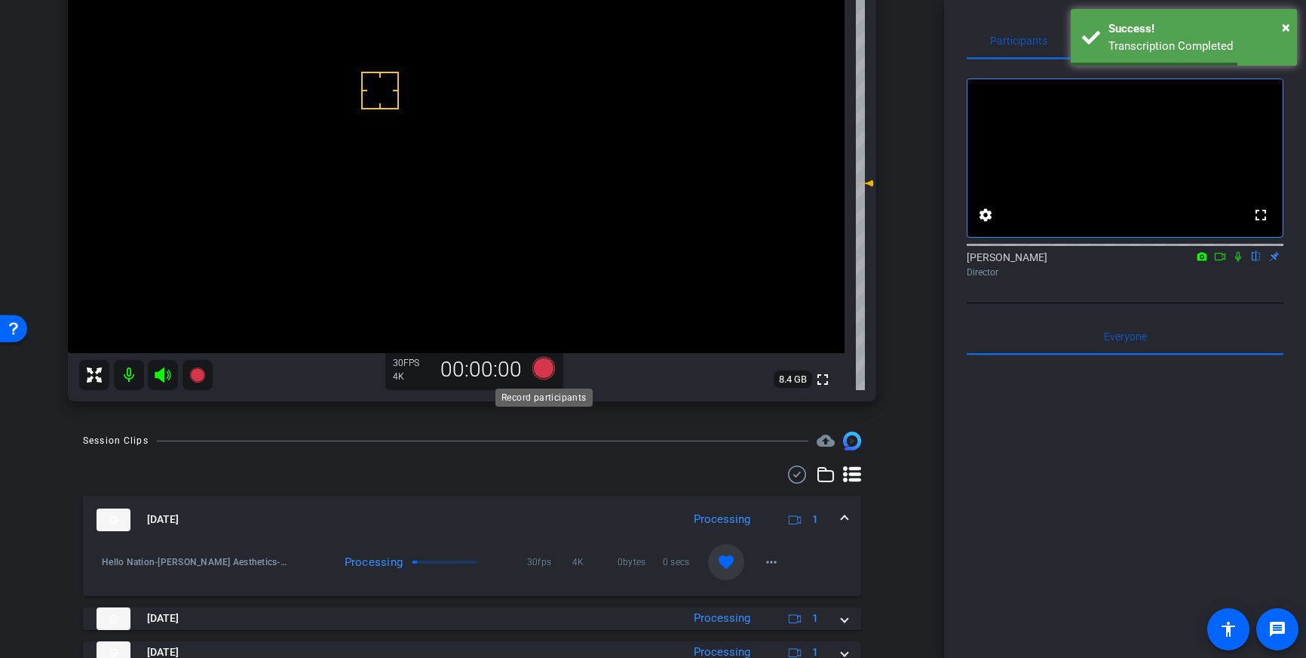
click at [547, 373] on icon at bounding box center [543, 368] width 23 height 23
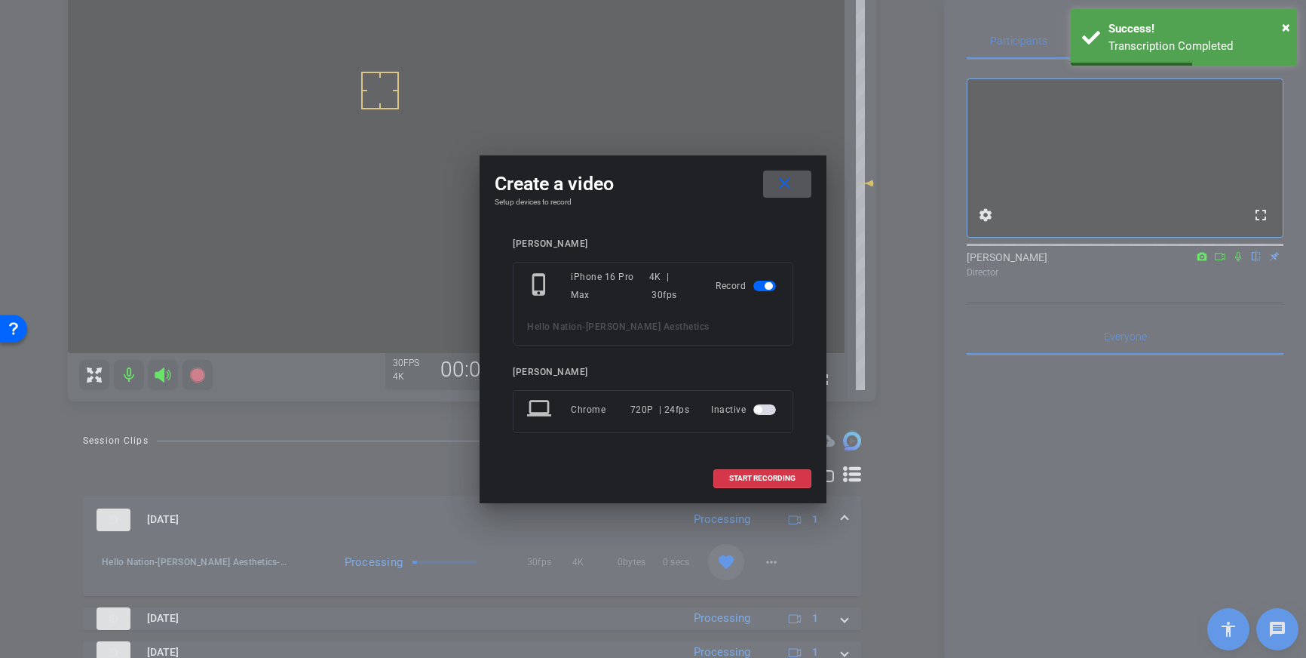
drag, startPoint x: 759, startPoint y: 477, endPoint x: 845, endPoint y: 459, distance: 87.3
click at [761, 477] on span "START RECORDING" at bounding box center [762, 478] width 66 height 8
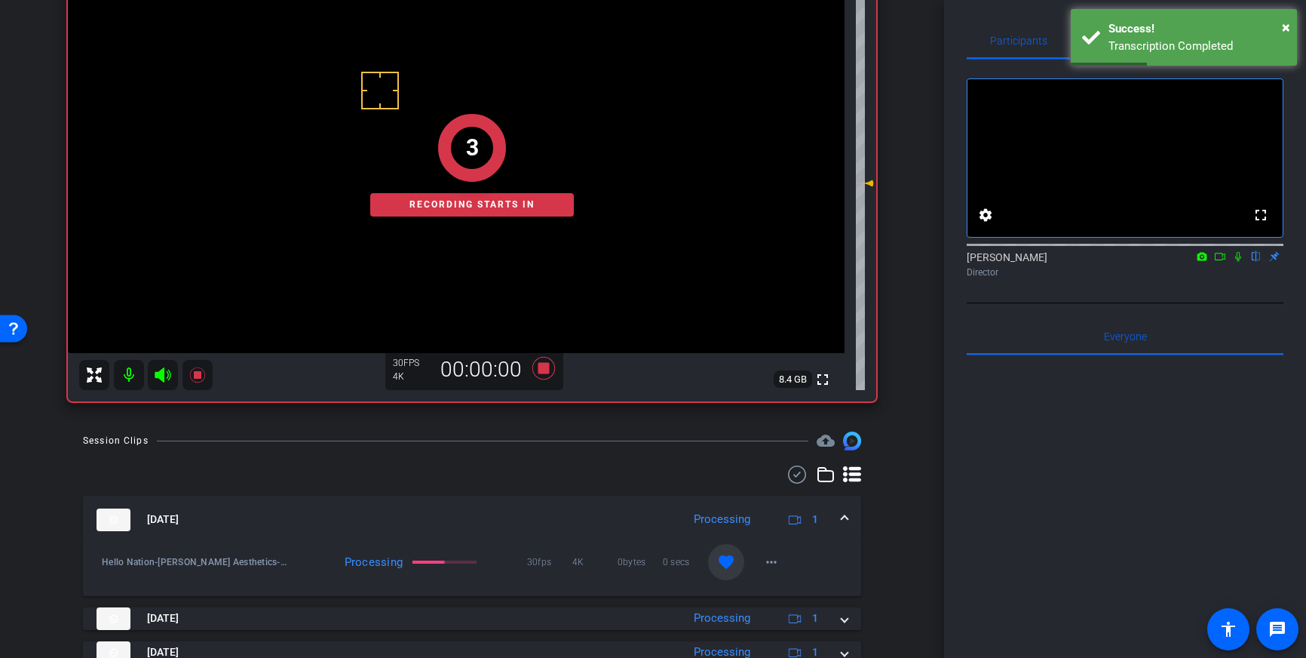
drag, startPoint x: 1240, startPoint y: 275, endPoint x: 1266, endPoint y: 387, distance: 114.7
click at [1239, 262] on icon at bounding box center [1238, 256] width 12 height 11
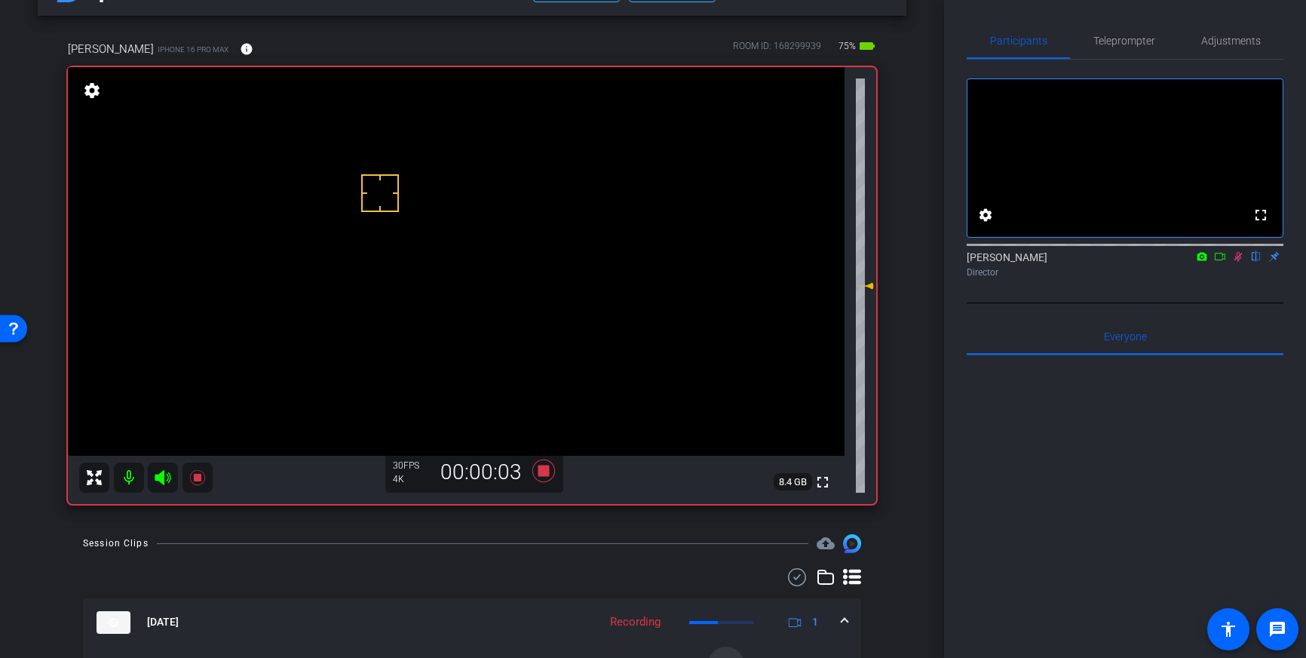
scroll to position [41, 0]
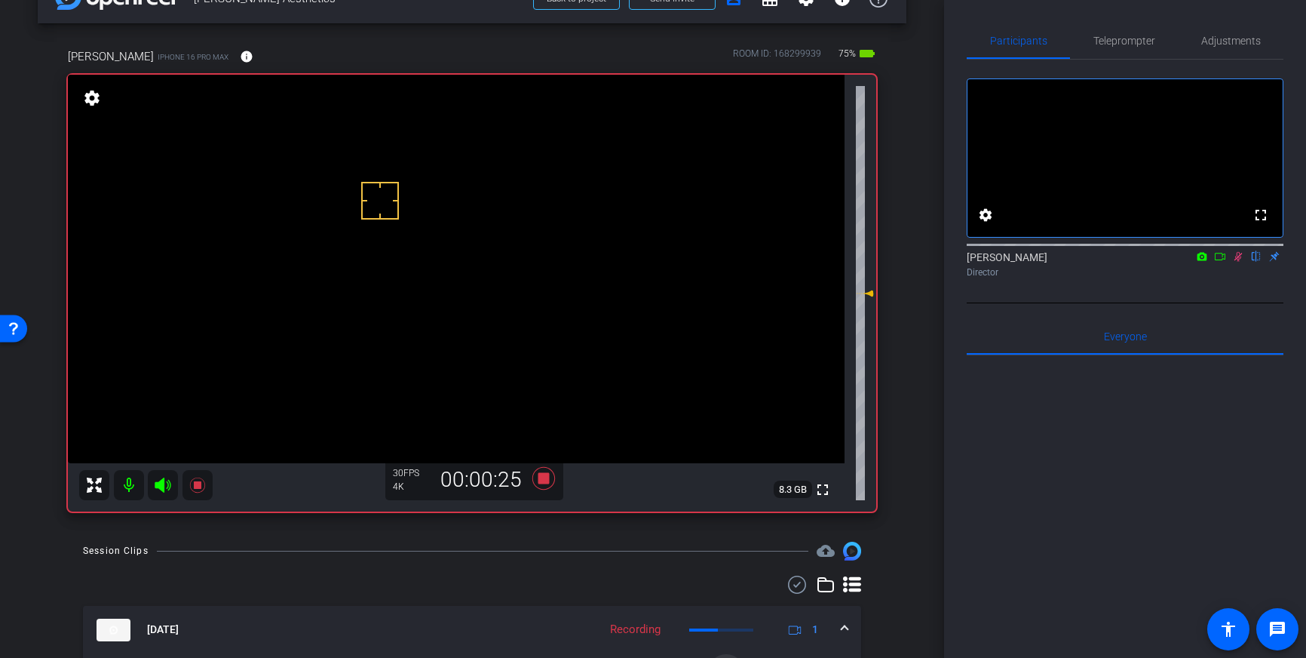
click at [1239, 262] on icon at bounding box center [1238, 256] width 12 height 11
click at [549, 482] on icon at bounding box center [544, 478] width 36 height 27
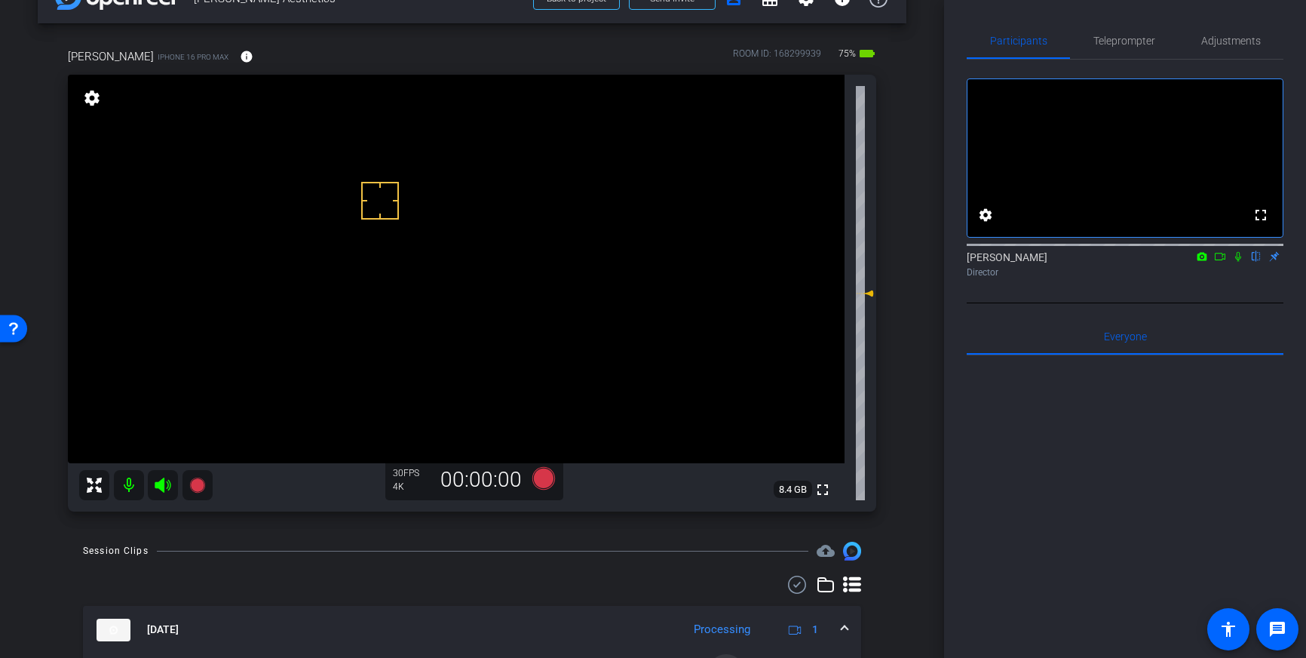
scroll to position [66, 0]
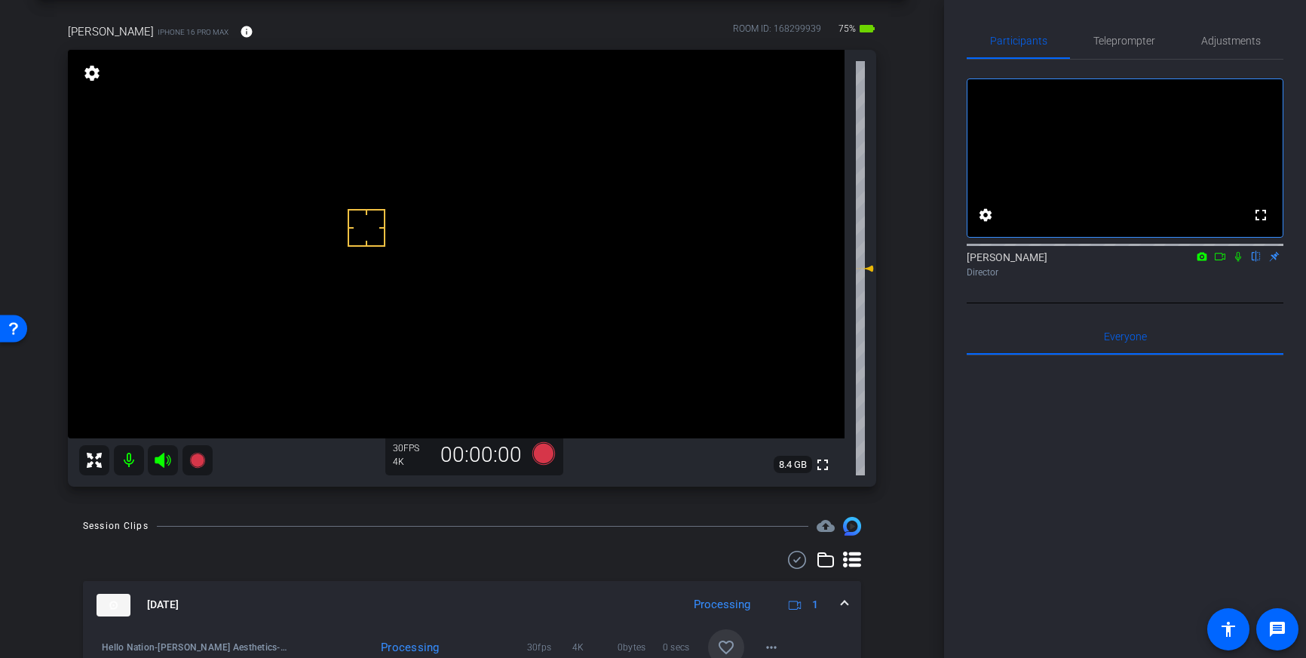
drag, startPoint x: 367, startPoint y: 228, endPoint x: 375, endPoint y: 229, distance: 8.4
drag, startPoint x: 373, startPoint y: 183, endPoint x: 373, endPoint y: 192, distance: 8.3
click at [540, 459] on icon at bounding box center [543, 453] width 23 height 23
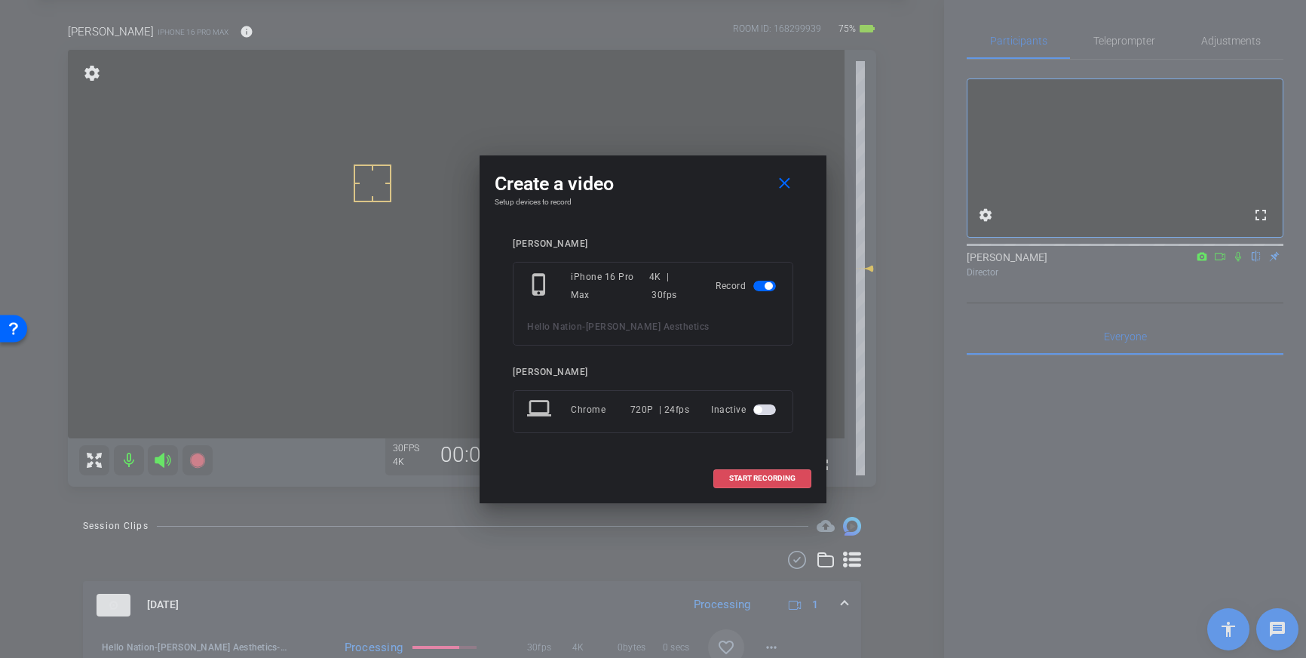
drag, startPoint x: 773, startPoint y: 468, endPoint x: 793, endPoint y: 465, distance: 19.8
click at [772, 468] on span at bounding box center [762, 478] width 97 height 36
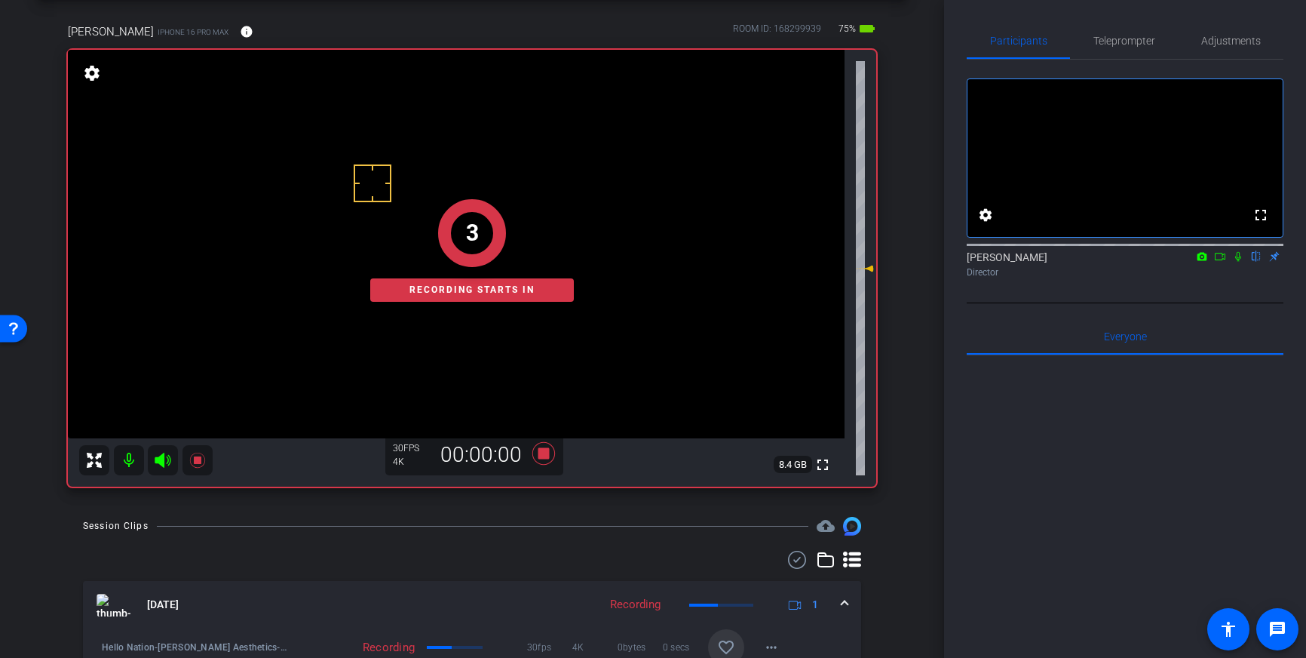
click at [1242, 262] on icon at bounding box center [1238, 256] width 12 height 11
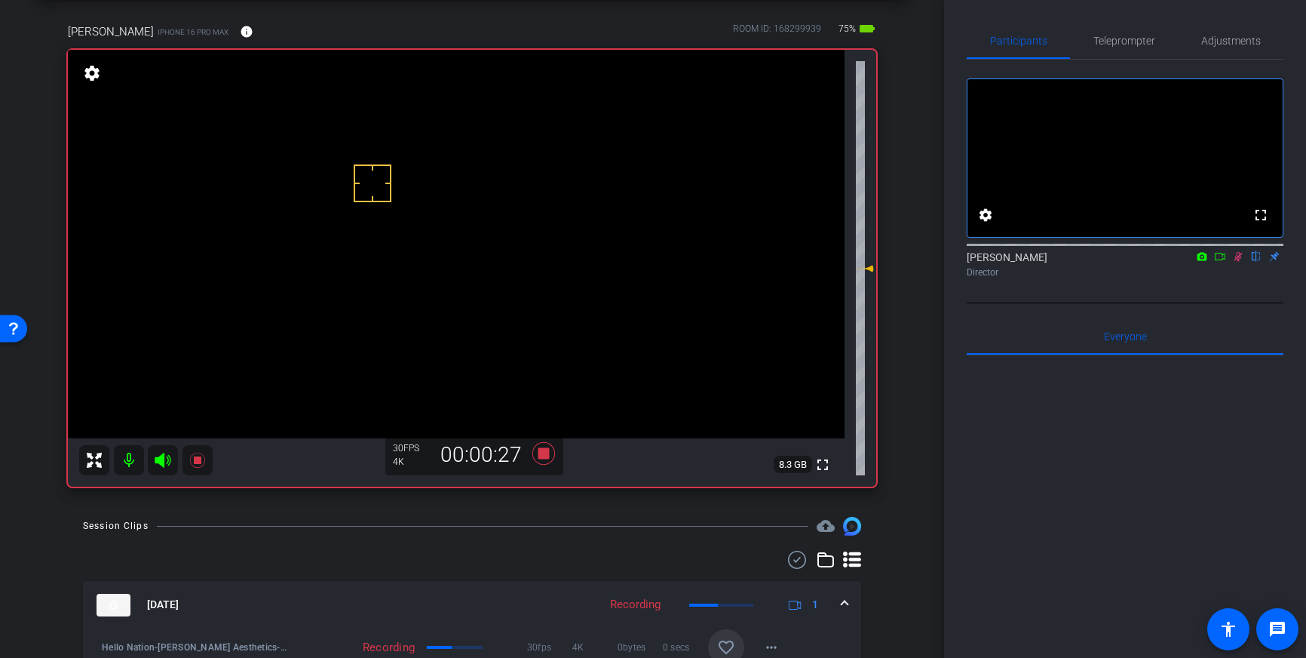
click at [1238, 262] on icon at bounding box center [1239, 257] width 8 height 10
click at [541, 459] on icon at bounding box center [543, 453] width 23 height 23
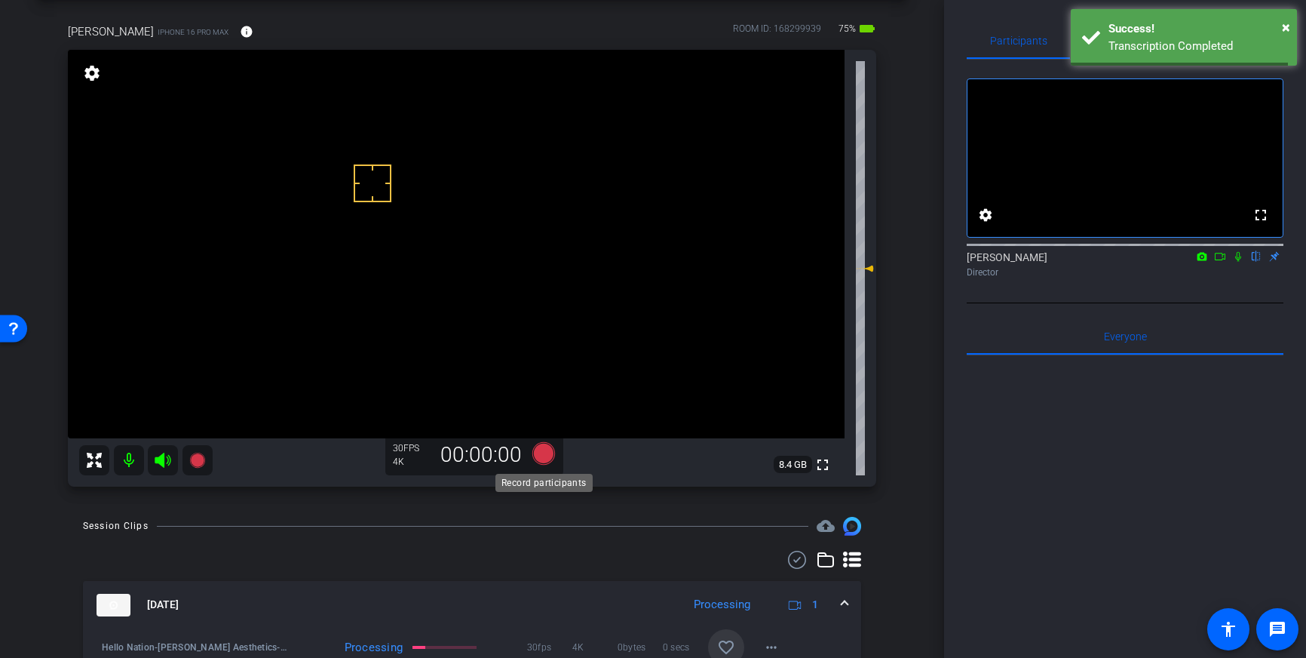
click at [536, 458] on icon at bounding box center [543, 453] width 23 height 23
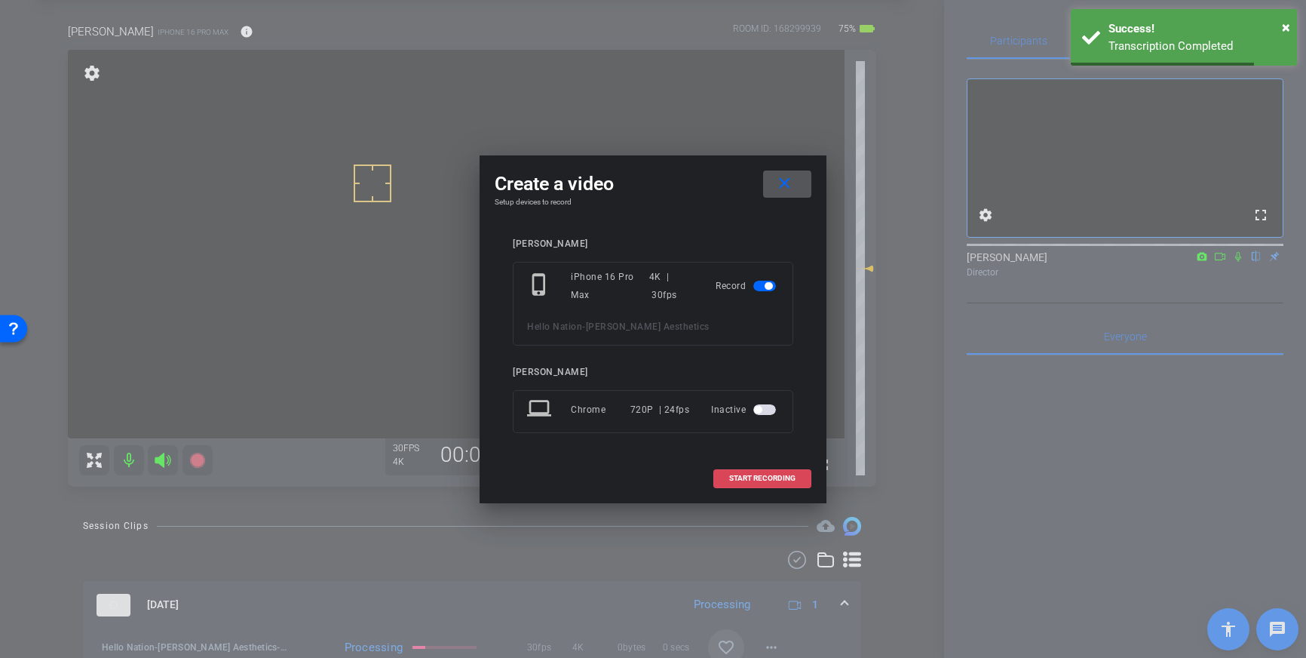
click at [759, 479] on span "START RECORDING" at bounding box center [762, 478] width 66 height 8
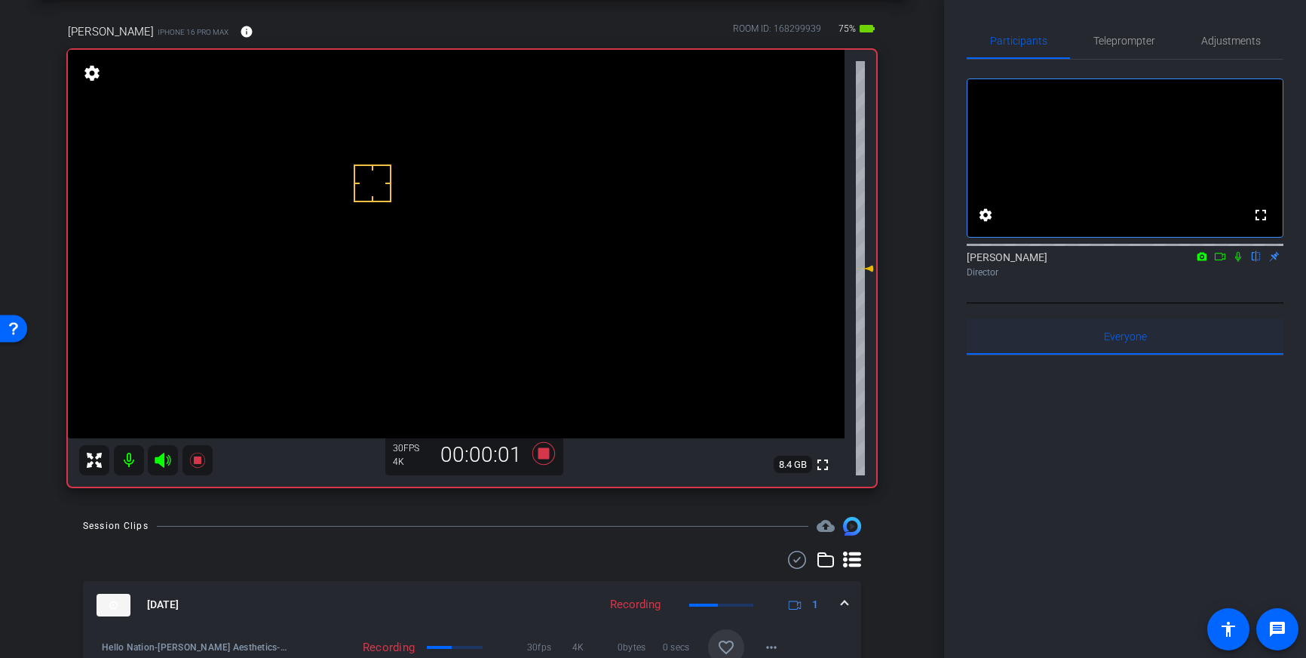
drag, startPoint x: 1240, startPoint y: 278, endPoint x: 1271, endPoint y: 360, distance: 87.1
click at [1240, 262] on icon at bounding box center [1238, 256] width 12 height 11
click at [1241, 262] on icon at bounding box center [1238, 256] width 12 height 11
drag, startPoint x: 541, startPoint y: 449, endPoint x: 731, endPoint y: 451, distance: 190.1
click at [541, 448] on icon at bounding box center [544, 453] width 36 height 27
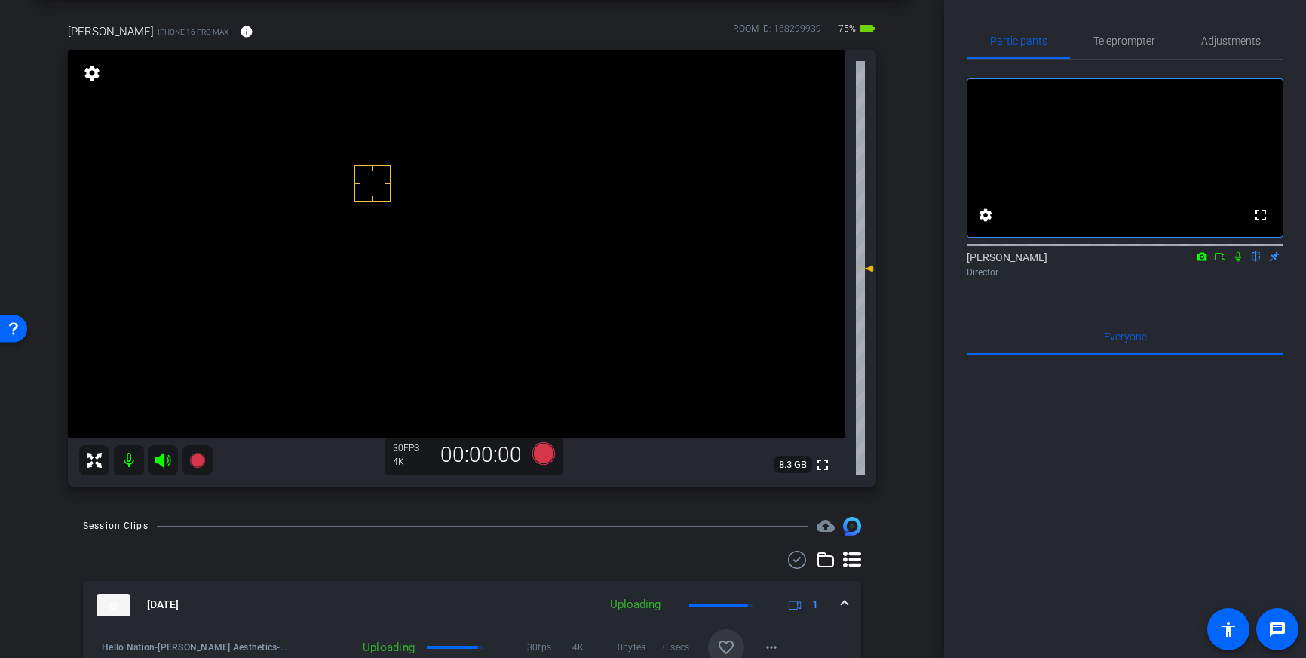
scroll to position [121, 0]
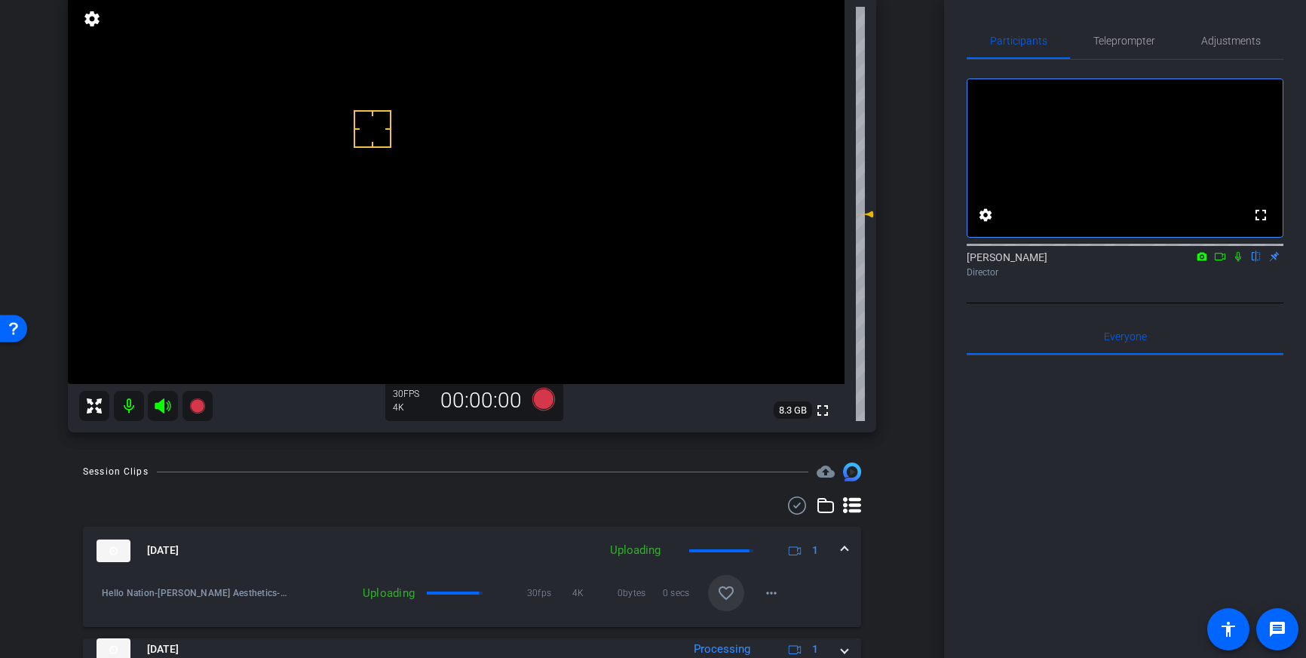
click at [718, 593] on mat-icon "favorite_border" at bounding box center [726, 593] width 18 height 18
drag, startPoint x: 1122, startPoint y: 42, endPoint x: 1124, endPoint y: 286, distance: 243.6
click at [1122, 42] on span "Teleprompter" at bounding box center [1124, 40] width 62 height 11
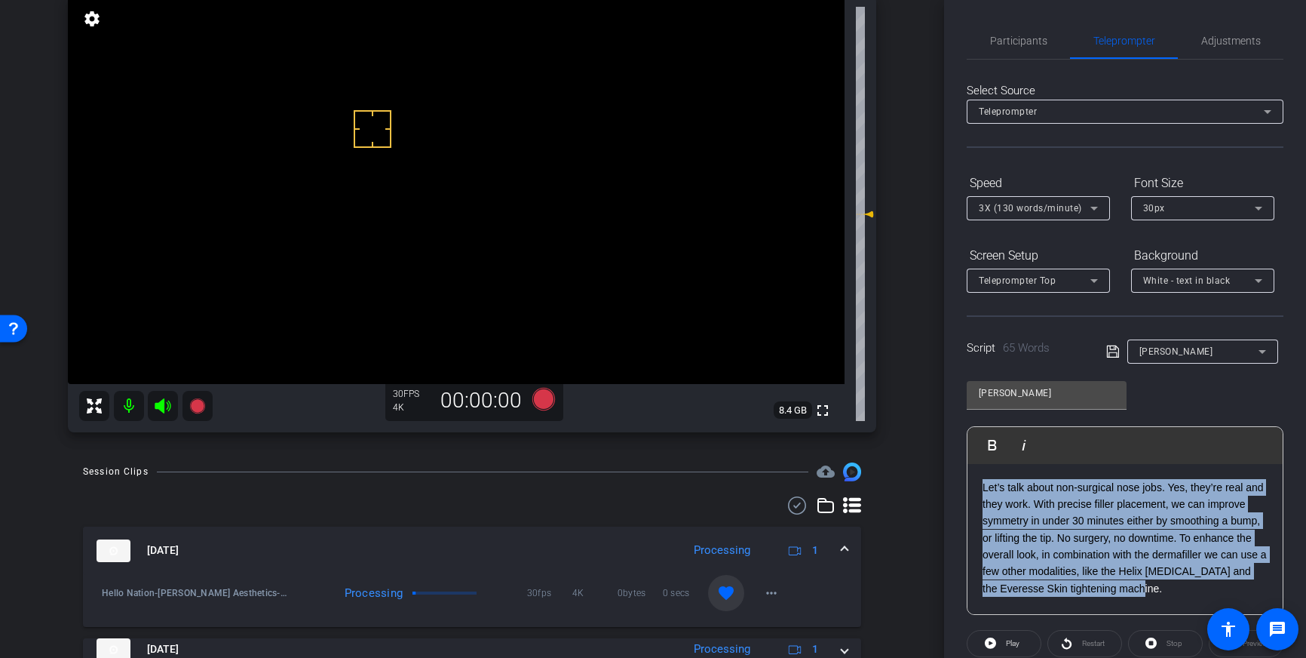
drag, startPoint x: 1146, startPoint y: 587, endPoint x: 968, endPoint y: 487, distance: 204.6
click at [968, 487] on div "Let’s talk about non-surgical nose jobs. Yes, they’re real and they work. With …" at bounding box center [1125, 539] width 315 height 151
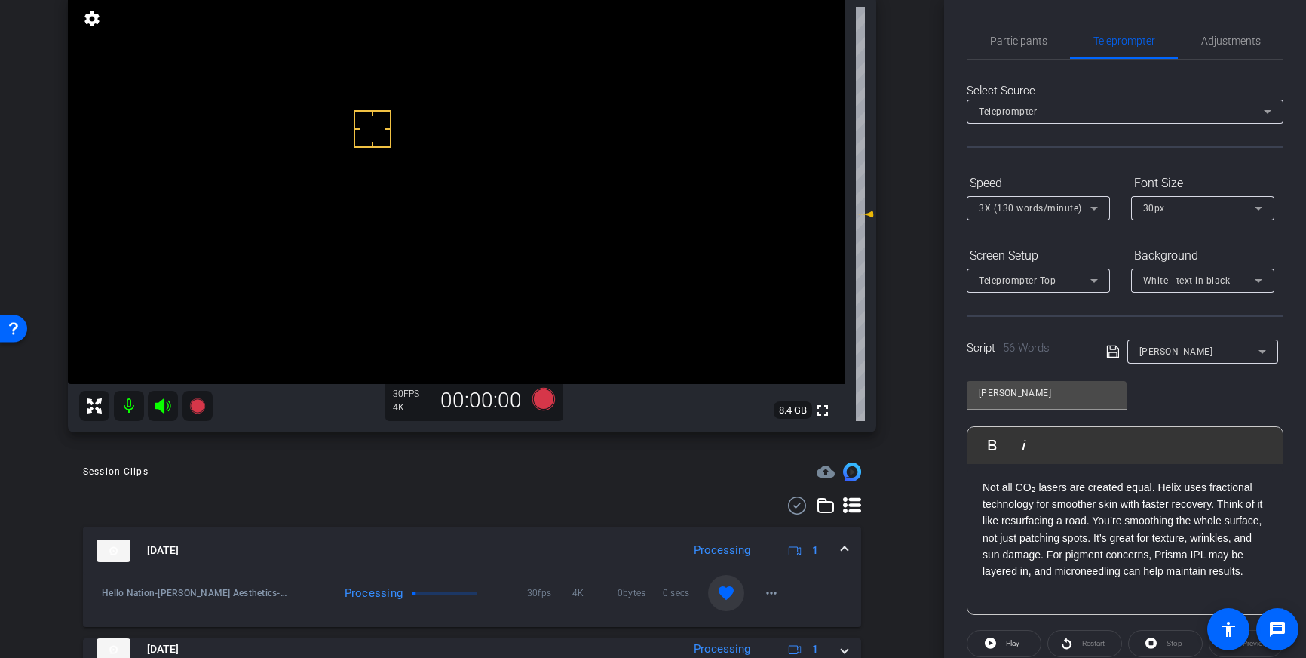
drag, startPoint x: 1110, startPoint y: 351, endPoint x: 1178, endPoint y: 400, distance: 84.2
click at [1111, 351] on icon at bounding box center [1113, 351] width 14 height 18
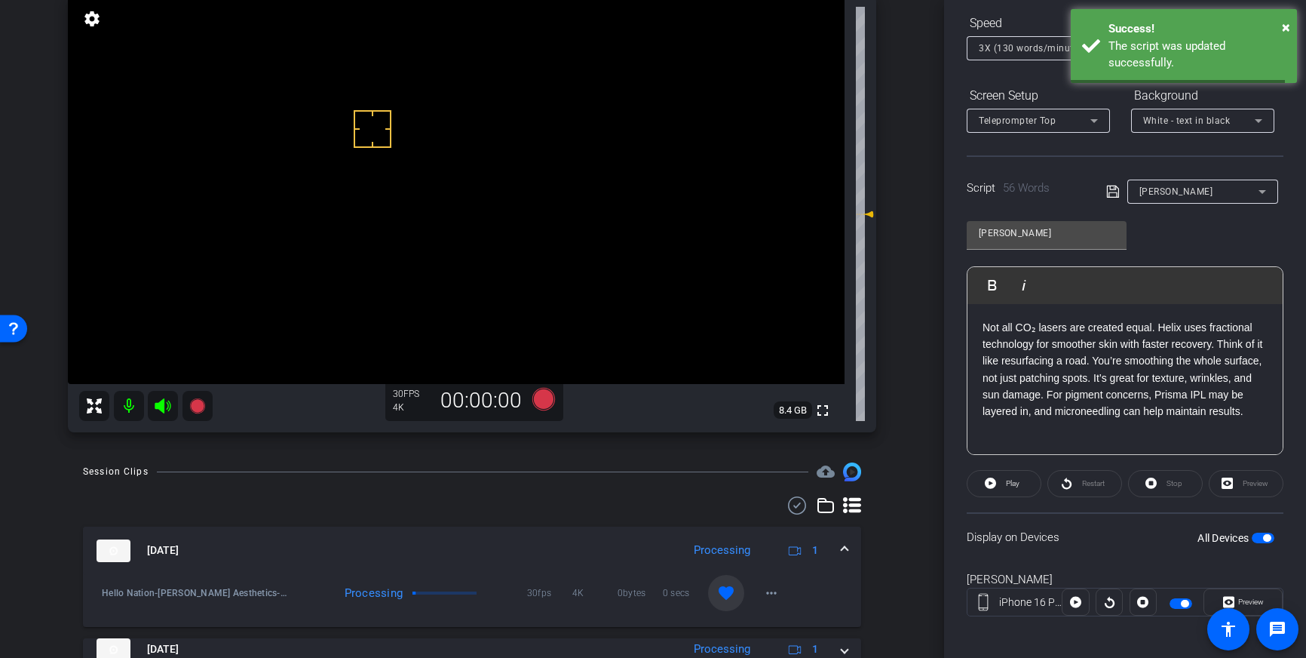
scroll to position [167, 0]
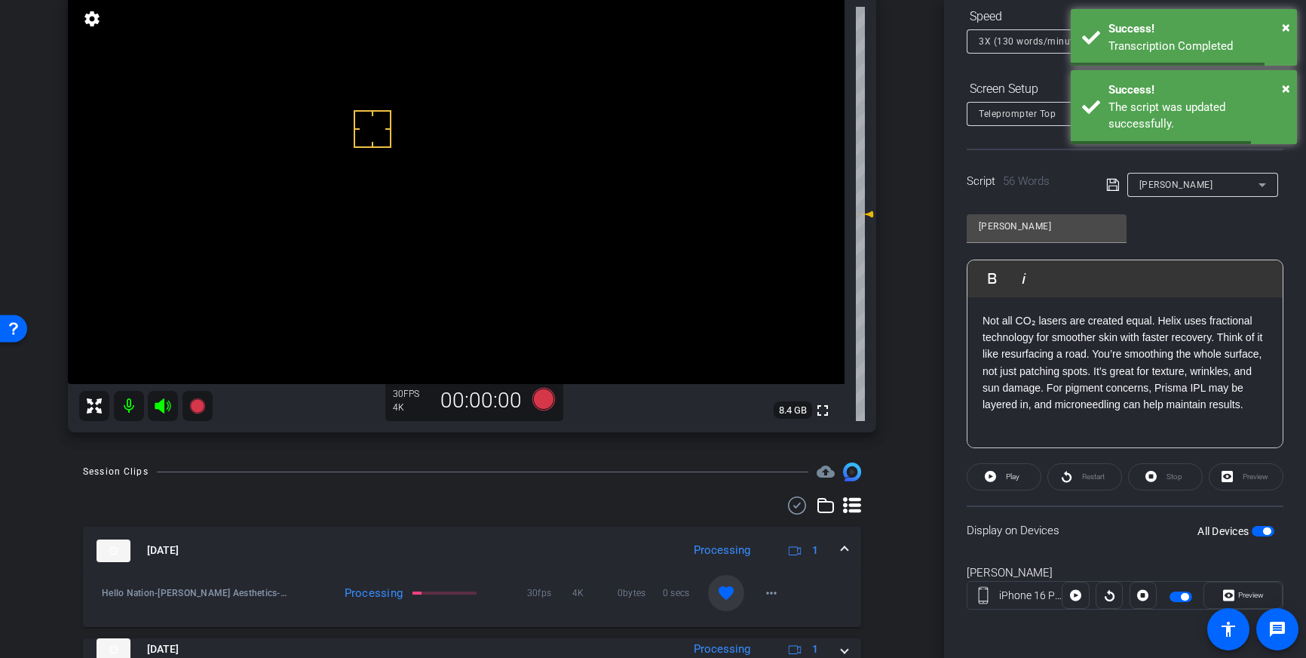
click at [1261, 529] on span "button" at bounding box center [1263, 531] width 23 height 11
drag, startPoint x: 1263, startPoint y: 530, endPoint x: 1271, endPoint y: 533, distance: 8.1
click at [1264, 531] on span "button" at bounding box center [1263, 531] width 23 height 11
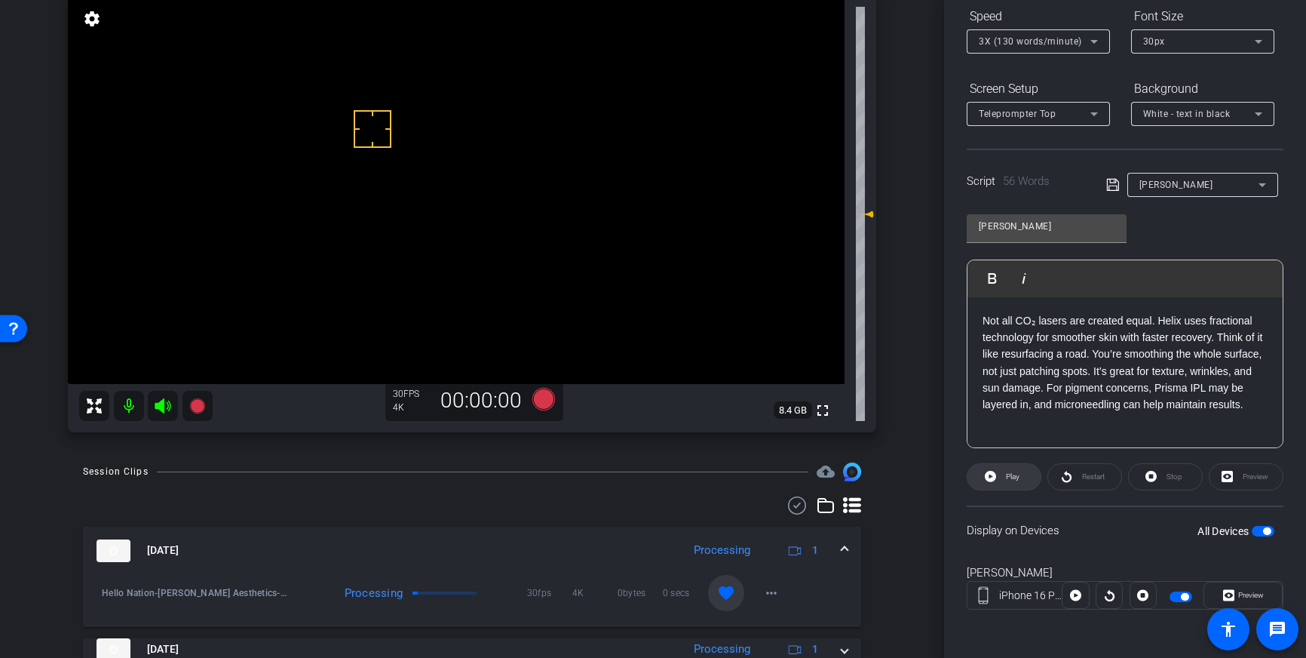
click at [995, 478] on icon at bounding box center [990, 476] width 11 height 11
click at [1167, 480] on span "Stop" at bounding box center [1175, 476] width 16 height 8
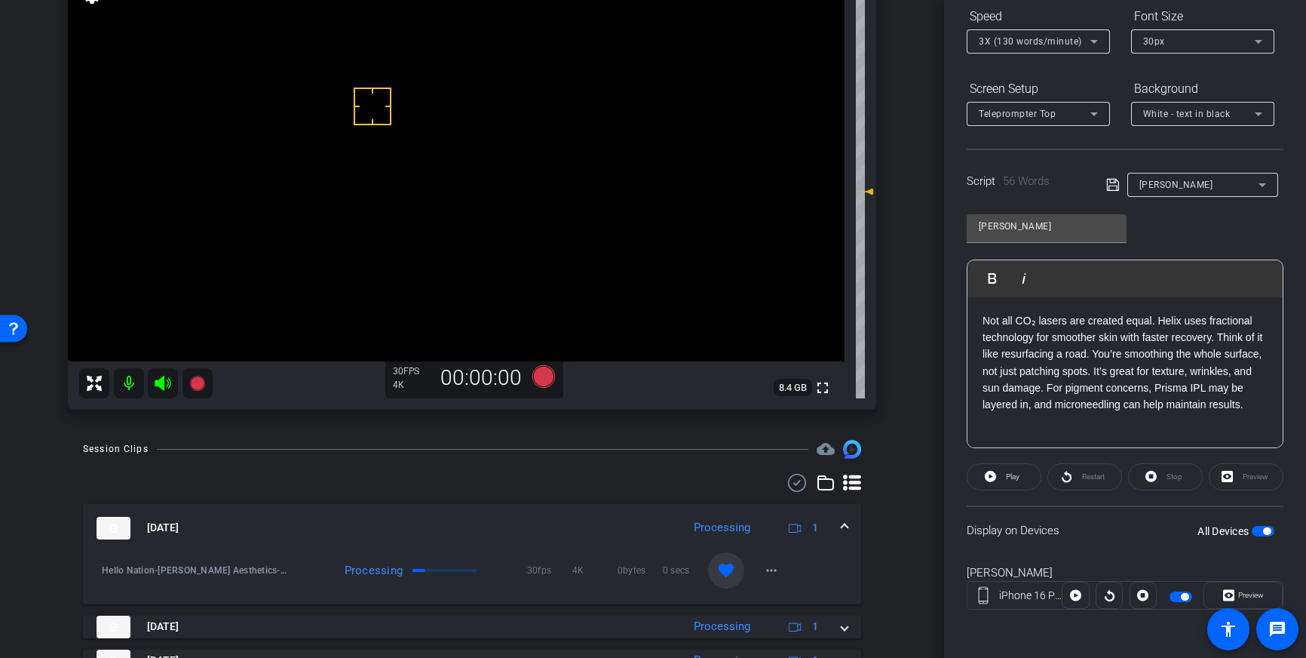
scroll to position [119, 0]
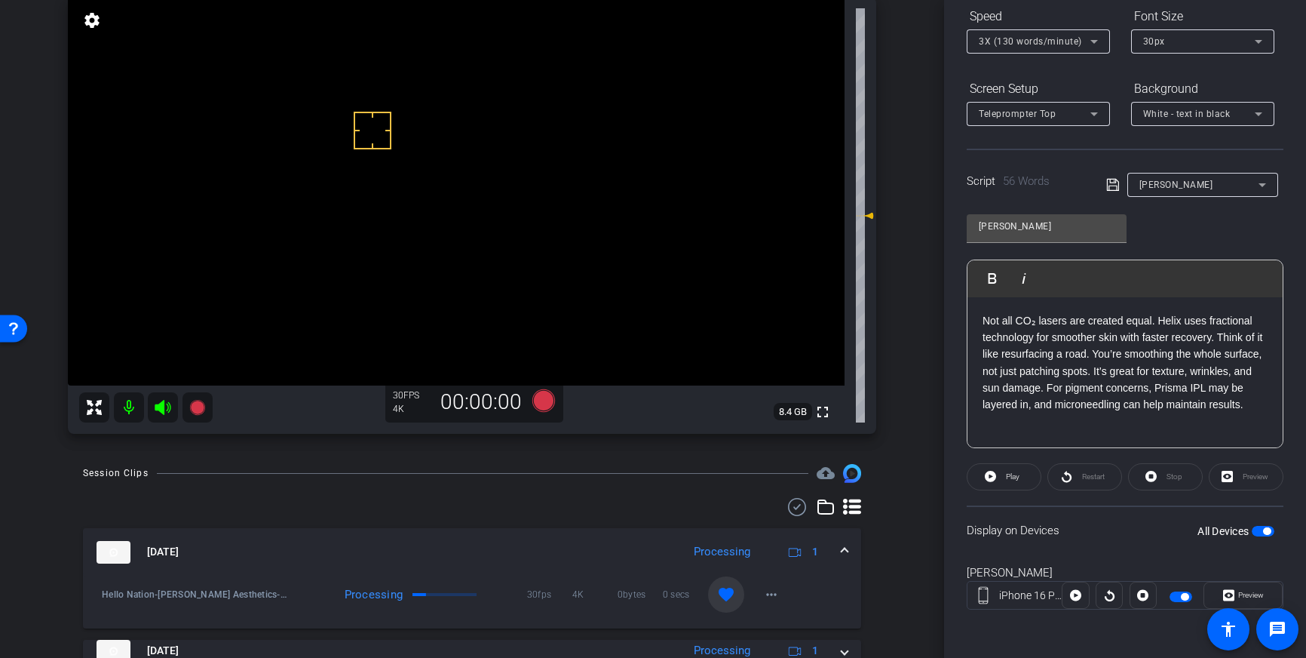
drag, startPoint x: 401, startPoint y: 161, endPoint x: 407, endPoint y: 115, distance: 47.1
drag, startPoint x: 400, startPoint y: 106, endPoint x: 431, endPoint y: 143, distance: 47.7
click at [540, 400] on icon at bounding box center [543, 400] width 23 height 23
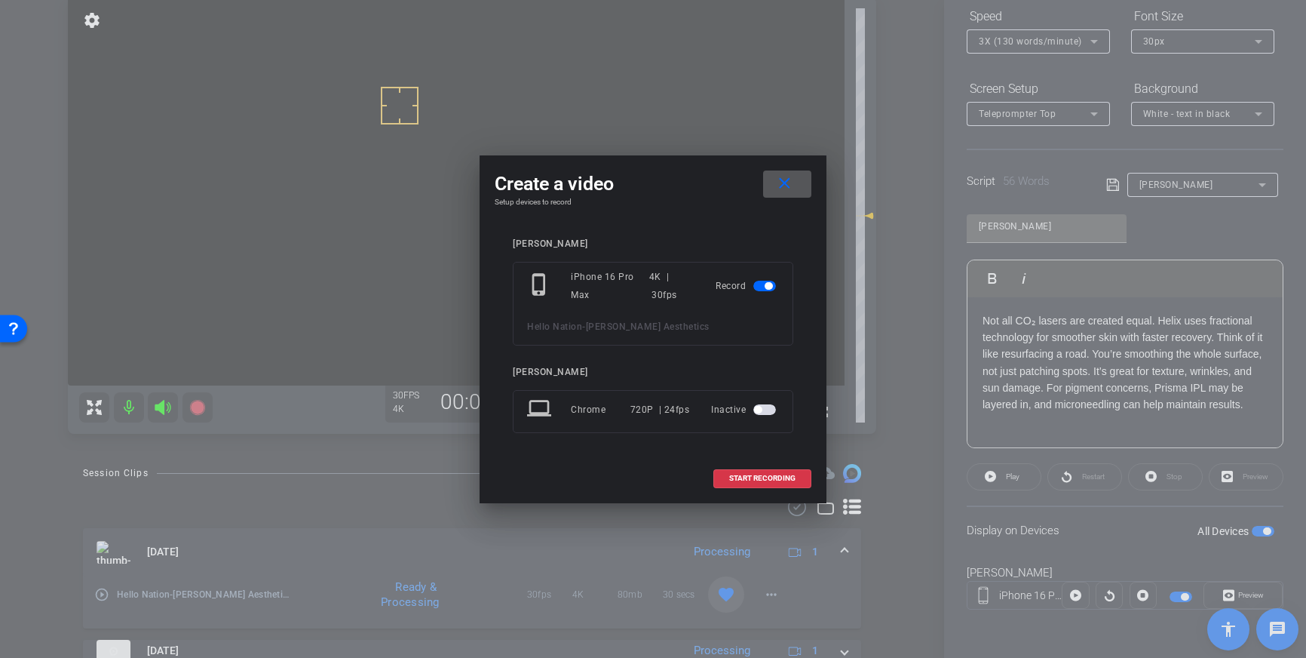
drag, startPoint x: 756, startPoint y: 476, endPoint x: 869, endPoint y: 393, distance: 139.7
click at [768, 474] on span "START RECORDING" at bounding box center [762, 478] width 66 height 8
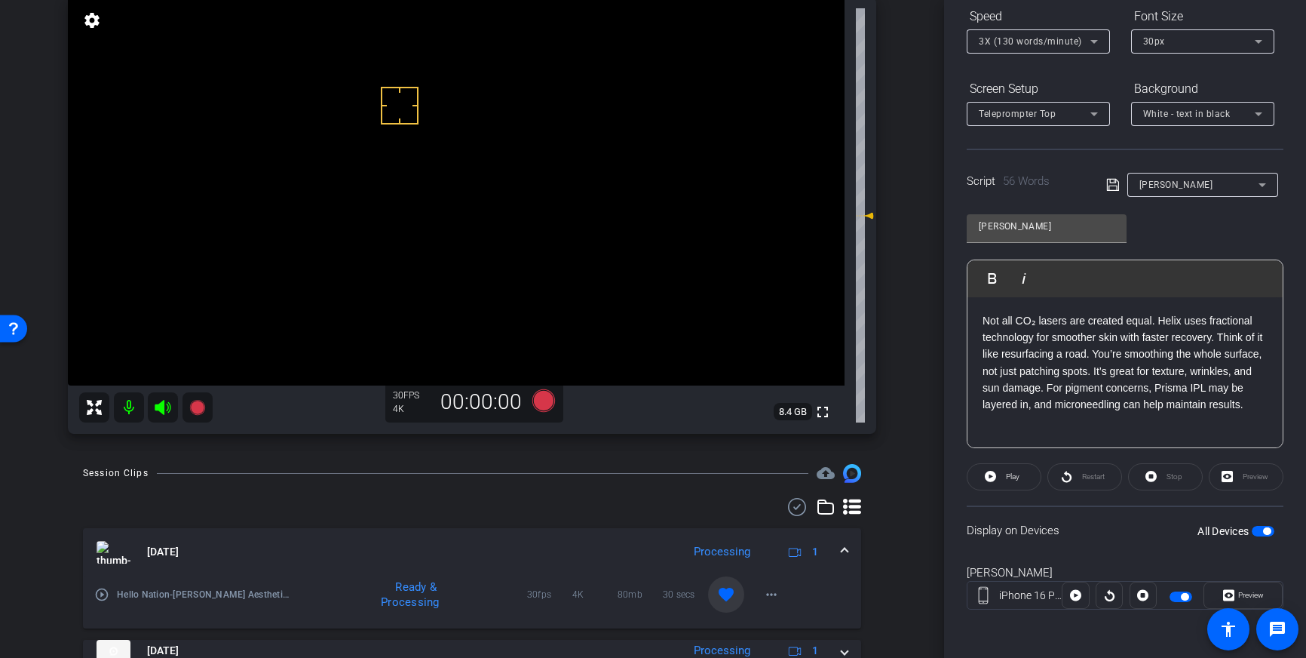
scroll to position [0, 0]
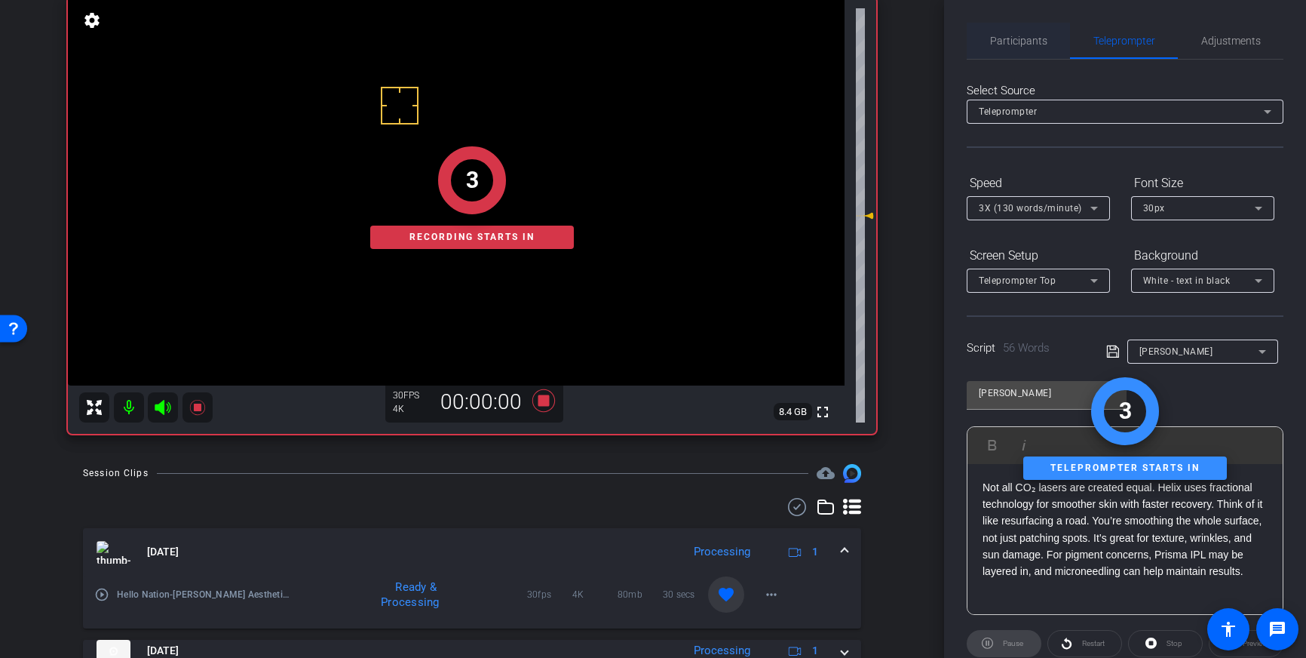
click at [1032, 39] on span "Participants" at bounding box center [1018, 40] width 57 height 11
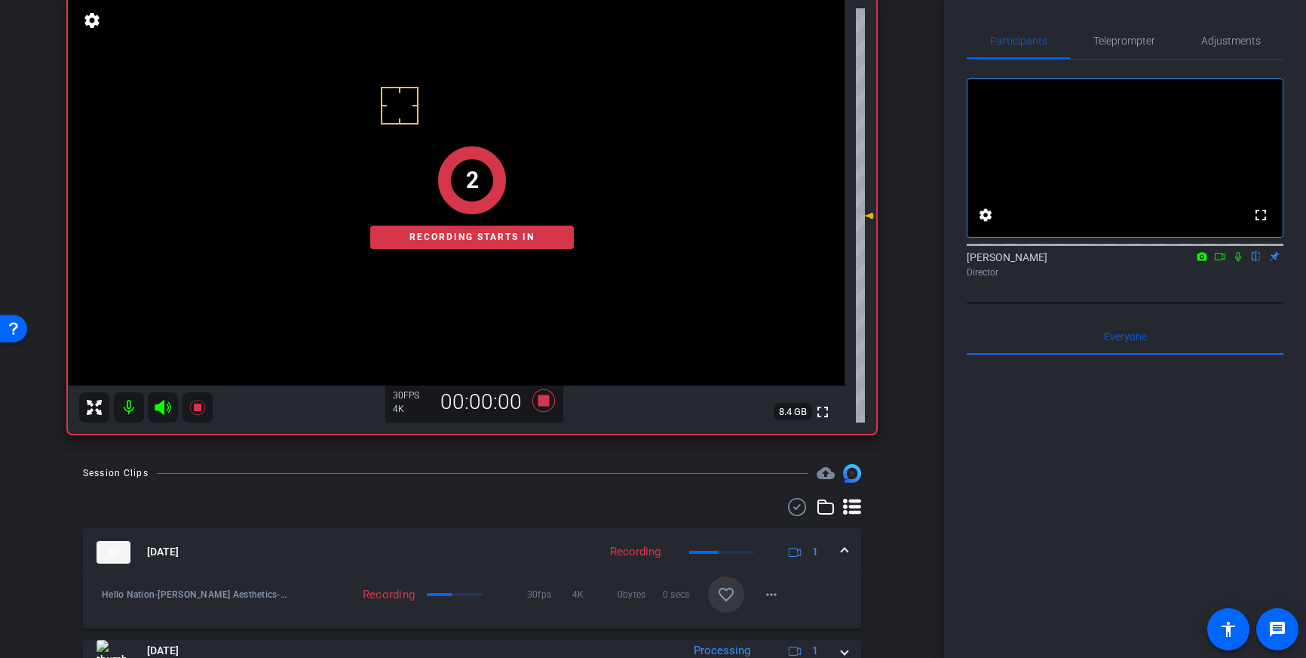
click at [1241, 262] on icon at bounding box center [1238, 256] width 12 height 11
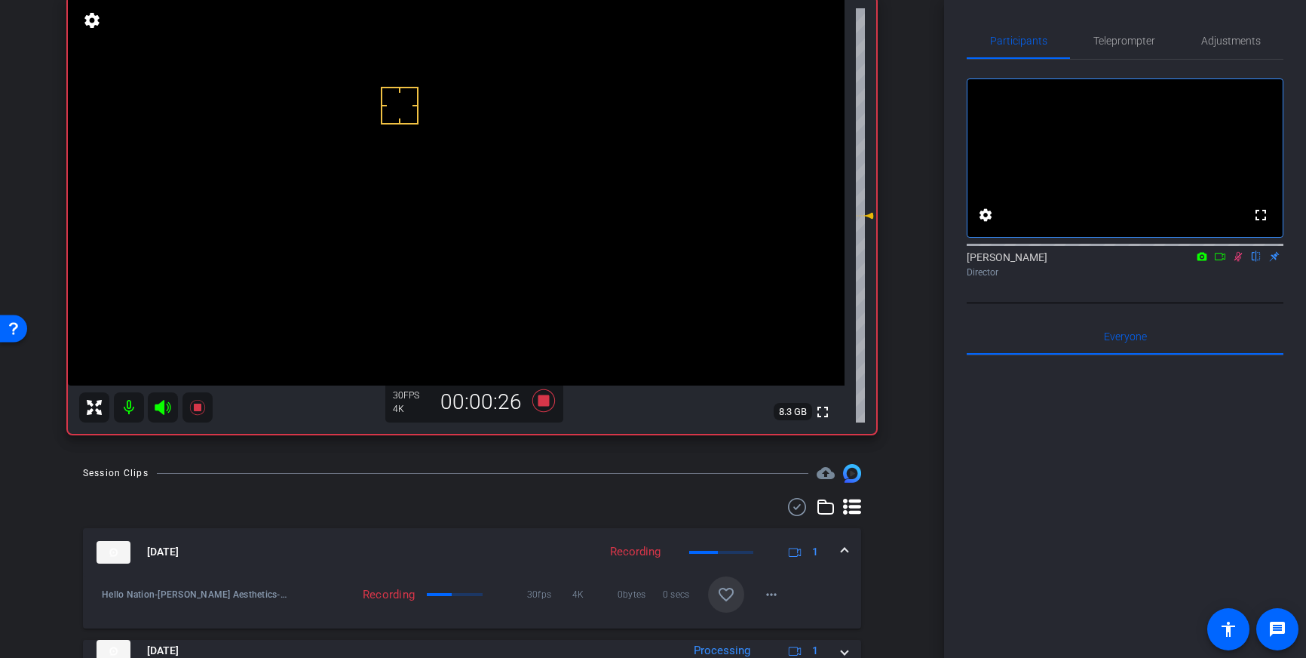
click at [1241, 262] on icon at bounding box center [1238, 256] width 12 height 11
click at [548, 402] on icon at bounding box center [543, 400] width 23 height 23
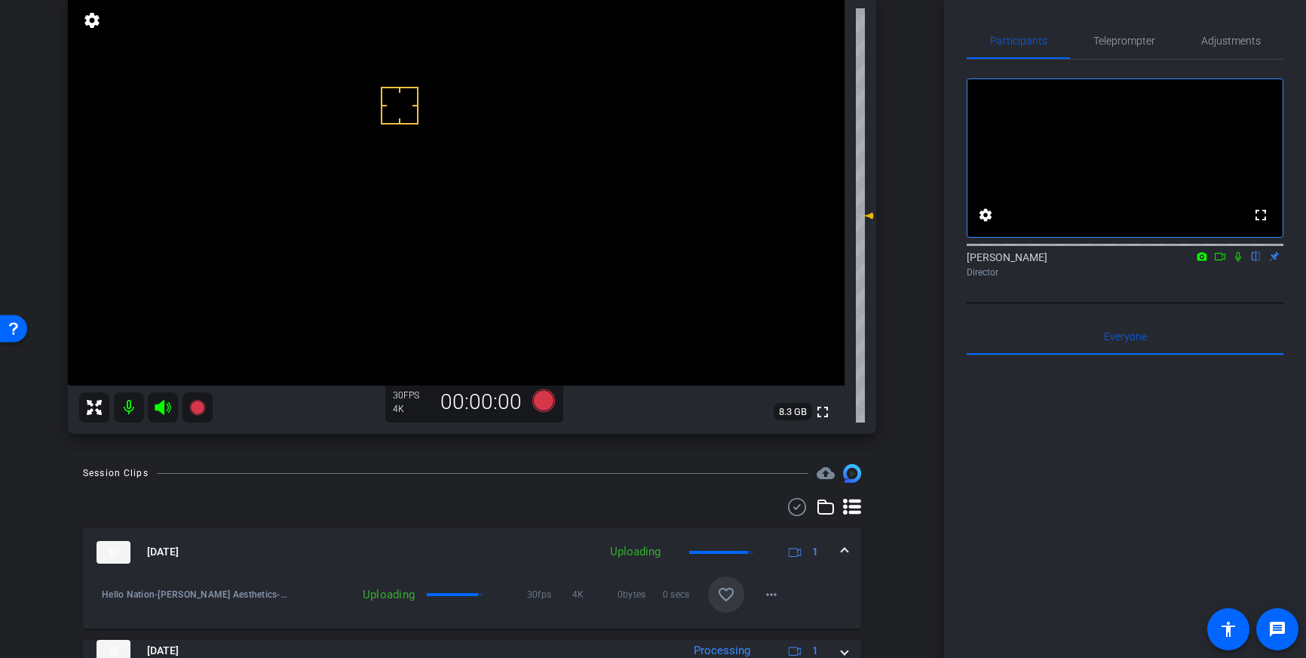
click at [731, 587] on mat-icon "favorite_border" at bounding box center [726, 594] width 18 height 18
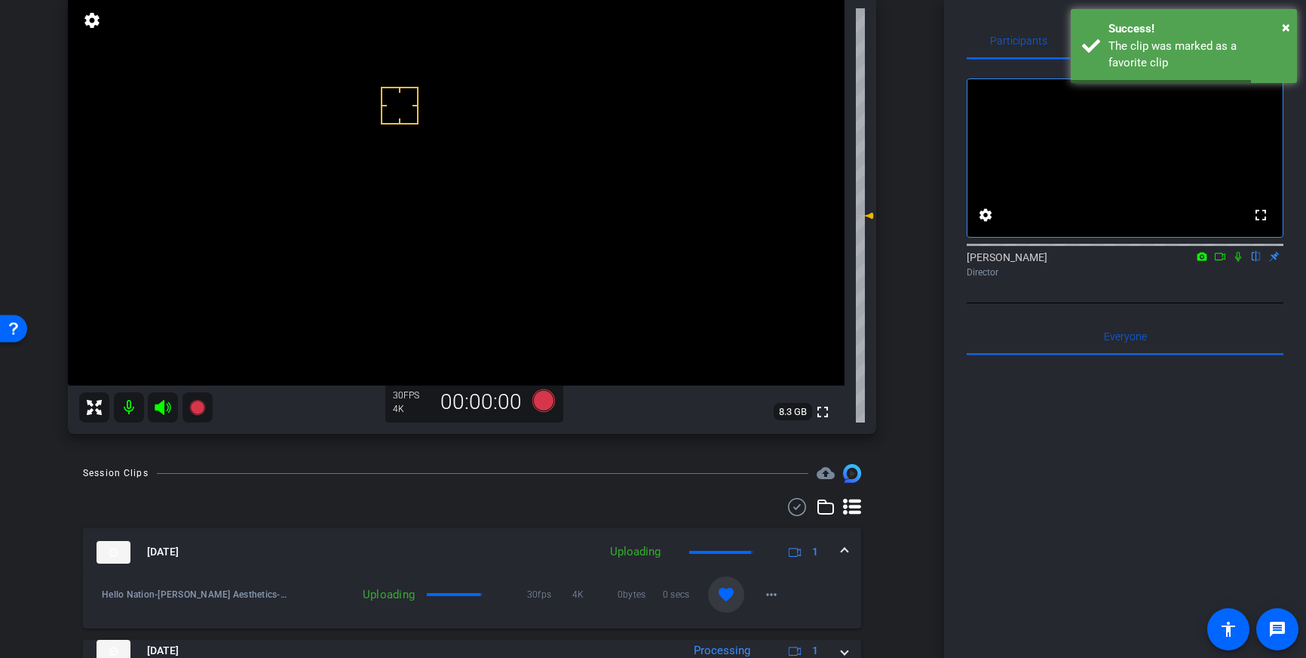
click at [848, 547] on mat-expansion-panel-header "Sep 29, 2025 Uploading 1" at bounding box center [472, 552] width 778 height 48
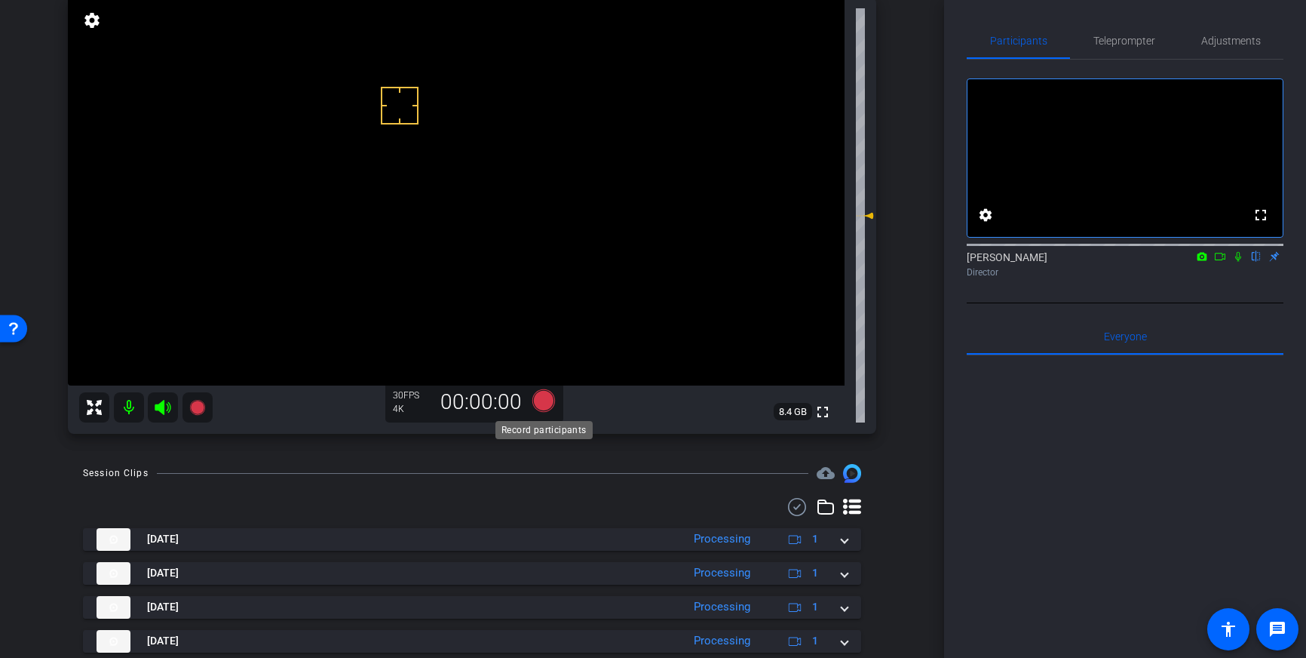
click at [547, 400] on icon at bounding box center [543, 400] width 23 height 23
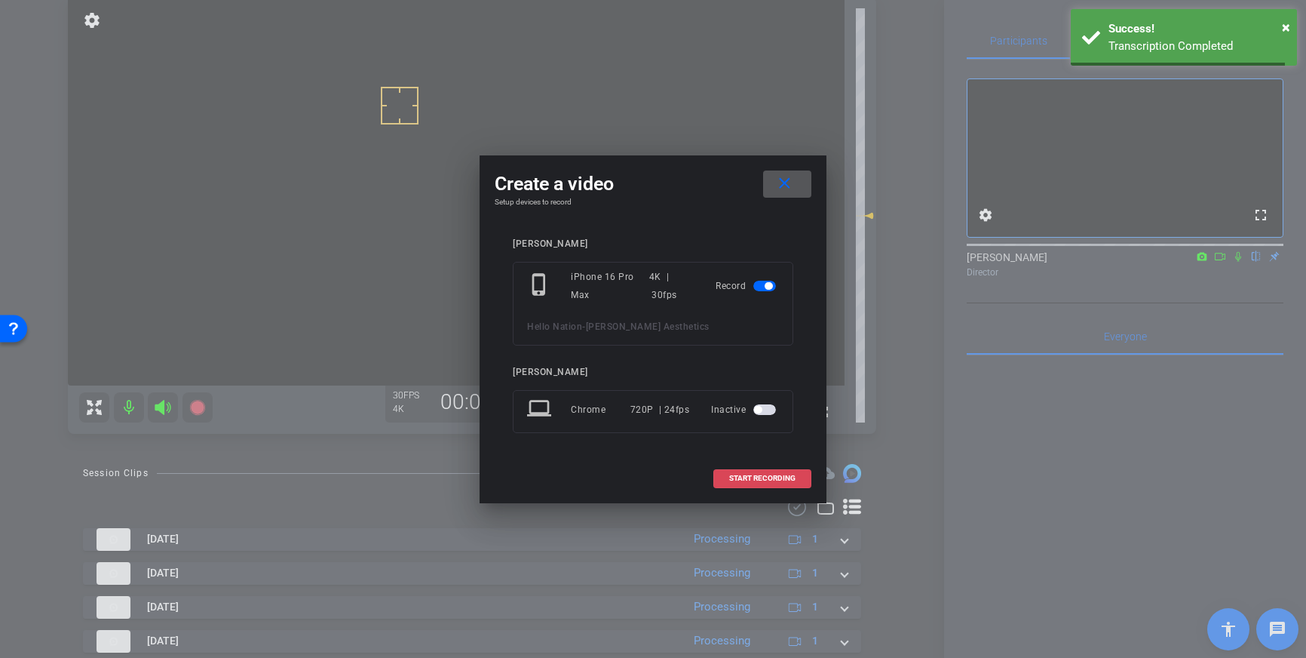
click at [736, 474] on span "START RECORDING" at bounding box center [762, 478] width 66 height 8
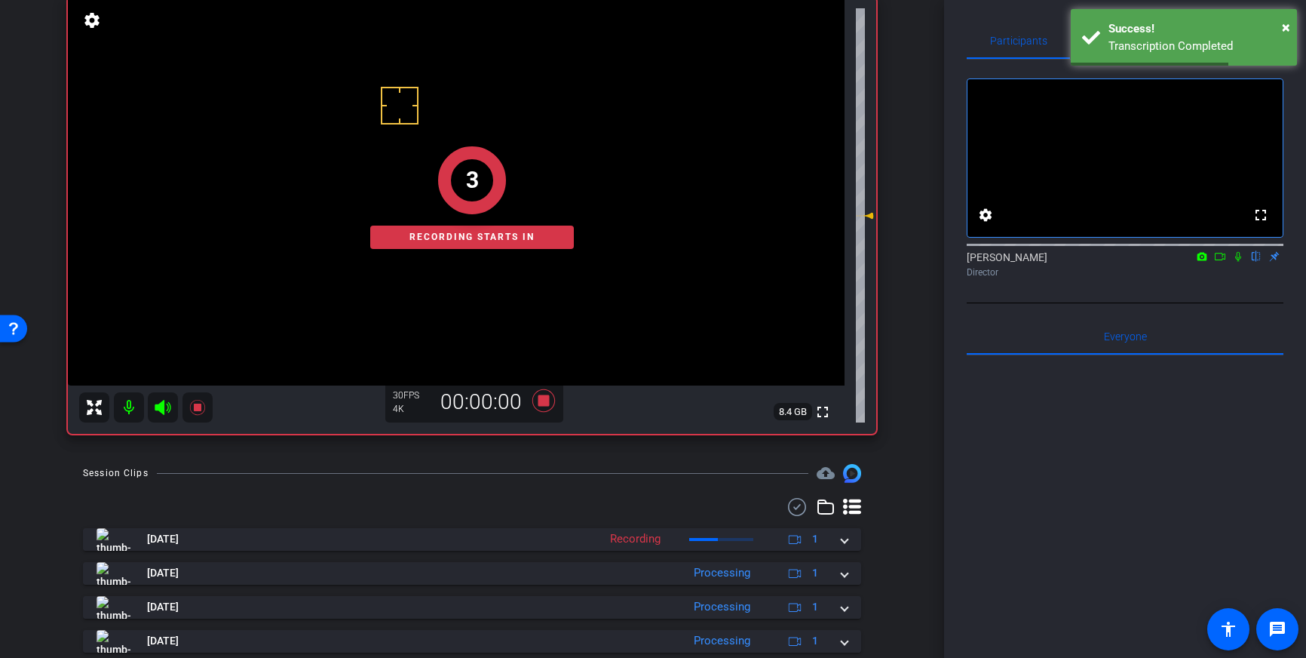
click at [1237, 262] on icon at bounding box center [1238, 256] width 12 height 11
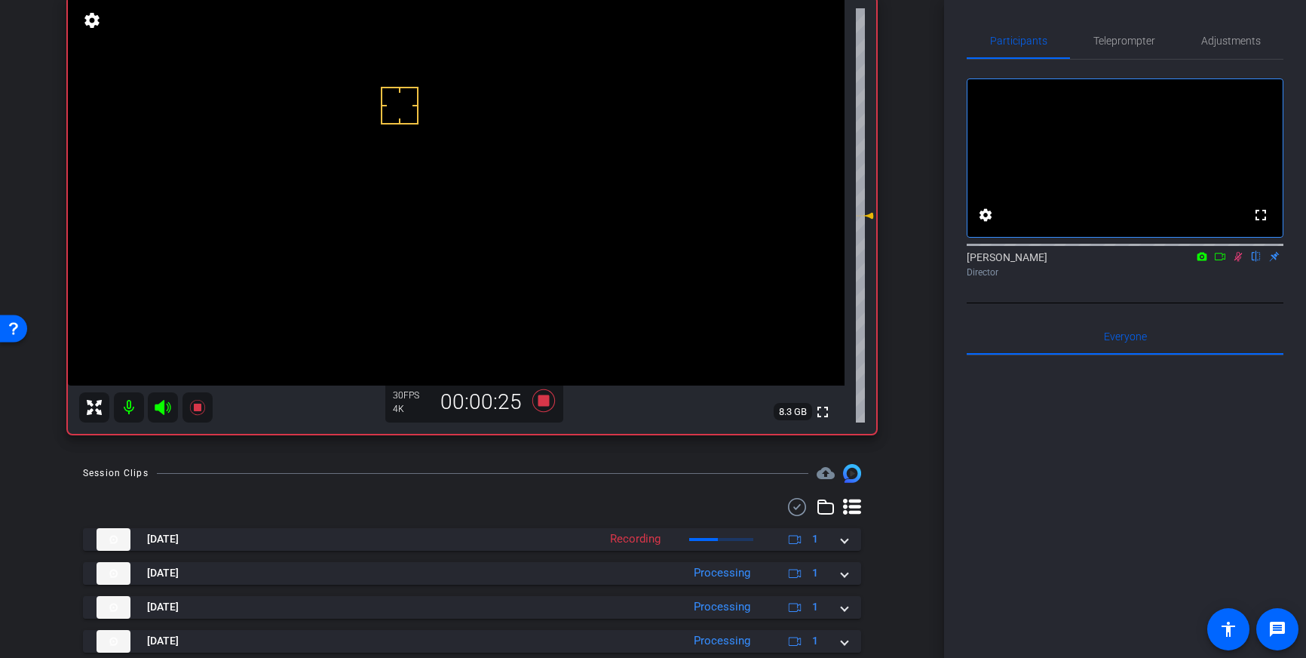
click at [1238, 262] on icon at bounding box center [1239, 257] width 8 height 10
click at [542, 400] on icon at bounding box center [543, 400] width 23 height 23
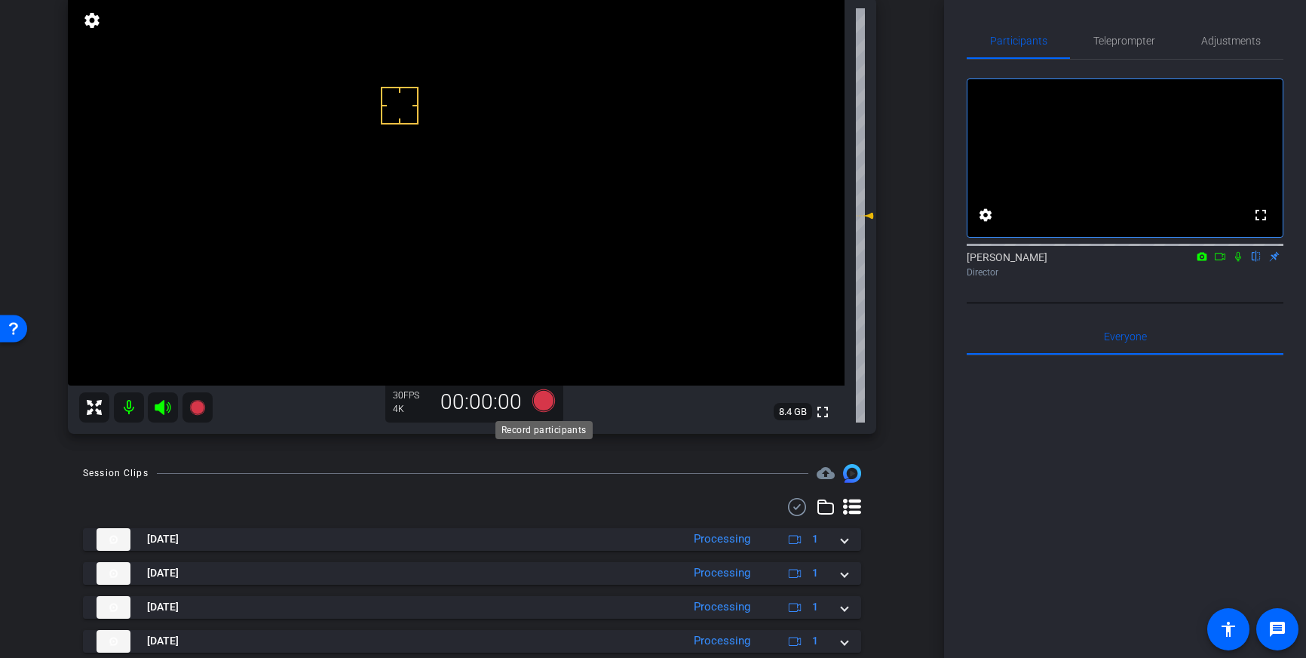
click at [543, 408] on icon at bounding box center [543, 400] width 23 height 23
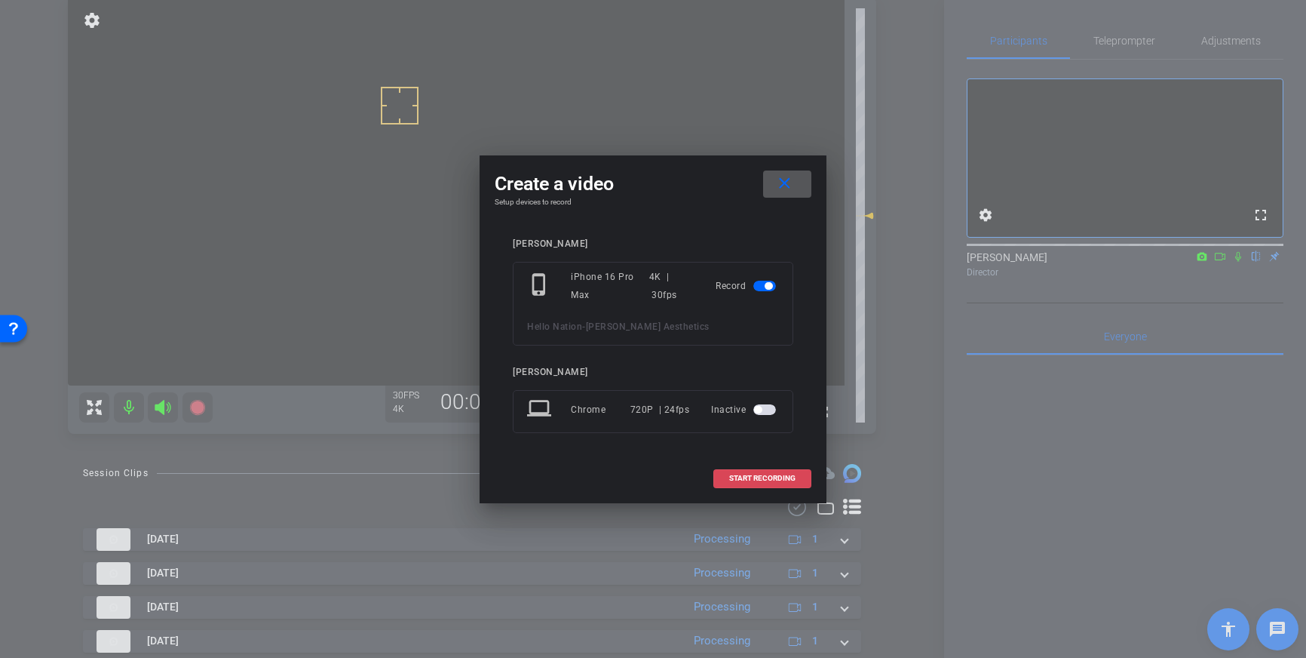
click at [735, 474] on span "START RECORDING" at bounding box center [762, 478] width 66 height 8
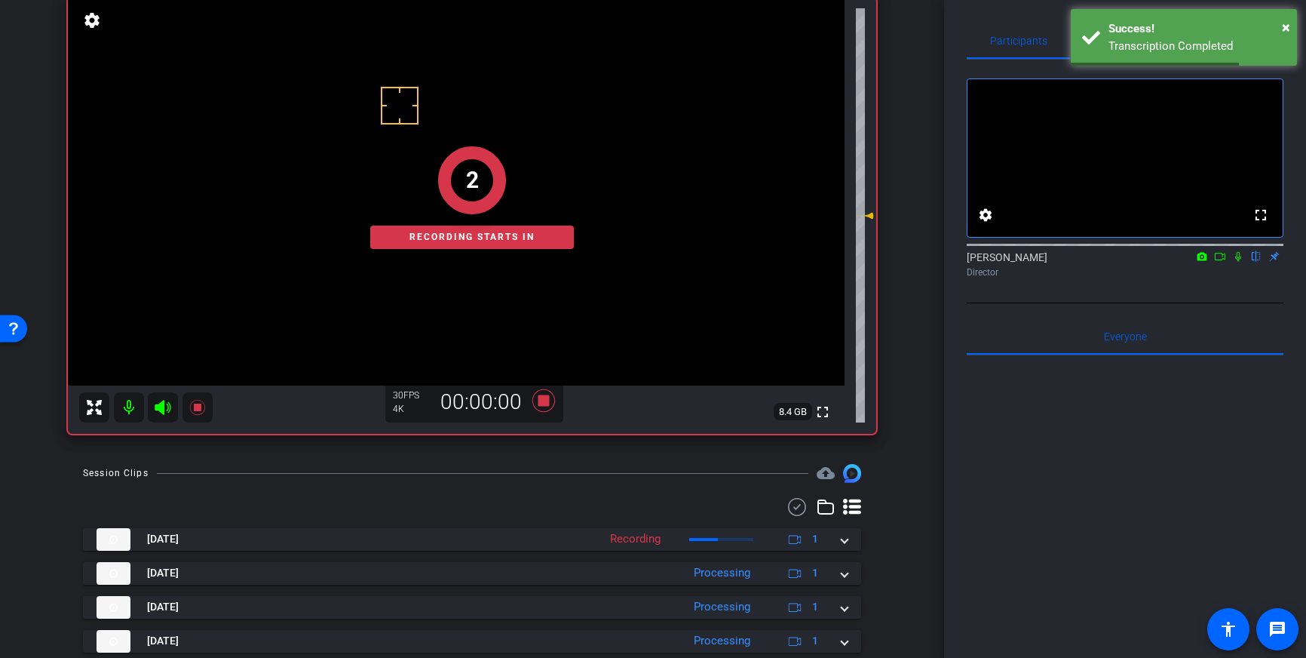
click at [1235, 262] on icon at bounding box center [1238, 256] width 12 height 11
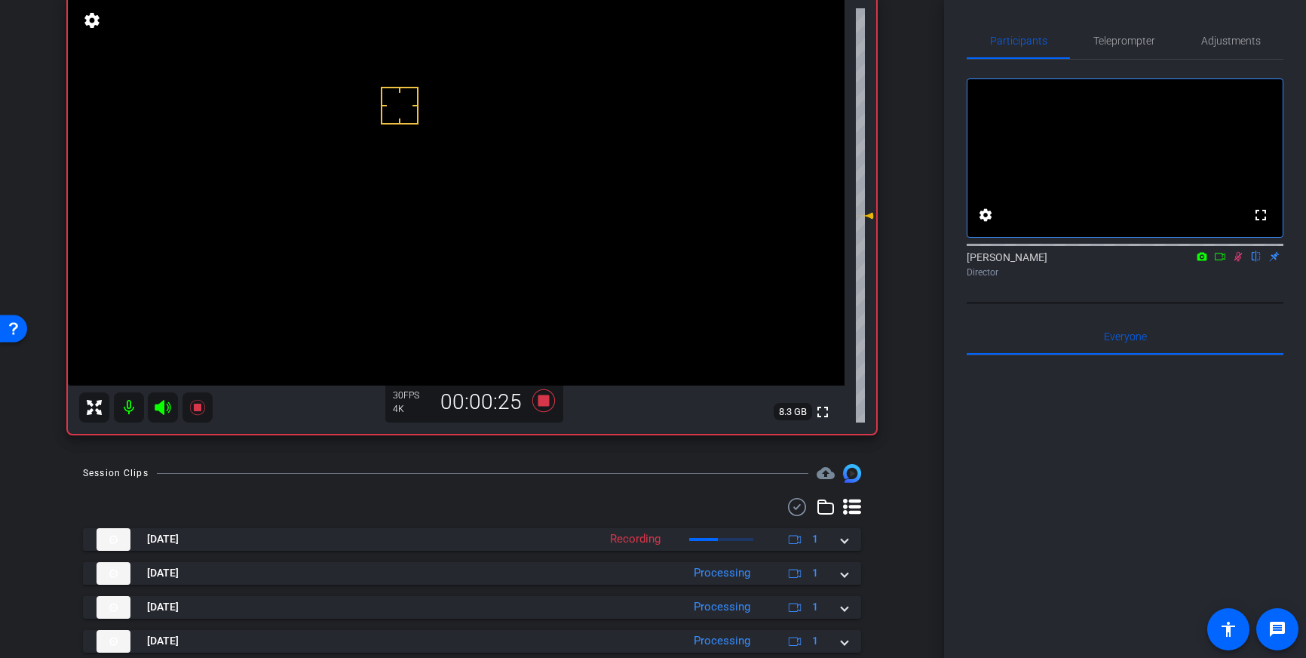
click at [1240, 262] on icon at bounding box center [1238, 256] width 12 height 11
click at [544, 400] on icon at bounding box center [543, 400] width 23 height 23
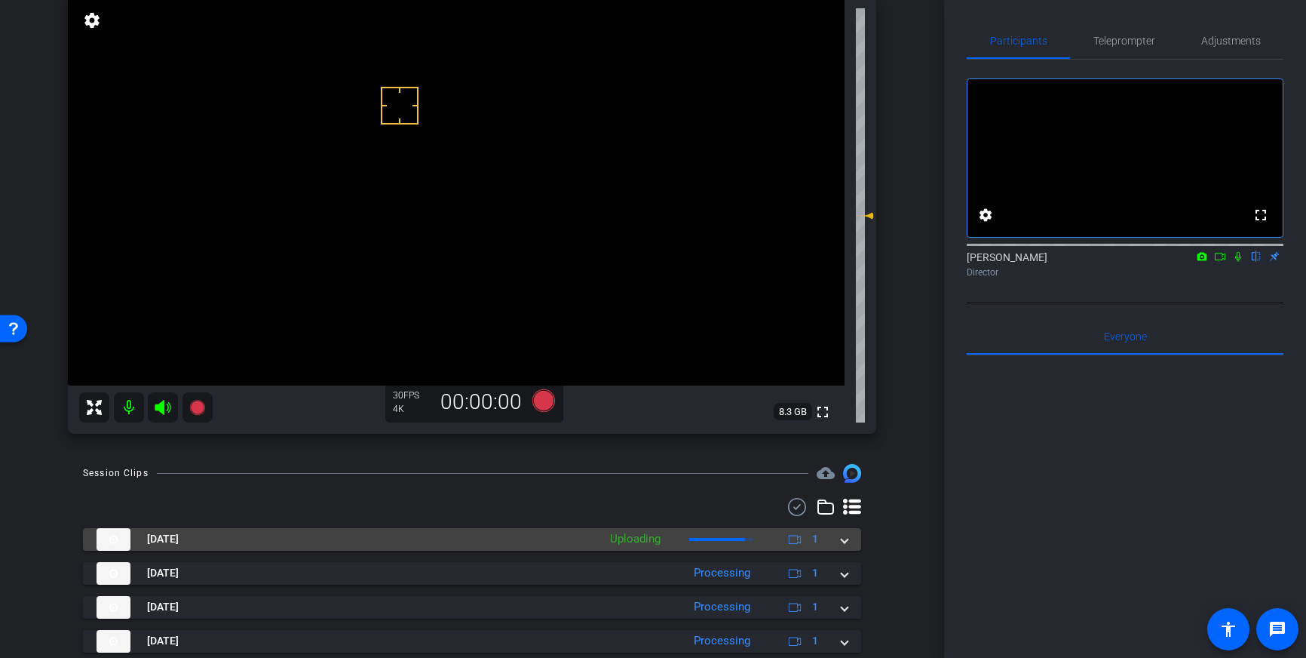
click at [845, 540] on span at bounding box center [845, 539] width 6 height 16
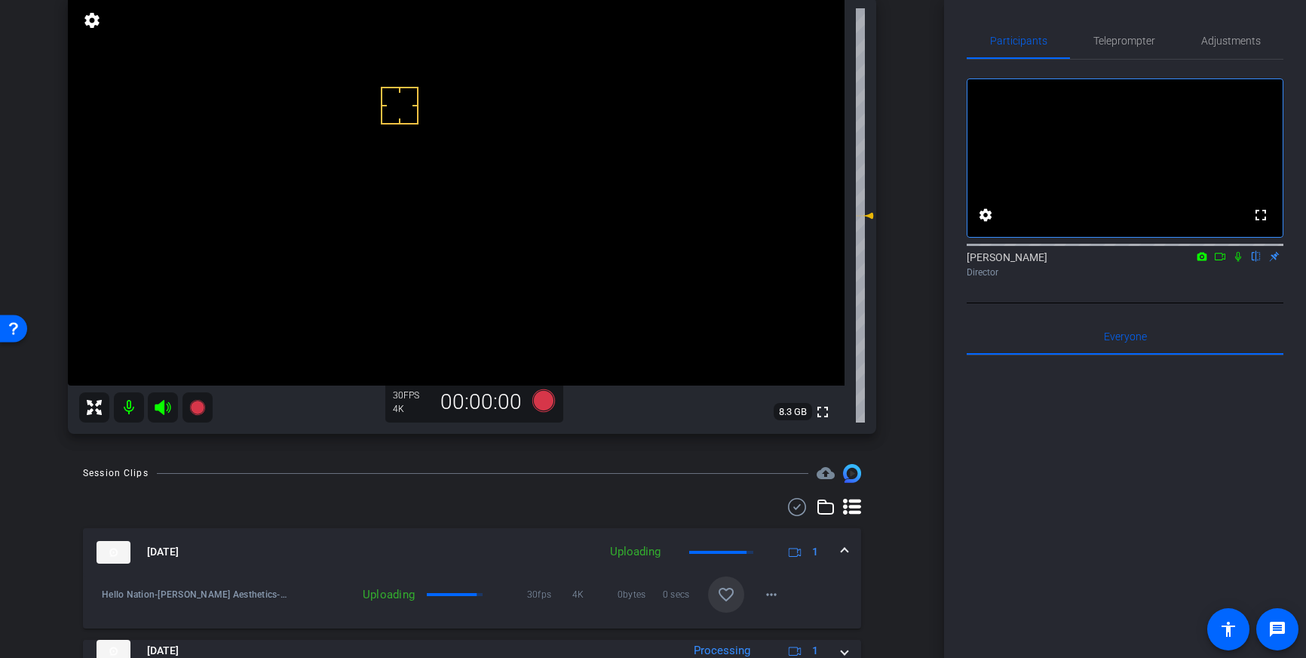
click at [729, 595] on mat-icon "favorite_border" at bounding box center [726, 594] width 18 height 18
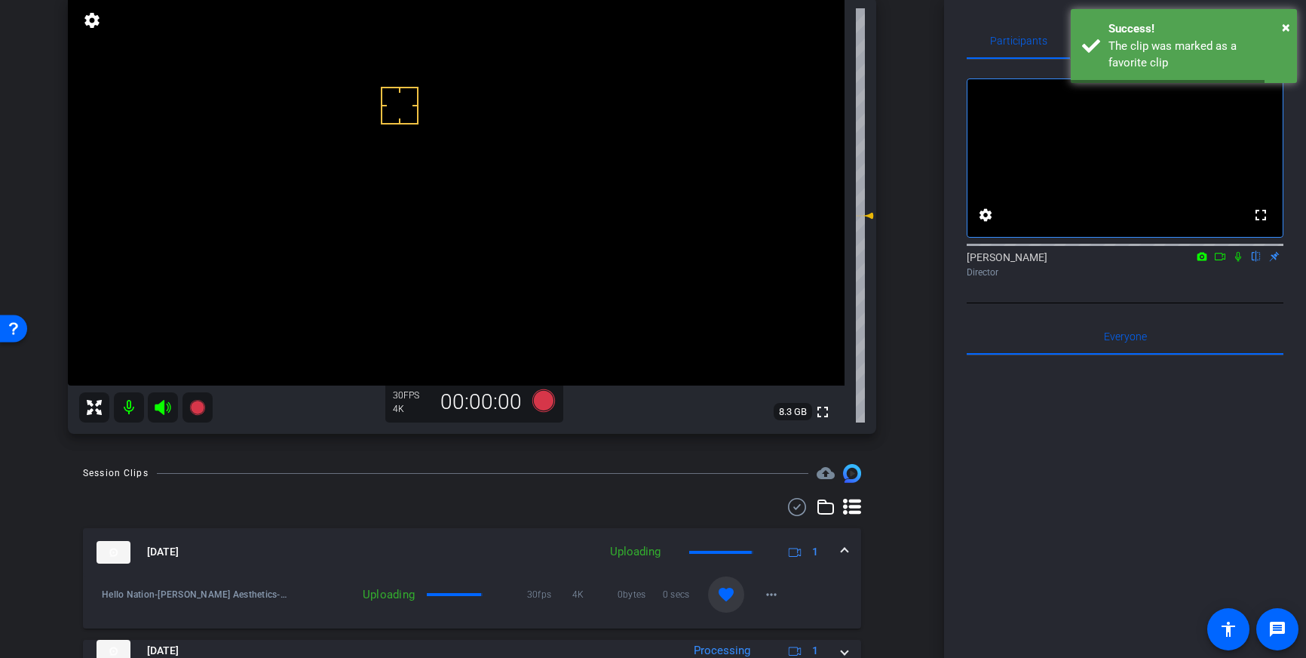
click at [851, 546] on mat-expansion-panel-header "Sep 29, 2025 Uploading 1" at bounding box center [472, 552] width 778 height 48
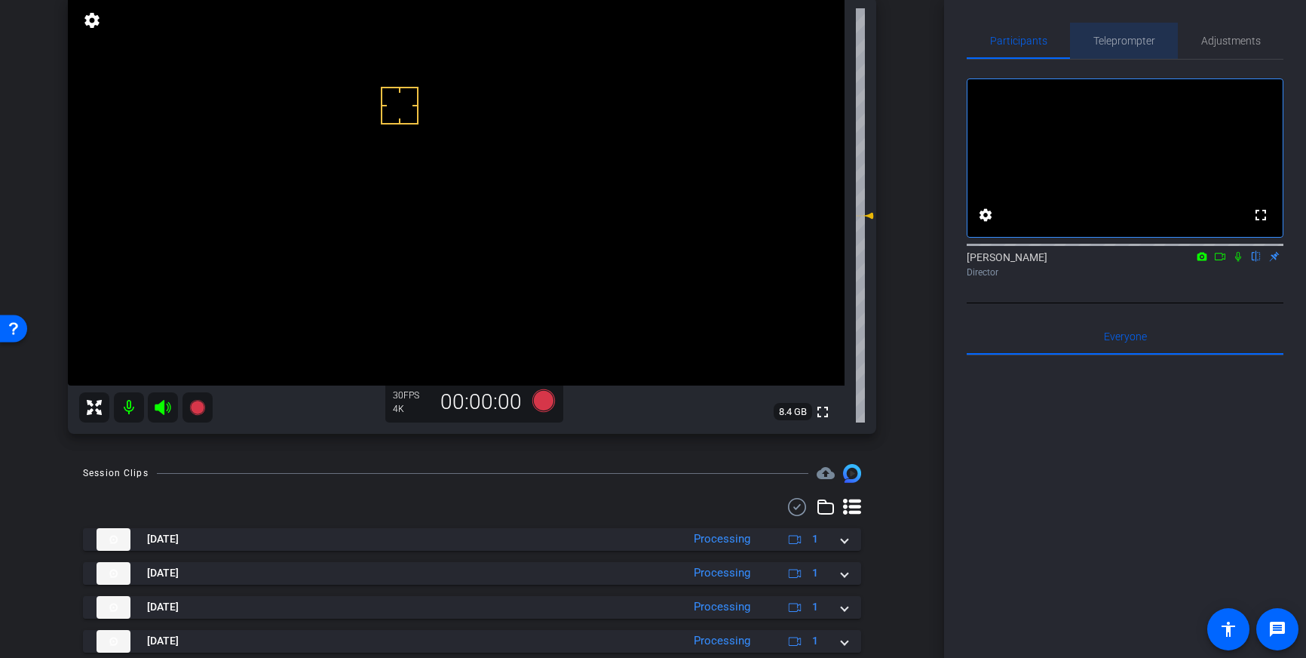
click at [1115, 47] on span "Teleprompter" at bounding box center [1124, 41] width 62 height 36
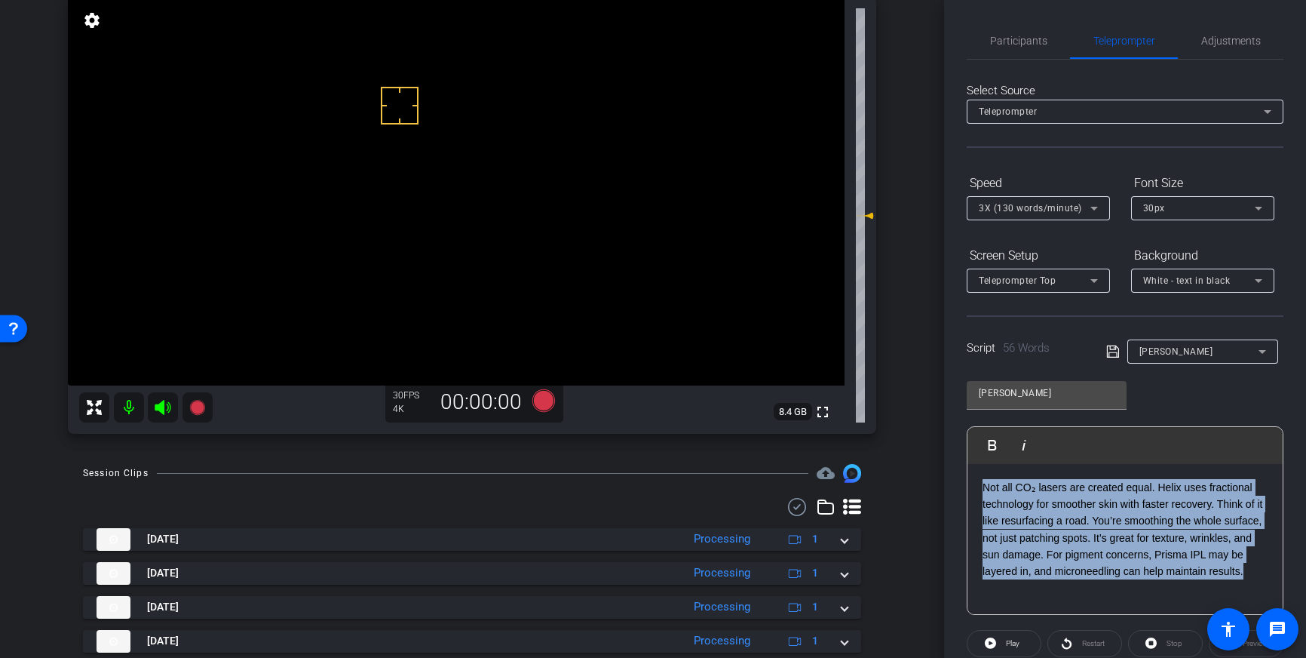
drag, startPoint x: 1236, startPoint y: 565, endPoint x: 980, endPoint y: 482, distance: 268.8
click at [980, 482] on div "Not all CO₂ lasers are created equal. Helix uses fractional technology for smoo…" at bounding box center [1125, 539] width 315 height 151
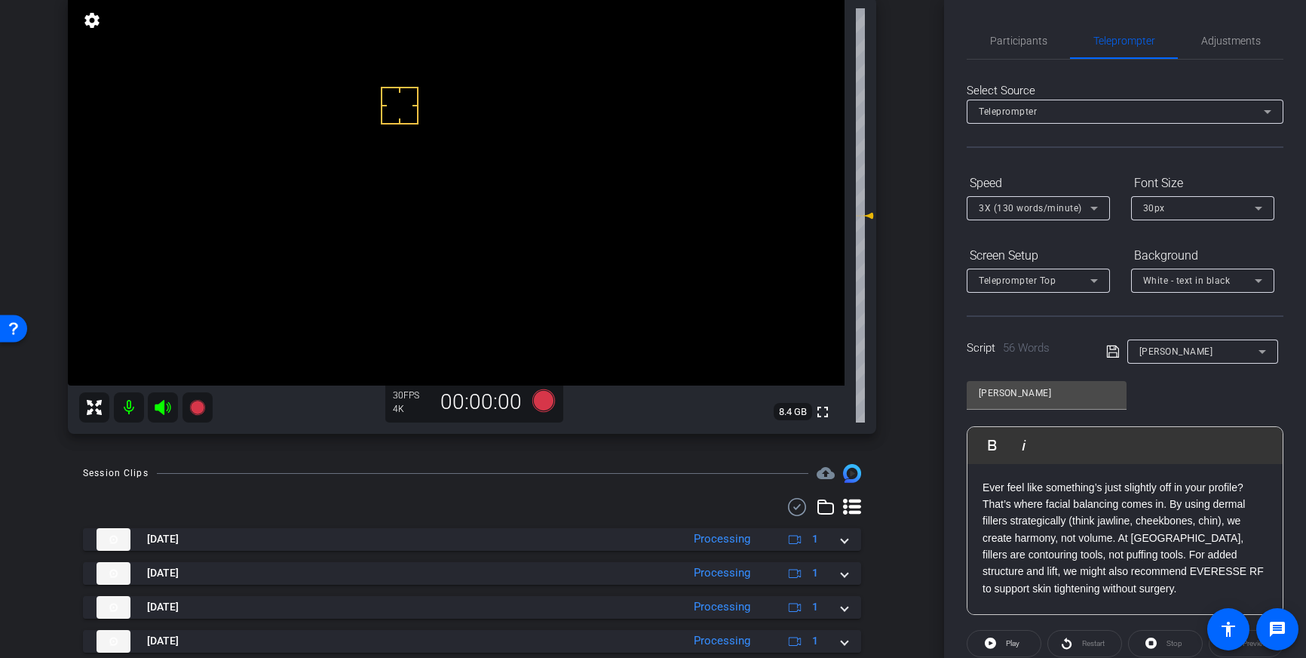
drag, startPoint x: 1108, startPoint y: 352, endPoint x: 1140, endPoint y: 369, distance: 36.4
click at [1108, 354] on icon at bounding box center [1113, 351] width 14 height 18
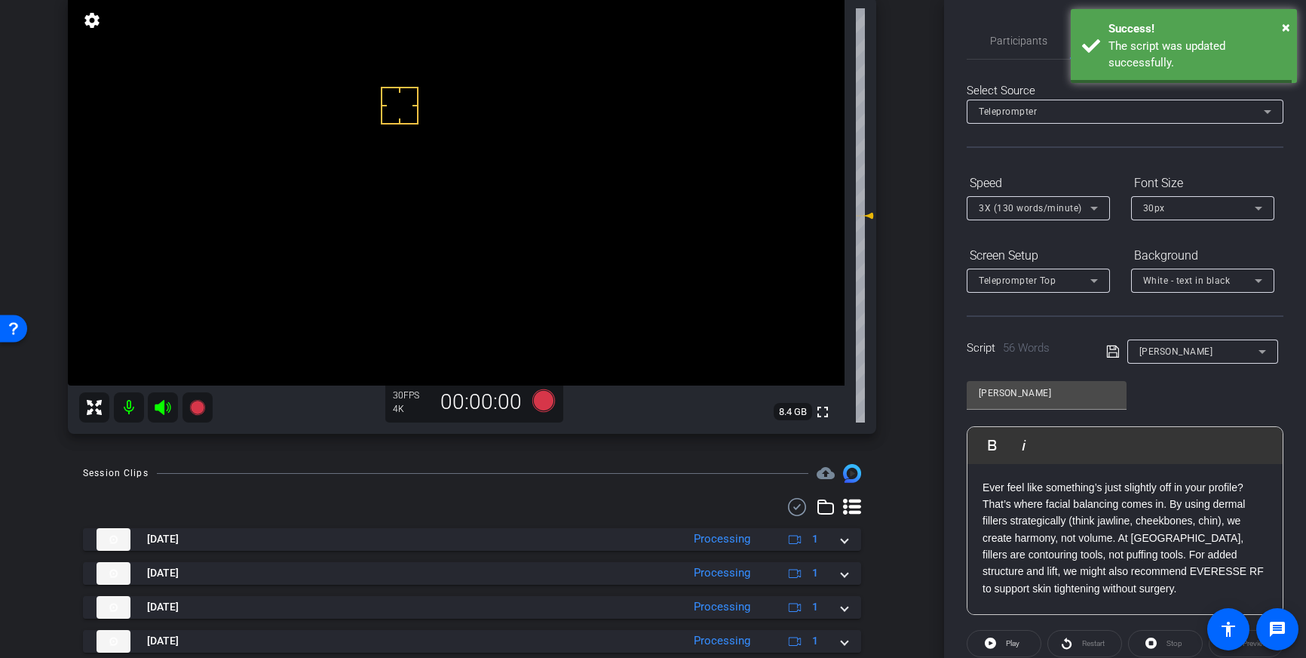
scroll to position [167, 0]
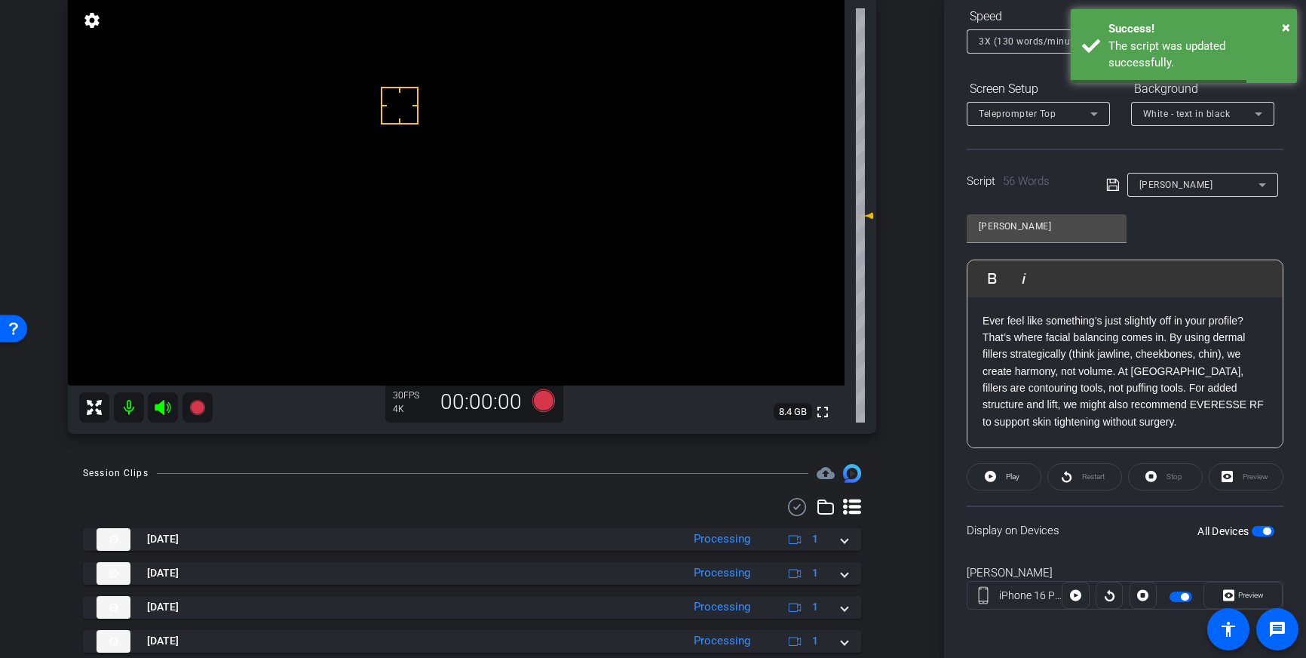
click at [1263, 526] on span "button" at bounding box center [1263, 531] width 23 height 11
click at [1268, 532] on span "button" at bounding box center [1263, 531] width 23 height 11
click at [1109, 191] on icon at bounding box center [1113, 185] width 14 height 18
drag, startPoint x: 326, startPoint y: 191, endPoint x: 358, endPoint y: 180, distance: 34.1
drag, startPoint x: 362, startPoint y: 95, endPoint x: 357, endPoint y: 107, distance: 12.9
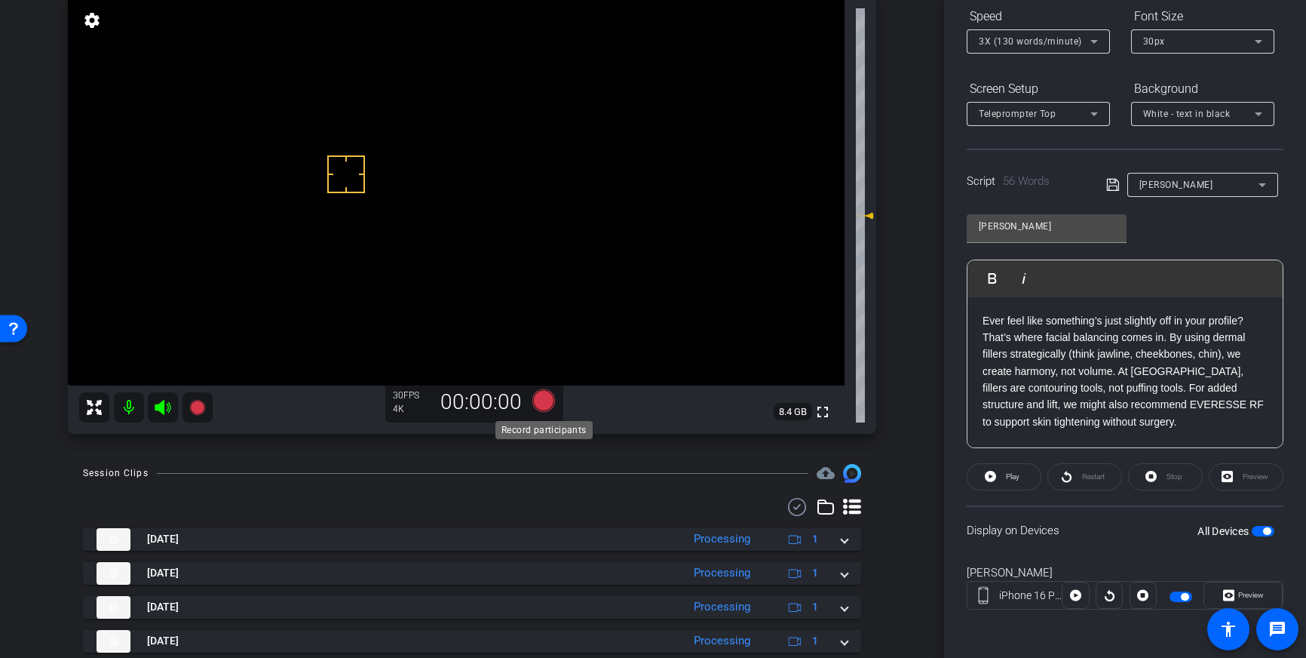
click at [544, 407] on icon at bounding box center [543, 400] width 23 height 23
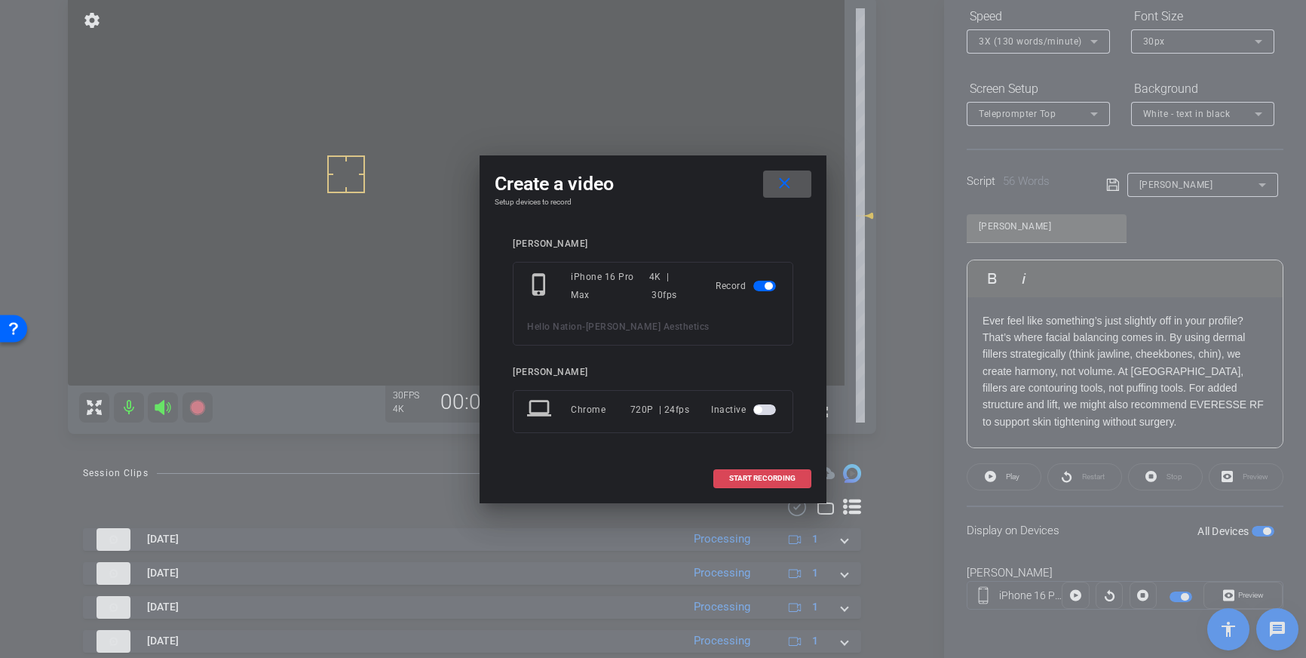
click at [771, 477] on span "START RECORDING" at bounding box center [762, 478] width 66 height 8
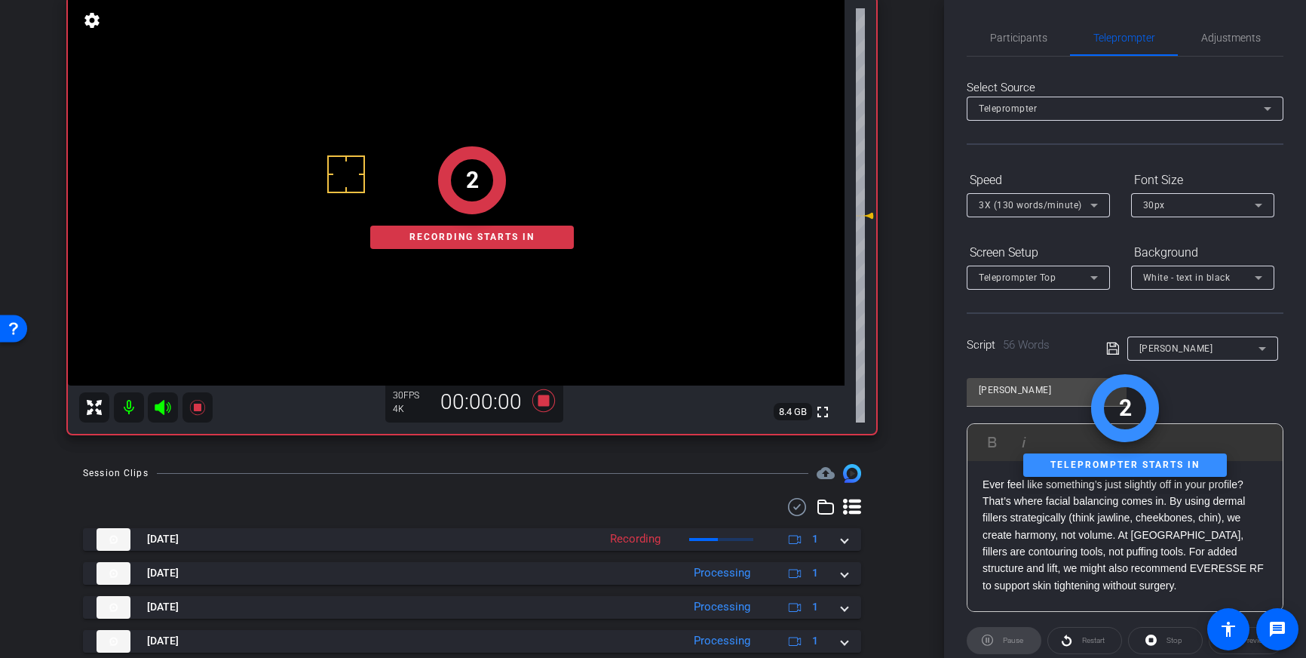
scroll to position [0, 0]
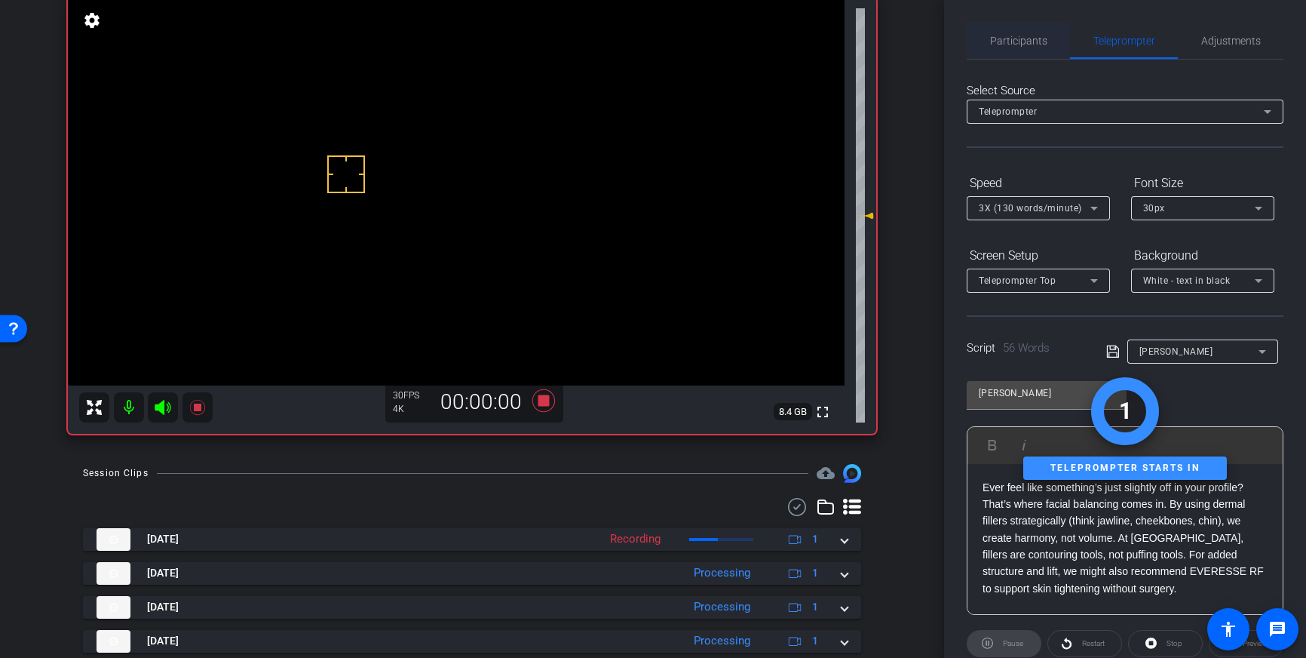
click at [1011, 36] on span "Participants" at bounding box center [1018, 40] width 57 height 11
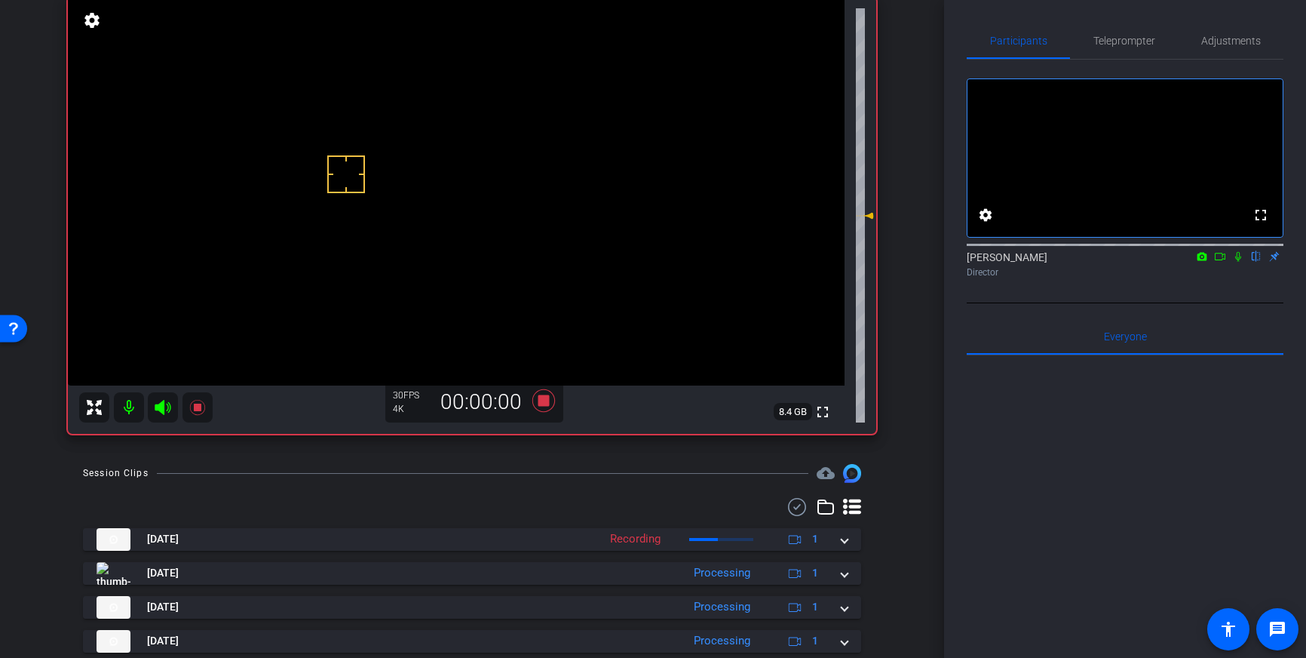
click at [1238, 262] on icon at bounding box center [1238, 256] width 12 height 11
click at [1238, 262] on icon at bounding box center [1239, 257] width 8 height 10
click at [538, 406] on icon at bounding box center [544, 400] width 36 height 27
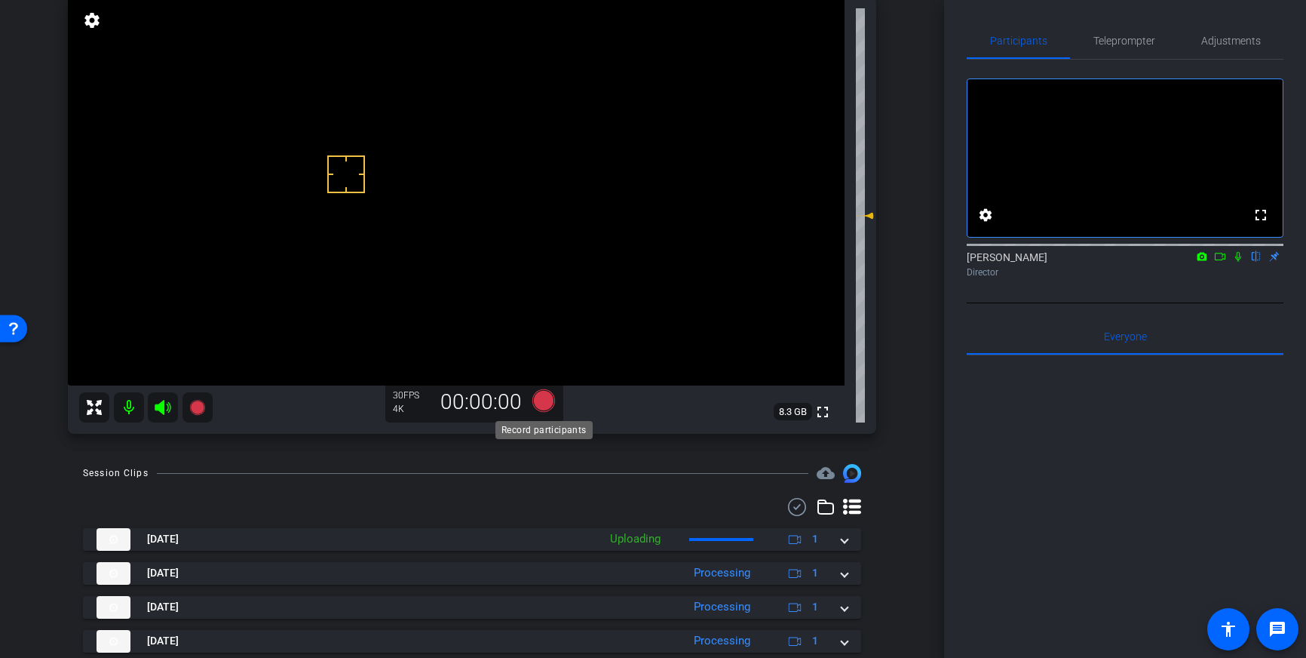
click at [543, 400] on icon at bounding box center [543, 400] width 23 height 23
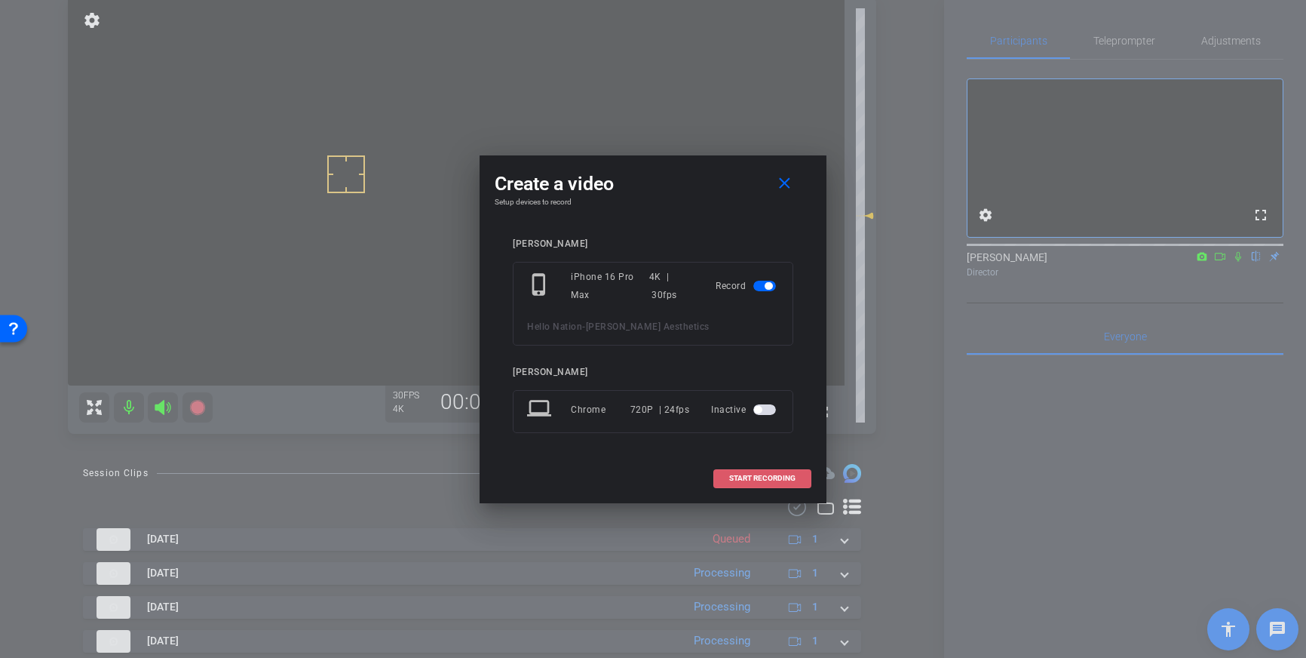
click at [772, 479] on span "START RECORDING" at bounding box center [762, 478] width 66 height 8
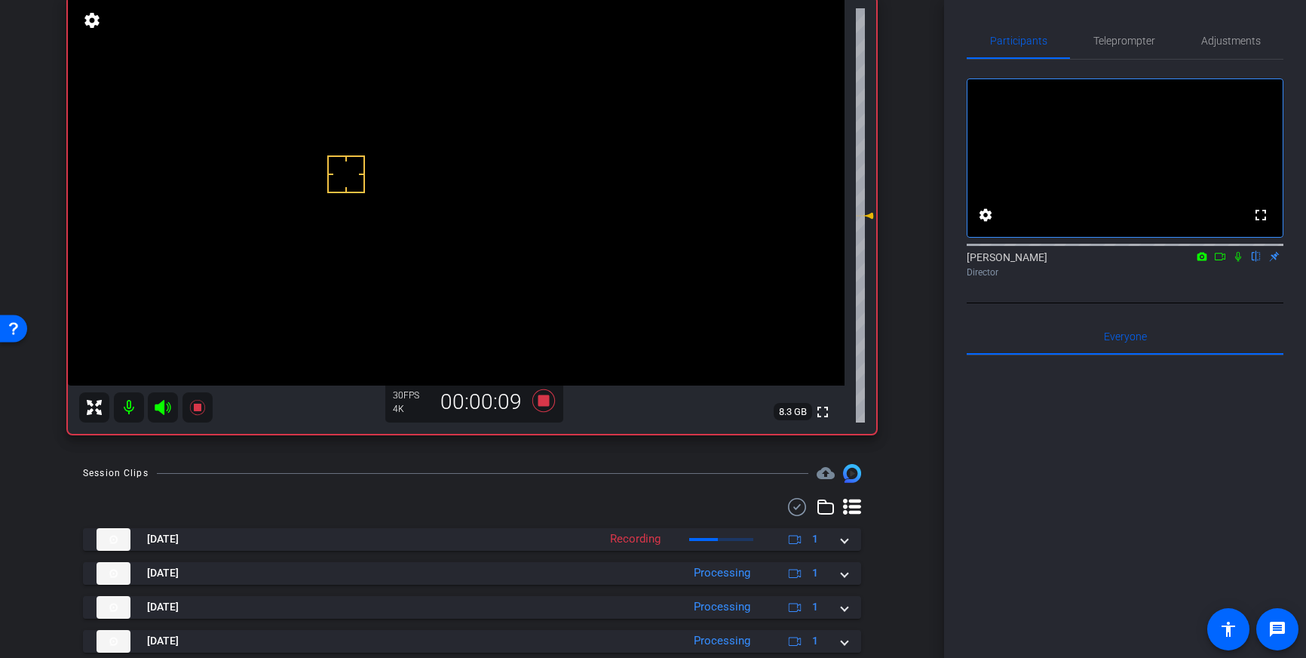
click at [1240, 262] on icon at bounding box center [1238, 257] width 6 height 10
click at [1238, 262] on icon at bounding box center [1239, 257] width 8 height 10
click at [544, 403] on icon at bounding box center [543, 400] width 23 height 23
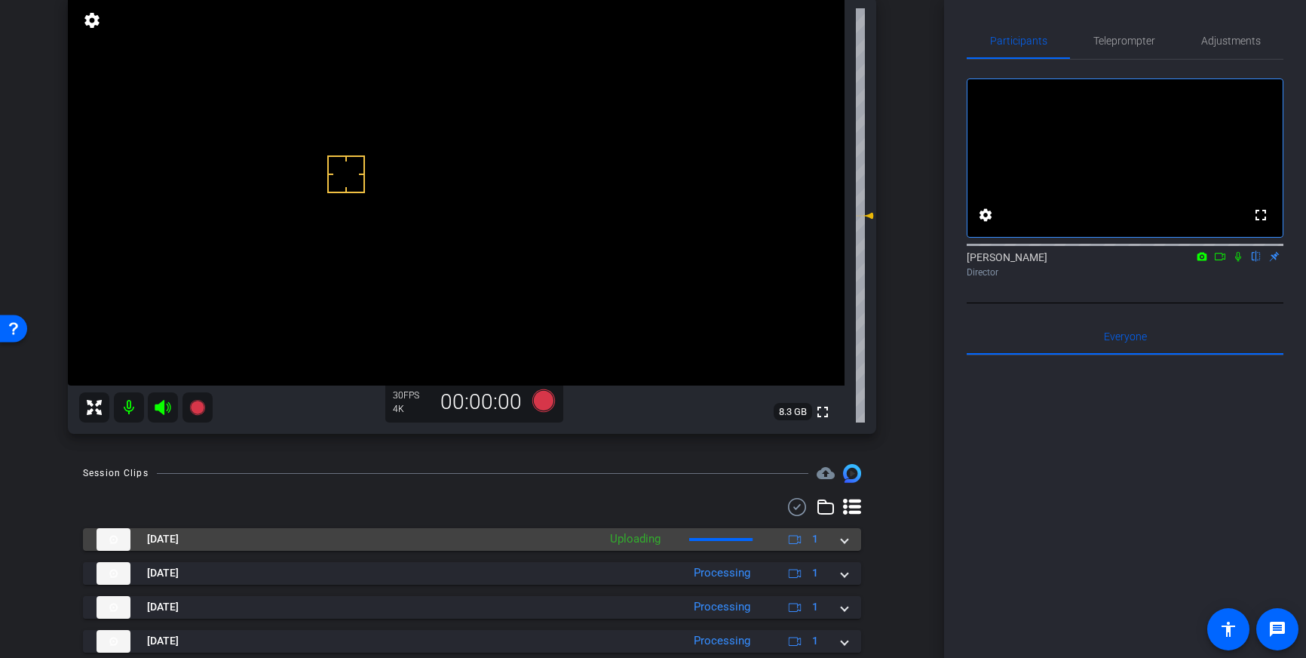
click at [843, 539] on span at bounding box center [845, 539] width 6 height 16
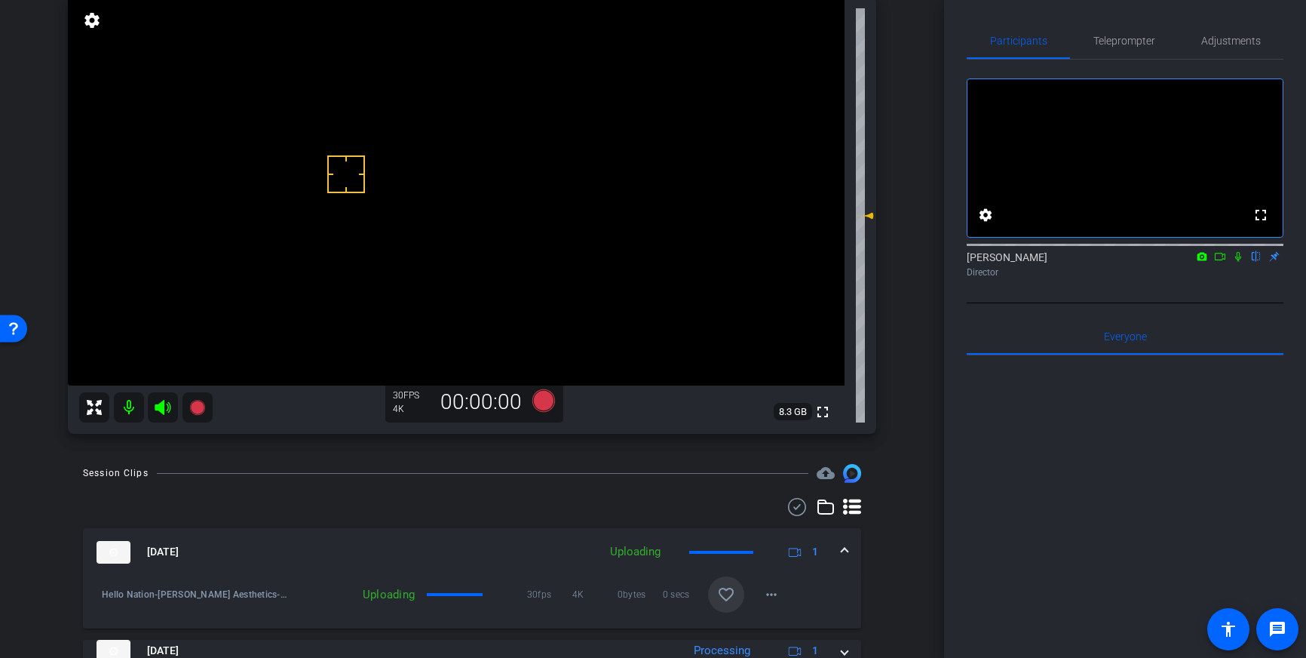
click at [730, 599] on mat-icon "favorite_border" at bounding box center [726, 594] width 18 height 18
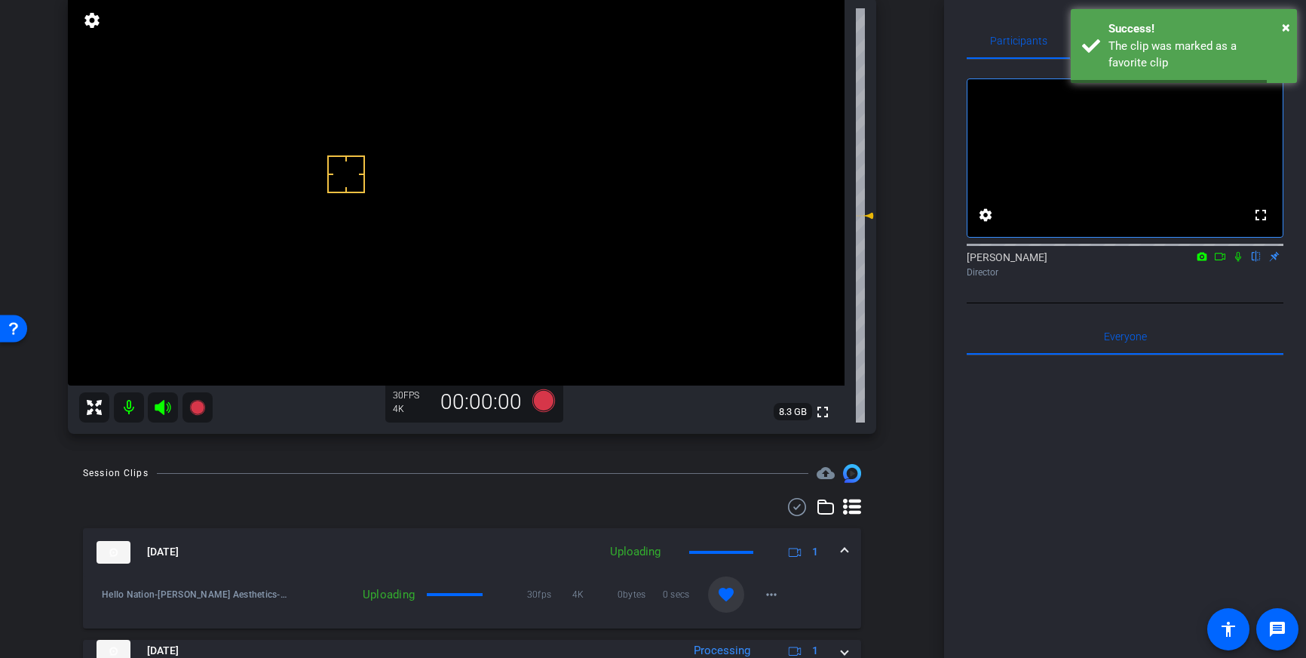
click at [847, 545] on mat-expansion-panel-header "Sep 29, 2025 Uploading 1" at bounding box center [472, 552] width 778 height 48
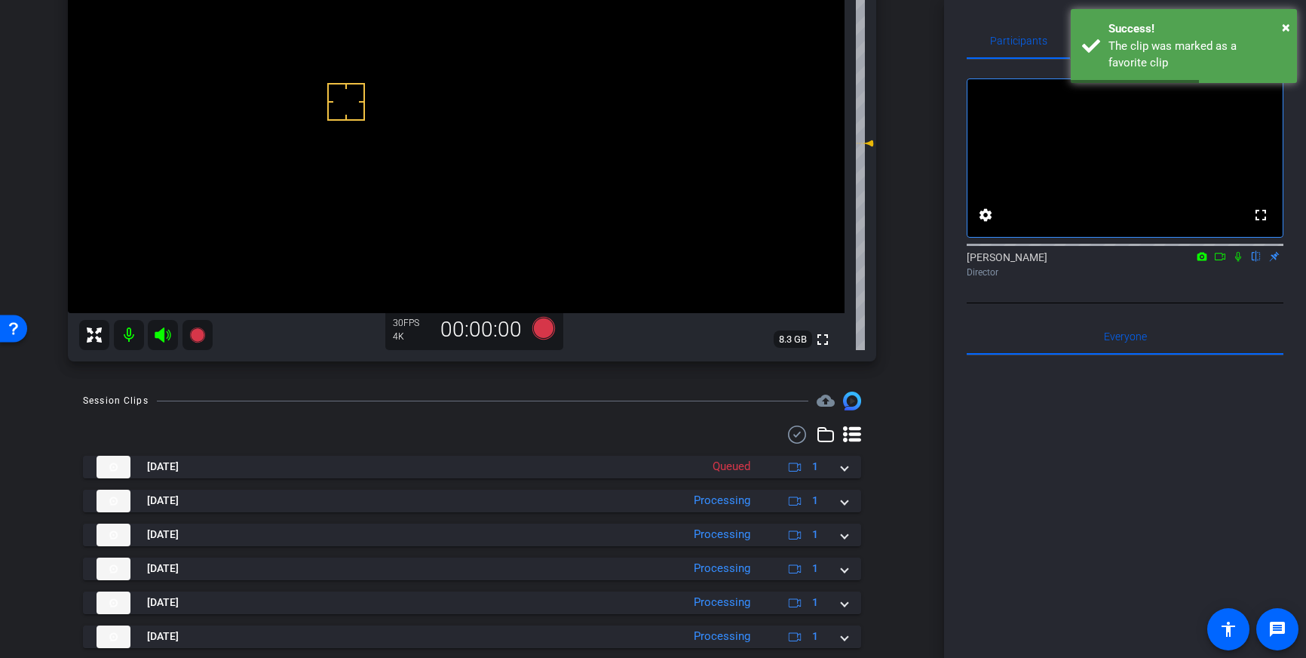
scroll to position [207, 0]
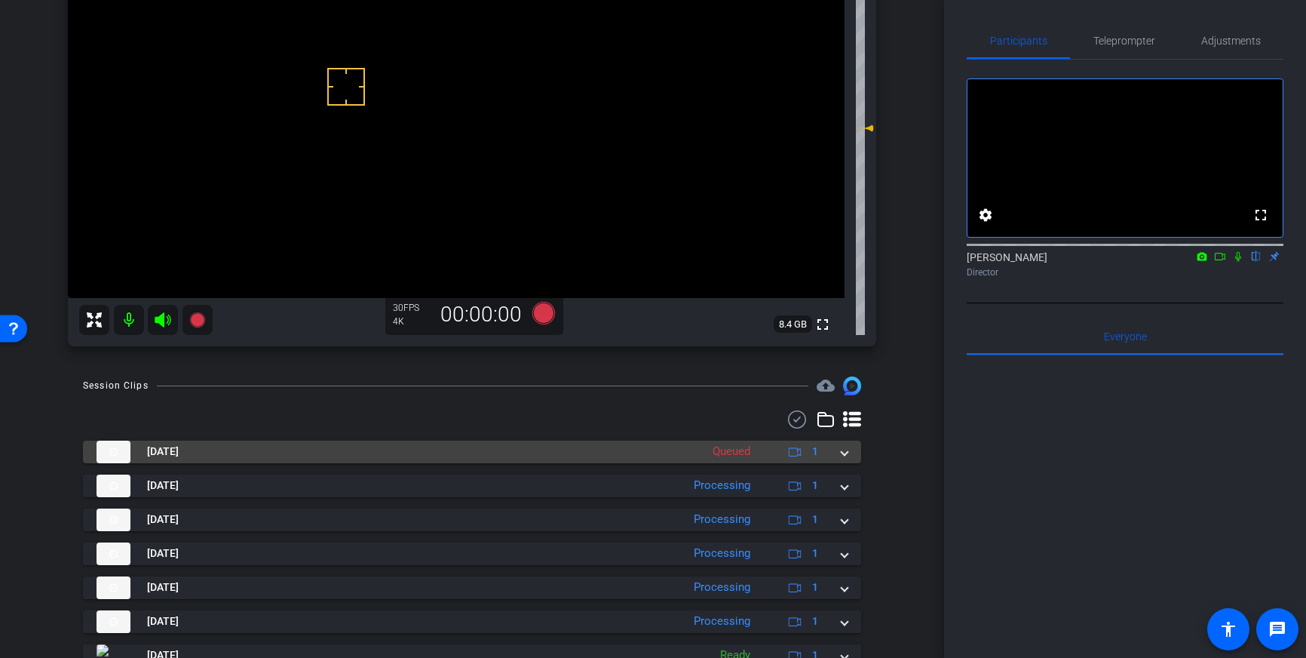
click at [848, 455] on mat-expansion-panel-header "Sep 29, 2025 Queued 1" at bounding box center [472, 451] width 778 height 23
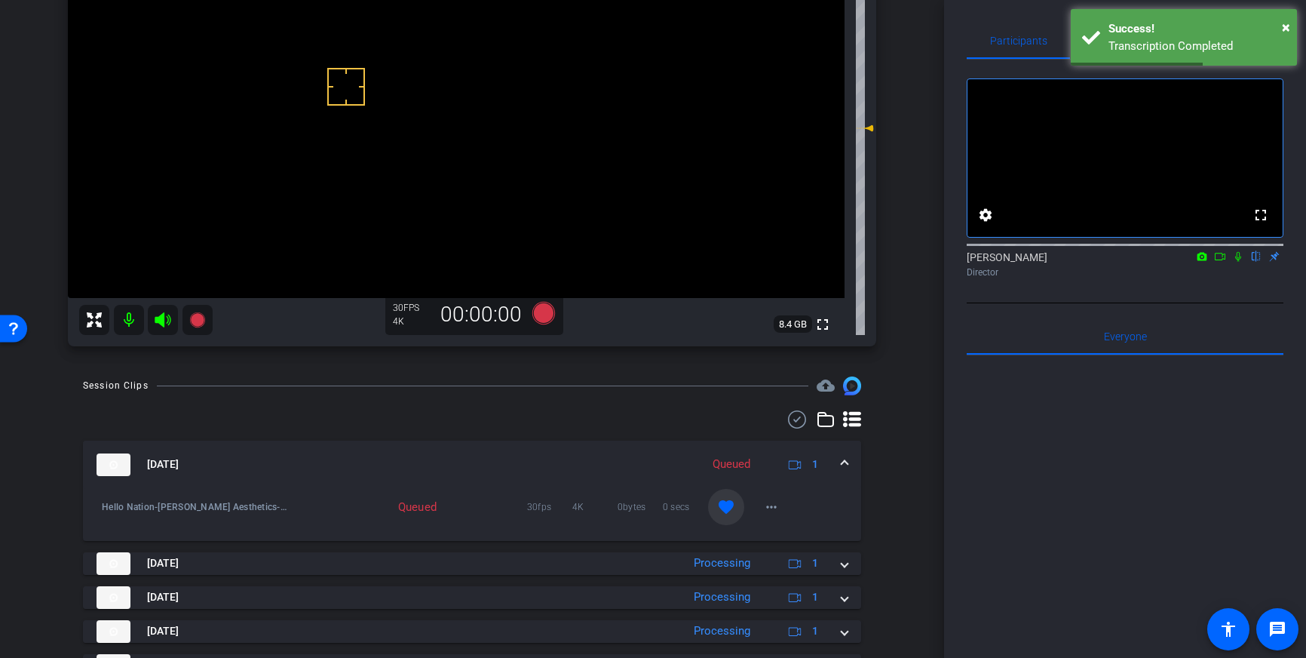
click at [846, 465] on span at bounding box center [845, 464] width 6 height 16
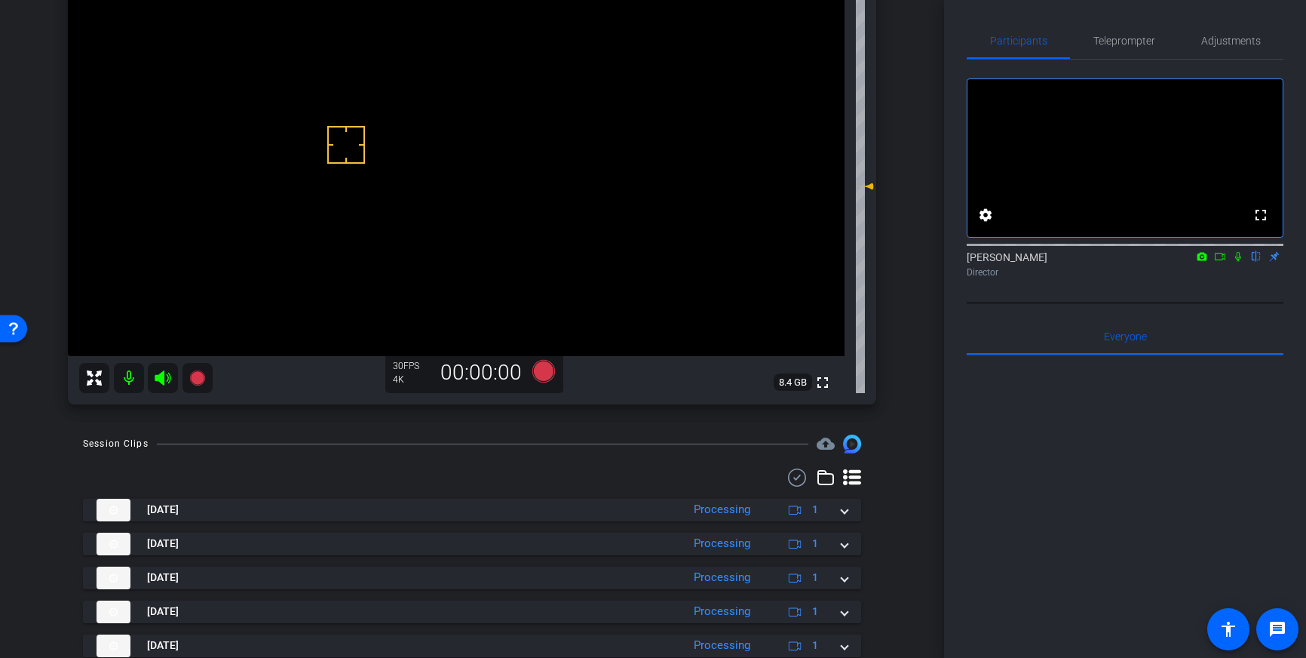
scroll to position [121, 0]
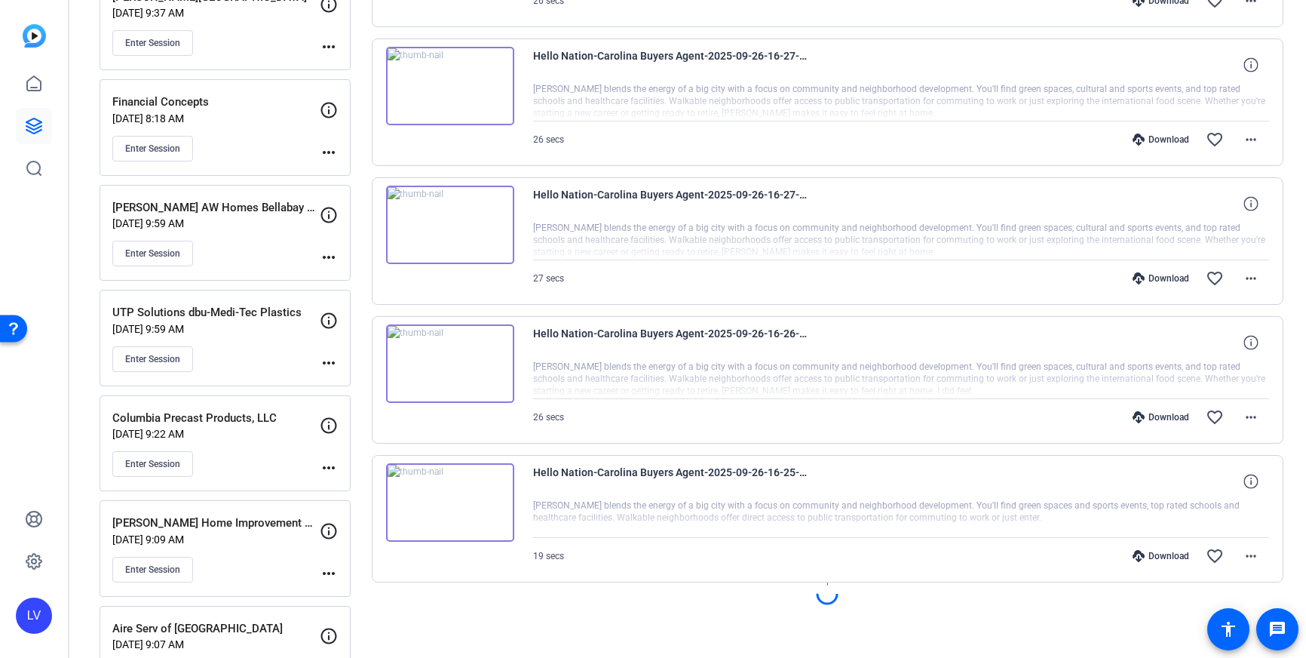
scroll to position [994, 0]
click at [265, 464] on div "Enter Session" at bounding box center [215, 464] width 207 height 26
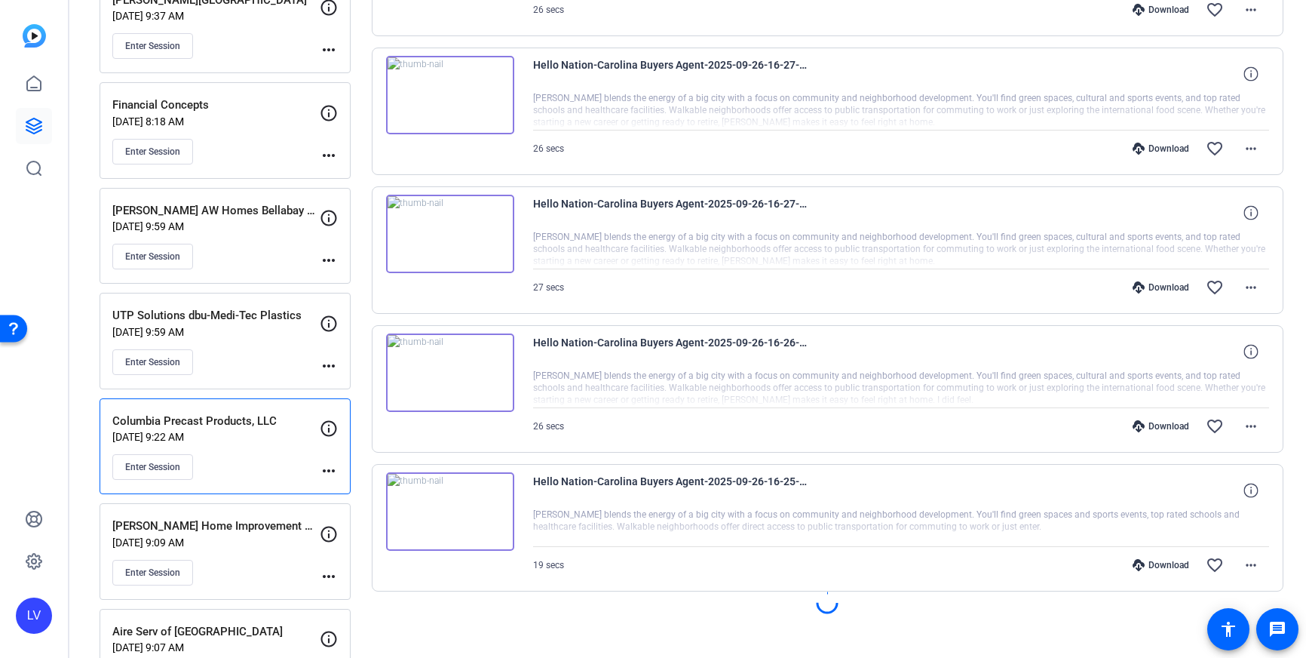
scroll to position [987, 0]
click at [819, 610] on span "Load more" at bounding box center [827, 607] width 50 height 16
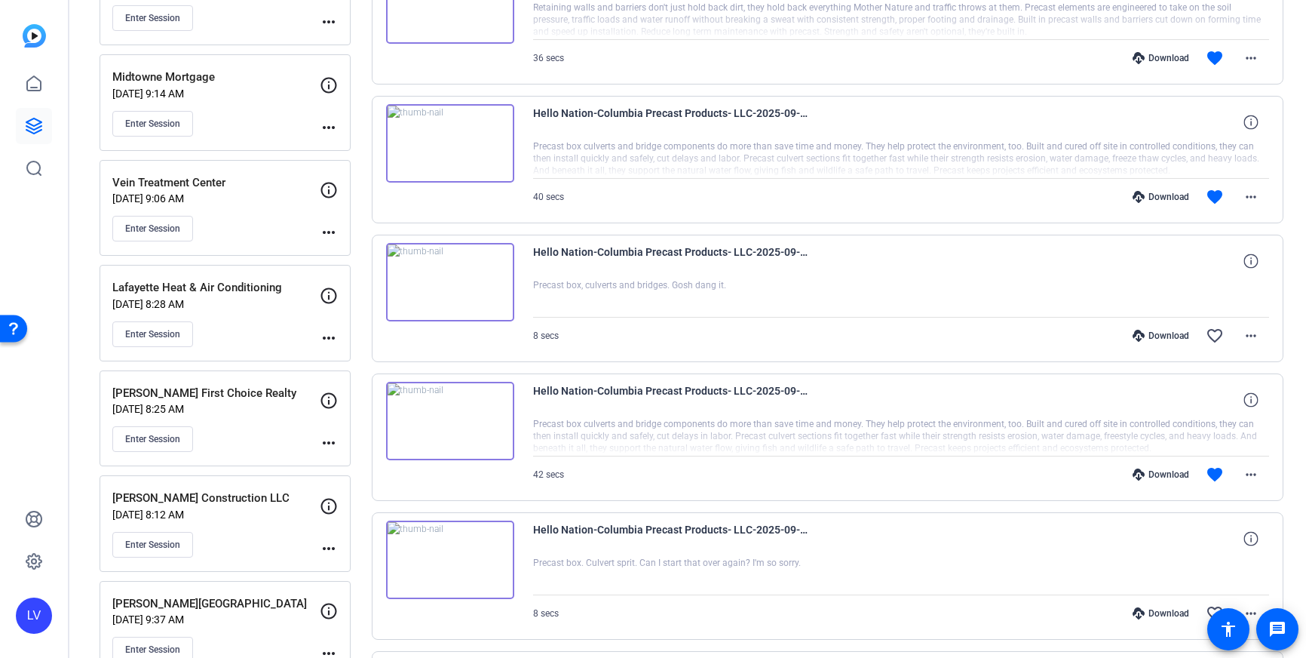
scroll to position [397, 0]
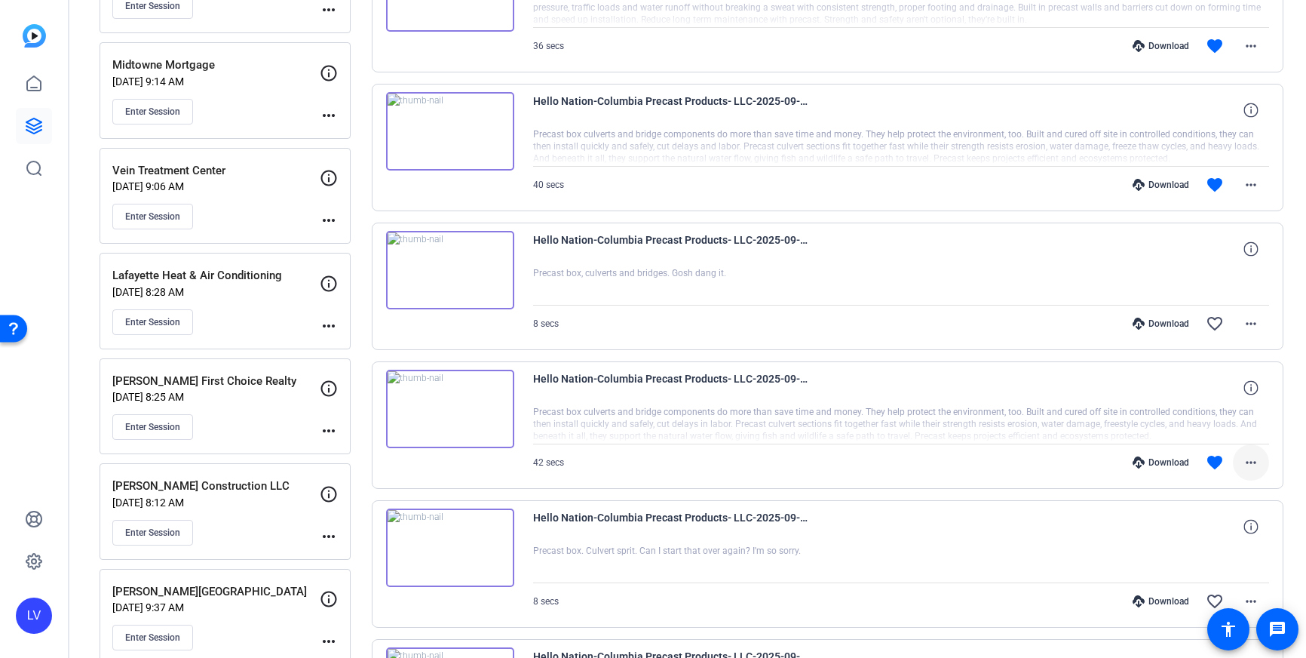
click at [1246, 453] on mat-icon "more_horiz" at bounding box center [1251, 462] width 18 height 18
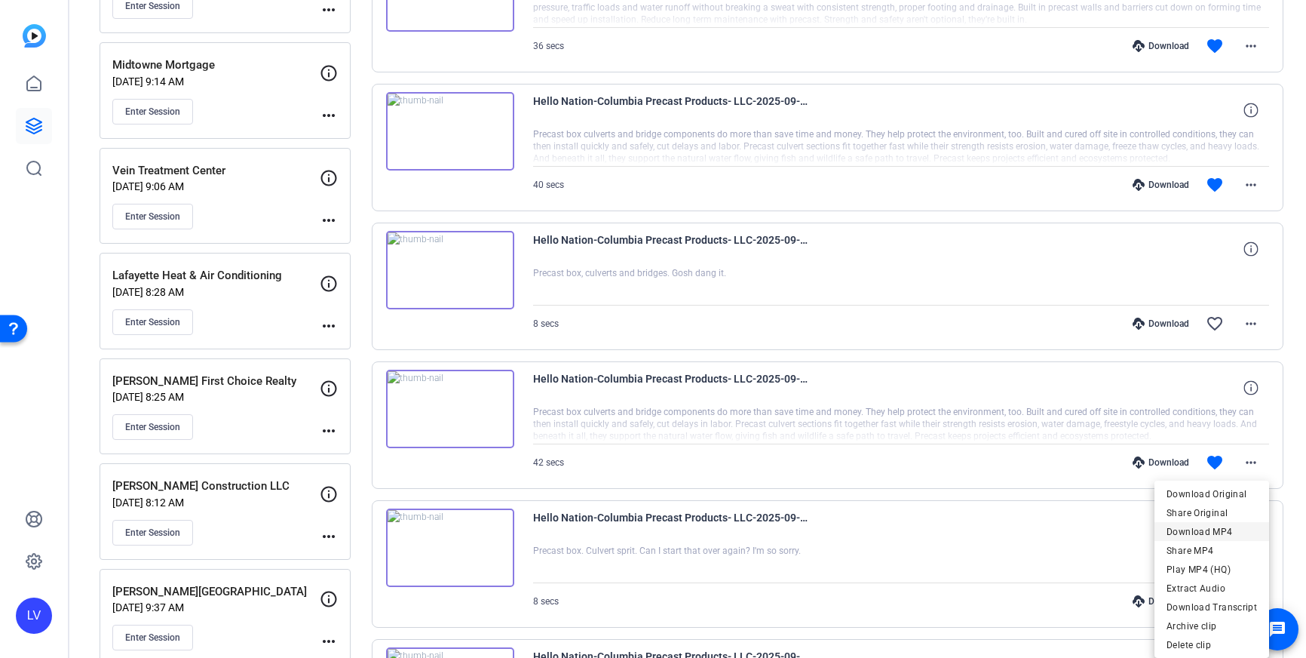
click at [1219, 532] on span "Download MP4" at bounding box center [1212, 532] width 90 height 18
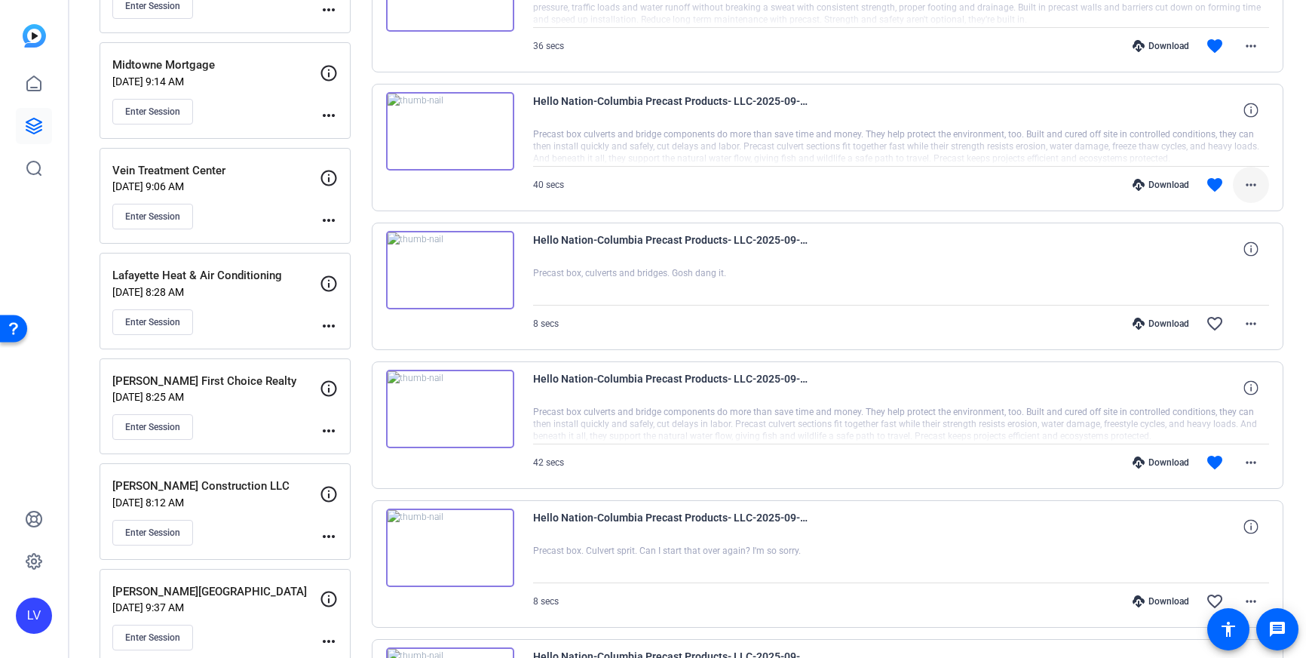
click at [1253, 182] on mat-icon "more_horiz" at bounding box center [1251, 185] width 18 height 18
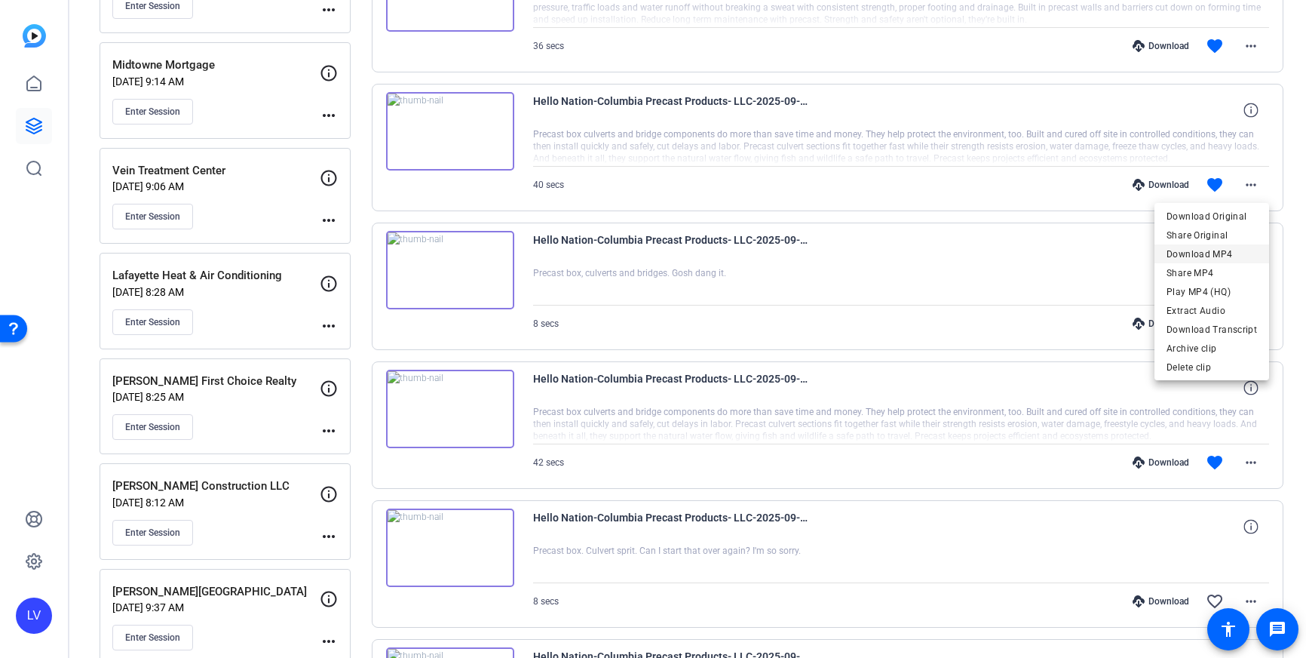
click at [1225, 250] on span "Download MP4" at bounding box center [1212, 254] width 90 height 18
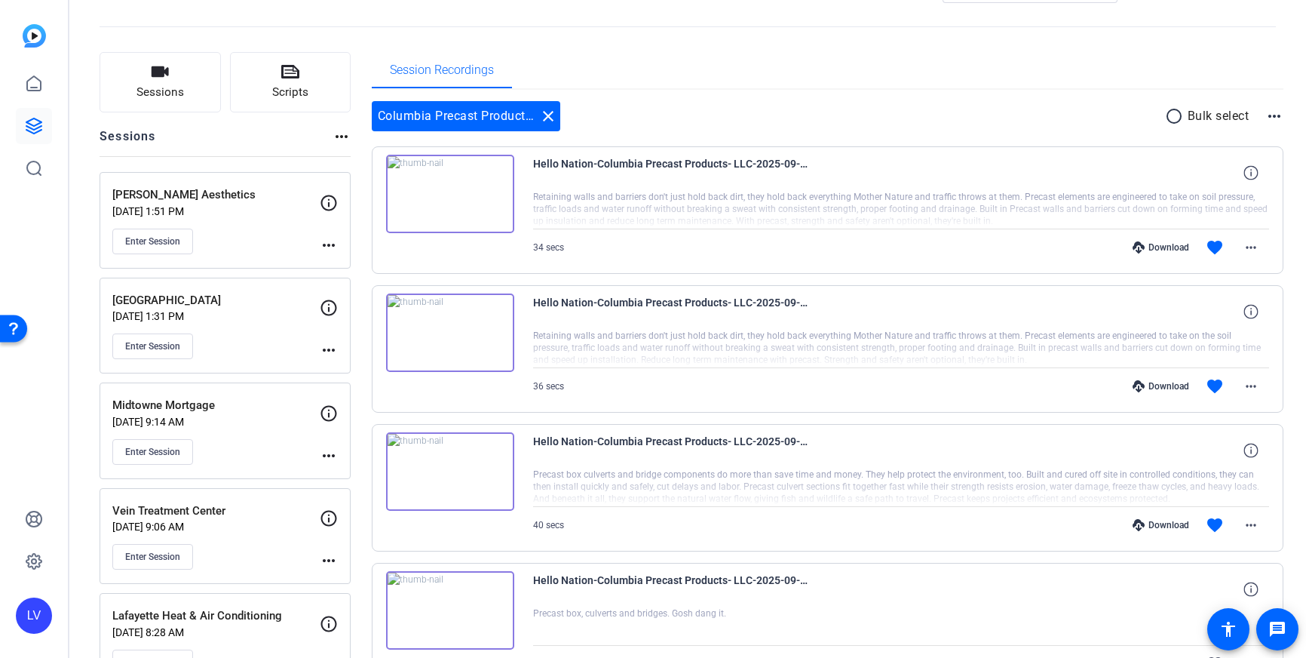
scroll to position [60, 0]
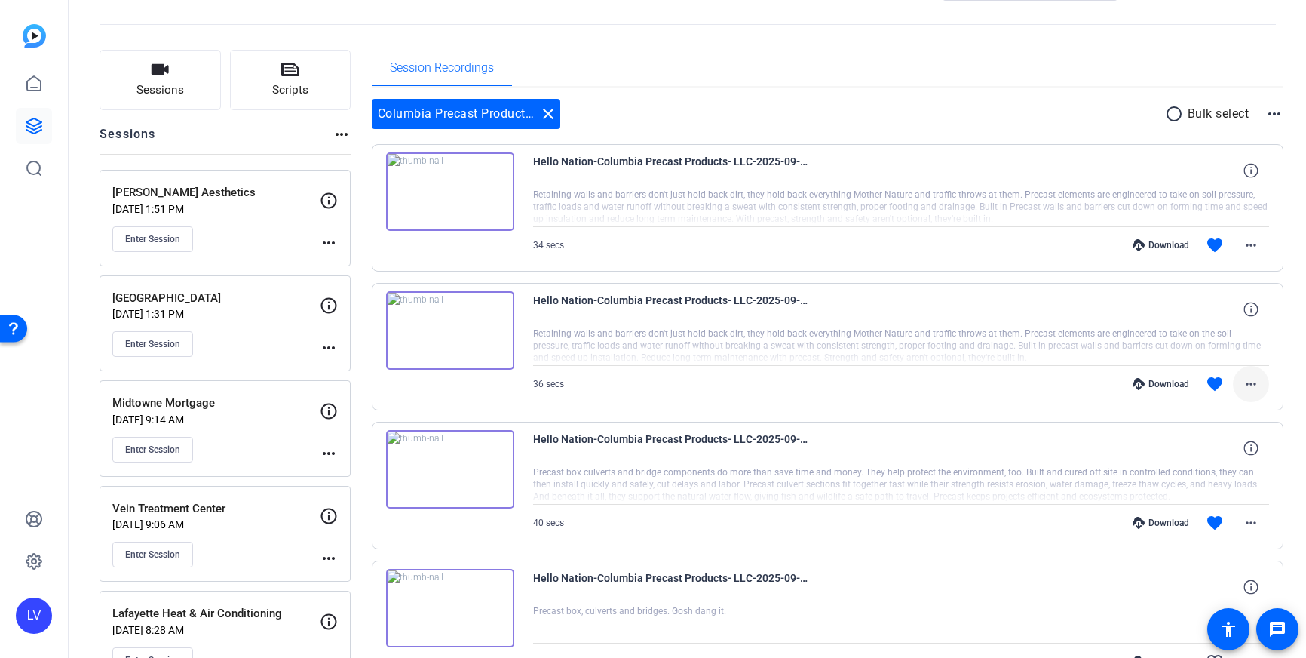
click at [1245, 385] on mat-icon "more_horiz" at bounding box center [1251, 384] width 18 height 18
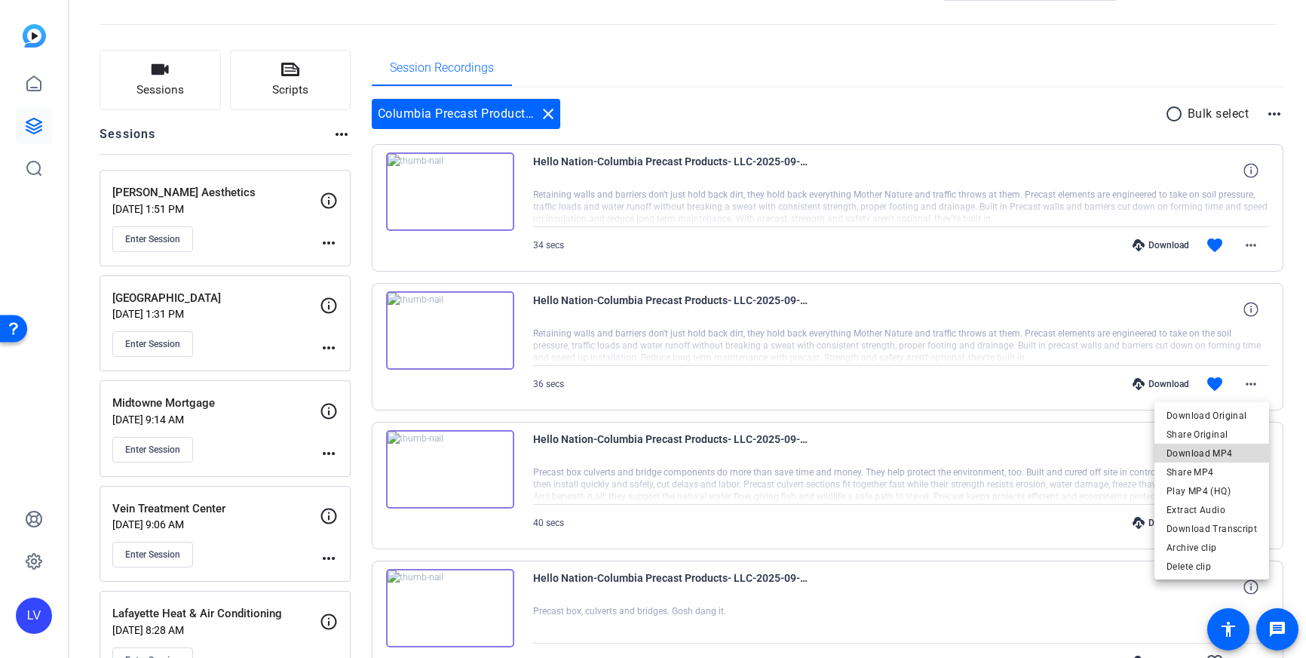
click at [1225, 453] on span "Download MP4" at bounding box center [1212, 453] width 90 height 18
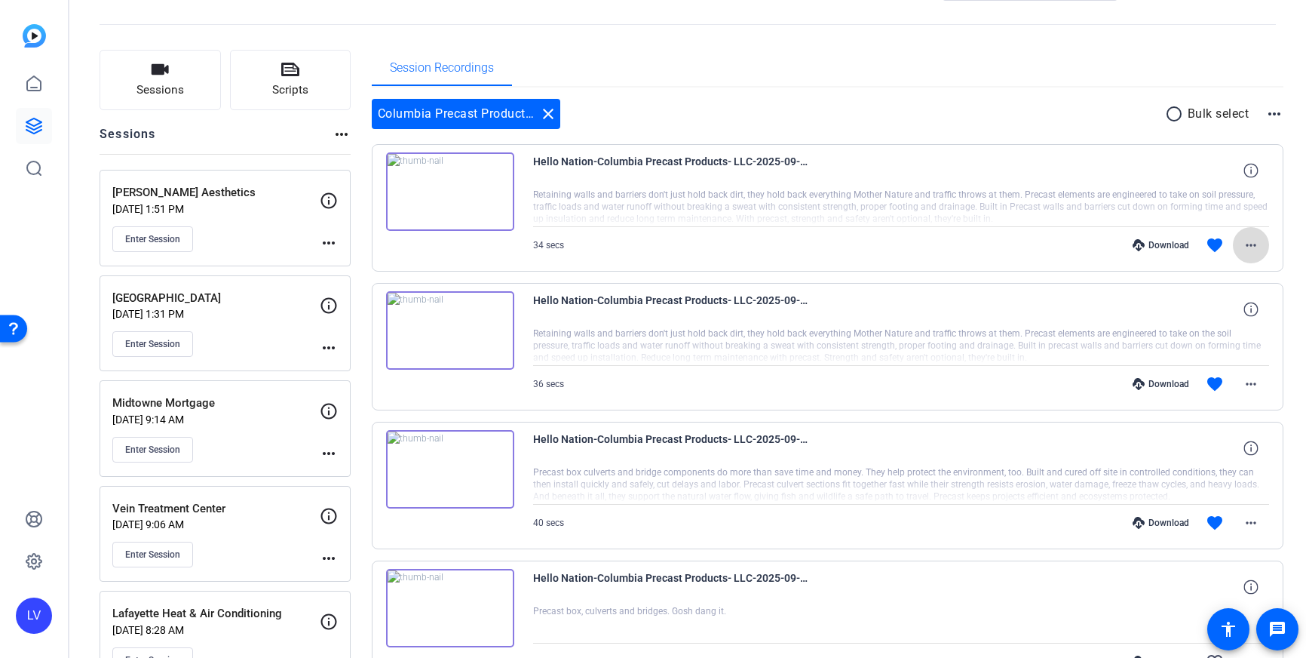
click at [1247, 237] on mat-icon "more_horiz" at bounding box center [1251, 245] width 18 height 18
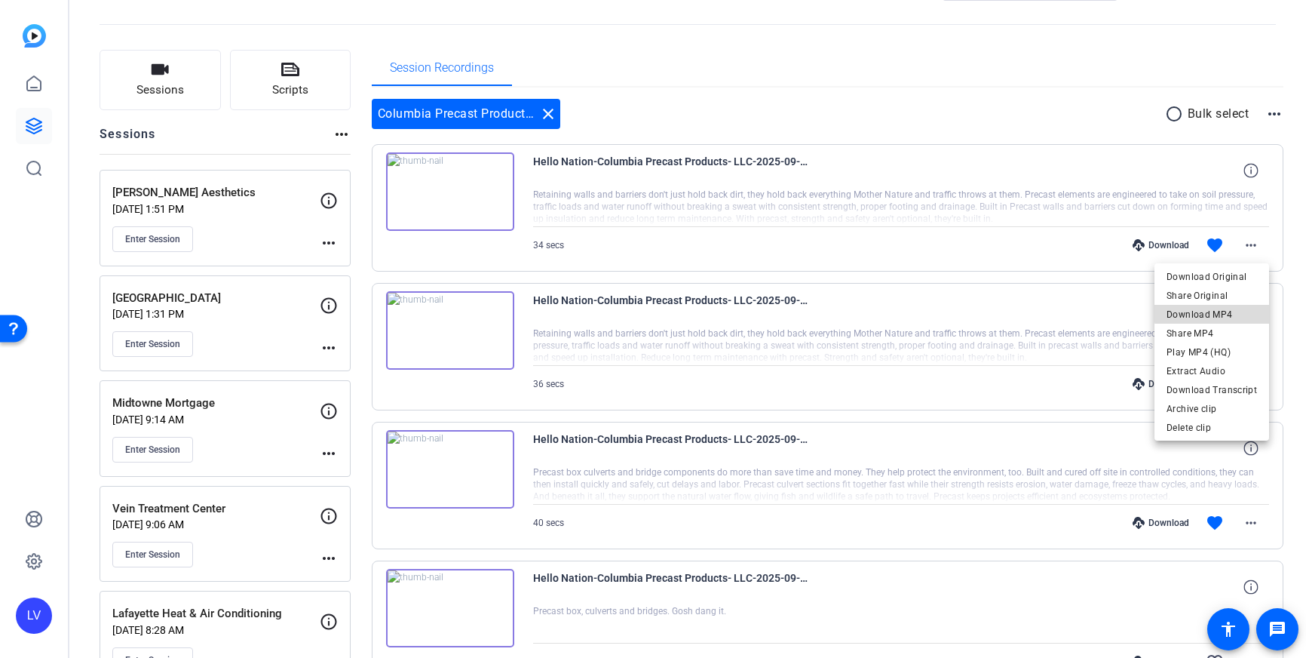
click at [1228, 311] on span "Download MP4" at bounding box center [1212, 314] width 90 height 18
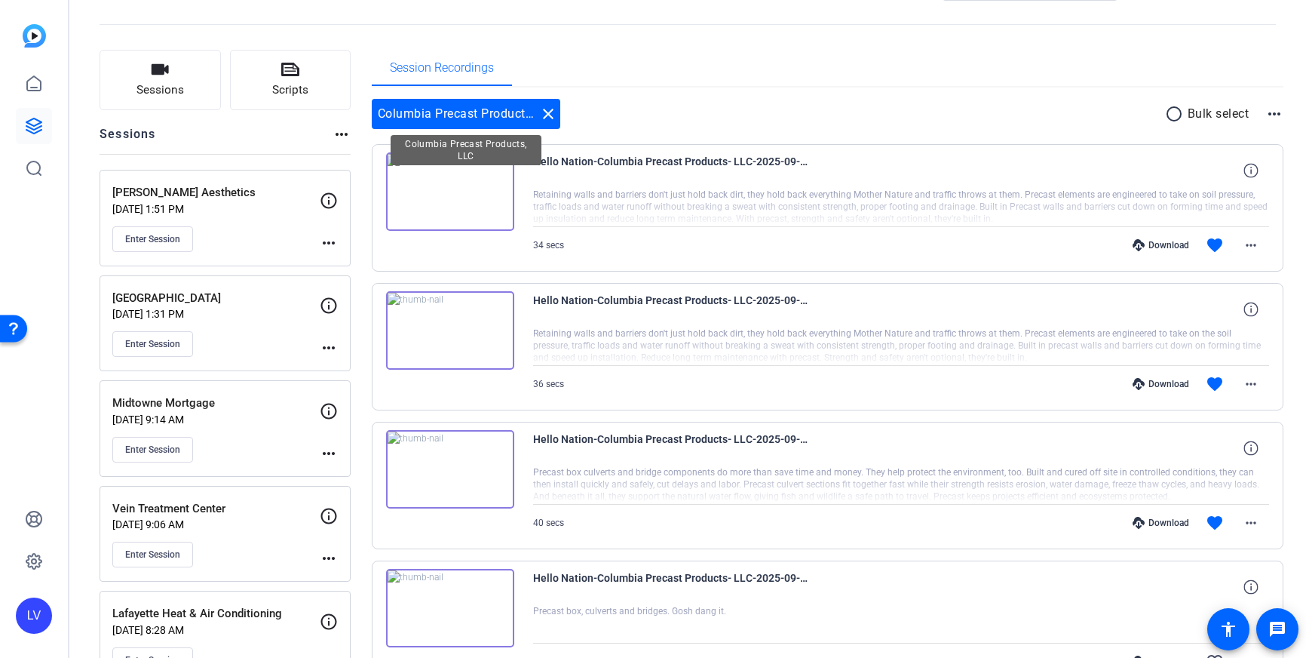
click at [544, 115] on mat-icon "close" at bounding box center [548, 114] width 18 height 18
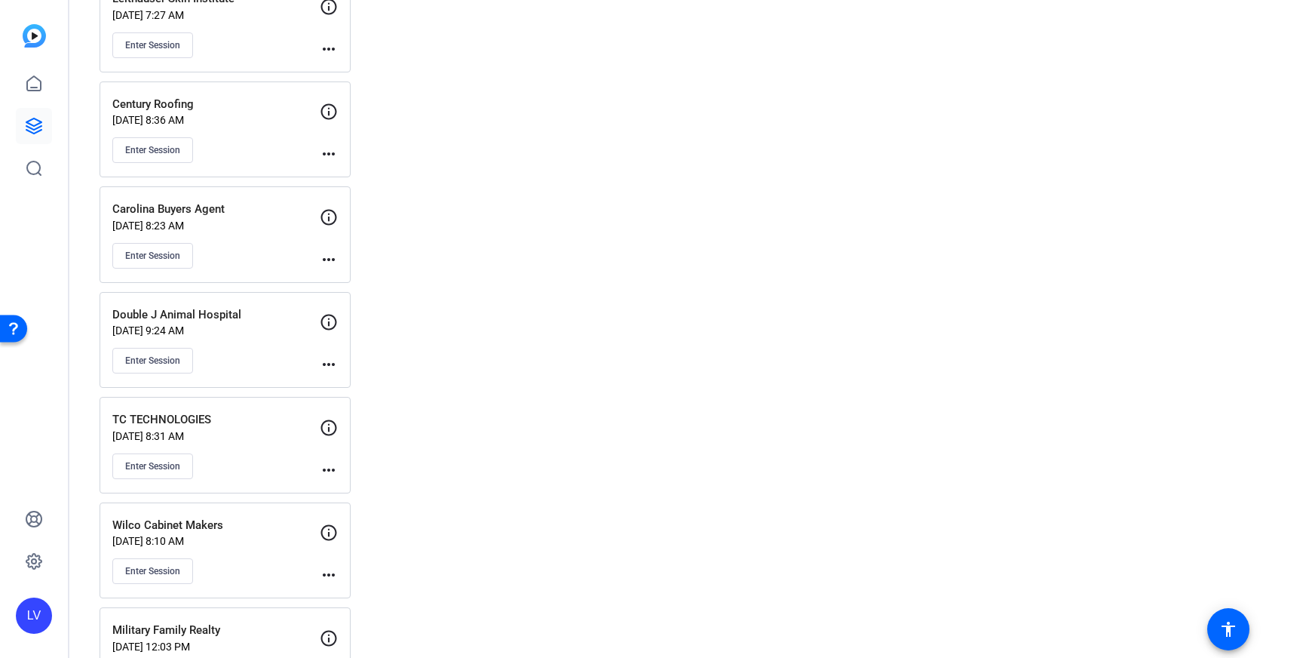
scroll to position [8473, 0]
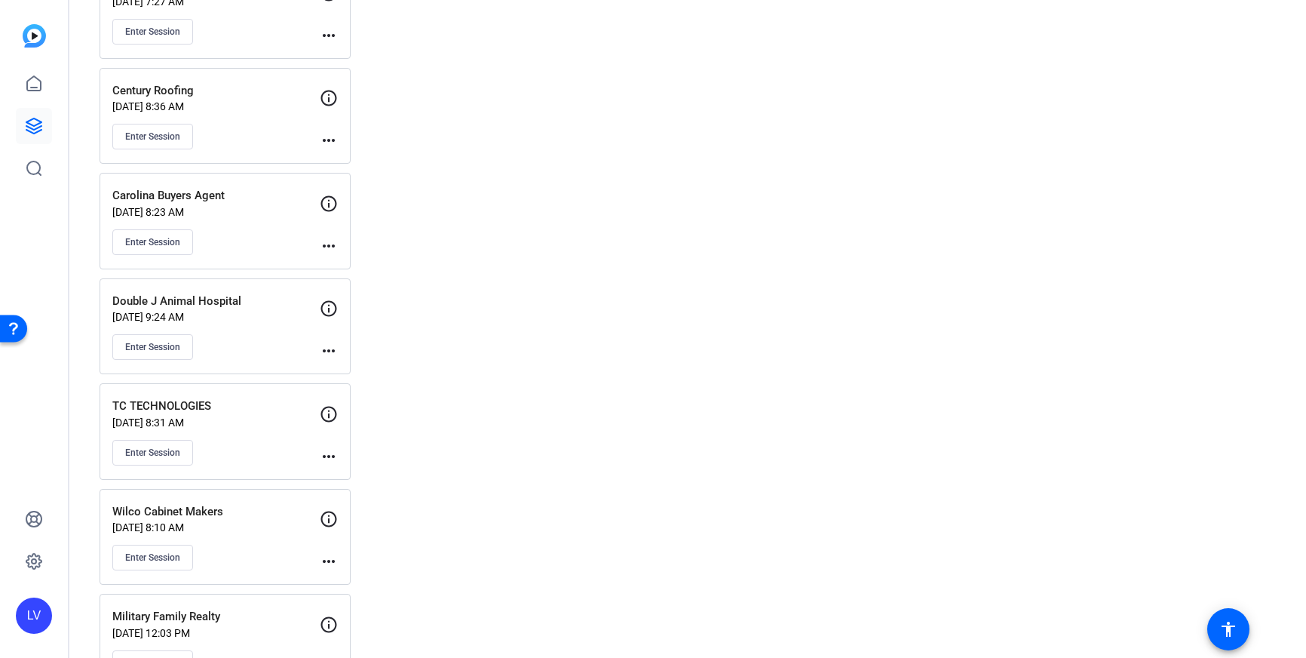
click at [255, 229] on div "Enter Session" at bounding box center [215, 242] width 207 height 26
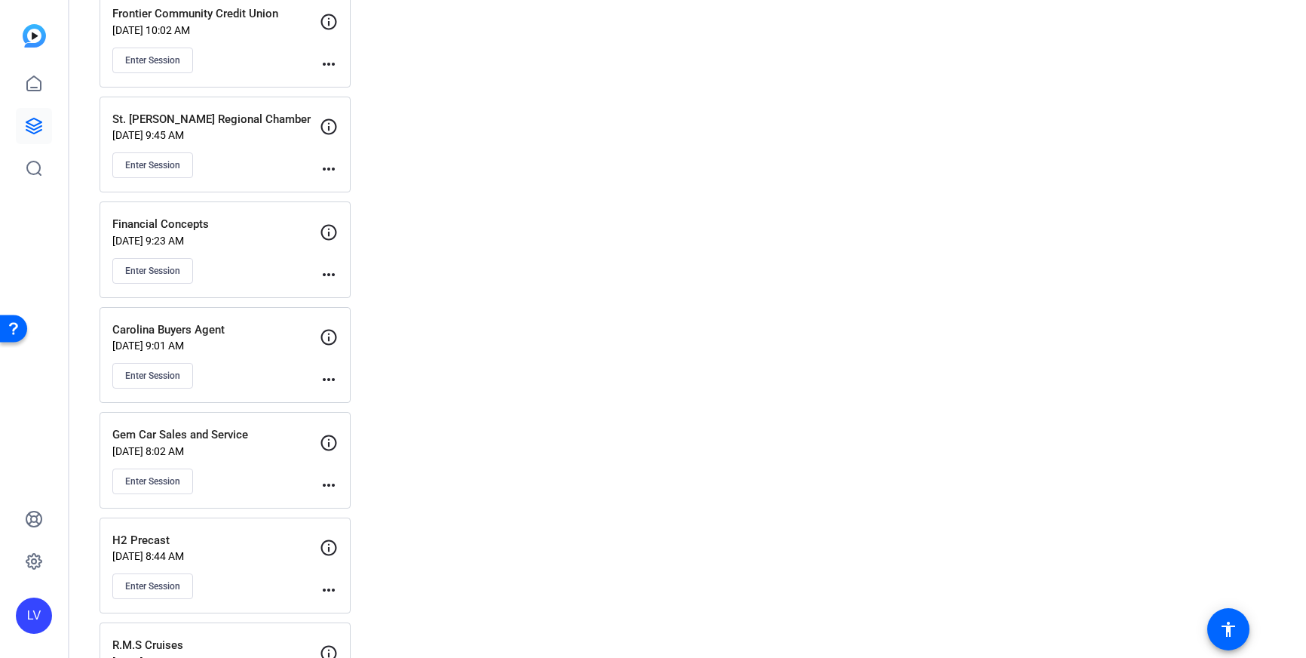
scroll to position [6962, 0]
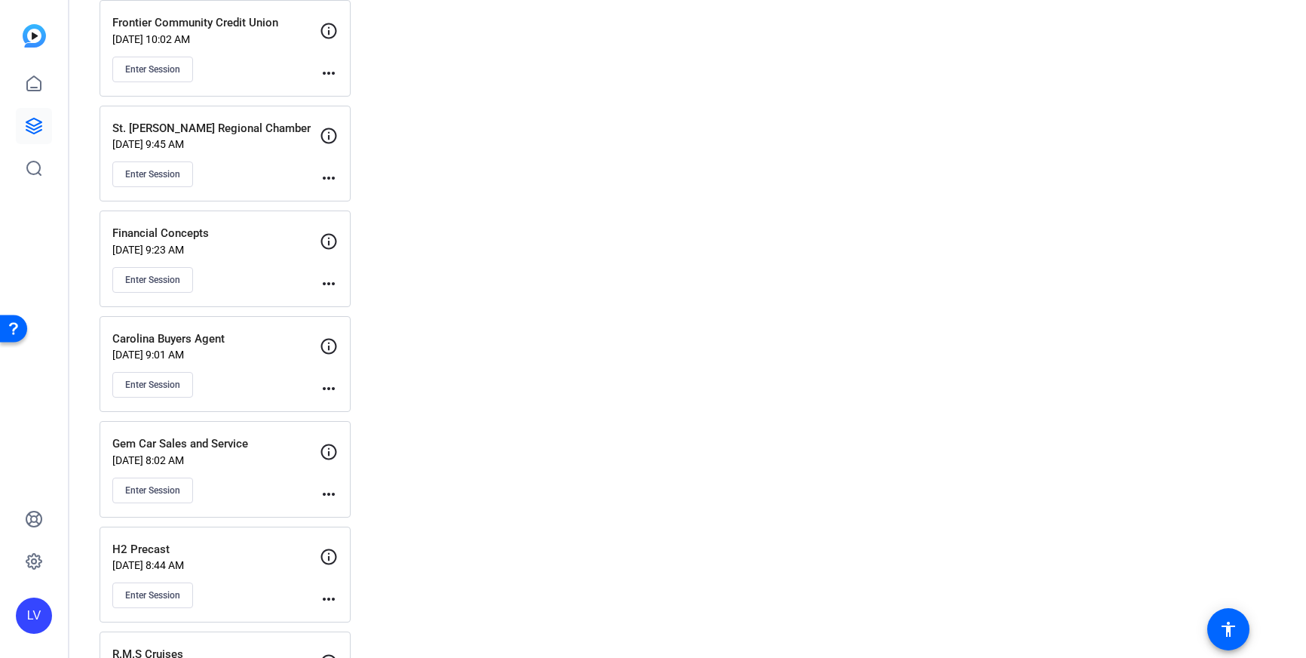
click at [269, 381] on div "Enter Session" at bounding box center [215, 385] width 207 height 26
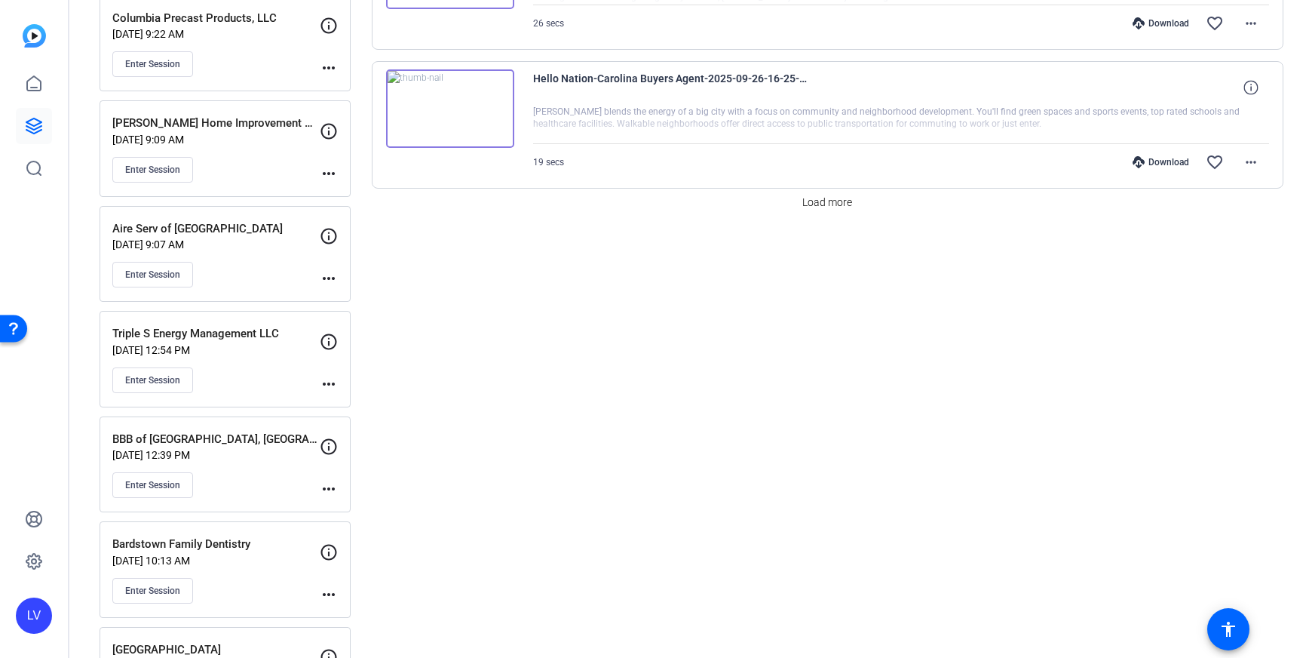
scroll to position [1397, 0]
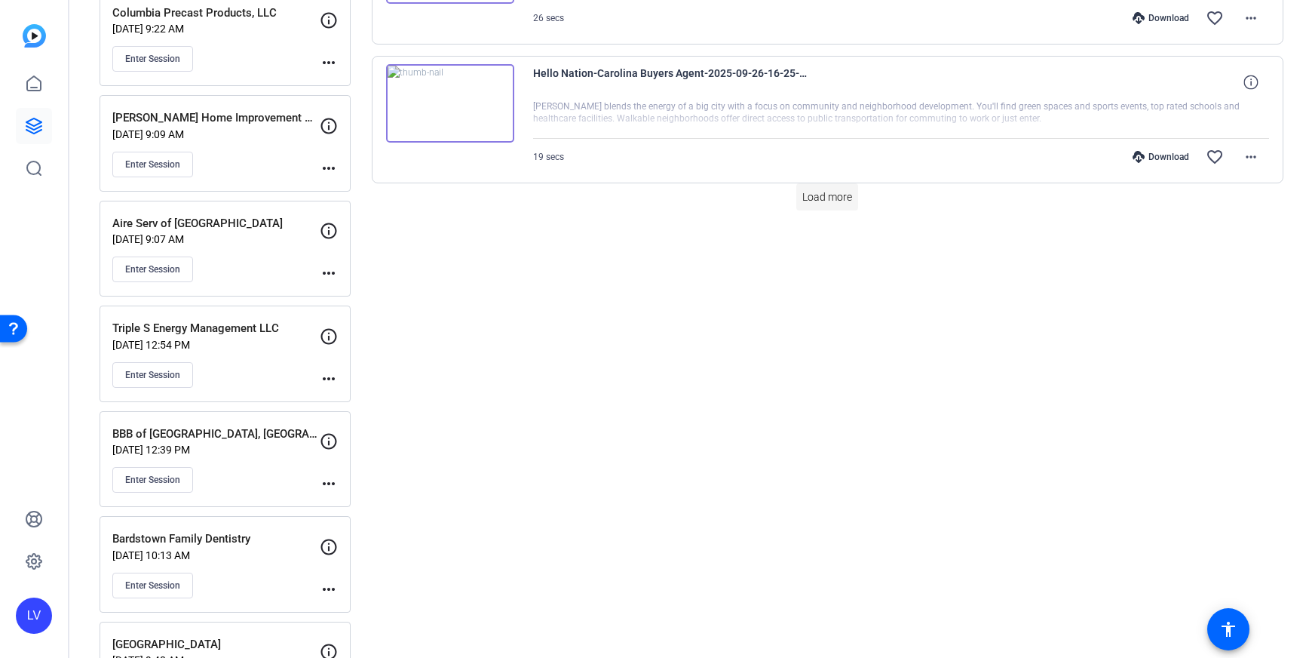
click at [840, 204] on span "Load more" at bounding box center [827, 197] width 50 height 16
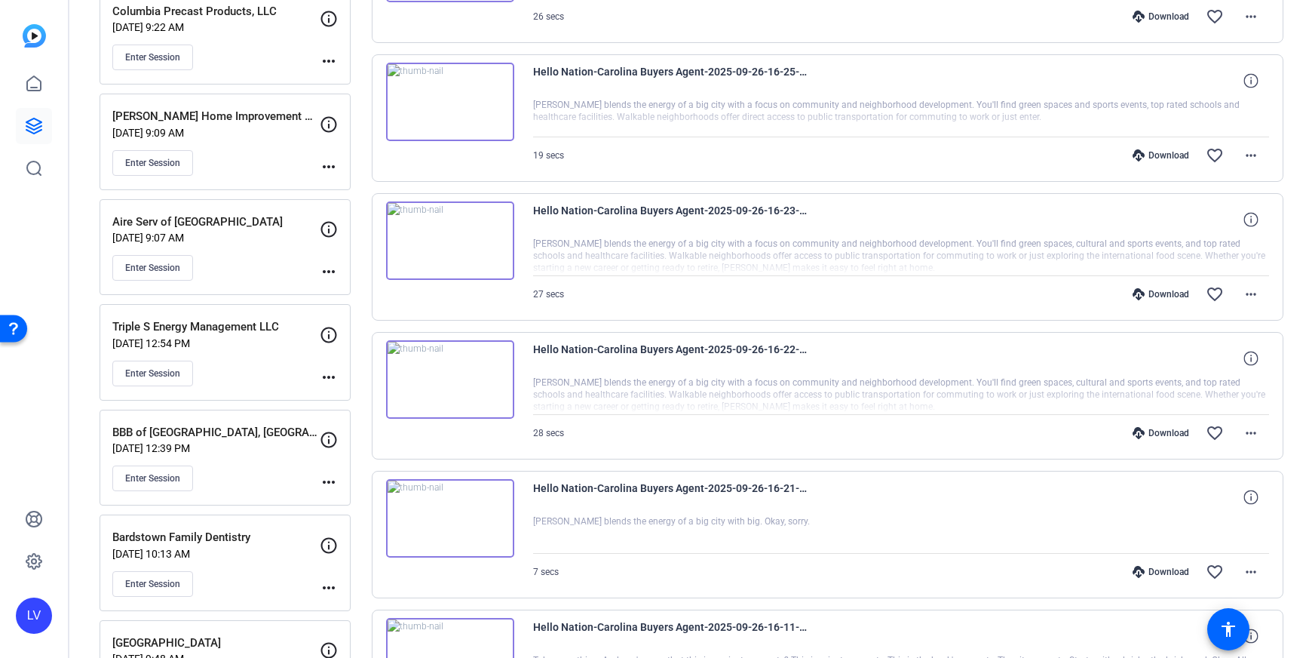
scroll to position [1390, 0]
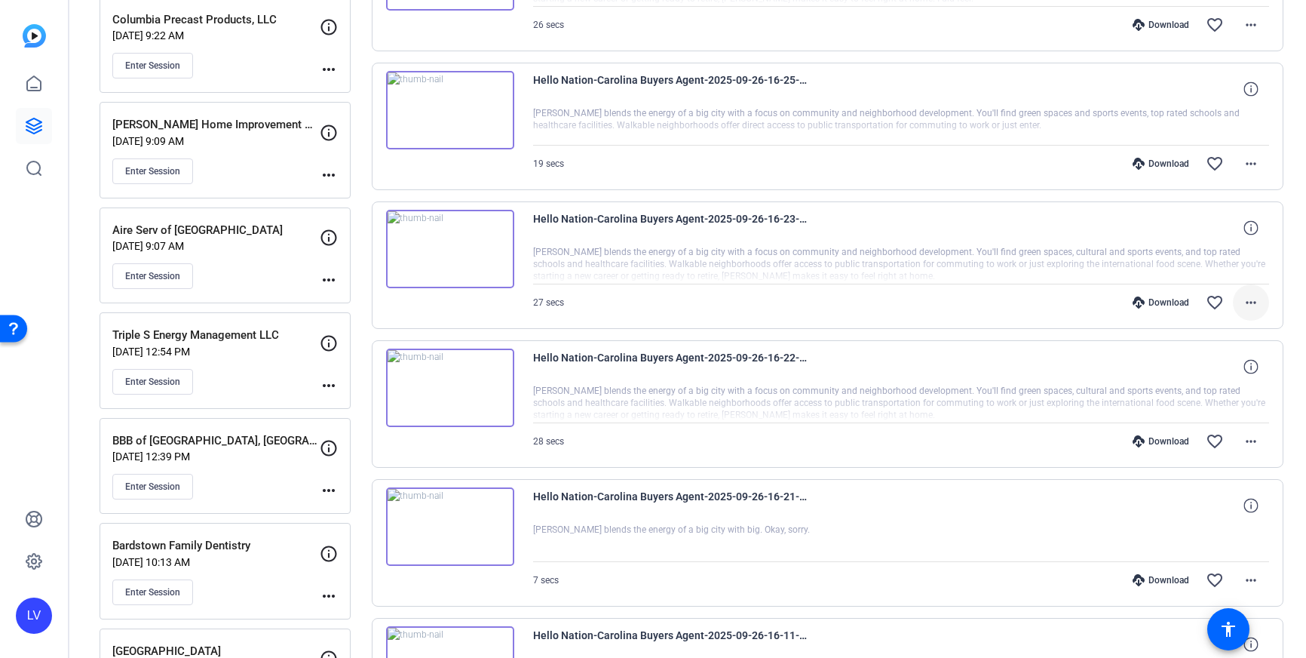
click at [1253, 298] on mat-icon "more_horiz" at bounding box center [1251, 302] width 18 height 18
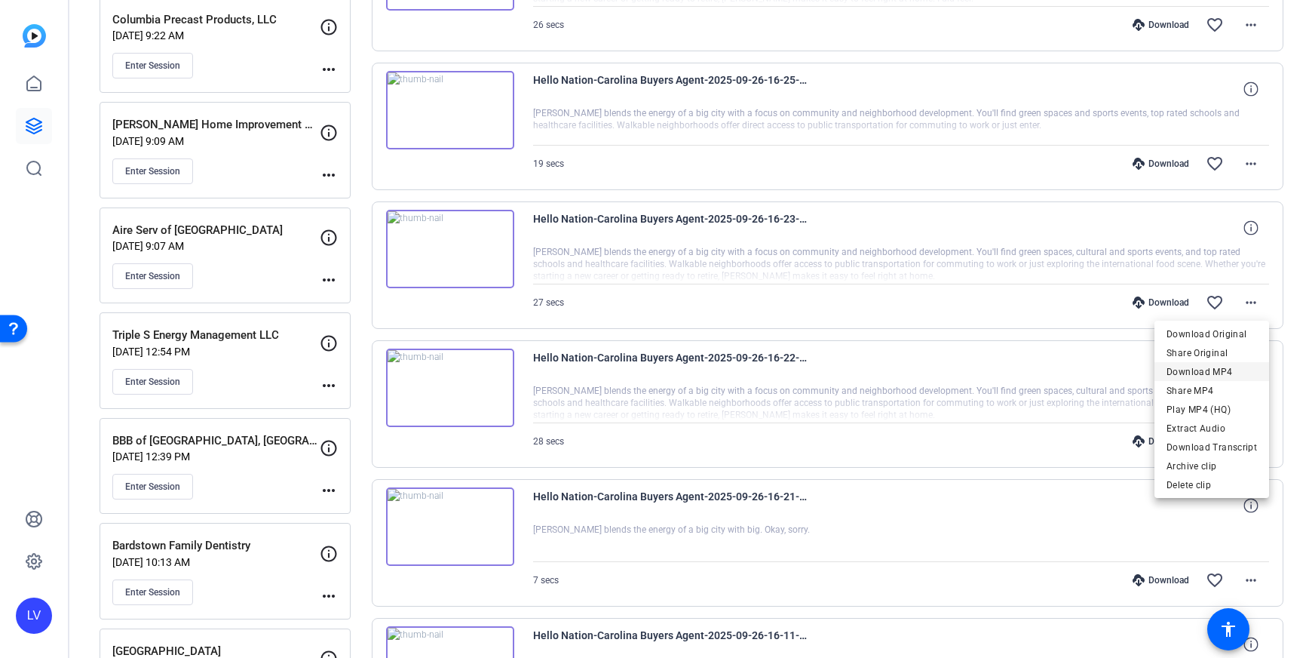
click at [1222, 366] on span "Download MP4" at bounding box center [1212, 372] width 90 height 18
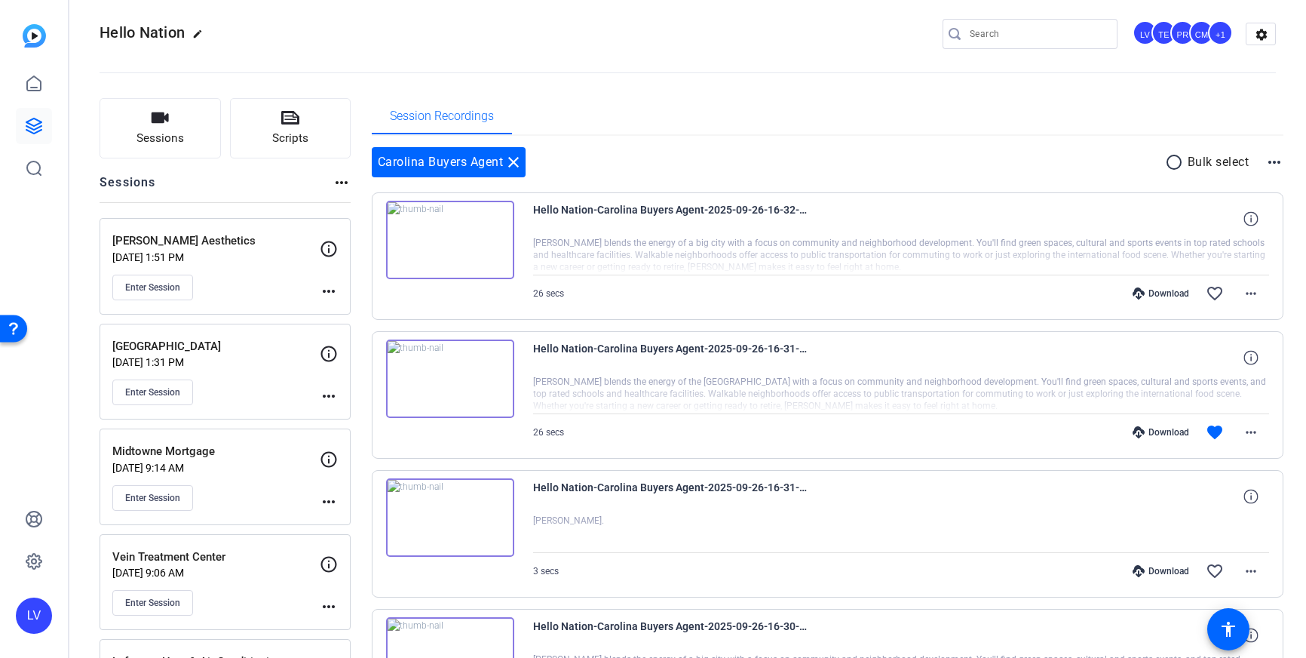
scroll to position [23, 0]
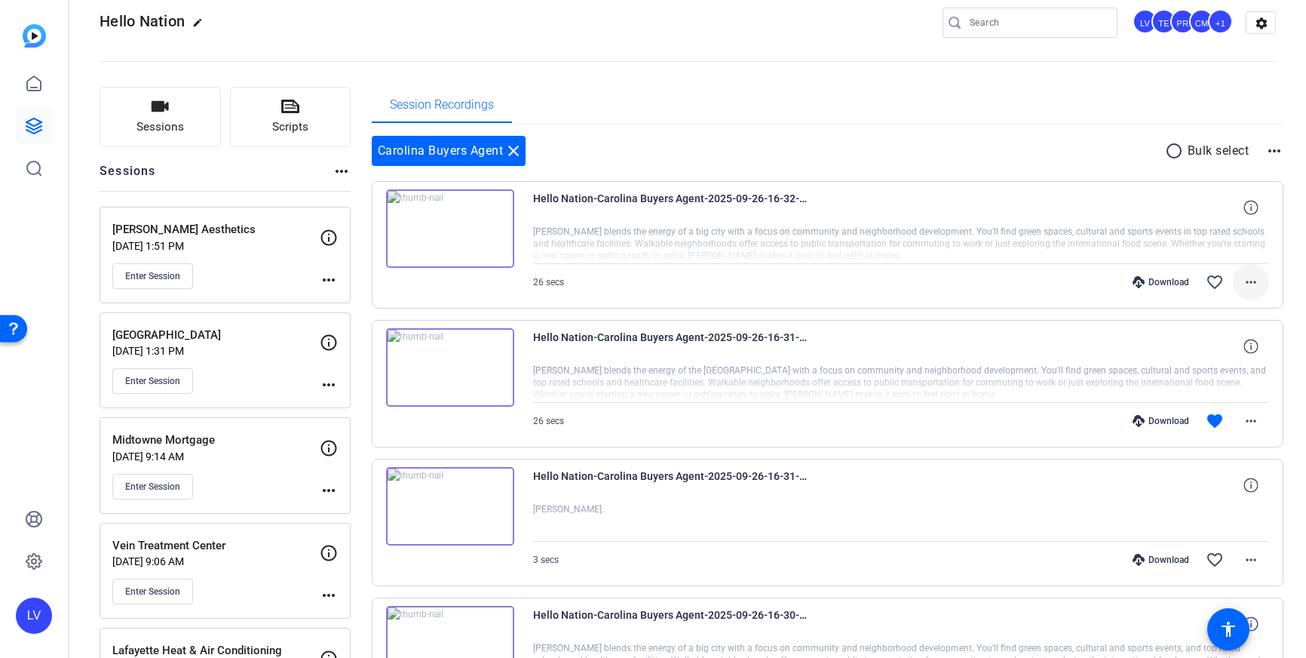
click at [1256, 280] on mat-icon "more_horiz" at bounding box center [1251, 282] width 18 height 18
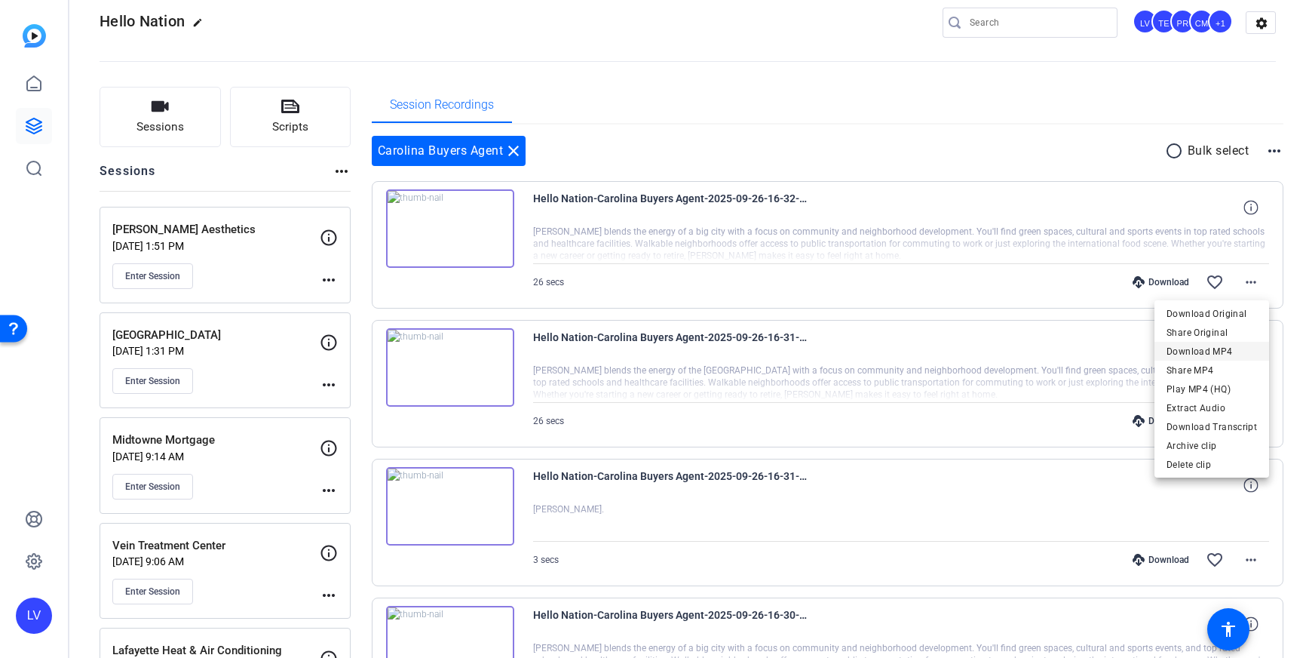
click at [1239, 348] on span "Download MP4" at bounding box center [1212, 351] width 90 height 18
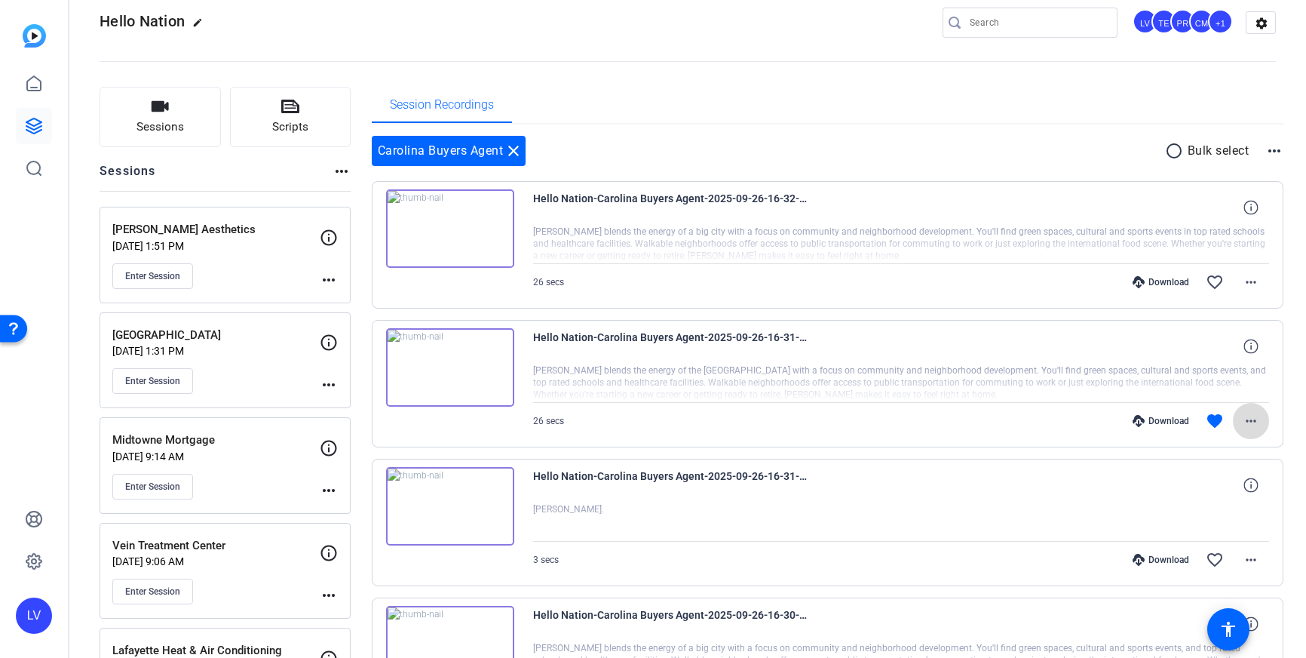
click at [1255, 422] on mat-icon "more_horiz" at bounding box center [1251, 421] width 18 height 18
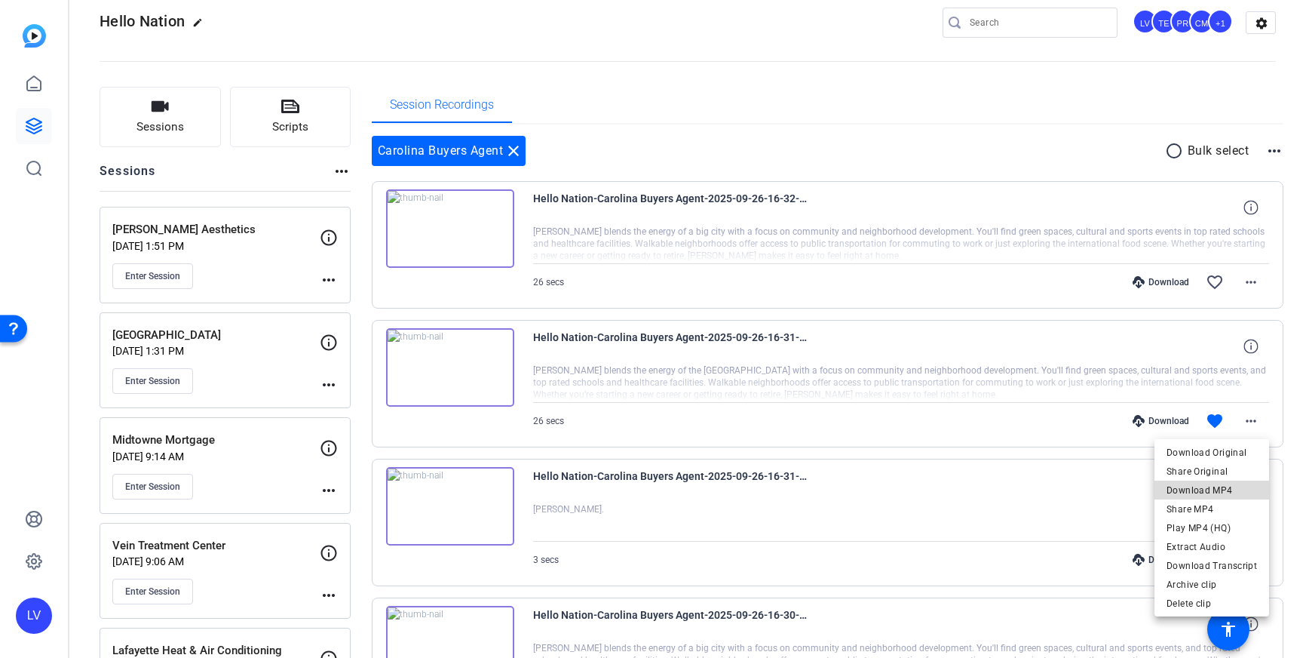
click at [1219, 485] on span "Download MP4" at bounding box center [1212, 490] width 90 height 18
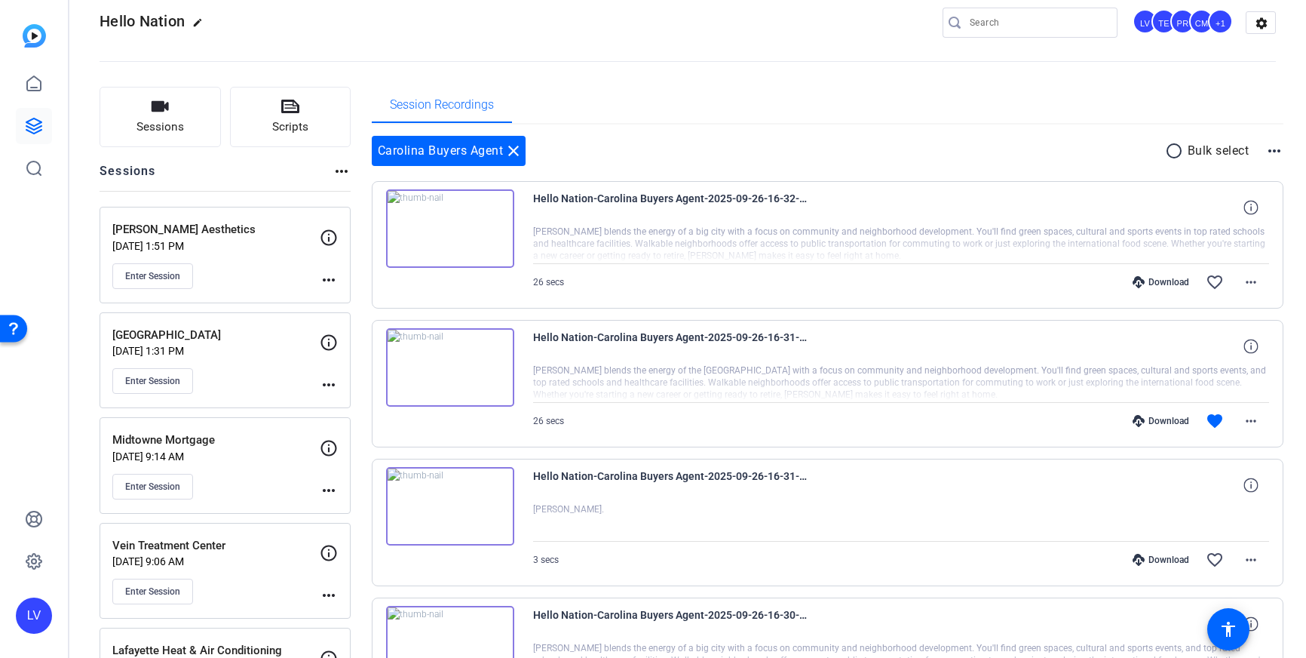
click at [1133, 72] on openreel-divider-bar at bounding box center [688, 57] width 1176 height 46
click at [1246, 277] on mat-icon "more_horiz" at bounding box center [1251, 282] width 18 height 18
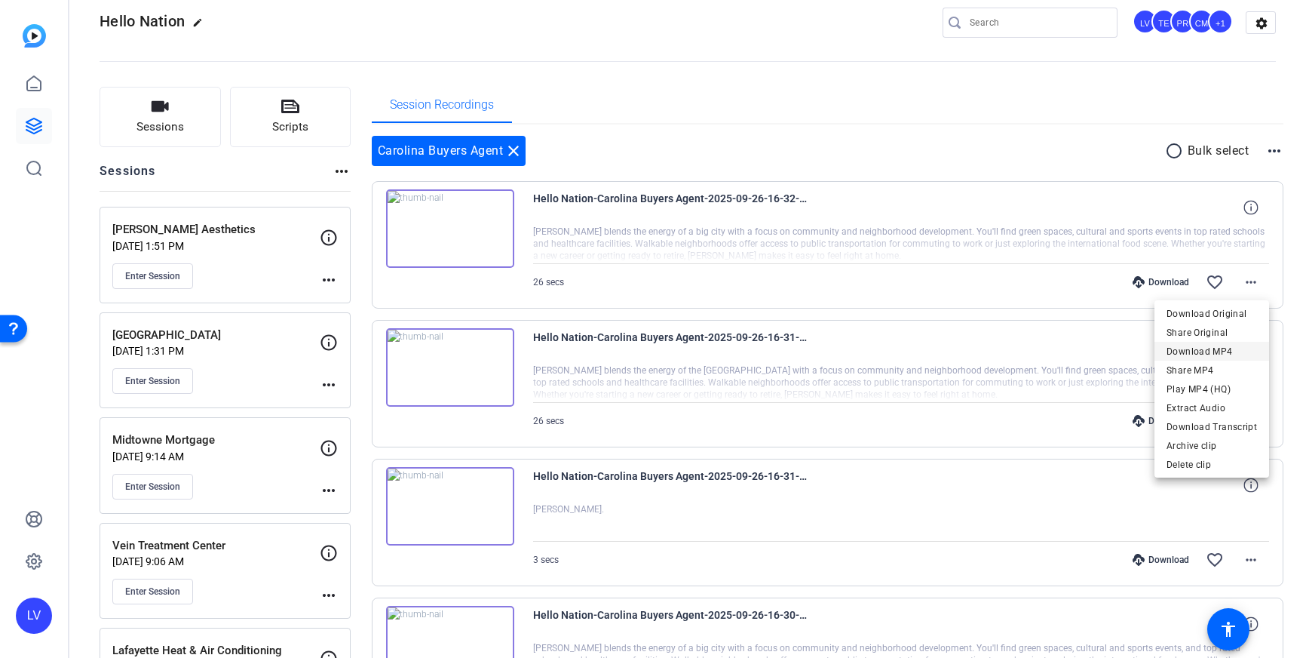
click at [1223, 353] on span "Download MP4" at bounding box center [1212, 351] width 90 height 18
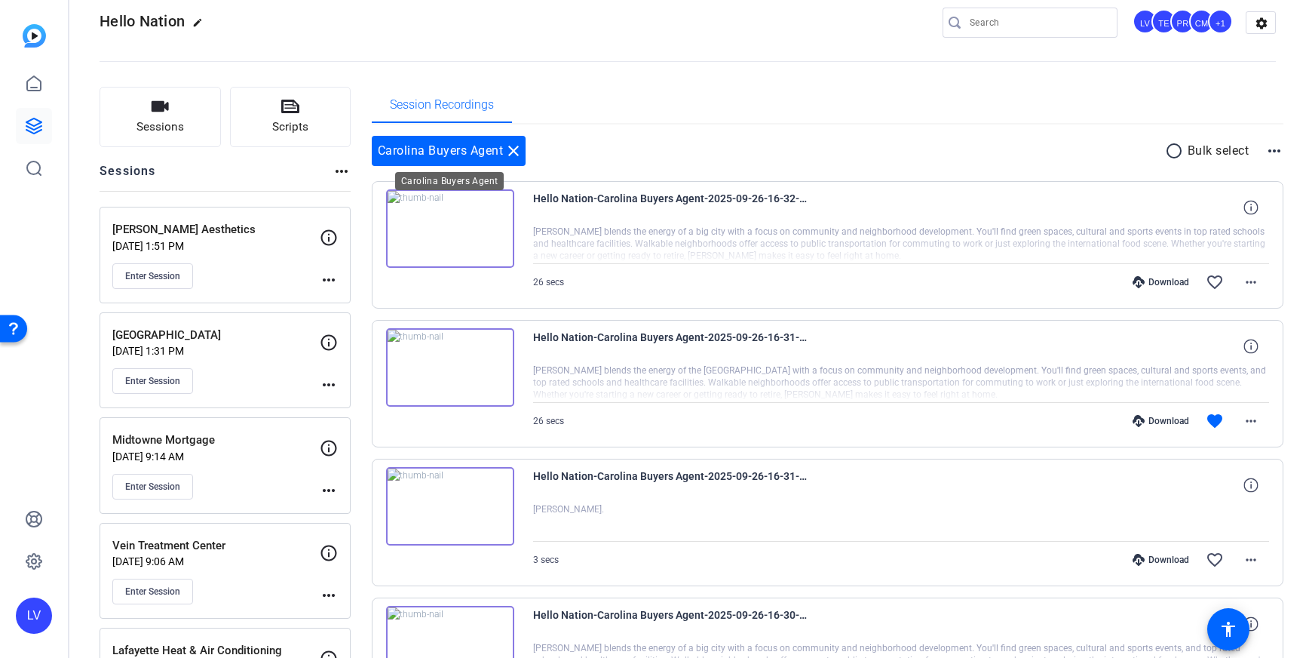
click at [517, 152] on mat-icon "close" at bounding box center [514, 151] width 18 height 18
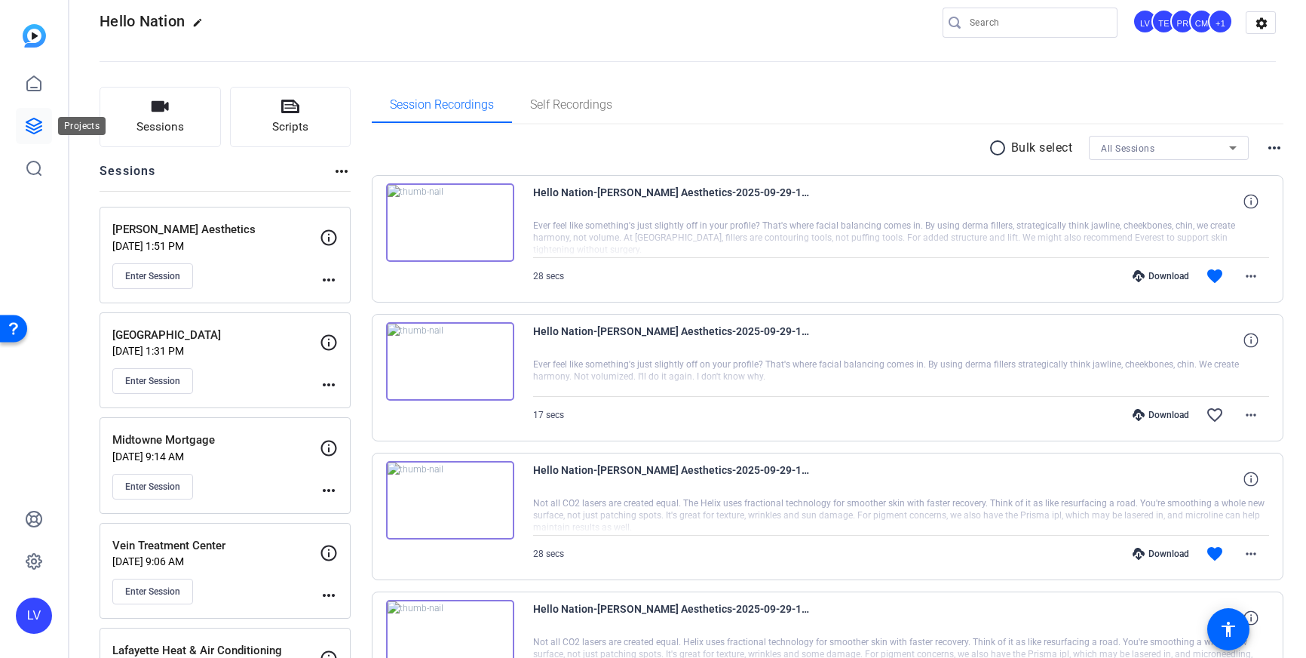
click at [29, 126] on icon at bounding box center [34, 126] width 18 height 18
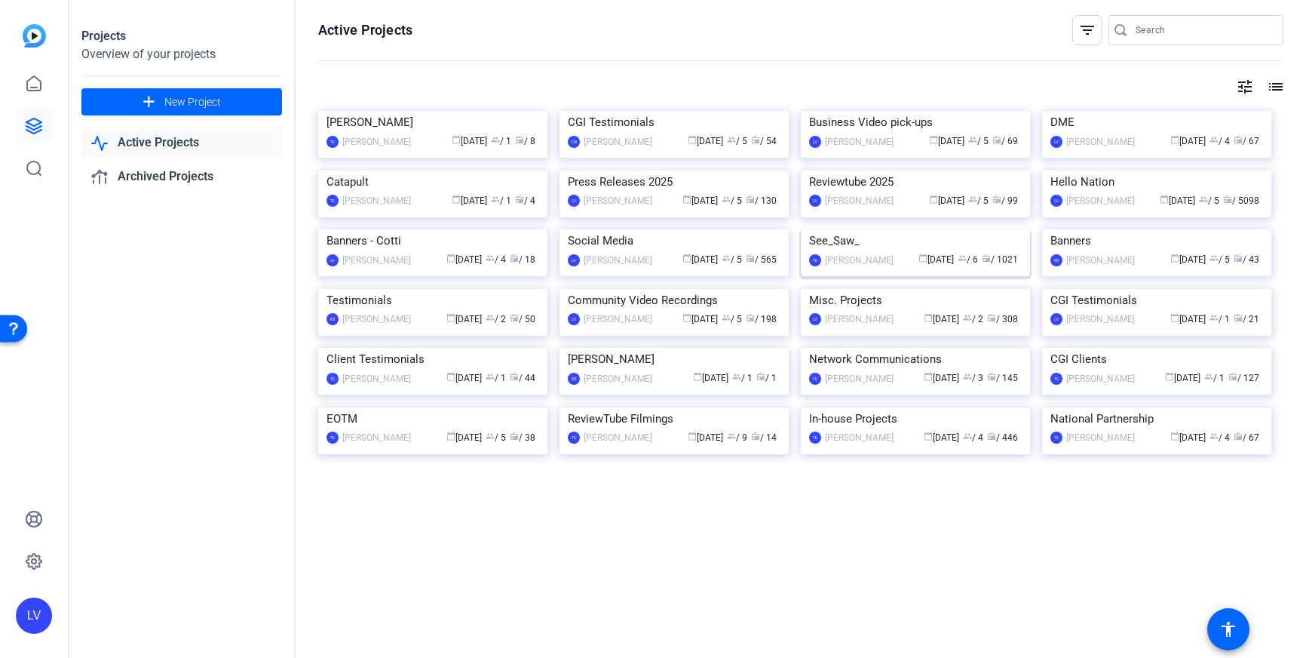
scroll to position [288, 0]
click at [603, 289] on img at bounding box center [674, 289] width 229 height 0
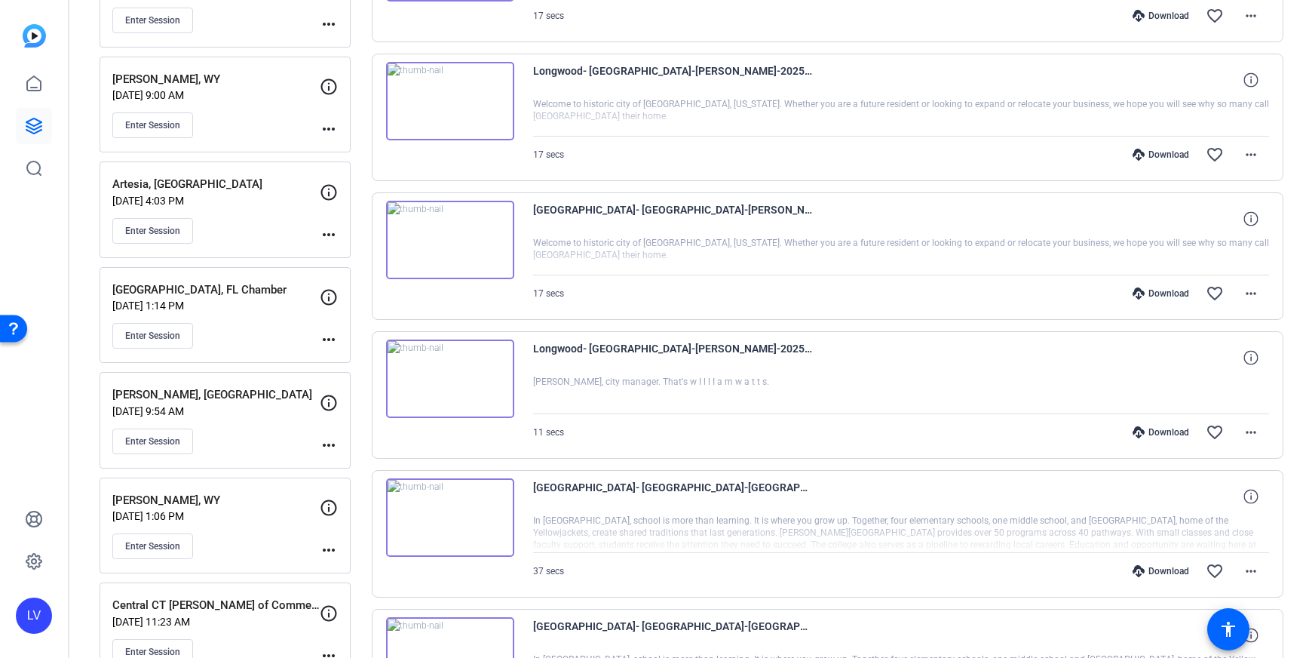
scroll to position [710, 0]
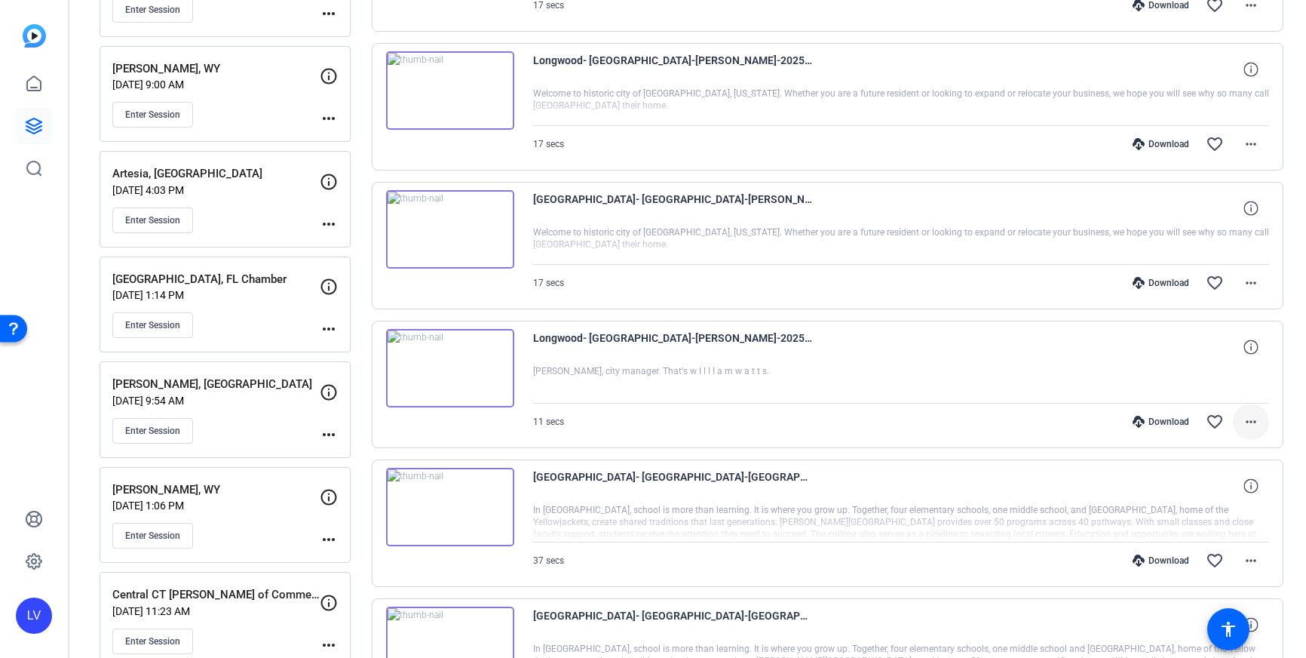
click at [1260, 426] on span at bounding box center [1251, 421] width 36 height 36
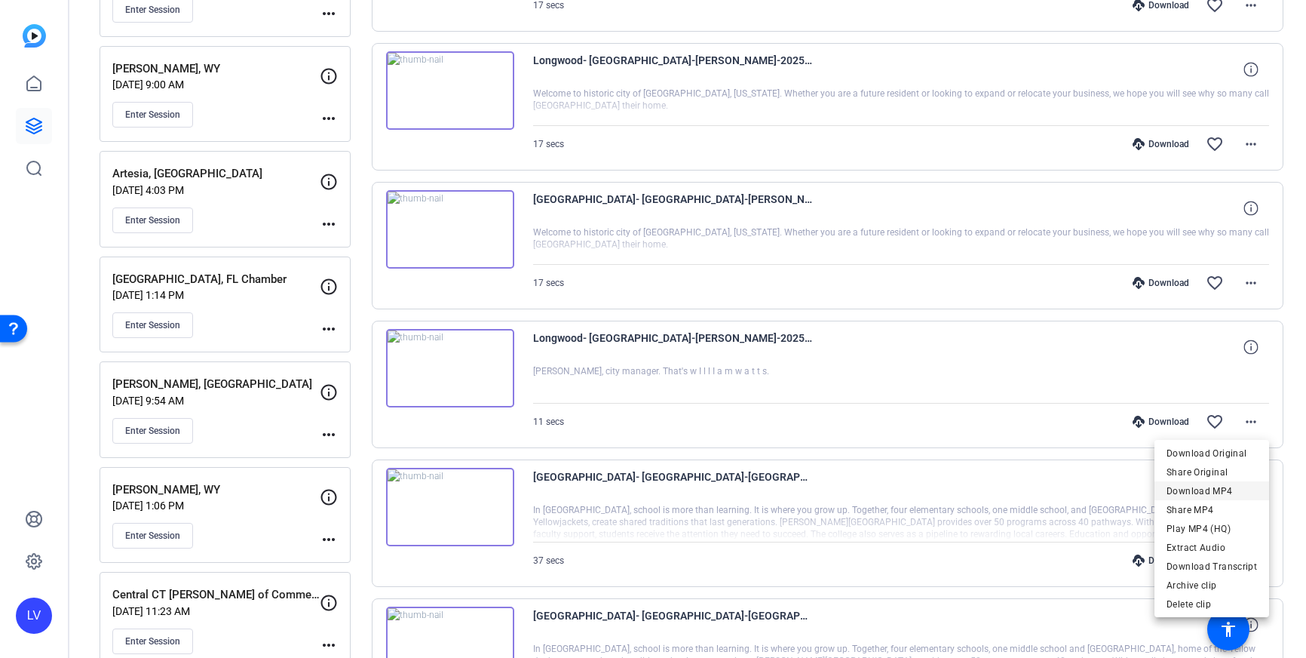
click at [1223, 486] on span "Download MP4" at bounding box center [1212, 491] width 90 height 18
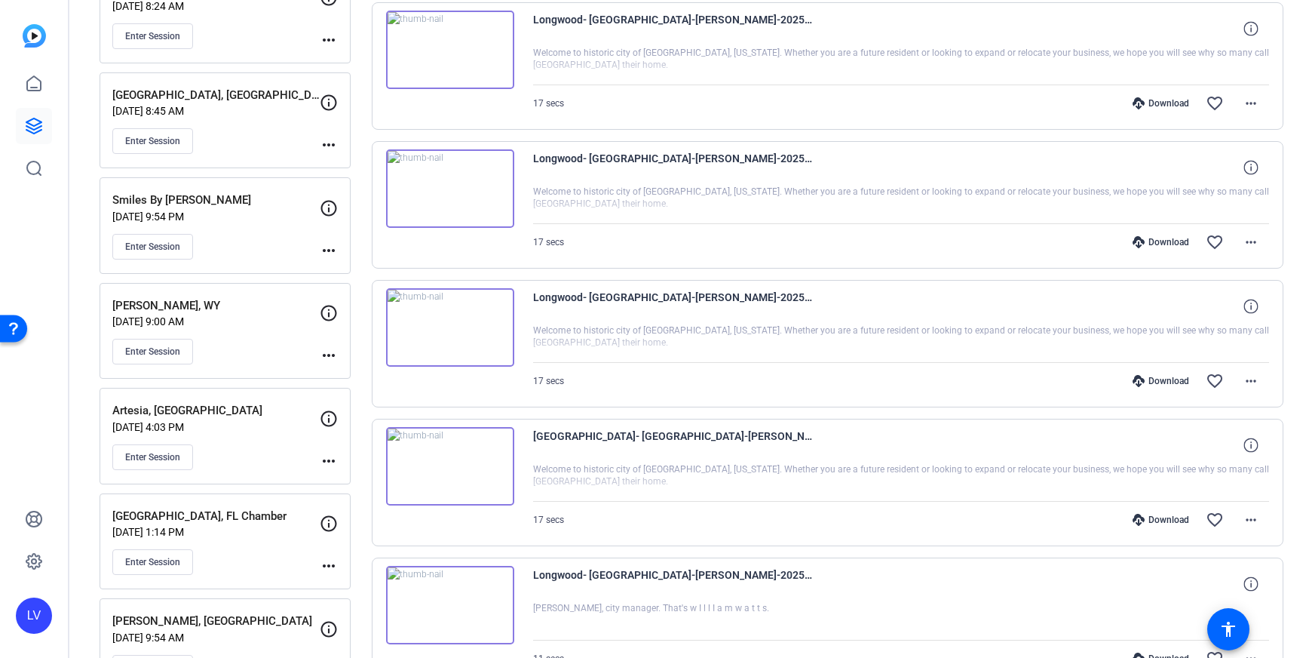
scroll to position [467, 0]
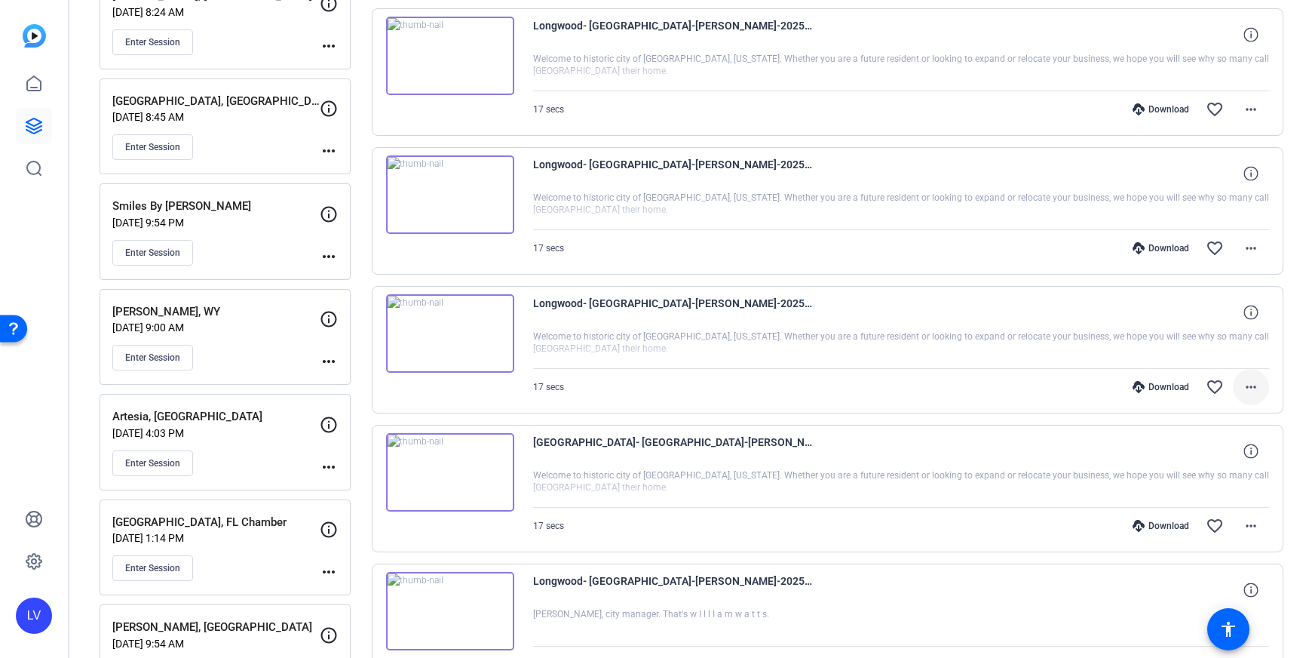
click at [1256, 383] on mat-icon "more_horiz" at bounding box center [1251, 387] width 18 height 18
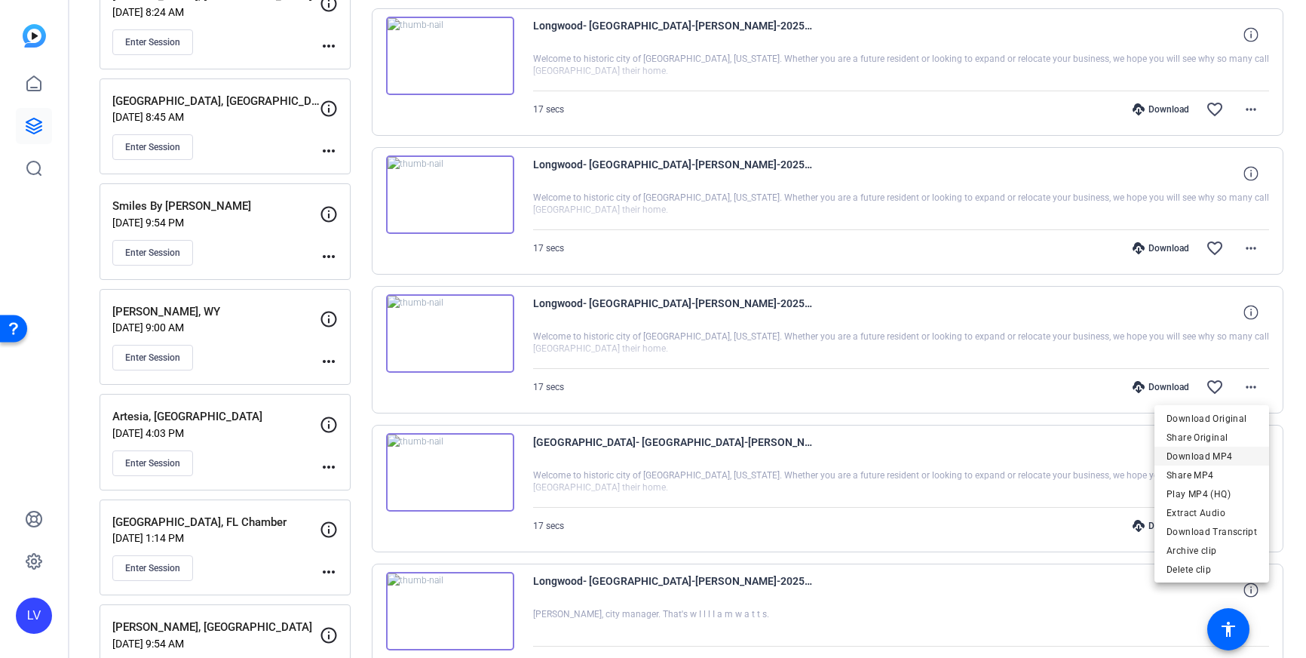
click at [1227, 451] on span "Download MP4" at bounding box center [1212, 456] width 90 height 18
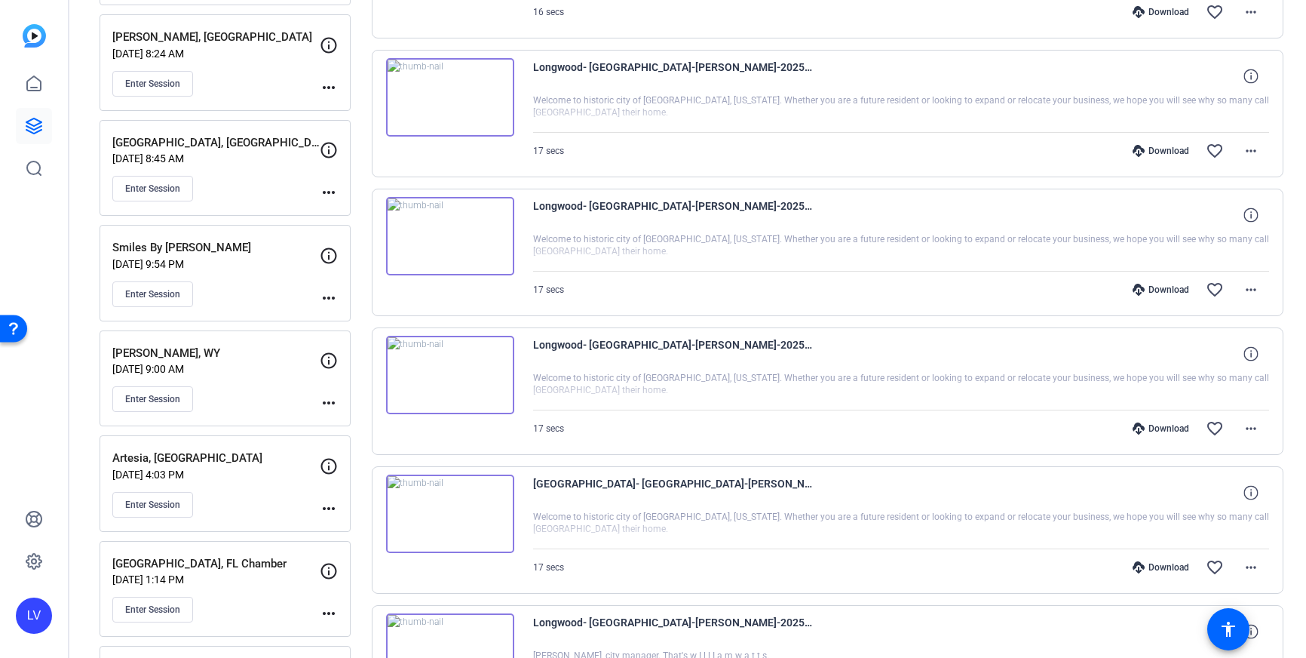
scroll to position [413, 0]
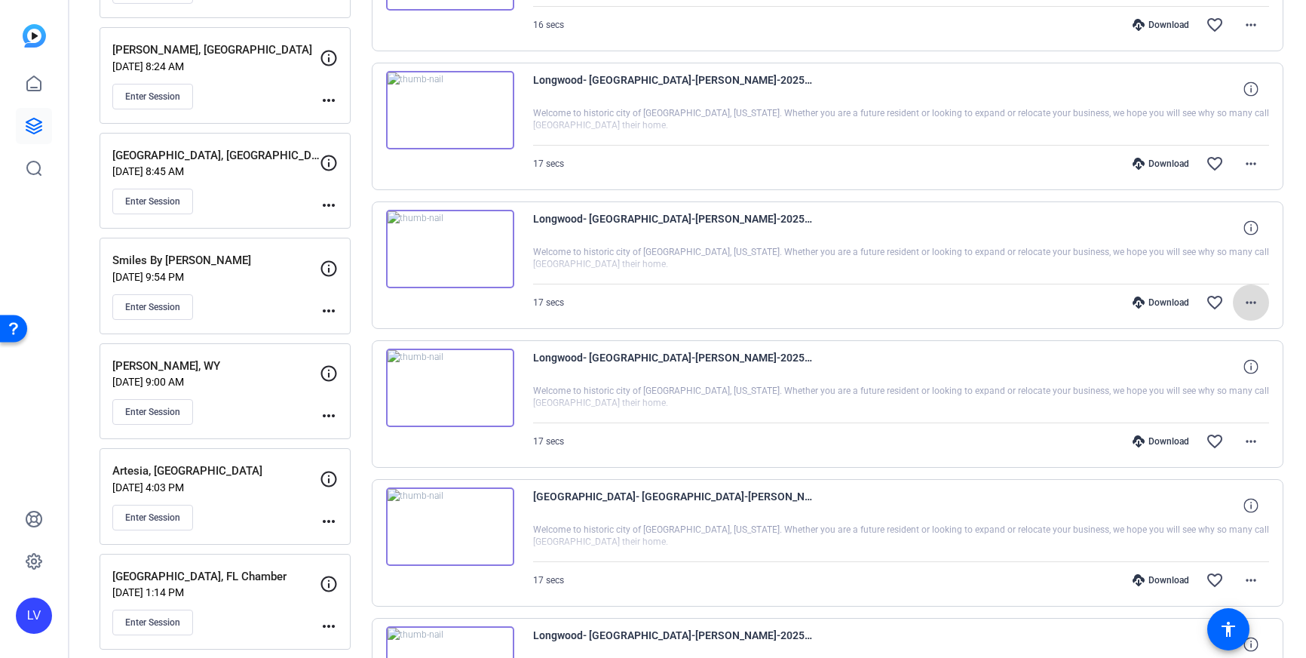
click at [1249, 310] on mat-icon "more_horiz" at bounding box center [1251, 302] width 18 height 18
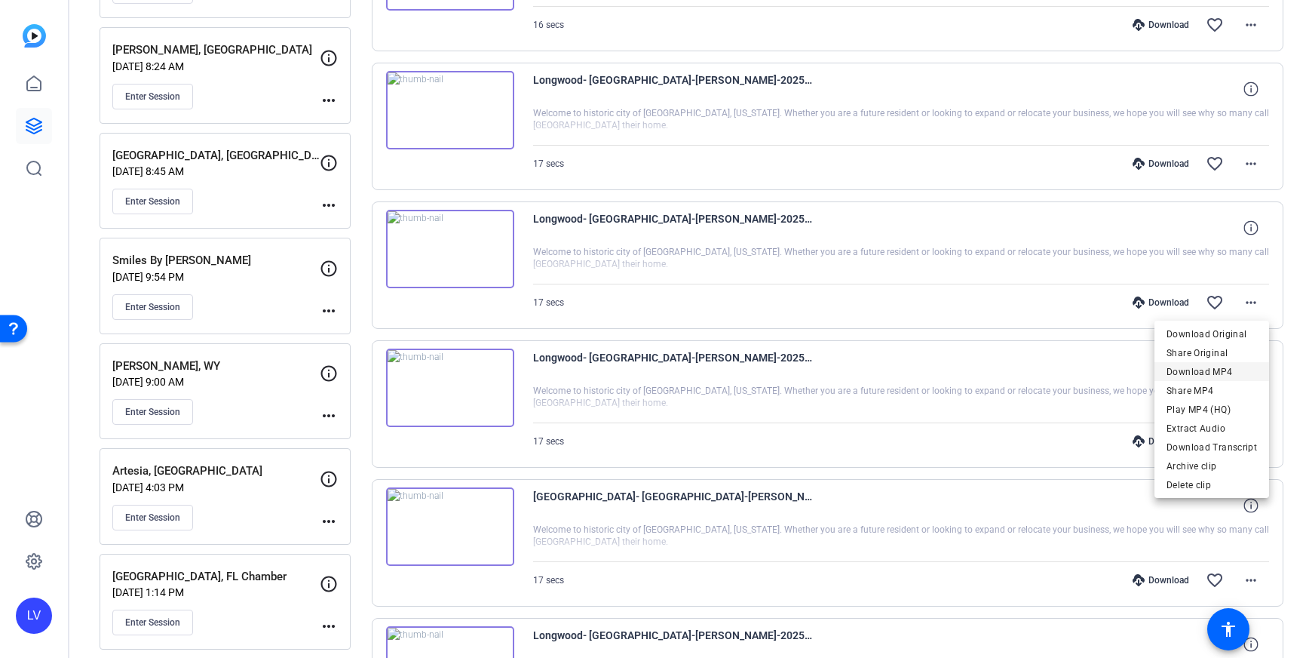
click at [1231, 369] on span "Download MP4" at bounding box center [1212, 372] width 90 height 18
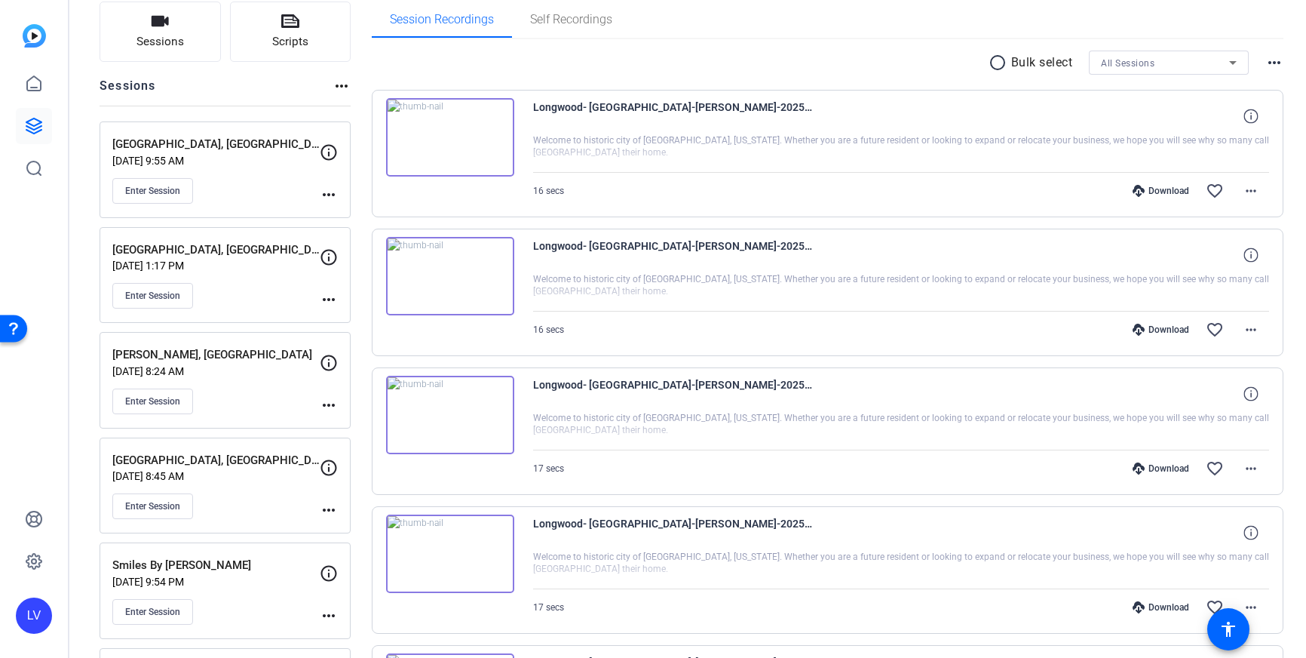
scroll to position [106, 0]
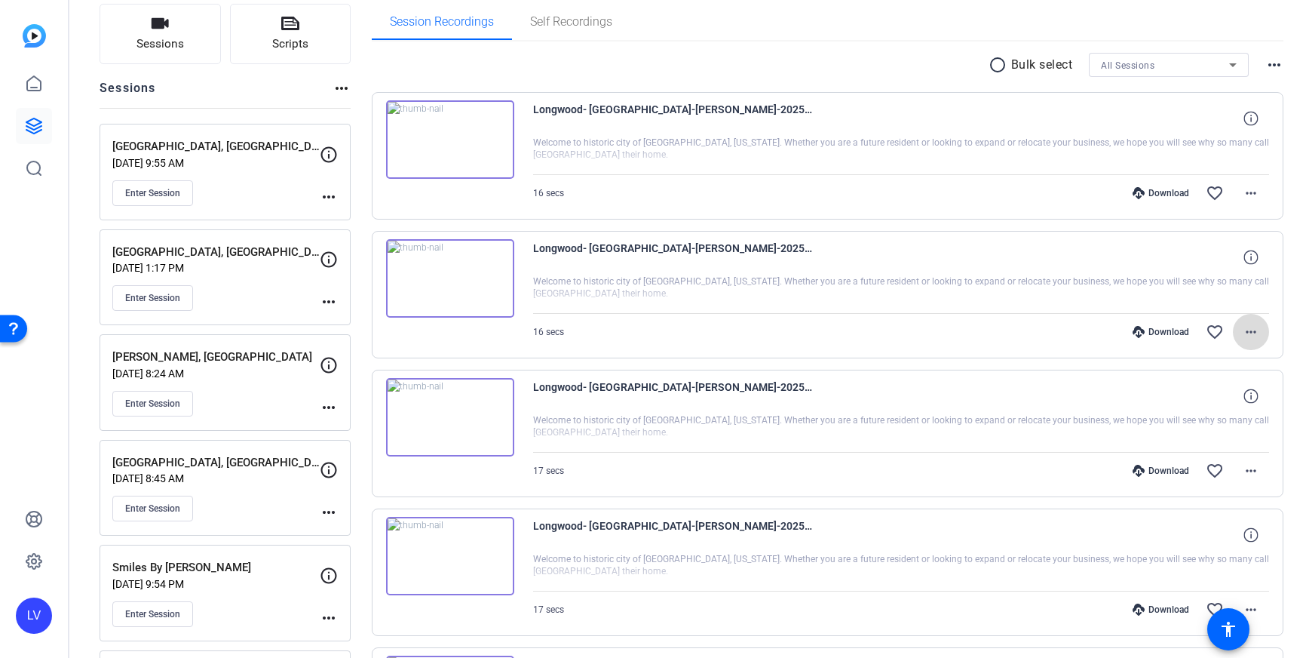
click at [1251, 334] on mat-icon "more_horiz" at bounding box center [1251, 332] width 18 height 18
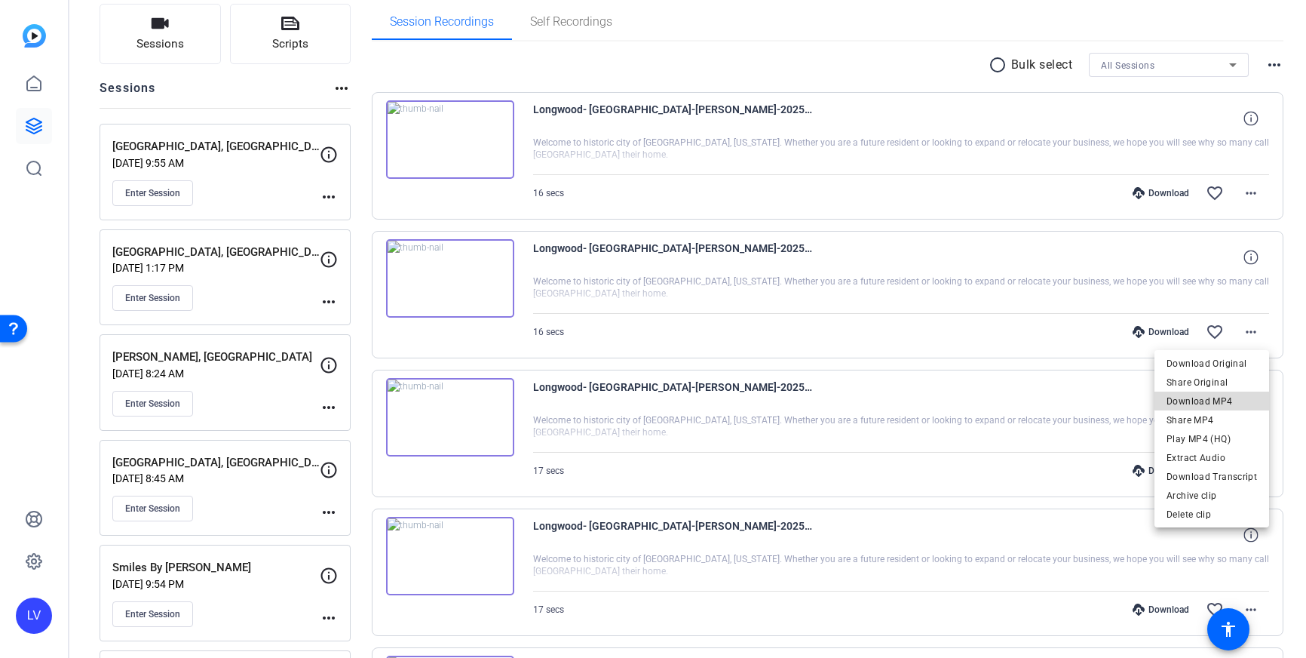
click at [1215, 396] on span "Download MP4" at bounding box center [1212, 401] width 90 height 18
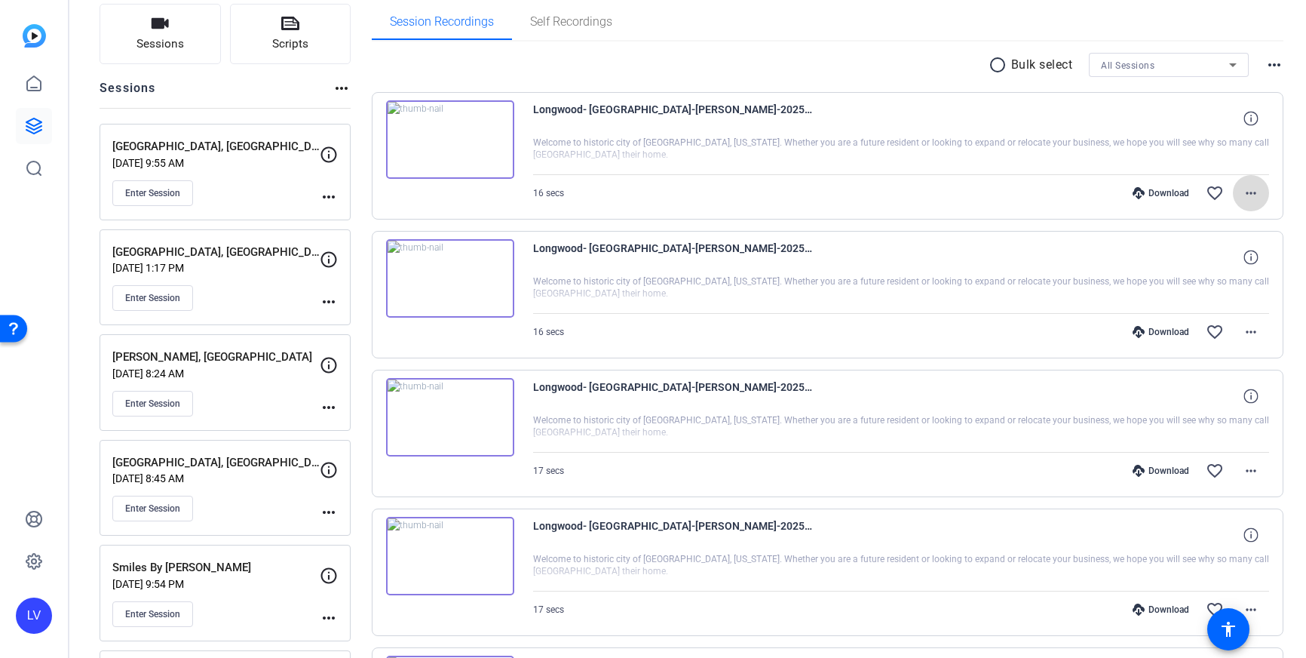
click at [1253, 191] on mat-icon "more_horiz" at bounding box center [1251, 193] width 18 height 18
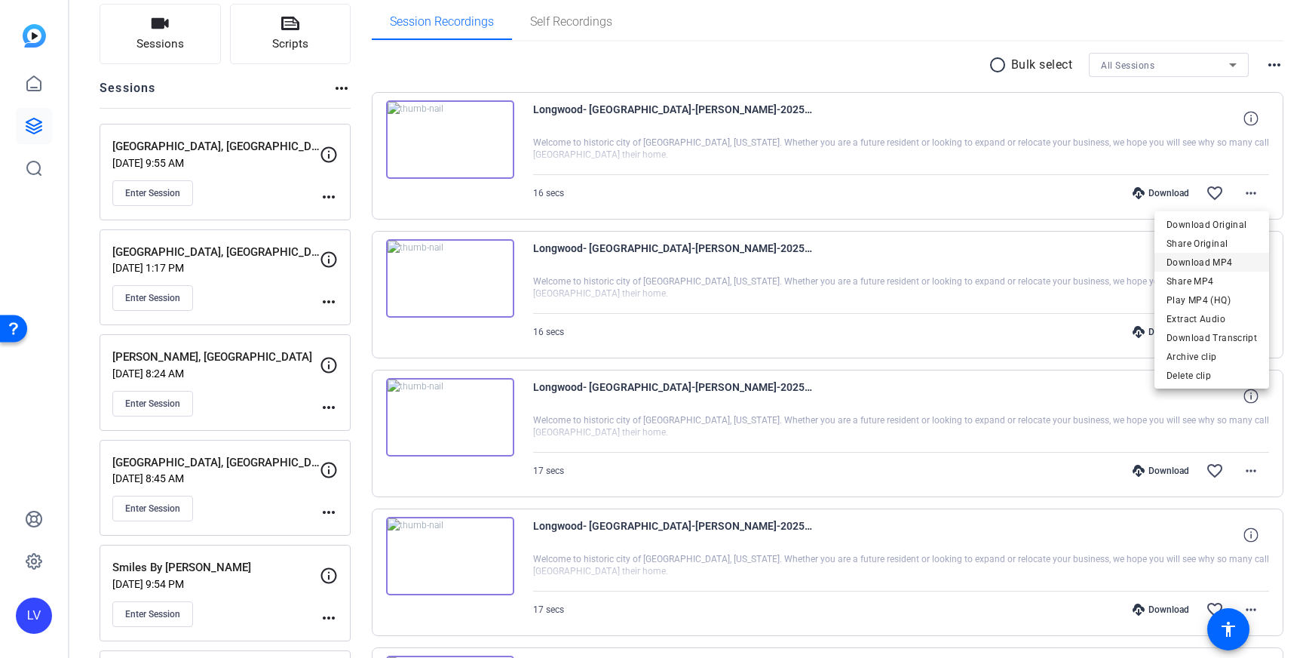
click at [1216, 261] on span "Download MP4" at bounding box center [1212, 262] width 90 height 18
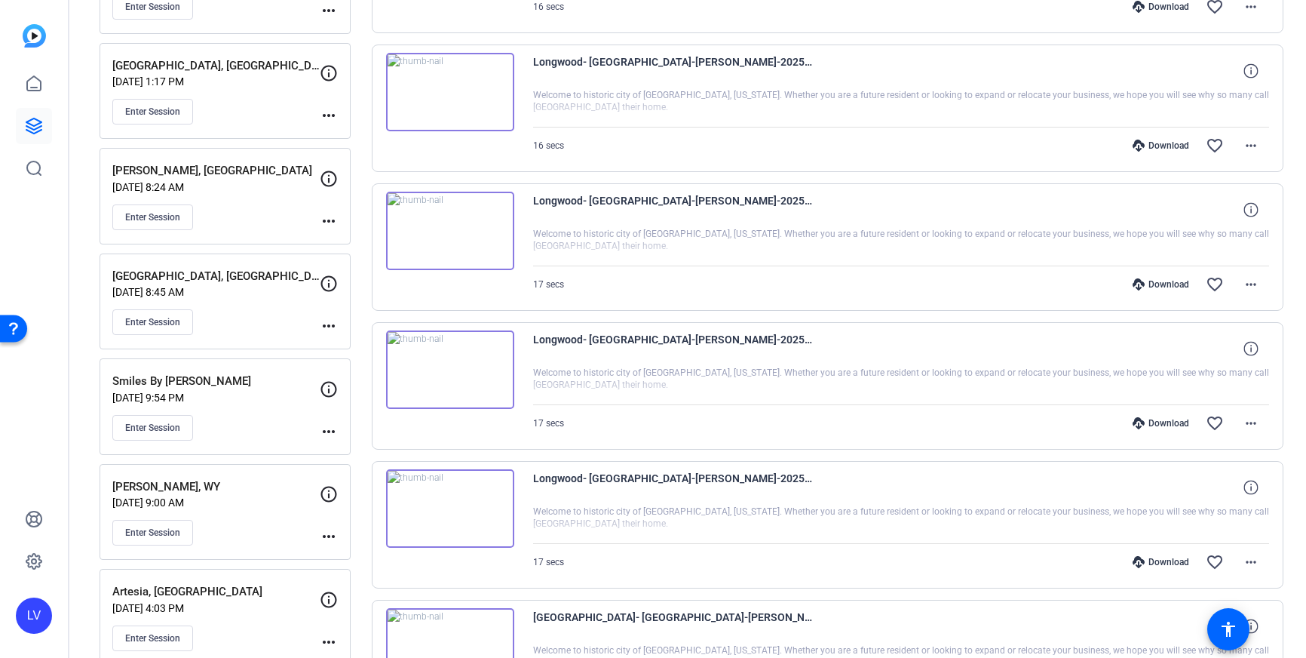
scroll to position [0, 0]
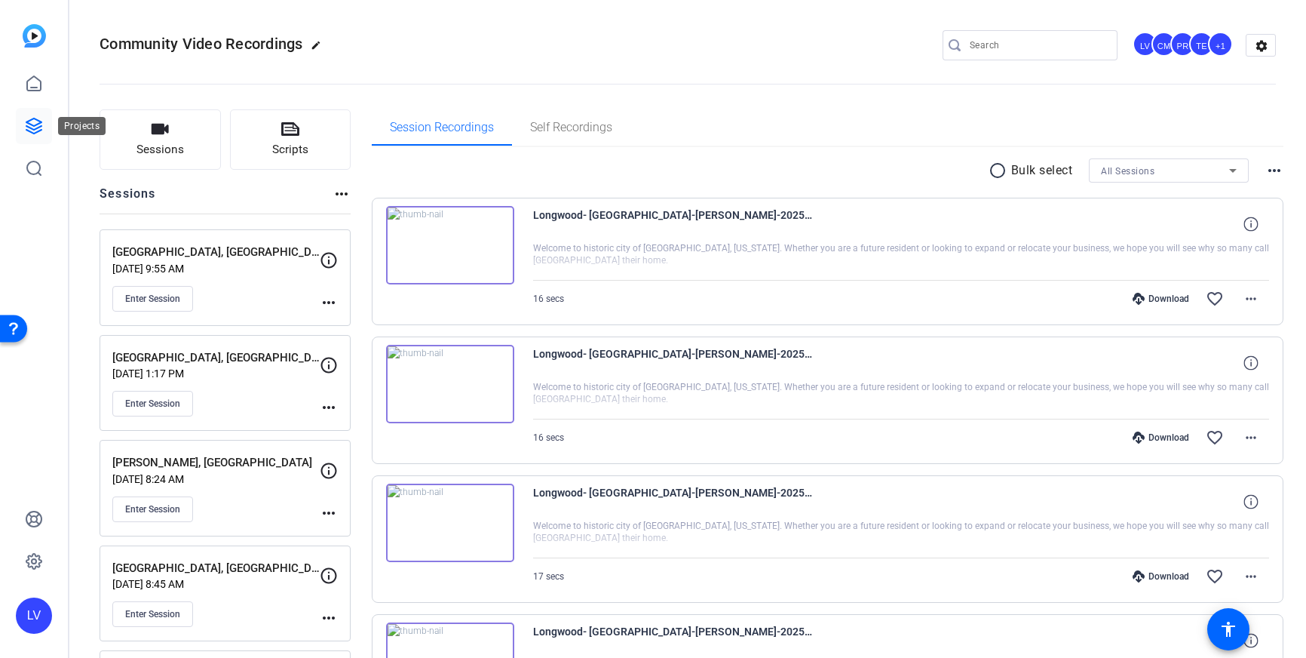
click at [37, 123] on icon at bounding box center [34, 126] width 18 height 18
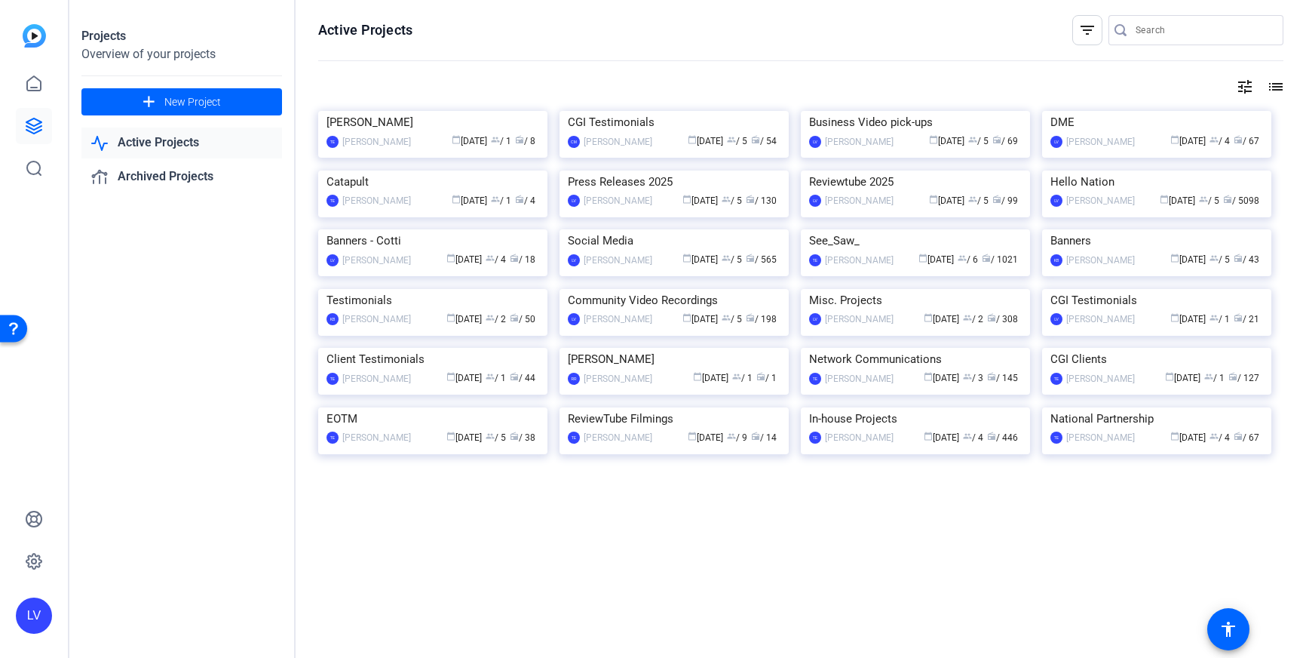
scroll to position [128, 0]
click at [877, 111] on img at bounding box center [915, 111] width 229 height 0
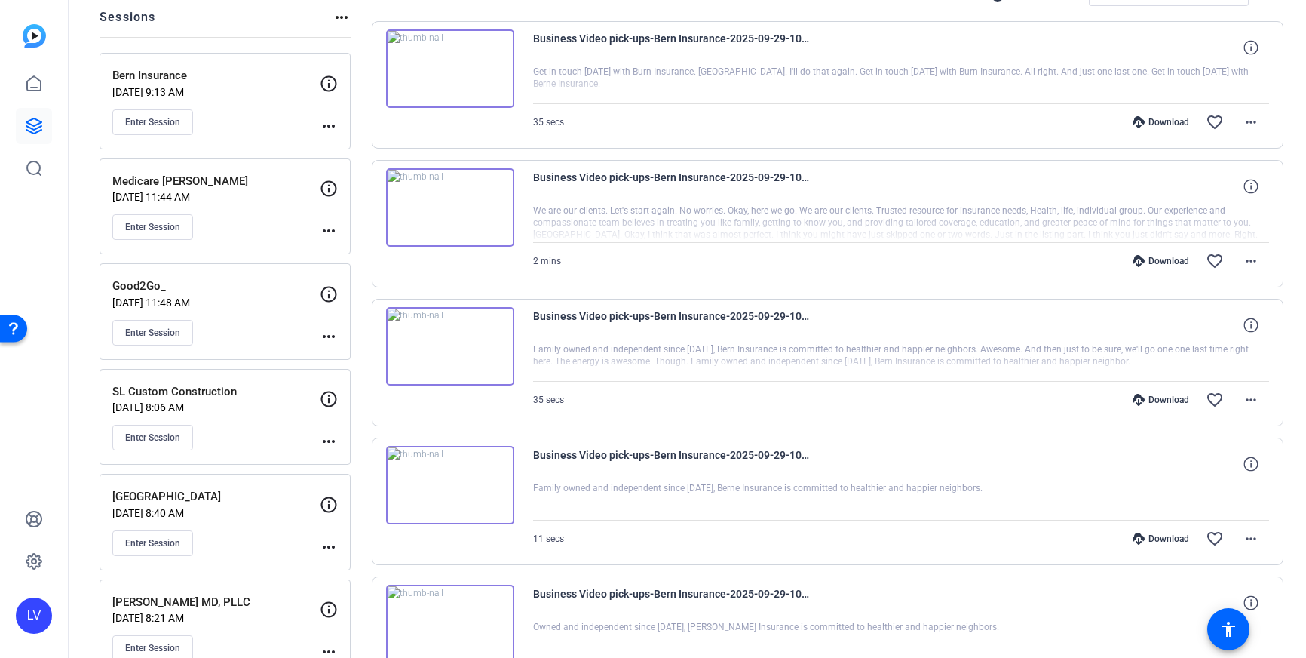
scroll to position [170, 0]
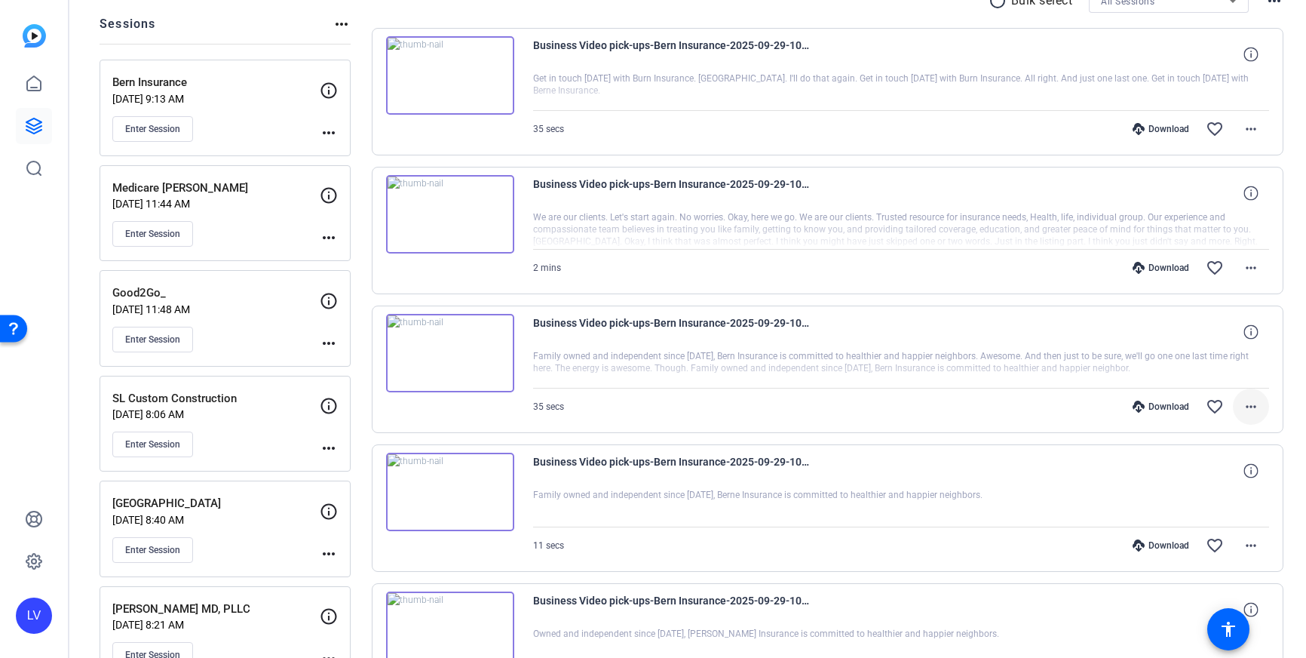
click at [1255, 411] on mat-icon "more_horiz" at bounding box center [1251, 406] width 18 height 18
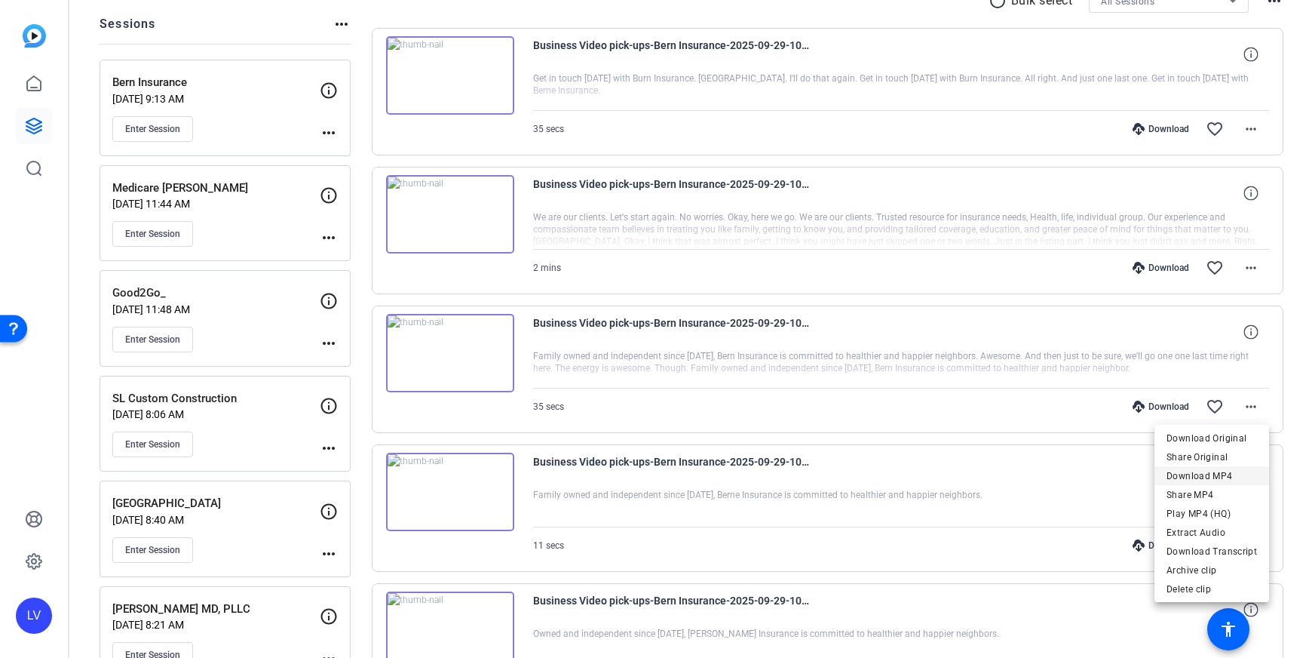
click at [1215, 477] on span "Download MP4" at bounding box center [1212, 476] width 90 height 18
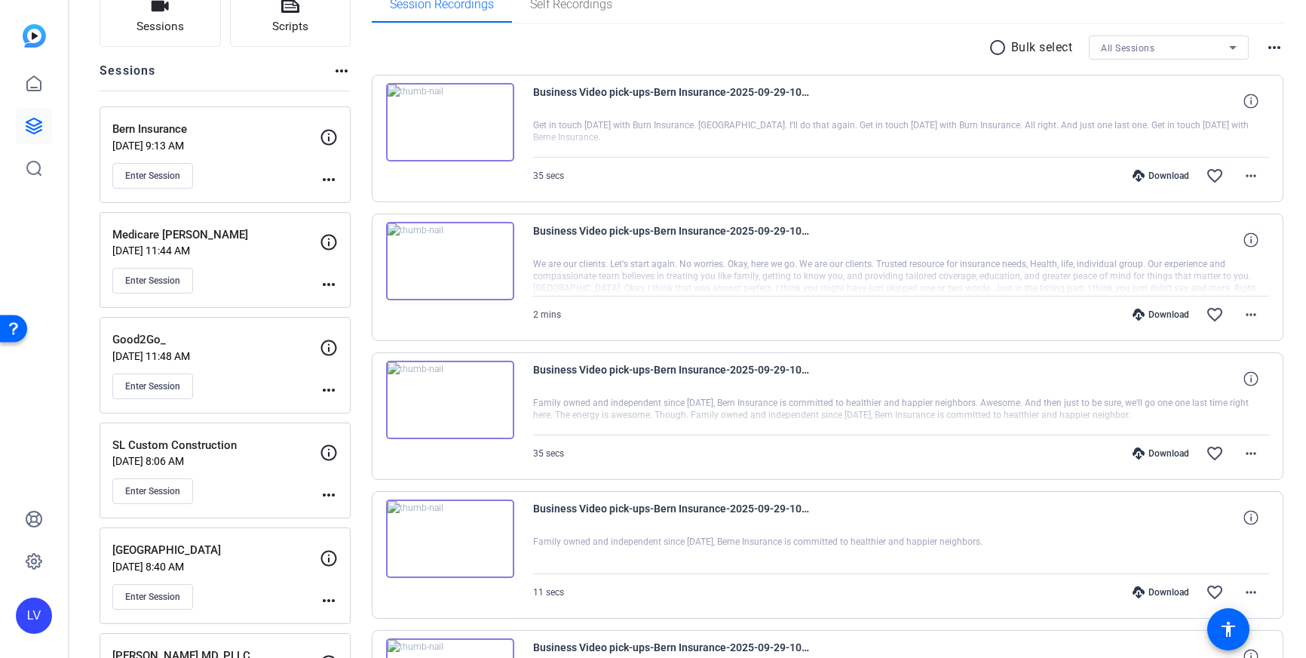
scroll to position [136, 0]
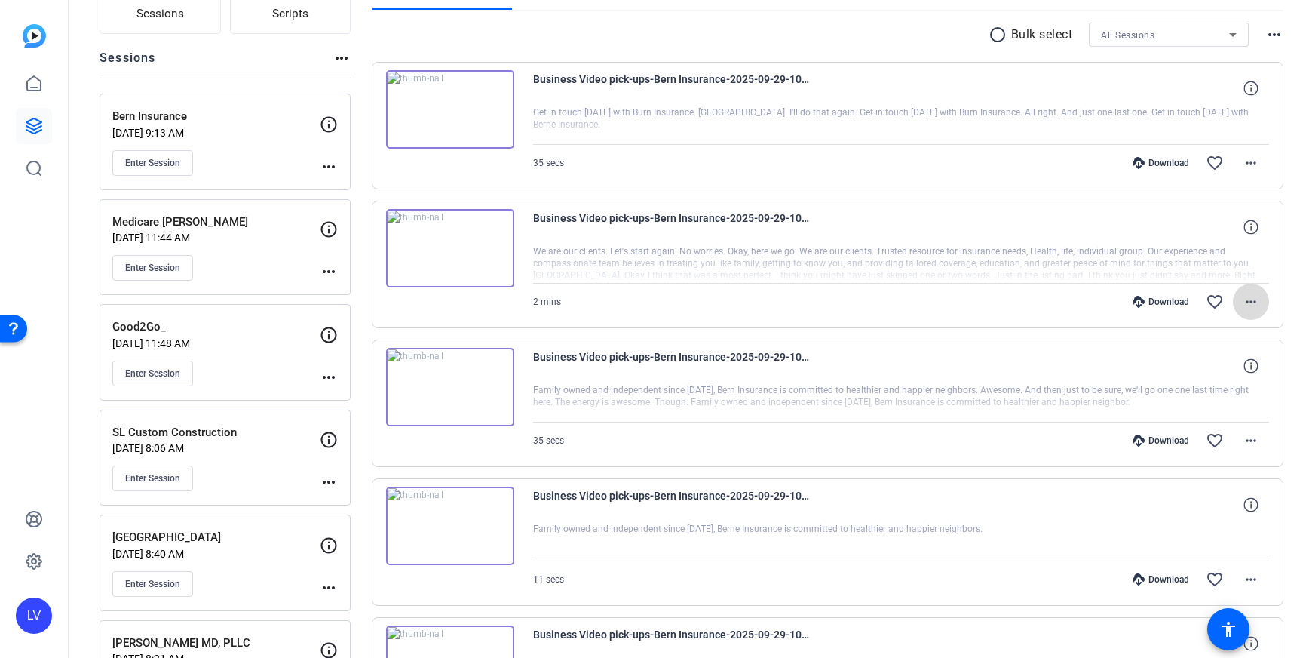
click at [1244, 298] on mat-icon "more_horiz" at bounding box center [1251, 302] width 18 height 18
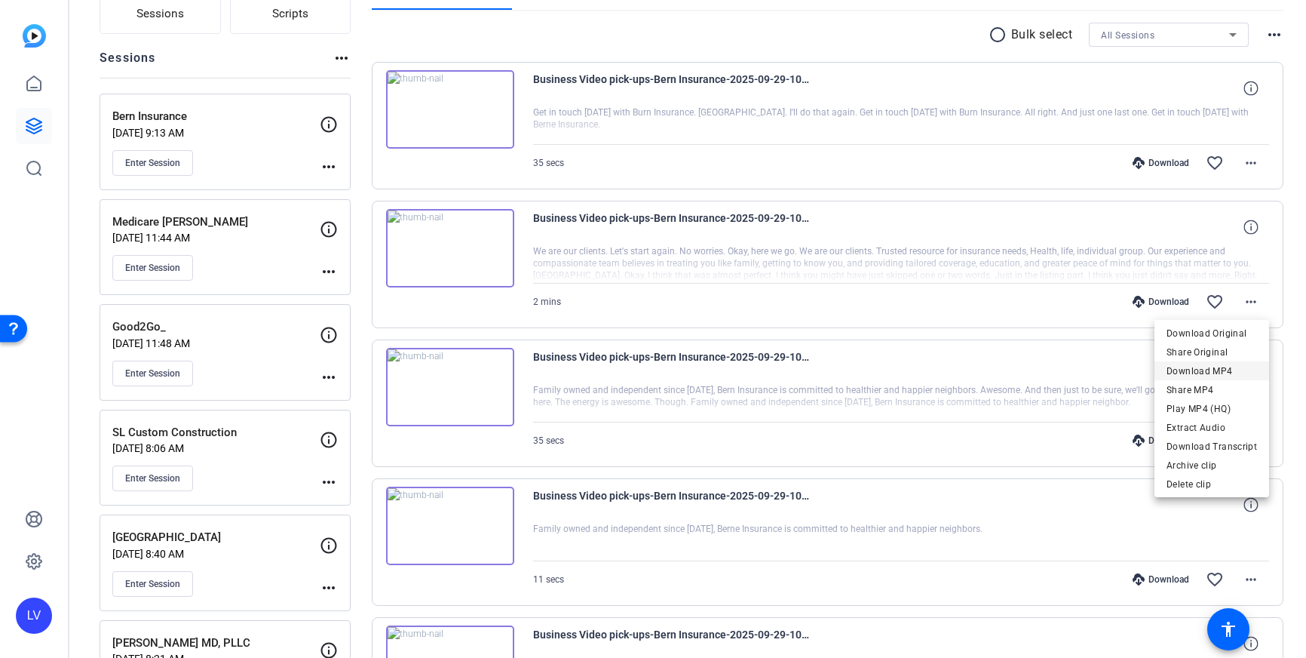
click at [1207, 370] on span "Download MP4" at bounding box center [1212, 371] width 90 height 18
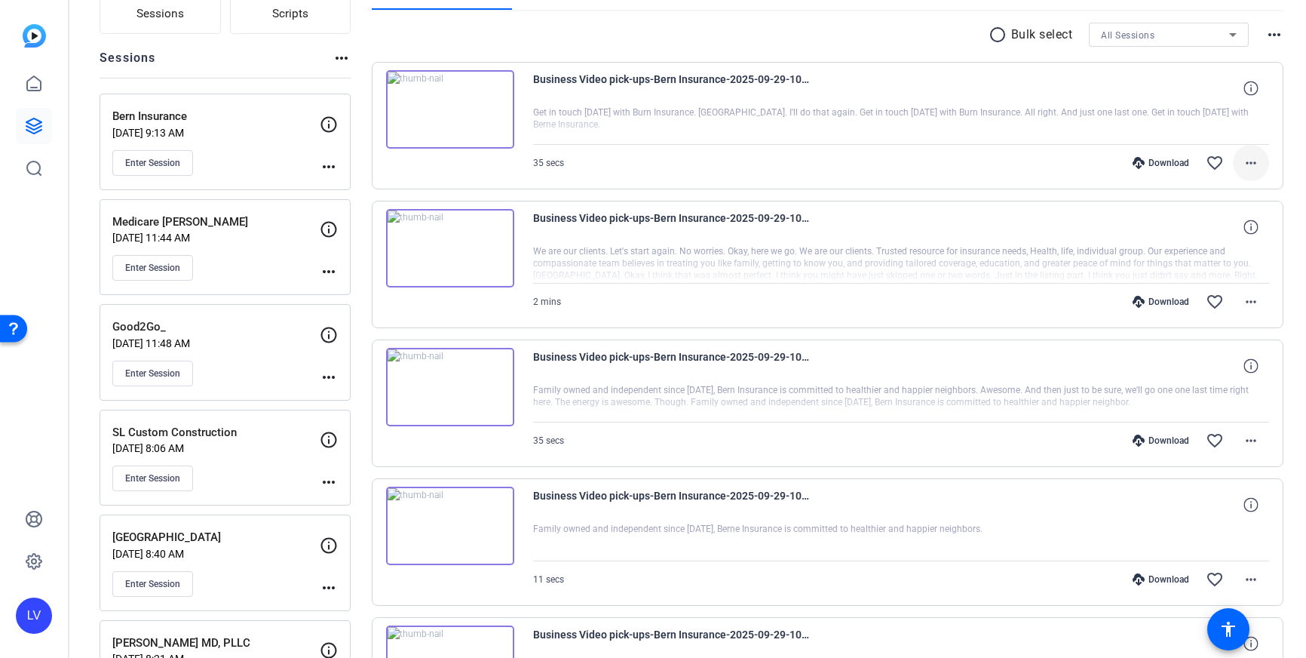
click at [1257, 167] on mat-icon "more_horiz" at bounding box center [1251, 163] width 18 height 18
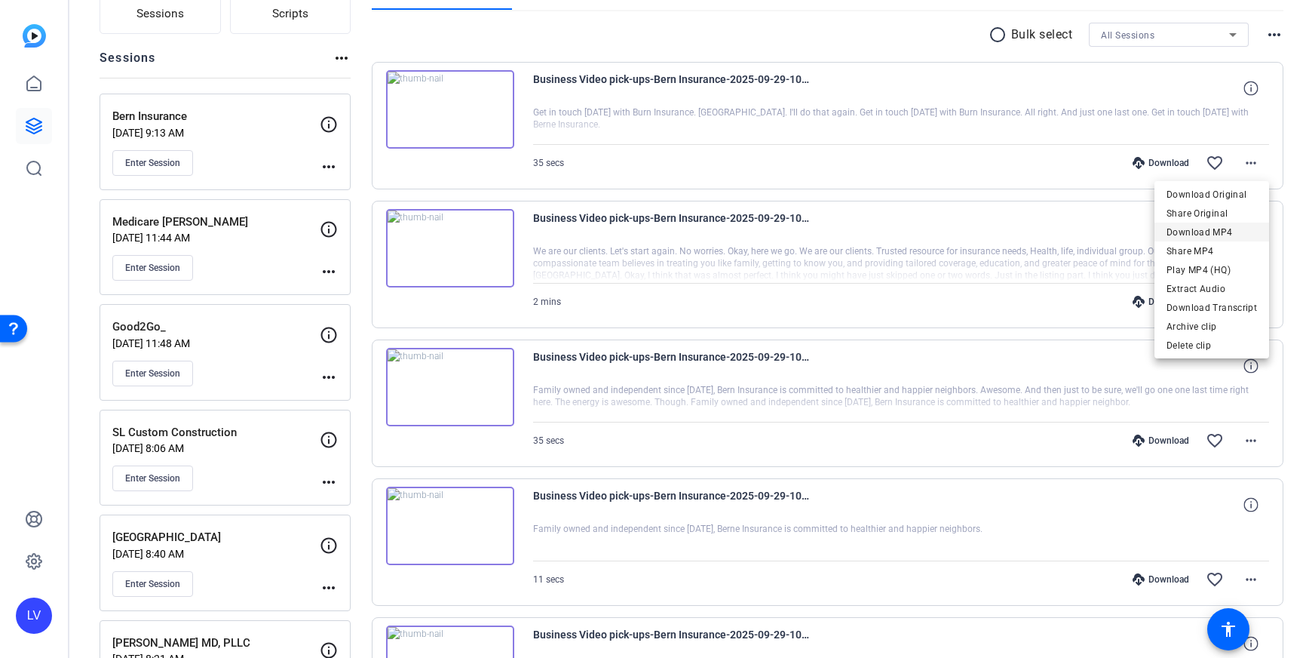
click at [1220, 228] on span "Download MP4" at bounding box center [1212, 232] width 90 height 18
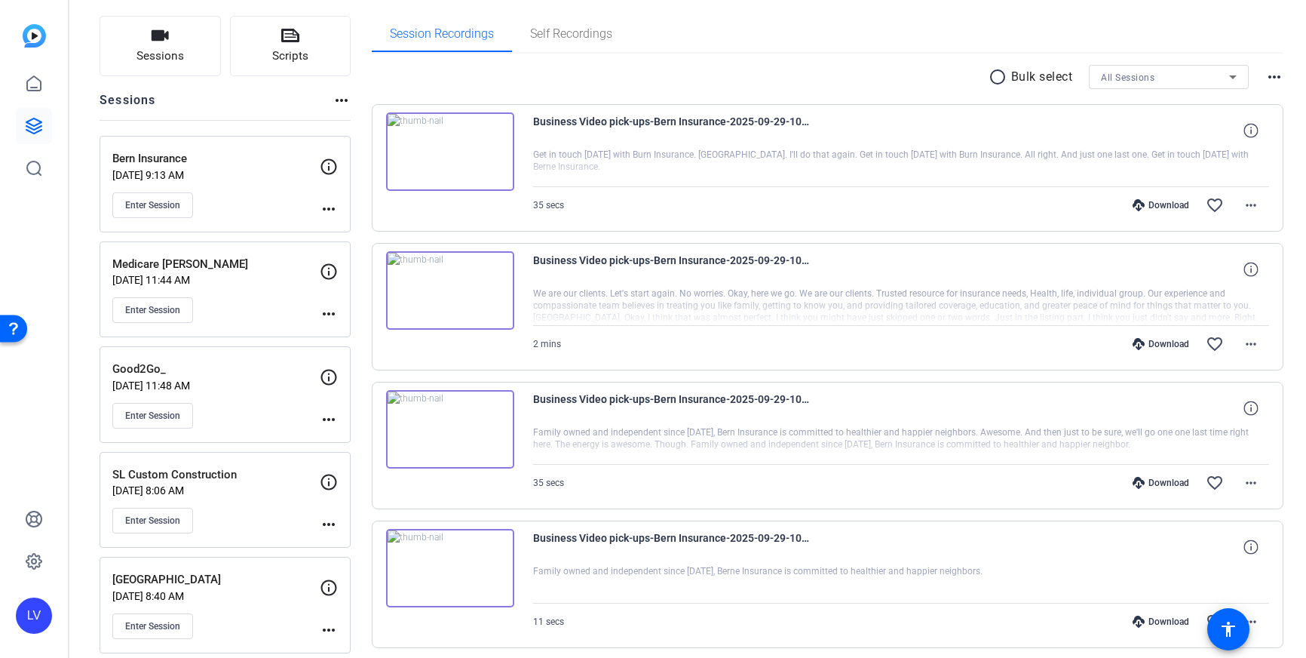
scroll to position [0, 0]
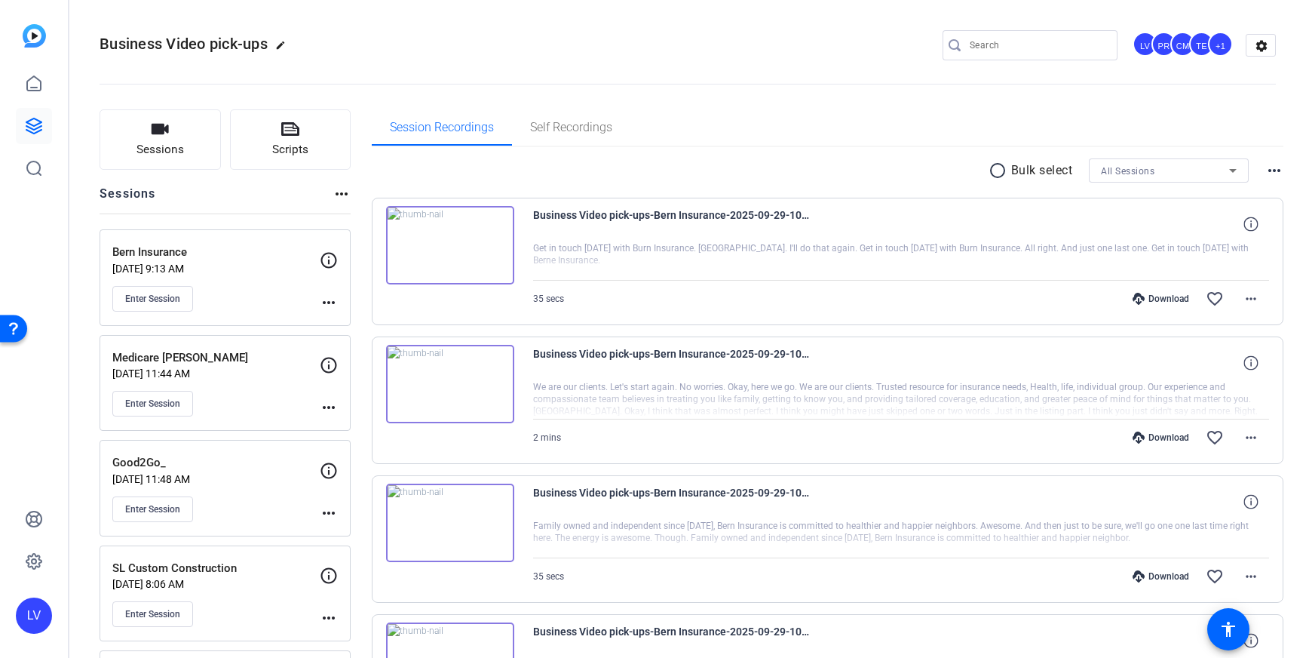
click at [48, 130] on link at bounding box center [34, 126] width 36 height 36
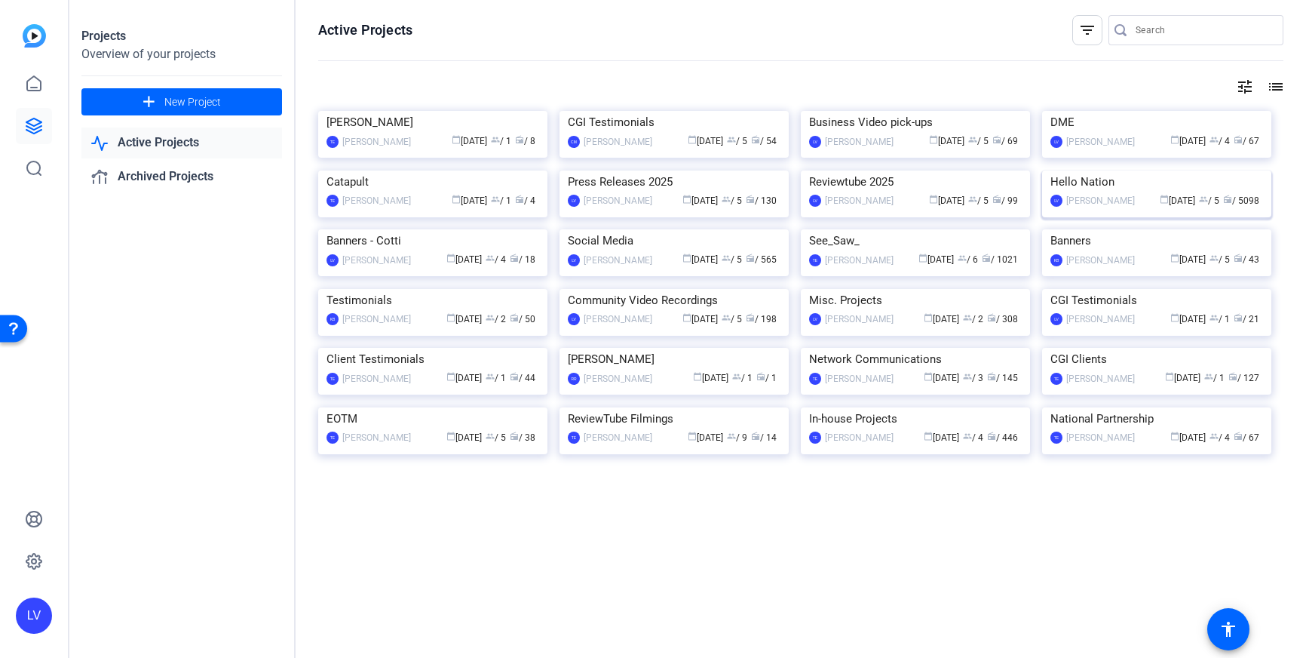
click at [1073, 170] on img at bounding box center [1156, 170] width 229 height 0
